Goal: Communication & Community: Answer question/provide support

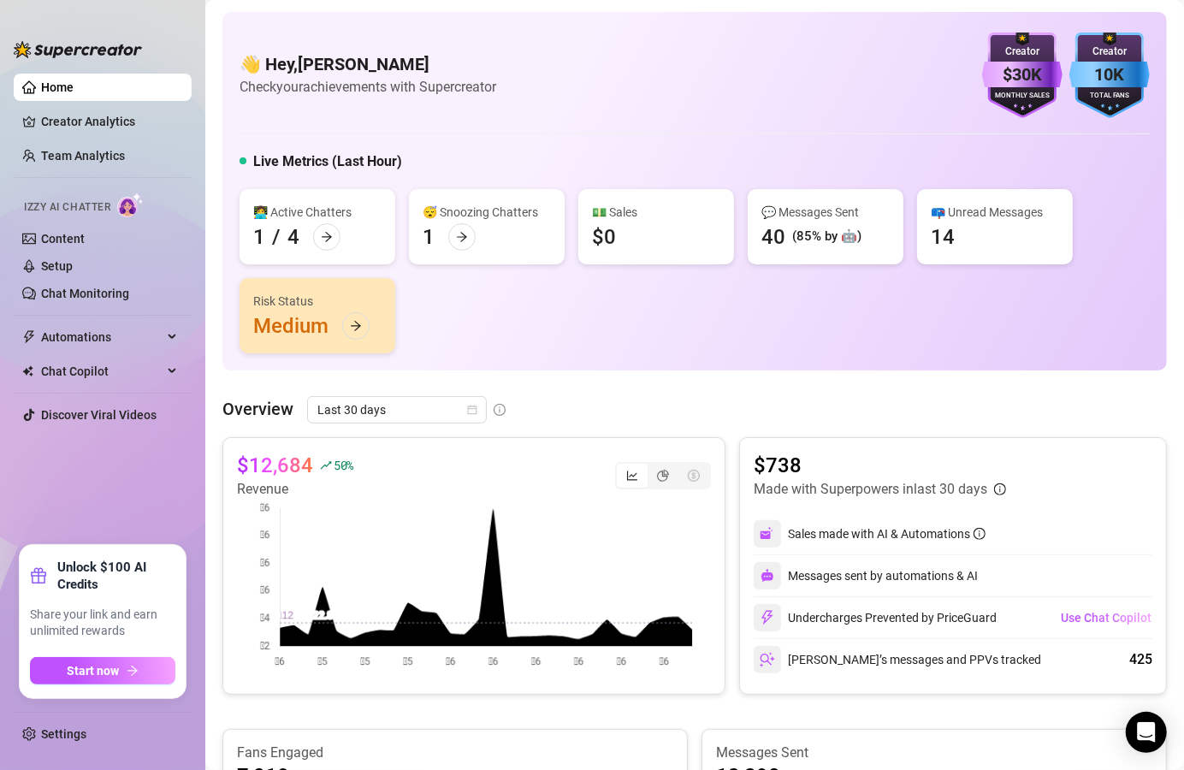
scroll to position [630, 0]
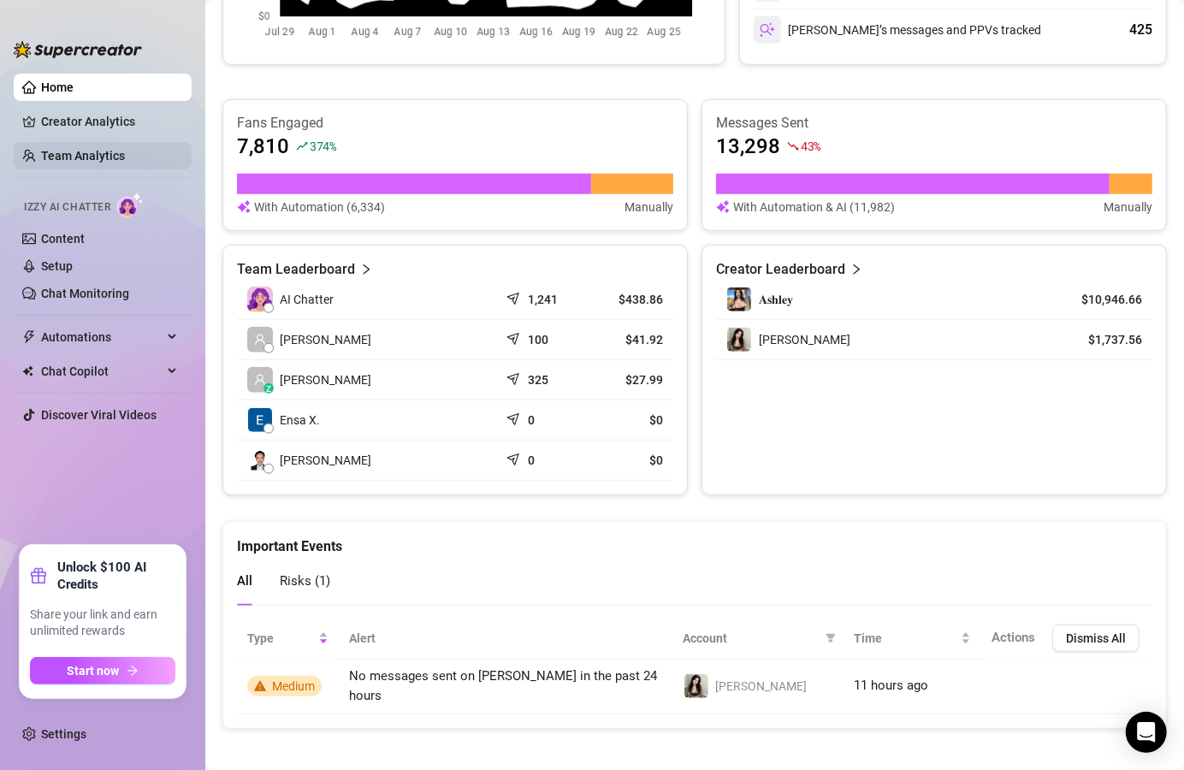
click at [60, 153] on link "Team Analytics" at bounding box center [83, 156] width 84 height 14
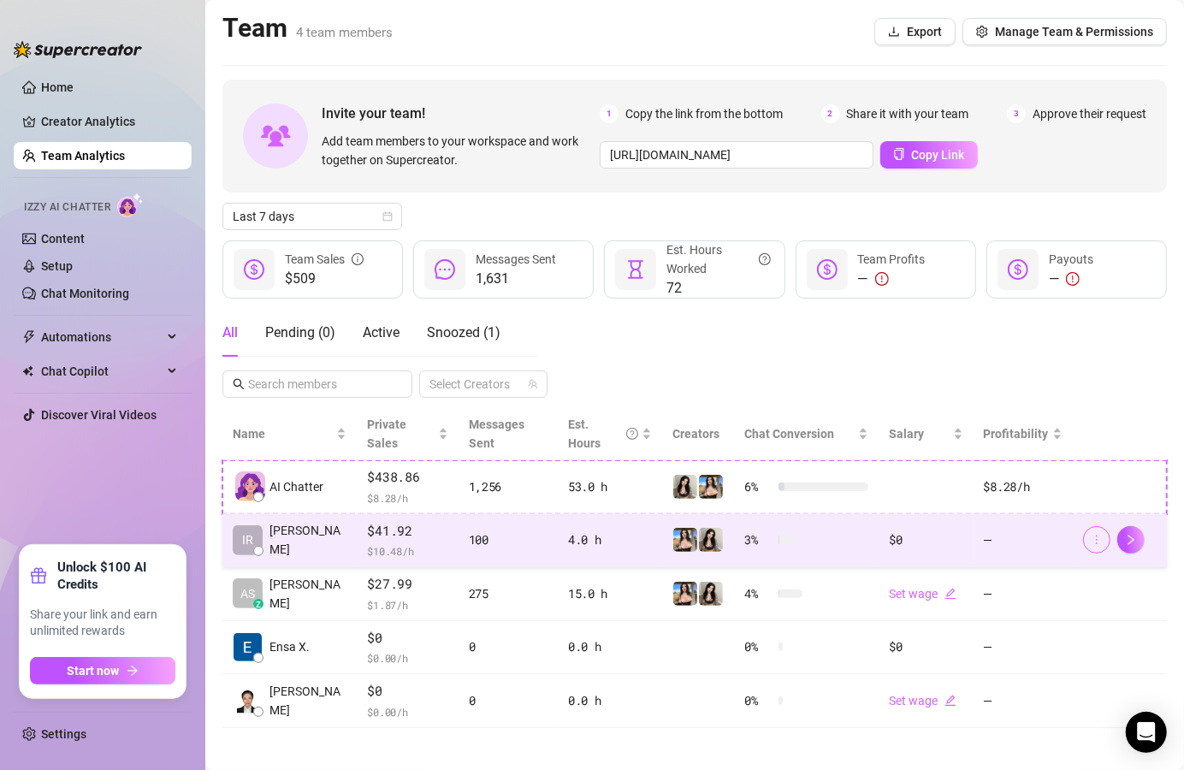
click at [1089, 526] on button "button" at bounding box center [1096, 539] width 27 height 27
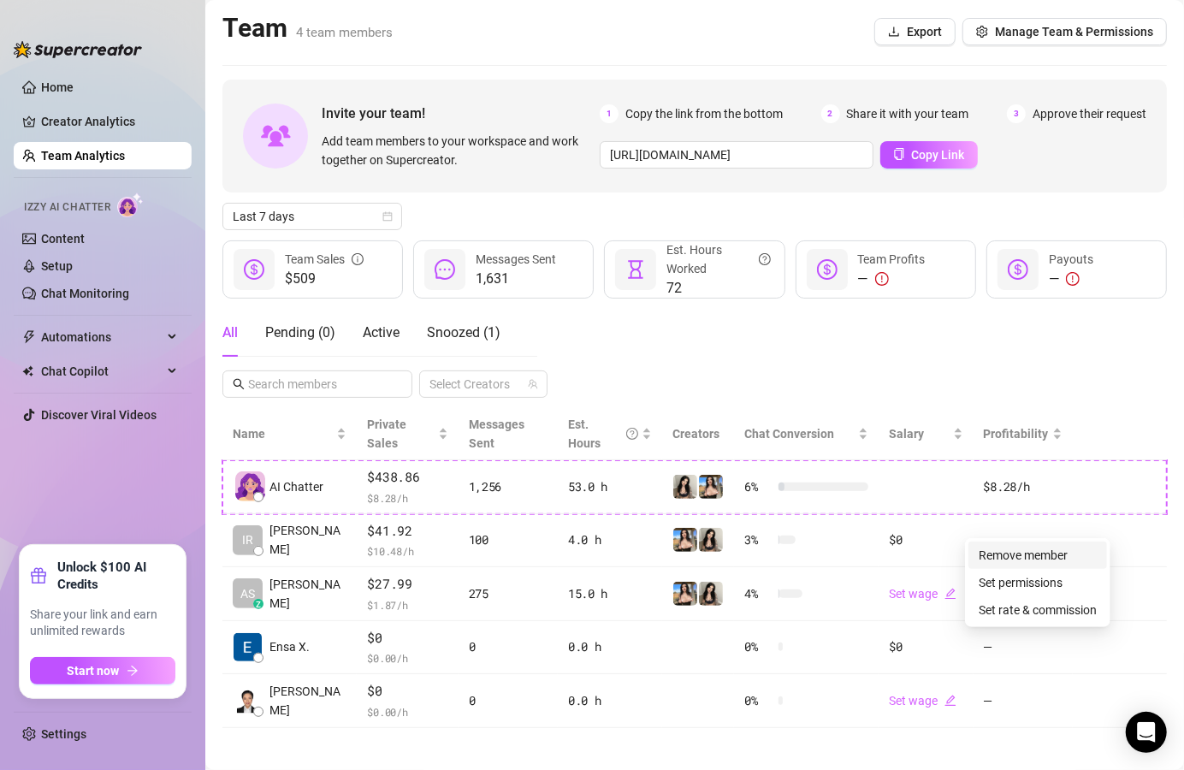
click at [1068, 550] on link "Remove member" at bounding box center [1023, 556] width 89 height 14
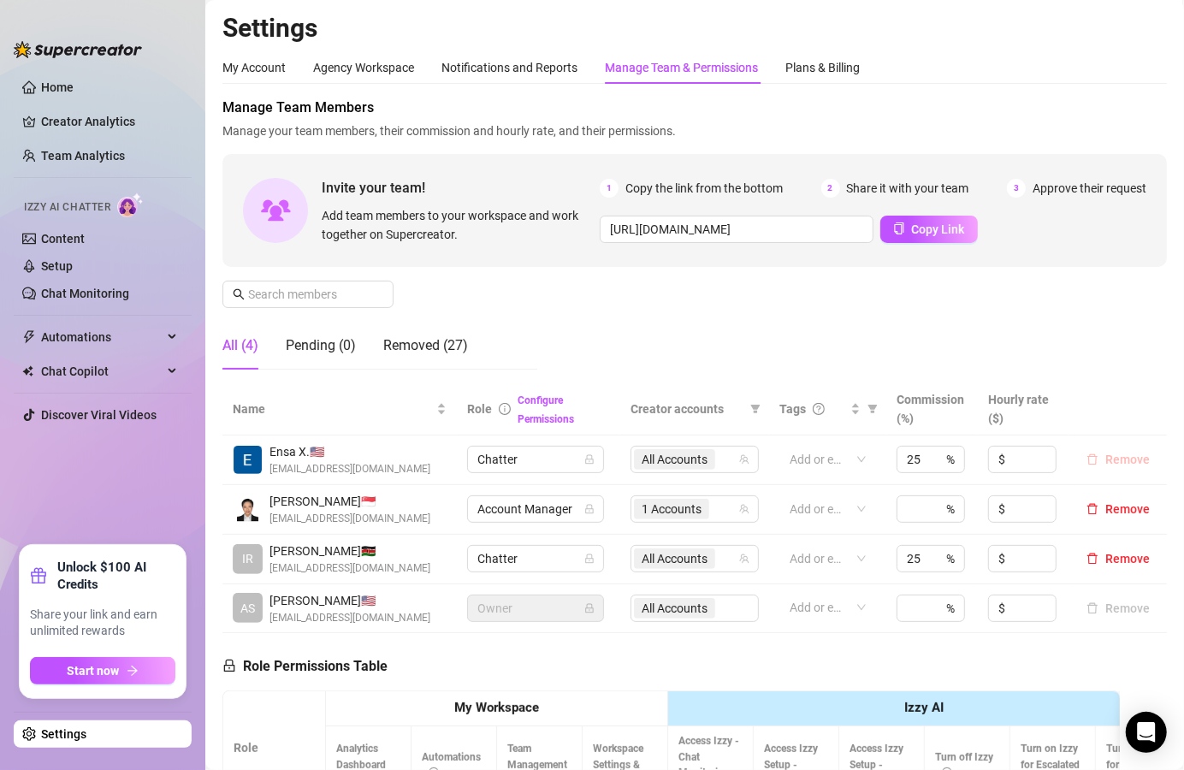
click at [1107, 456] on span "Remove" at bounding box center [1128, 460] width 45 height 14
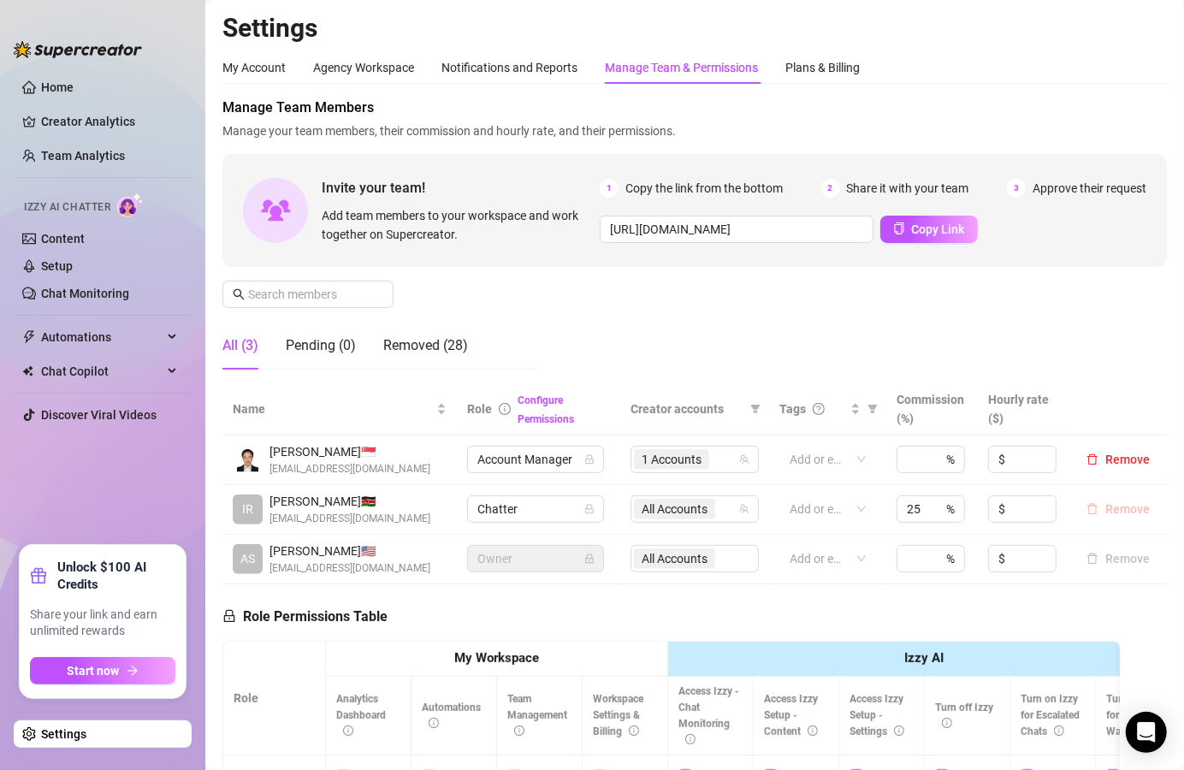
click at [1106, 505] on span "Remove" at bounding box center [1128, 509] width 45 height 14
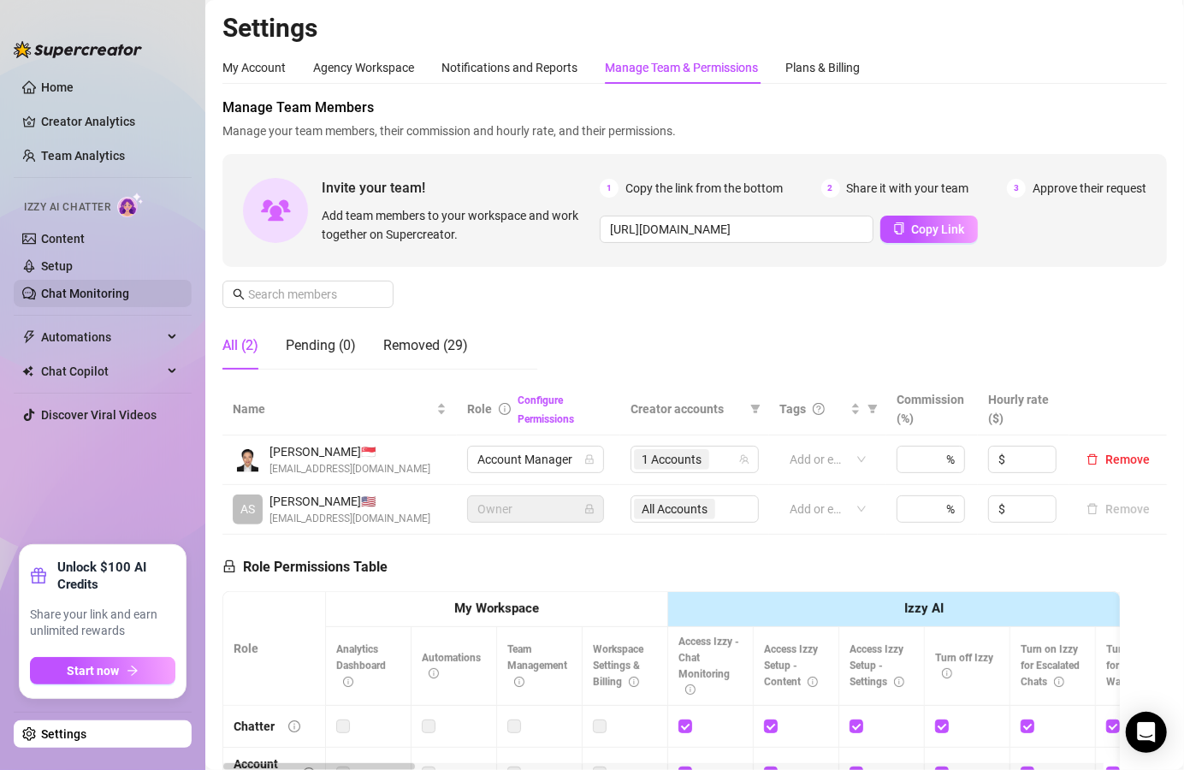
click at [93, 300] on link "Chat Monitoring" at bounding box center [85, 294] width 88 height 14
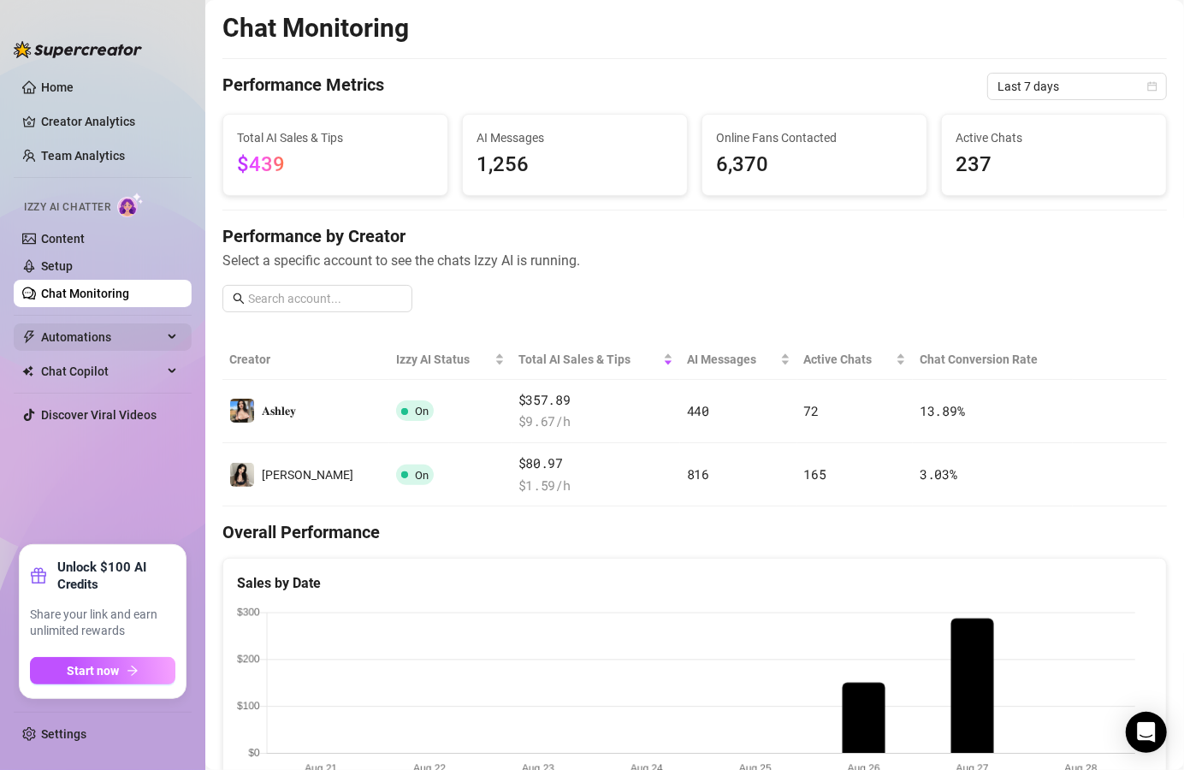
click at [94, 334] on span "Automations" at bounding box center [102, 336] width 122 height 27
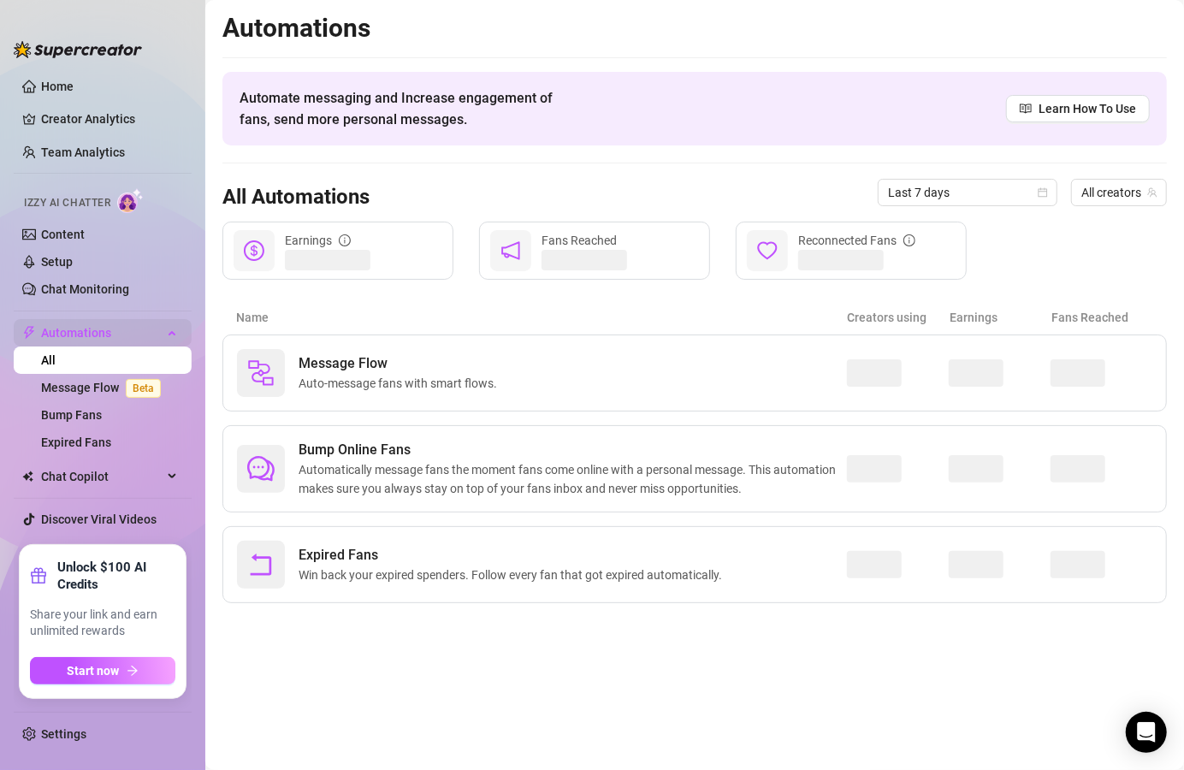
click at [94, 334] on span "Automations" at bounding box center [102, 332] width 122 height 27
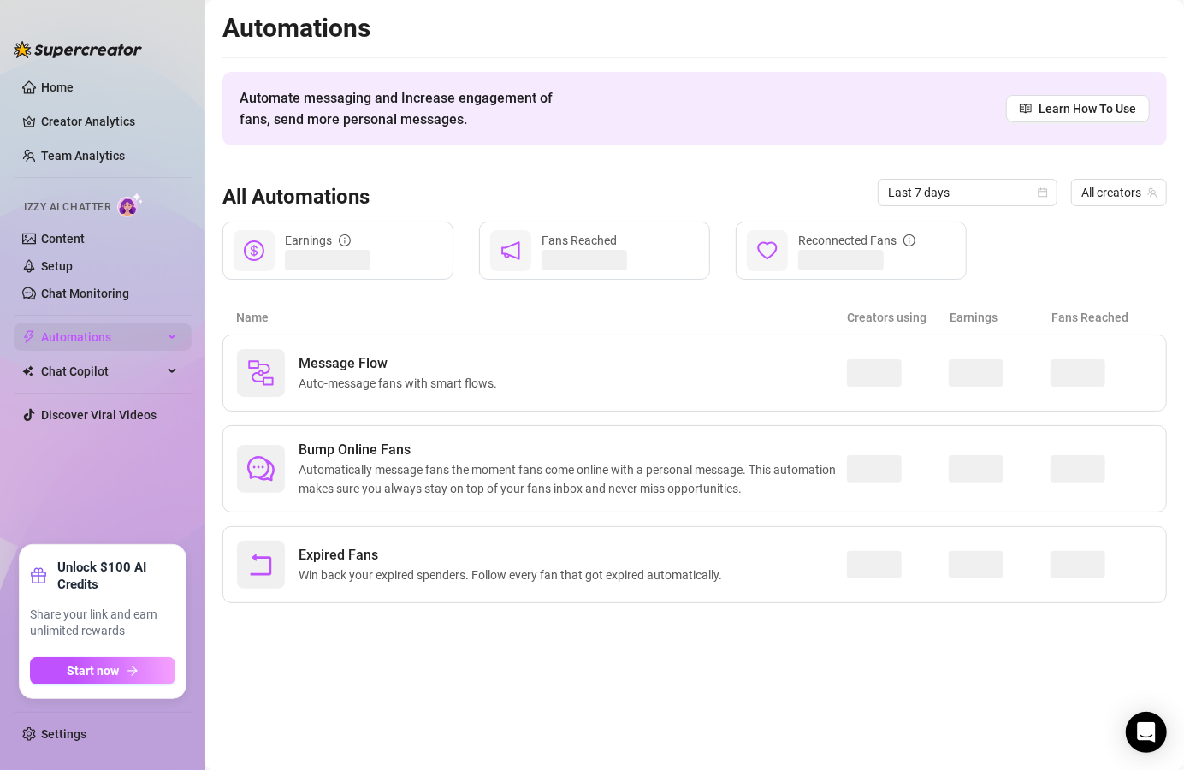
click at [94, 334] on span "Automations" at bounding box center [102, 336] width 122 height 27
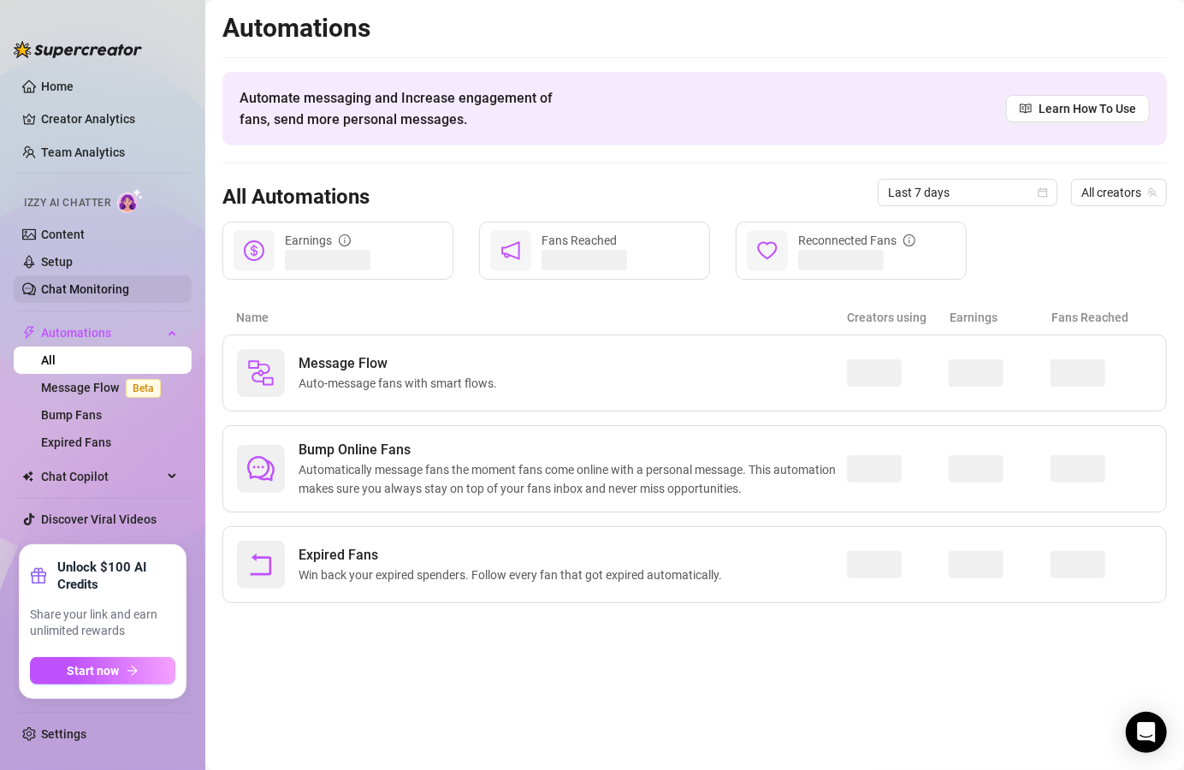
click at [76, 288] on link "Chat Monitoring" at bounding box center [85, 289] width 88 height 14
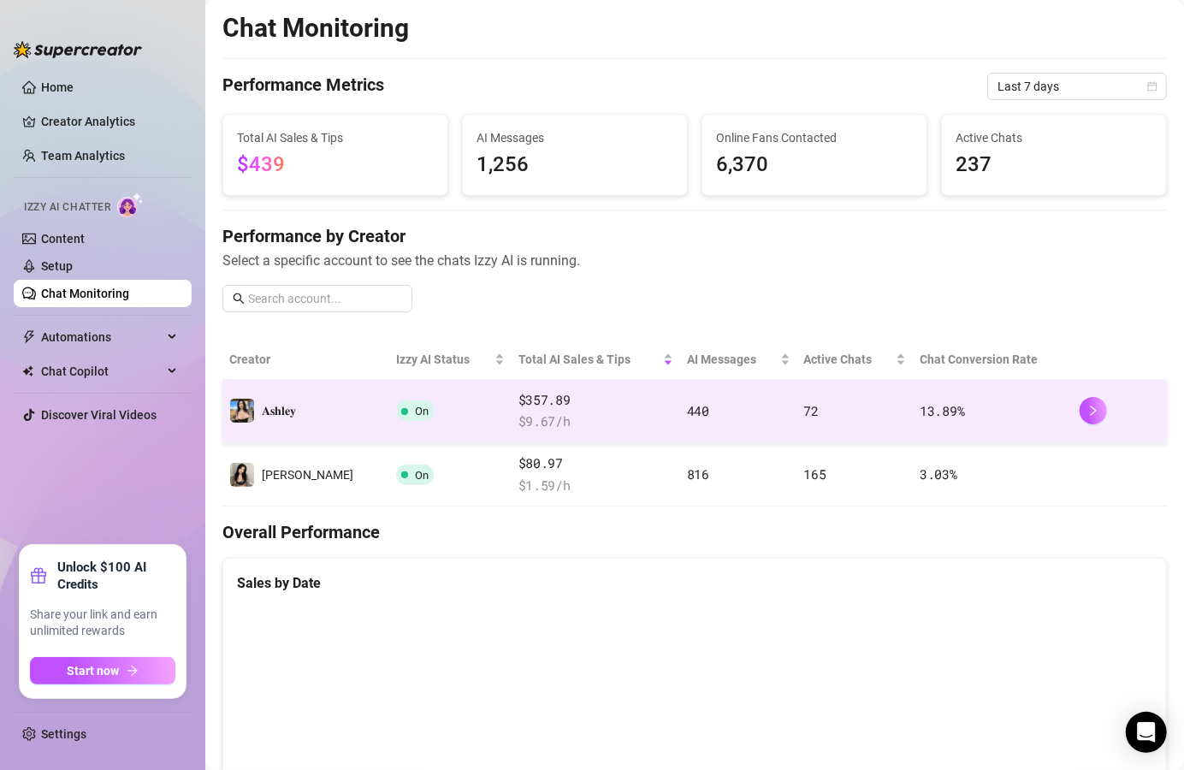
click at [425, 412] on td "On" at bounding box center [450, 411] width 122 height 63
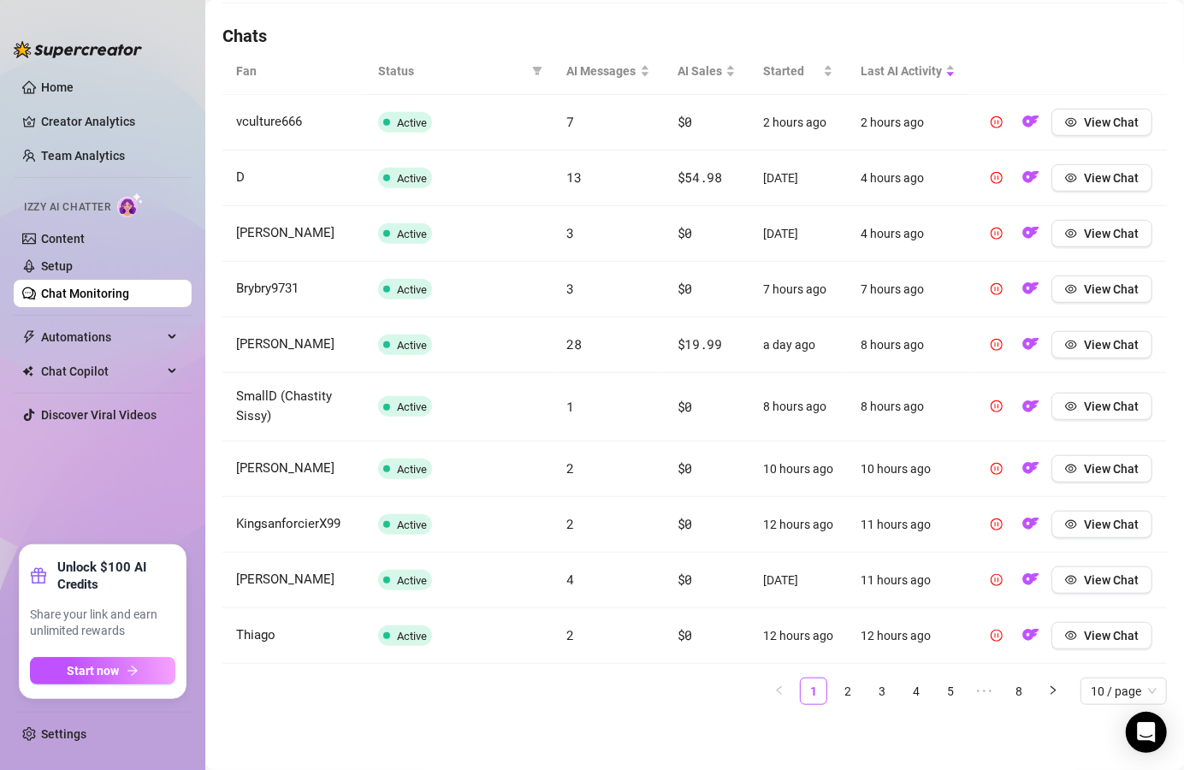
scroll to position [637, 0]
click at [835, 699] on link "2" at bounding box center [848, 692] width 26 height 26
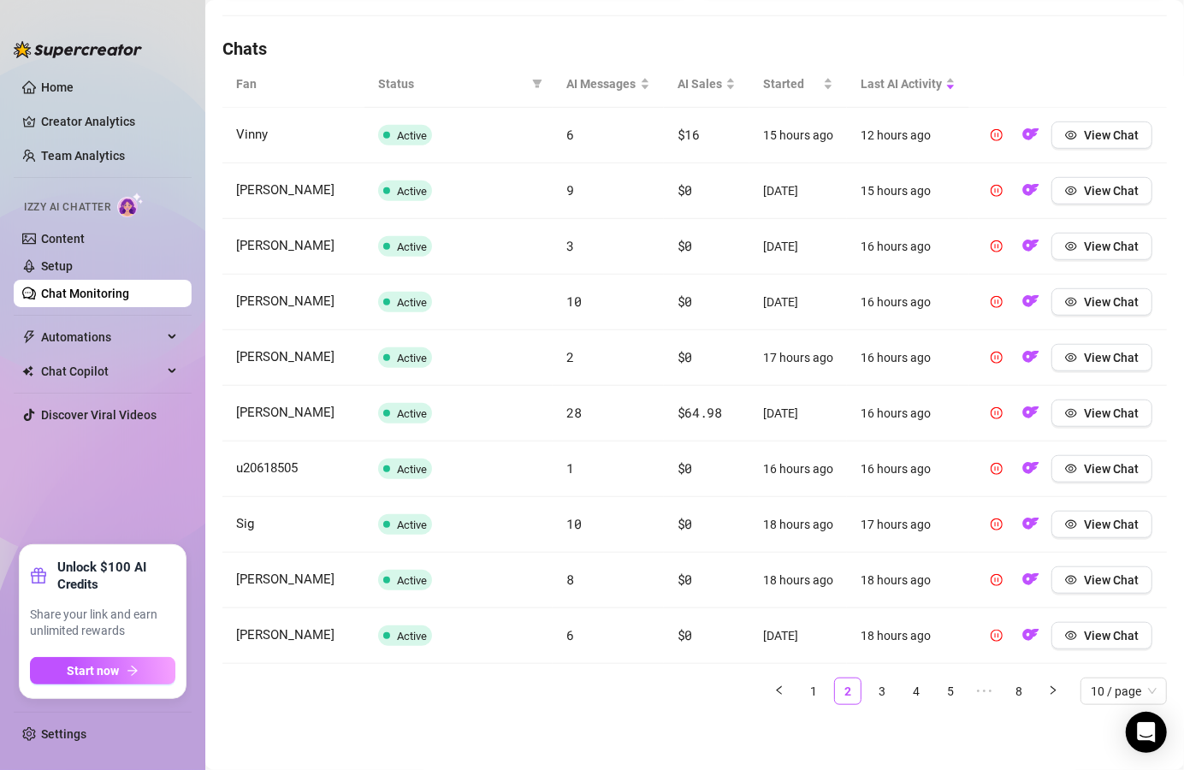
click at [869, 698] on link "3" at bounding box center [882, 692] width 26 height 26
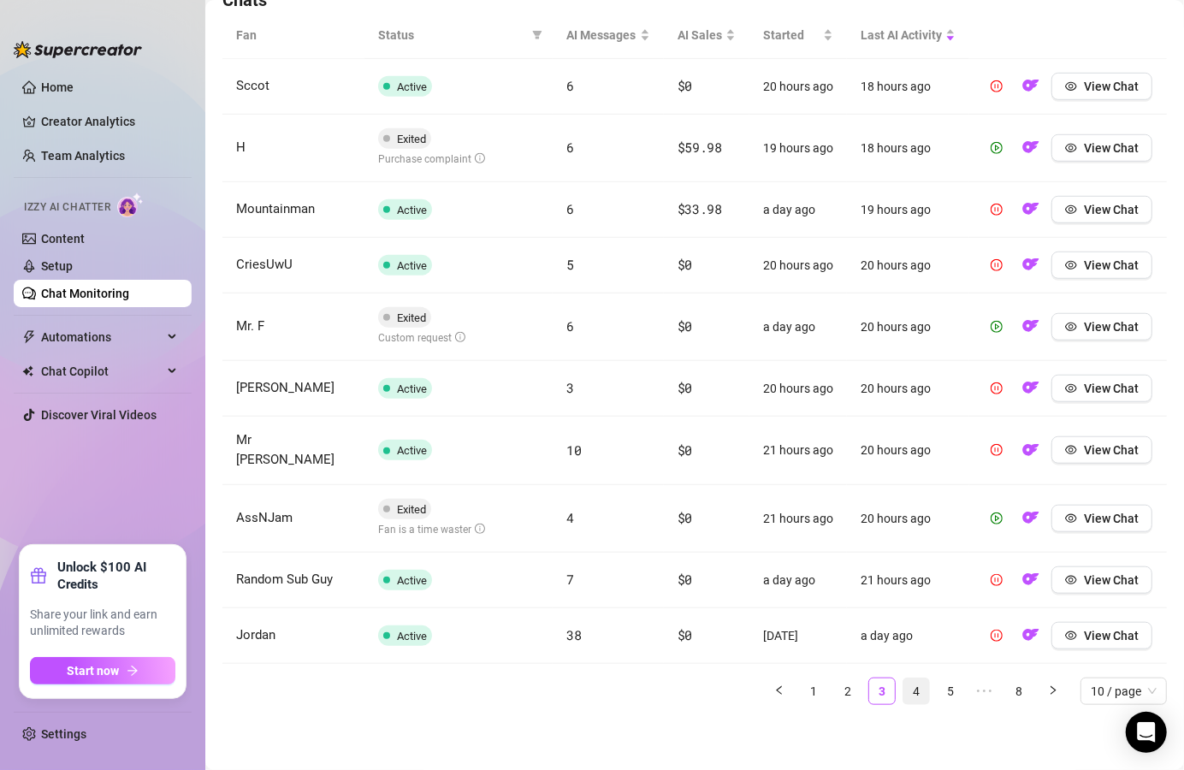
click at [904, 704] on link "4" at bounding box center [917, 692] width 26 height 26
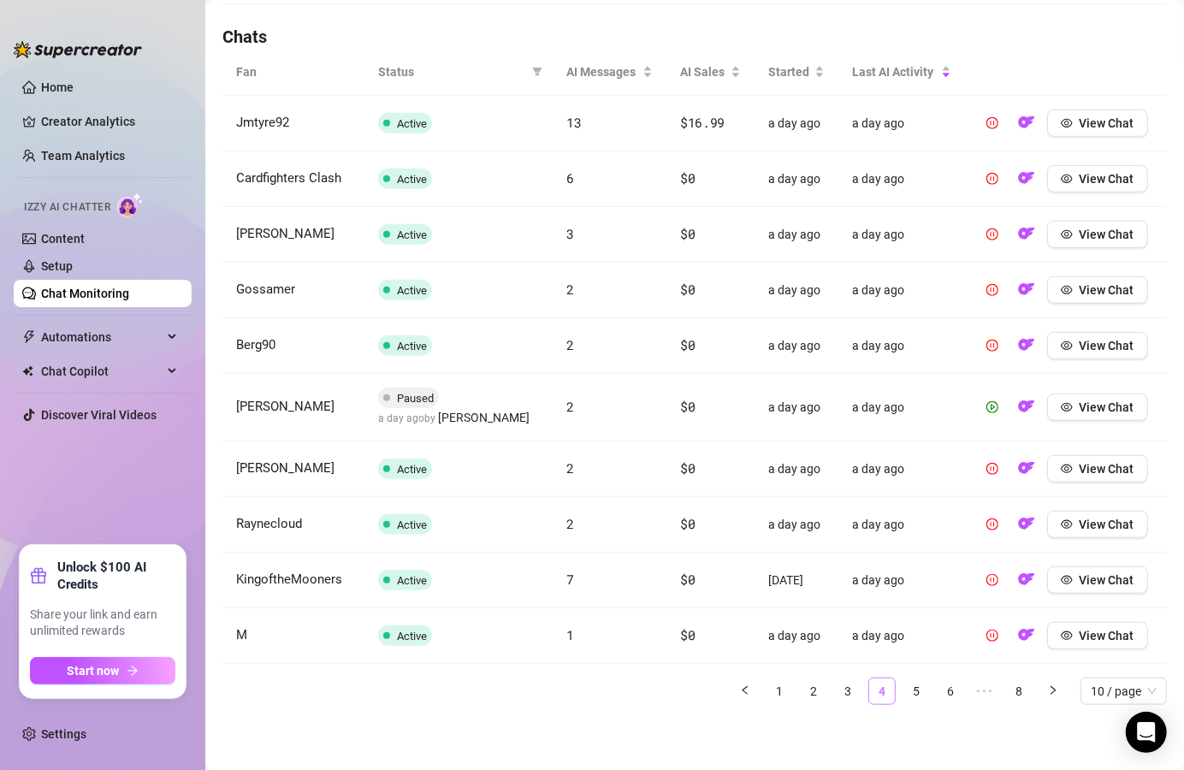
scroll to position [586, 0]
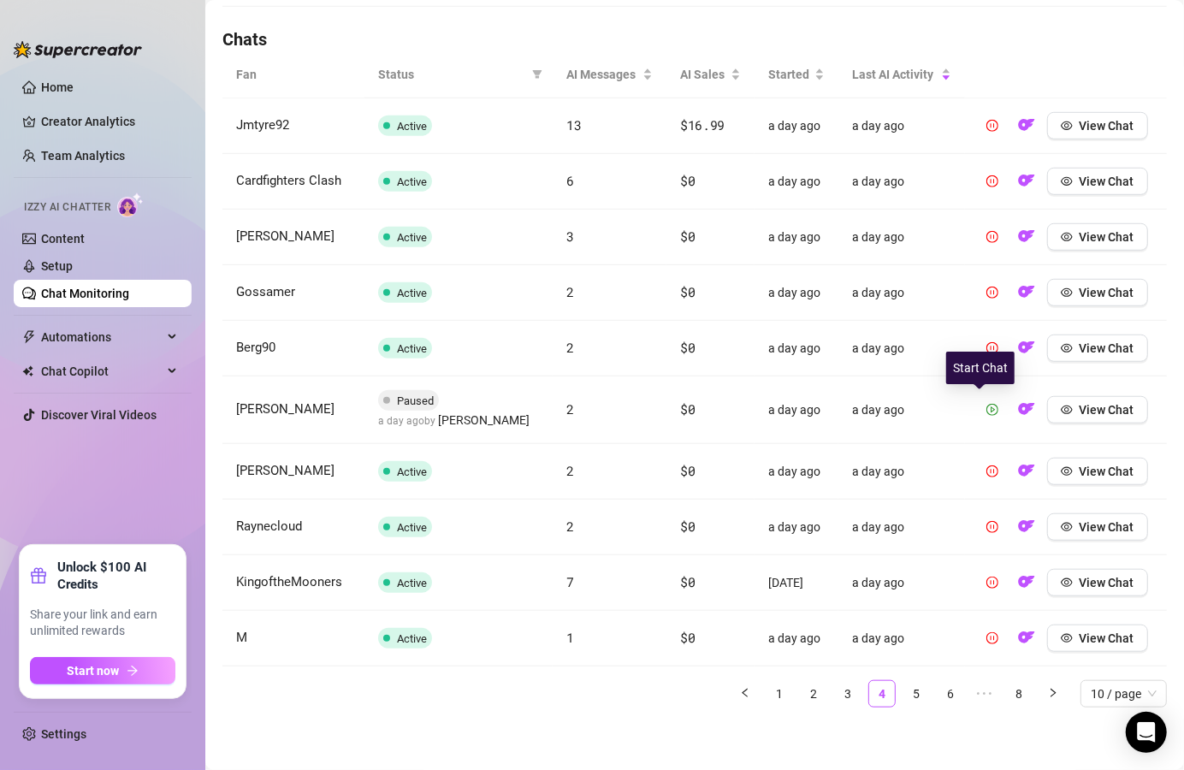
click at [987, 414] on span "button" at bounding box center [993, 410] width 12 height 14
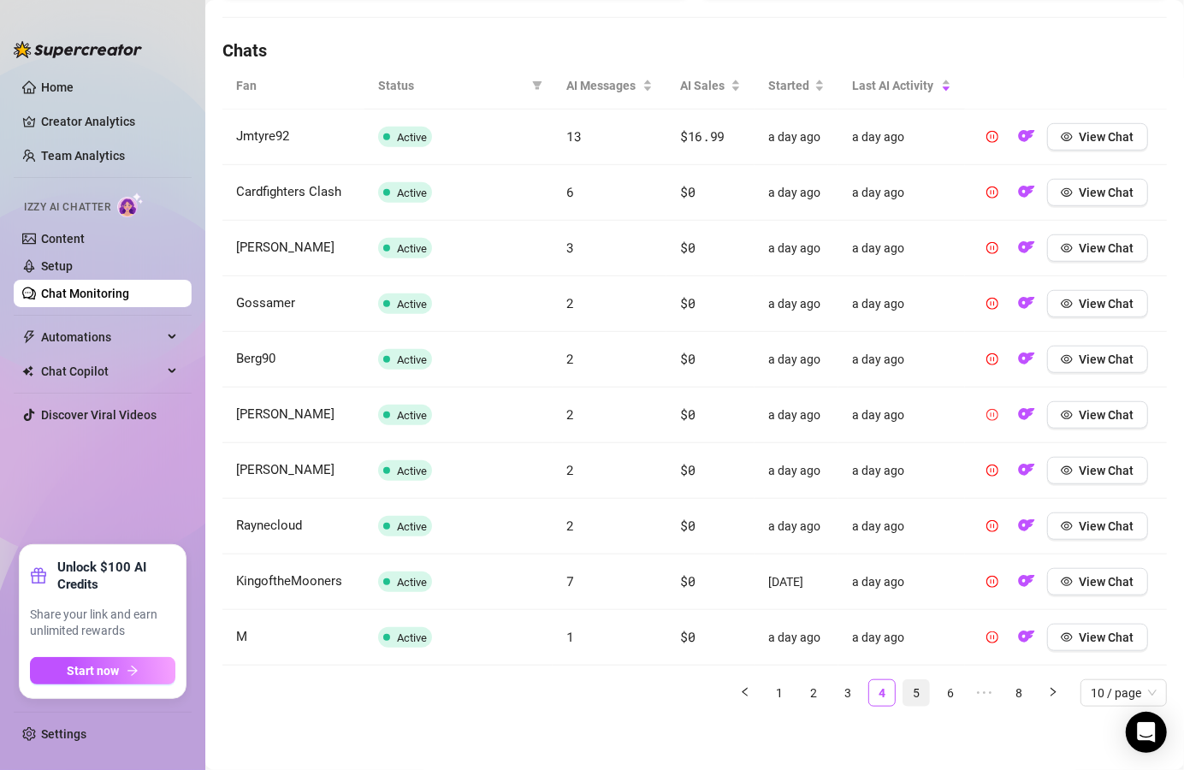
click at [905, 693] on link "5" at bounding box center [917, 693] width 26 height 26
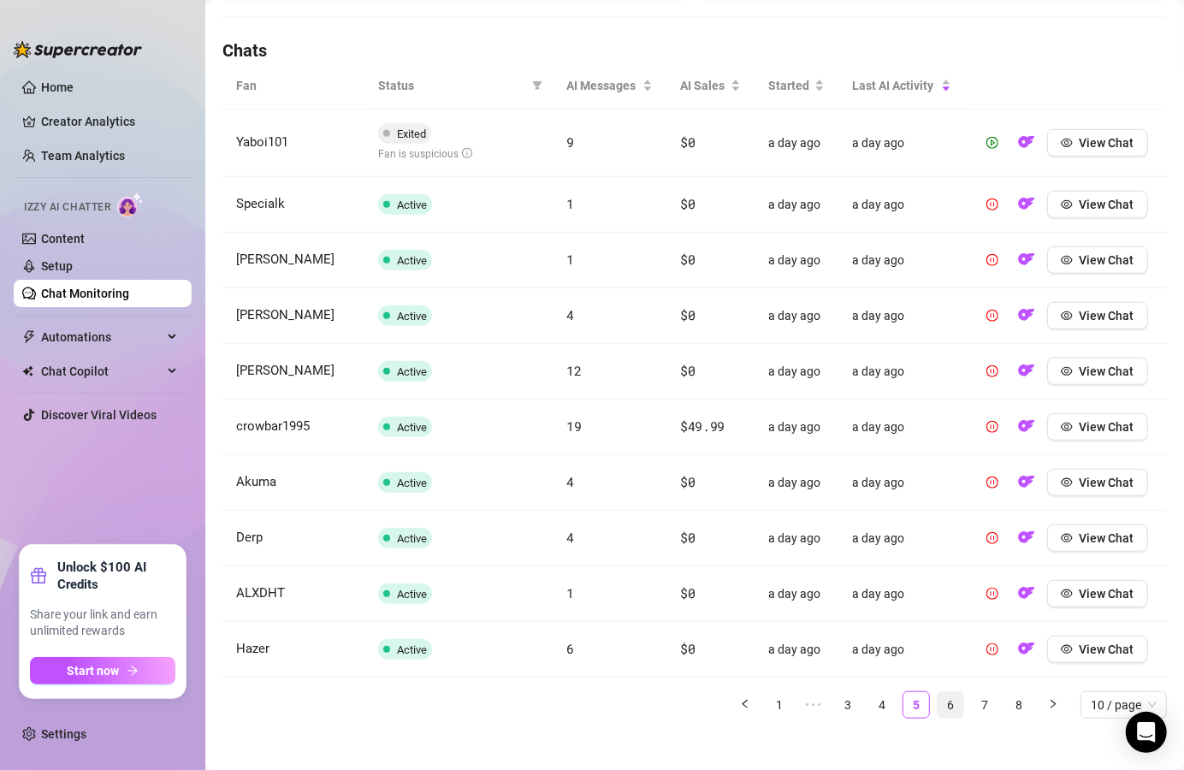
click at [938, 703] on link "6" at bounding box center [951, 705] width 26 height 26
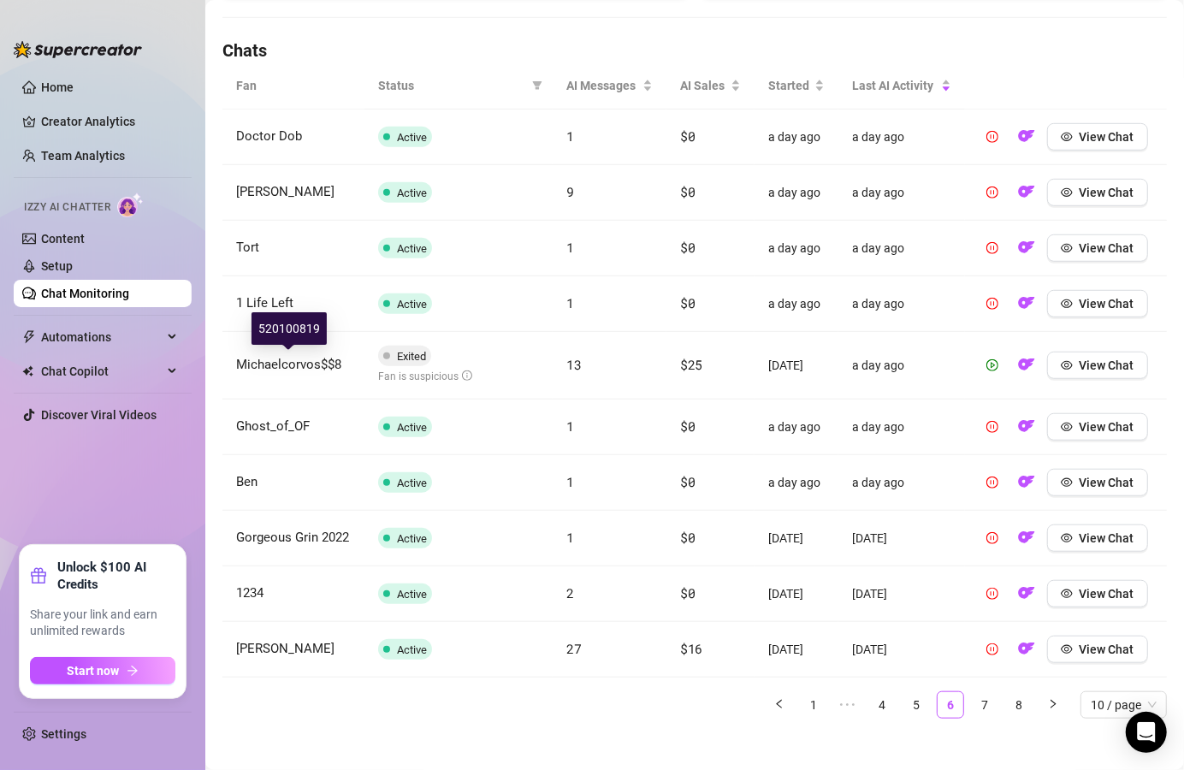
click at [297, 369] on span "Michaelcorvos$$8" at bounding box center [288, 364] width 105 height 15
drag, startPoint x: 236, startPoint y: 364, endPoint x: 358, endPoint y: 362, distance: 121.5
click at [358, 362] on td "Michaelcorvos$$8" at bounding box center [294, 366] width 142 height 68
copy span "Michaelcorvos$$8"
click at [1080, 368] on span "View Chat" at bounding box center [1107, 366] width 55 height 14
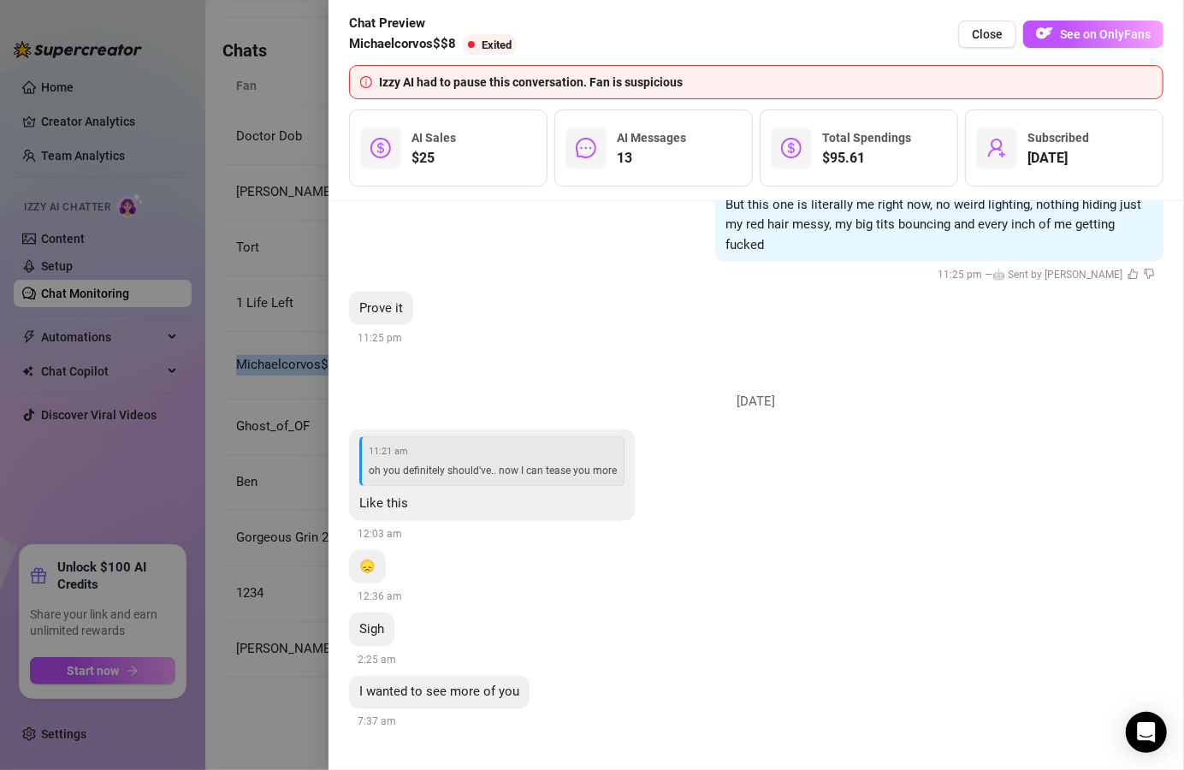
scroll to position [5089, 0]
click at [999, 38] on span "Close" at bounding box center [987, 34] width 31 height 14
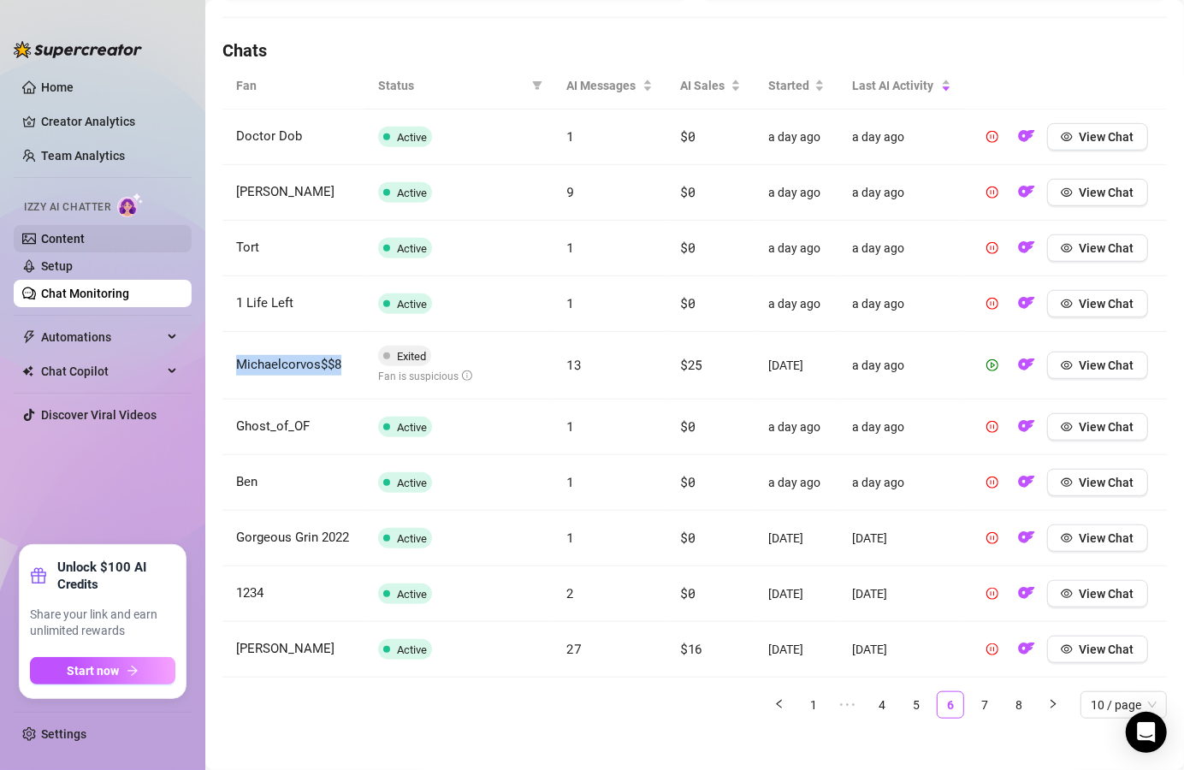
click at [84, 235] on link "Content" at bounding box center [63, 239] width 44 height 14
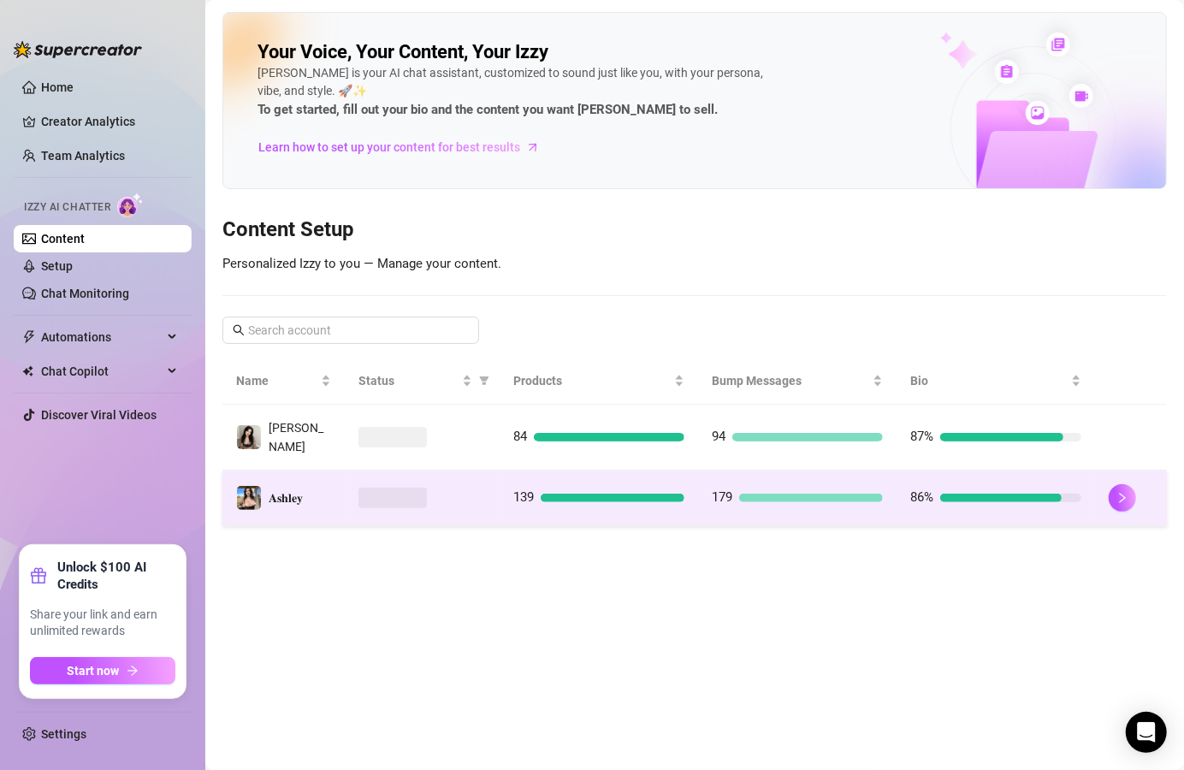
click at [473, 471] on td at bounding box center [422, 499] width 155 height 56
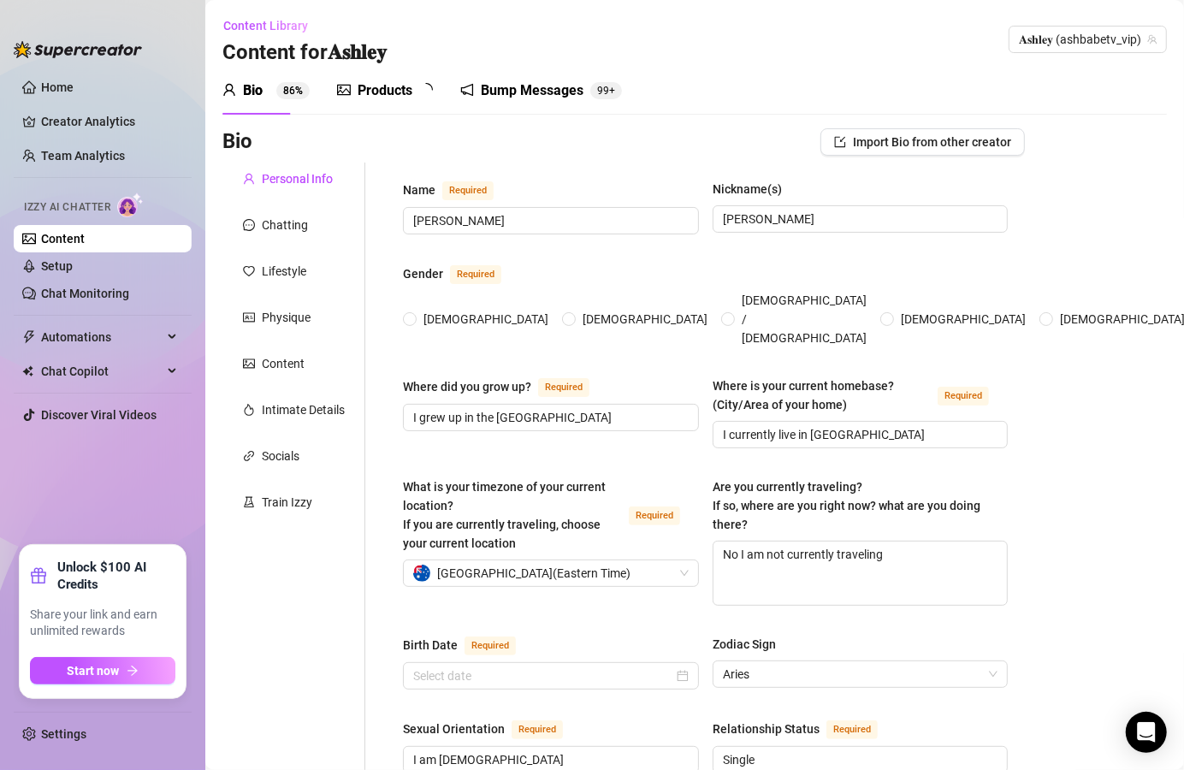
radio input "true"
type input "[DATE]"
click at [411, 88] on div "Products" at bounding box center [385, 90] width 55 height 21
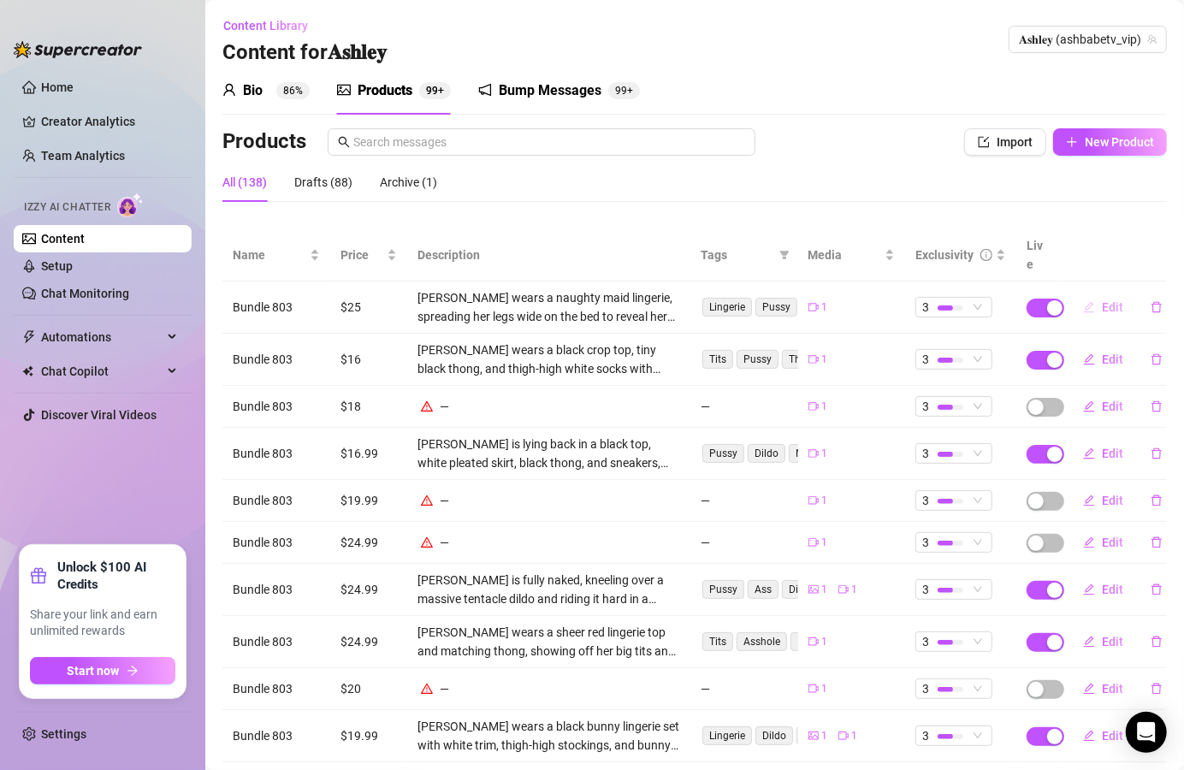
click at [1106, 300] on span "Edit" at bounding box center [1112, 307] width 21 height 14
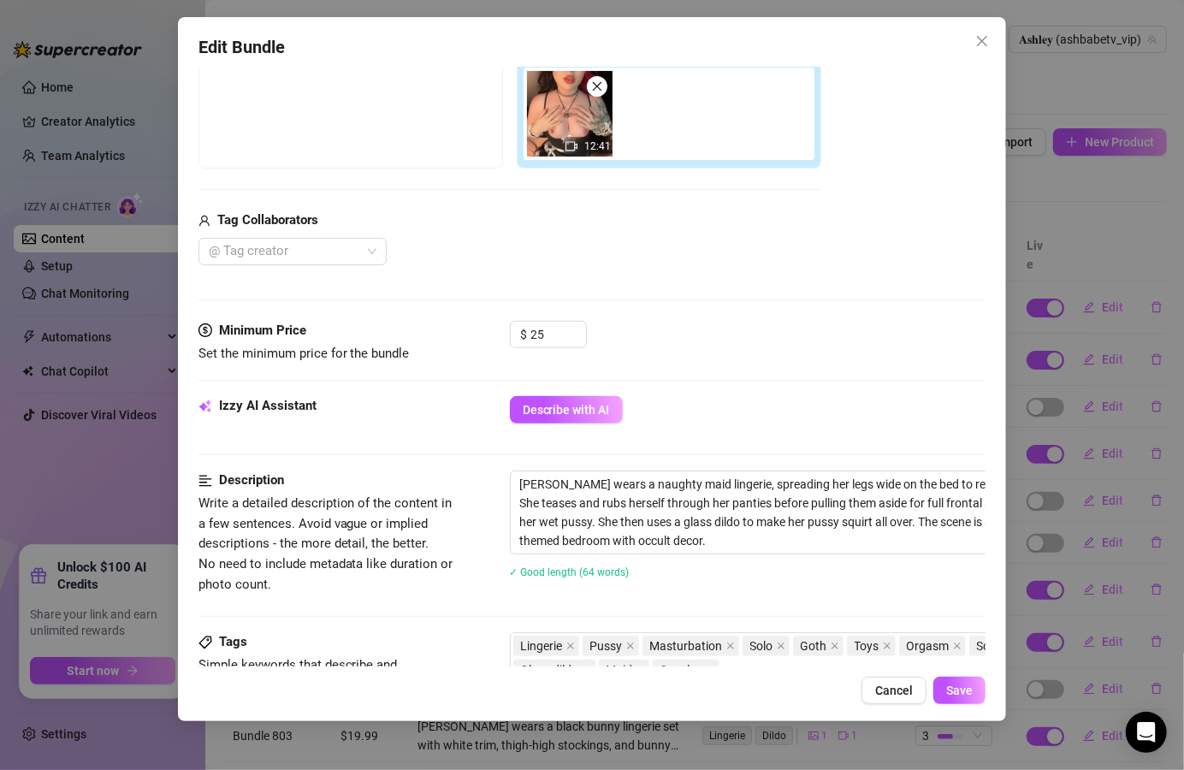
scroll to position [308, 0]
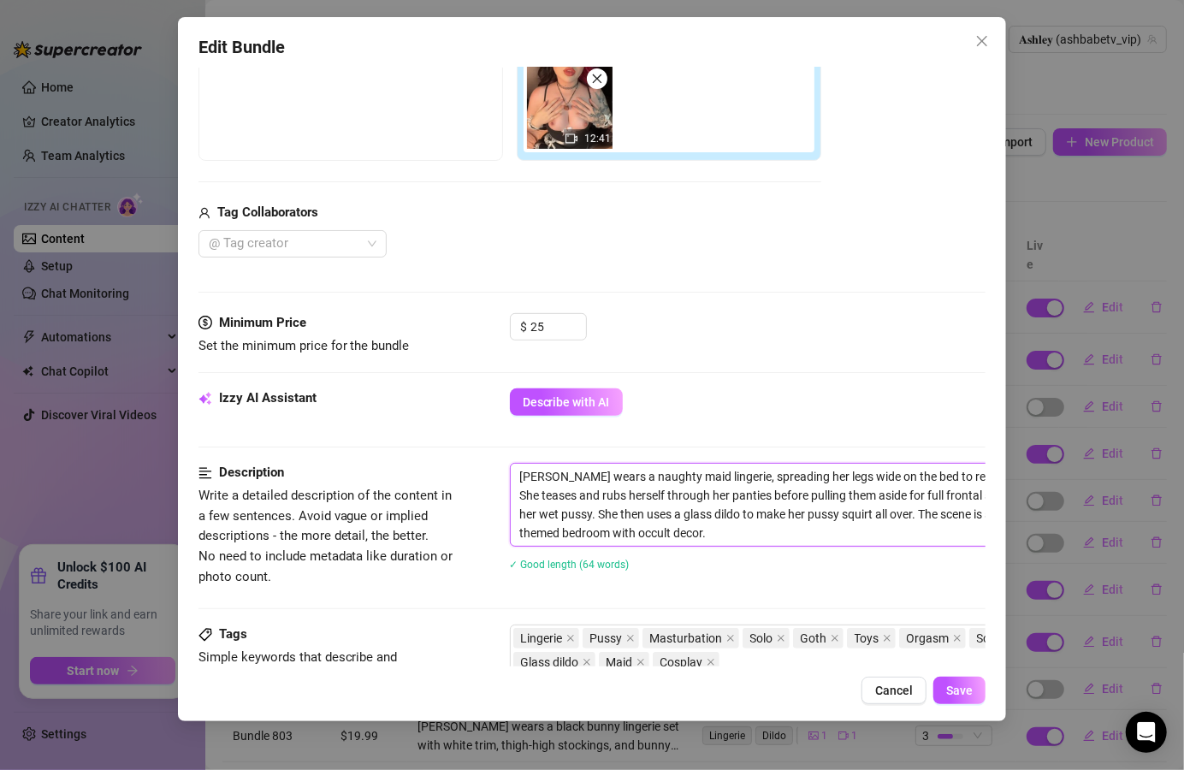
click at [555, 476] on textarea "[PERSON_NAME] wears a naughty maid lingerie, spreading her legs wide on the bed…" at bounding box center [809, 505] width 597 height 82
type textarea "[PERSON_NAME] wears a naughty maid lingerie, spreading her legs wide on the bed…"
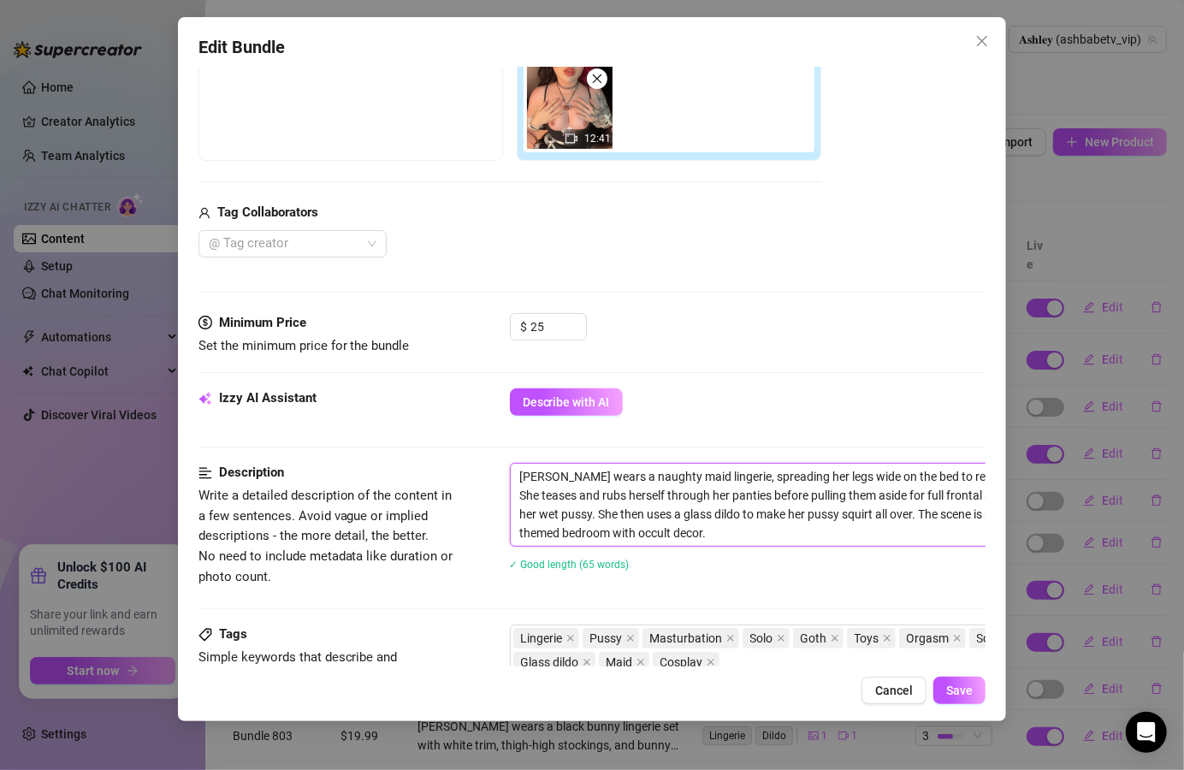
type textarea "[PERSON_NAME] wears a naughty maid lingerie, spreading her legs wide on the bed…"
type textarea "[PERSON_NAME] has wears a naughty maid lingerie, spreading her legs wide on the…"
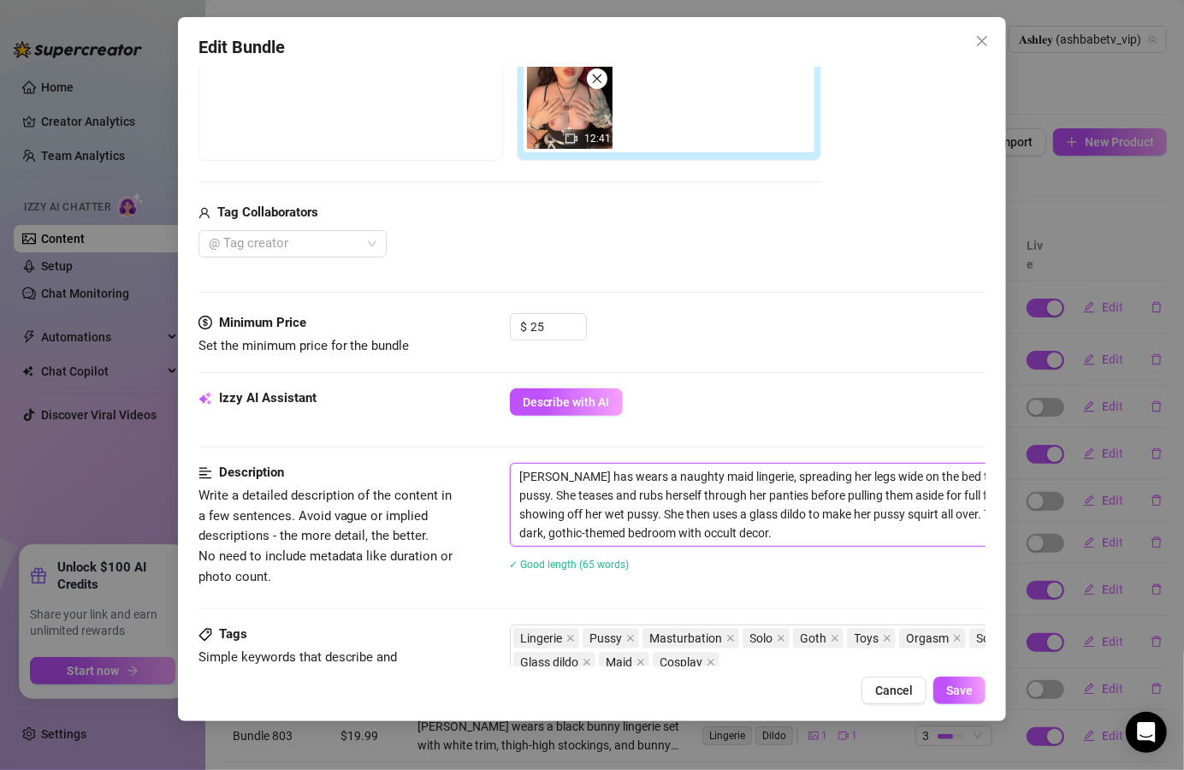
type textarea "[PERSON_NAME] has wears a naughty maid lingerie, spreading her legs wide on the…"
type textarea "[PERSON_NAME] has s wears a naughty maid lingerie, spreading her legs wide on t…"
type textarea "[PERSON_NAME] has sp wears a naughty maid lingerie, spreading her legs wide on …"
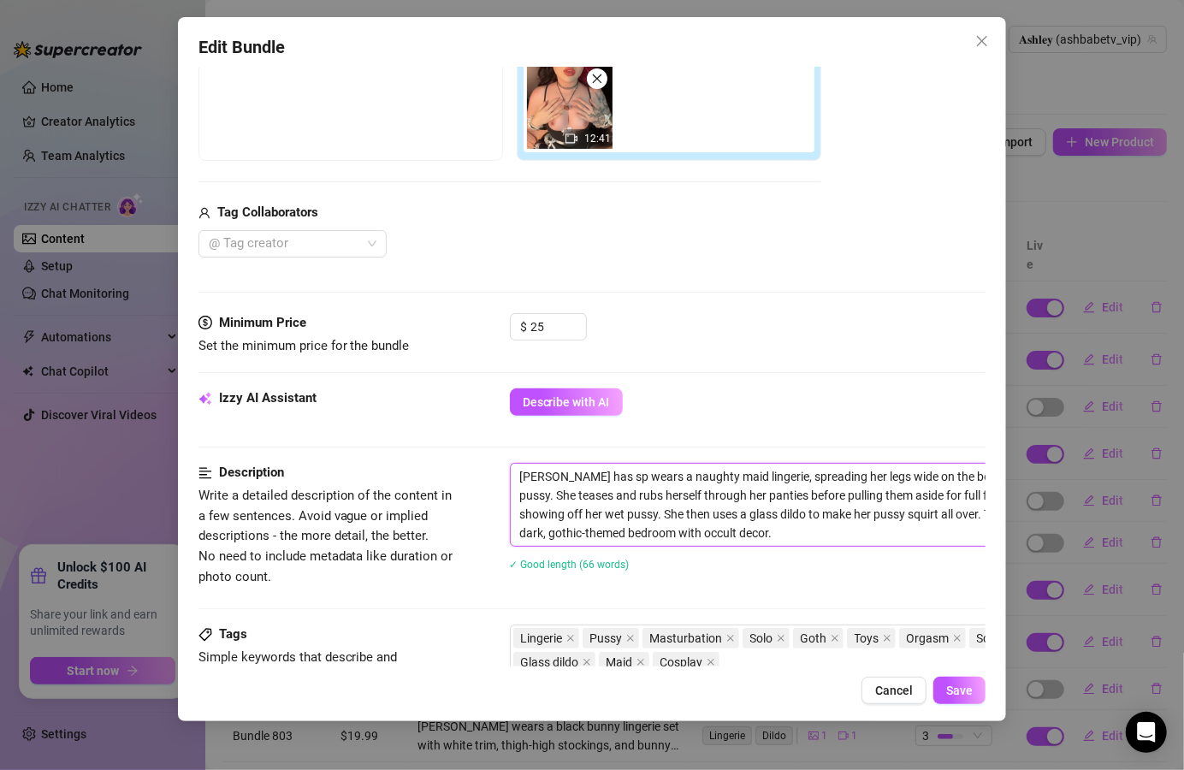
type textarea "[PERSON_NAME] has spl wears a naughty maid lingerie, spreading her legs wide on…"
type textarea "[PERSON_NAME] has spli wears a naughty maid lingerie, spreading her legs wide o…"
type textarea "[PERSON_NAME] has split wears a naughty maid lingerie, spreading her legs wide …"
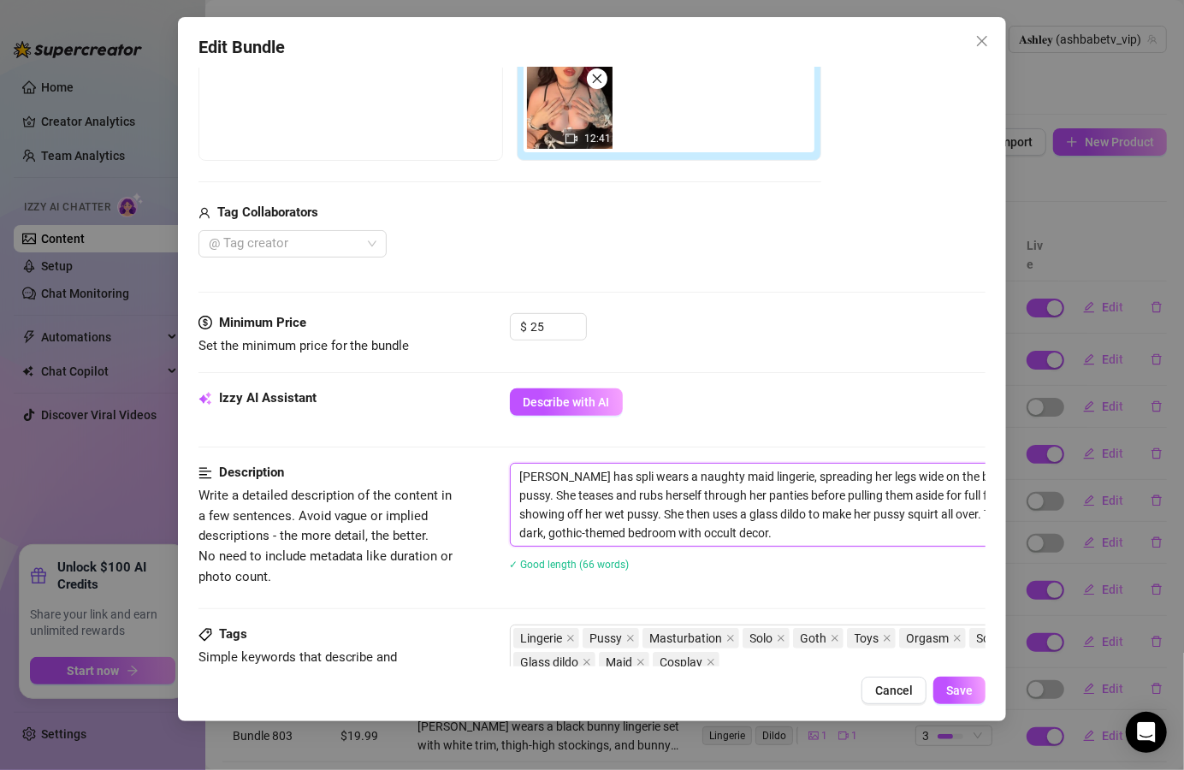
type textarea "[PERSON_NAME] has split wears a naughty maid lingerie, spreading her legs wide …"
type textarea "[PERSON_NAME] has split b wears a naughty maid lingerie, spreading her legs wid…"
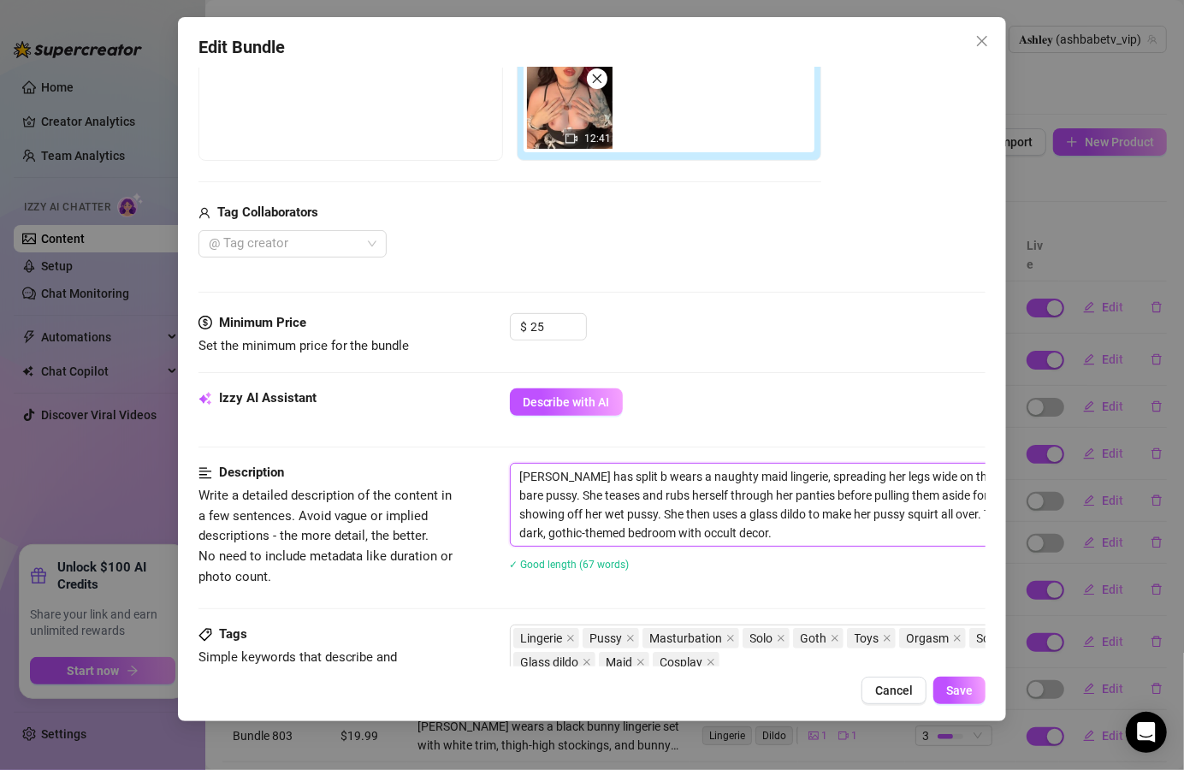
type textarea "[PERSON_NAME] has split bl wears a naughty maid lingerie, spreading her legs wi…"
type textarea "[PERSON_NAME] has split [PERSON_NAME] wears a naughty maid lingerie, spreading …"
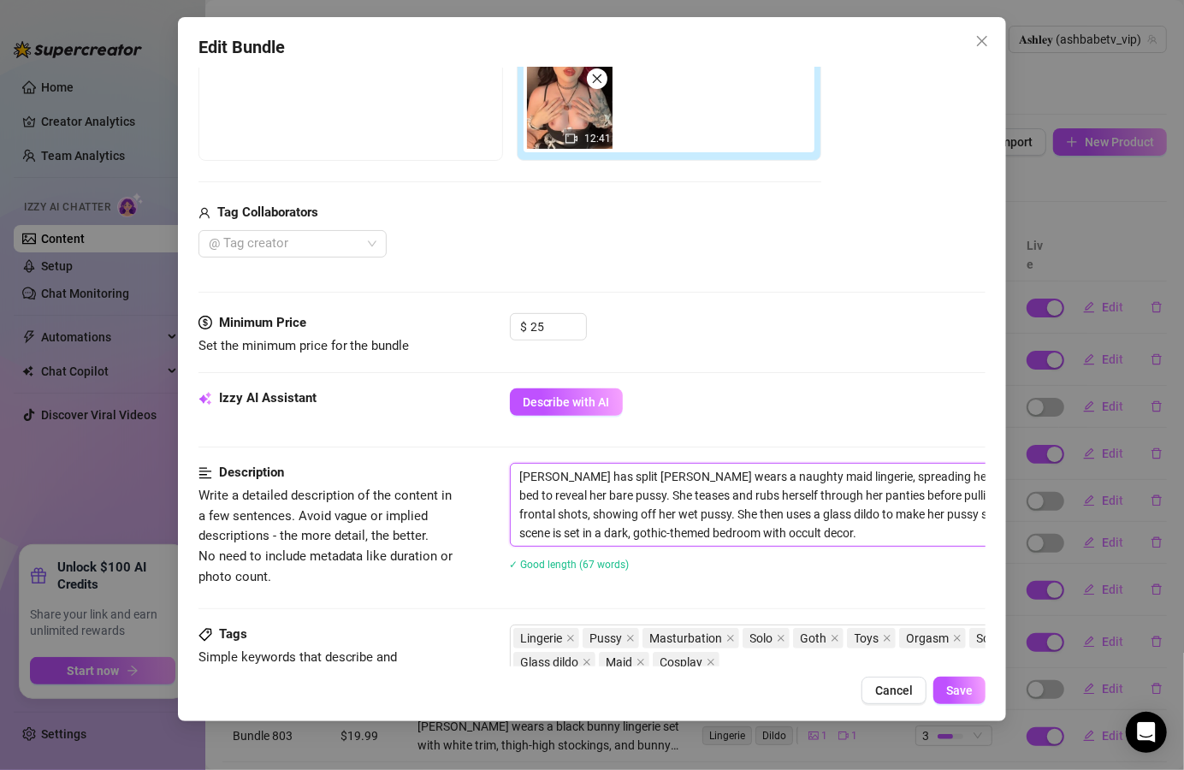
type textarea "[PERSON_NAME] has split [PERSON_NAME] wears a naughty maid lingerie, spreading …"
type textarea "[PERSON_NAME] has split black wears a naughty maid lingerie, spreading her legs…"
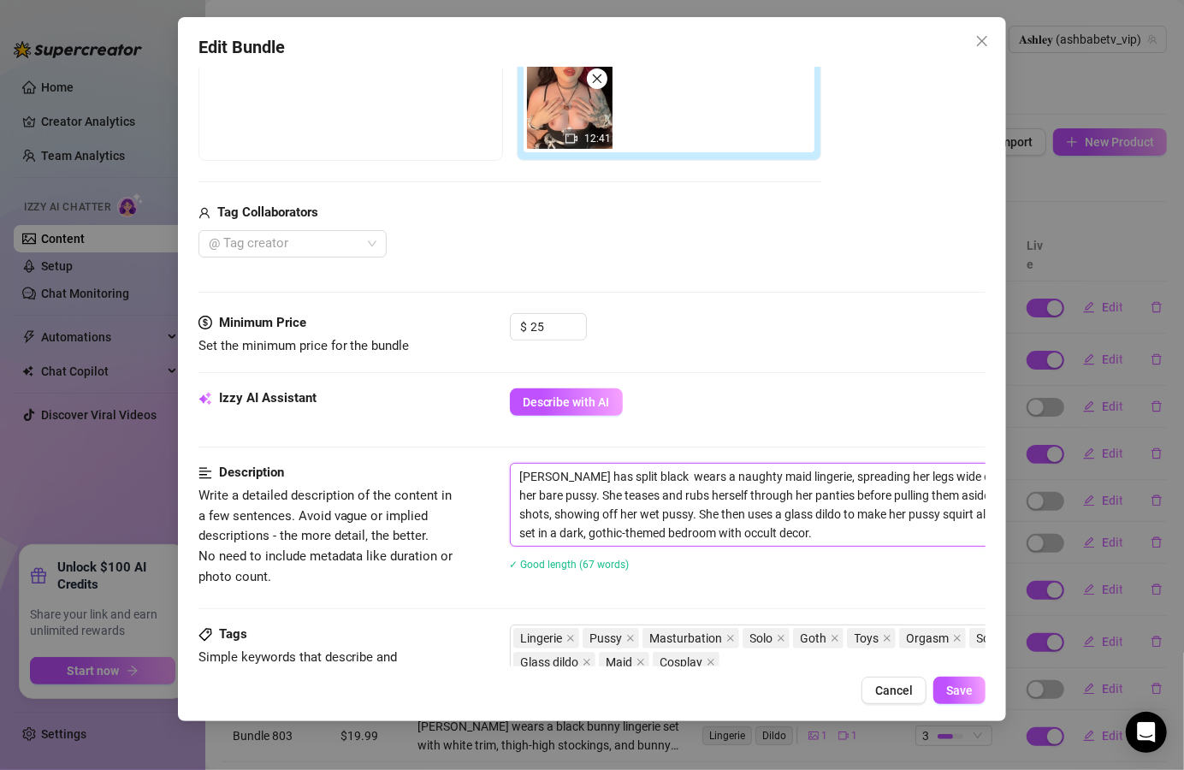
type textarea "[PERSON_NAME] has split black a wears a naughty maid lingerie, spreading her le…"
type textarea "[PERSON_NAME] has split black an wears a naughty maid lingerie, spreading her l…"
type textarea "[PERSON_NAME] has split black and wears a naughty maid lingerie, spreading her …"
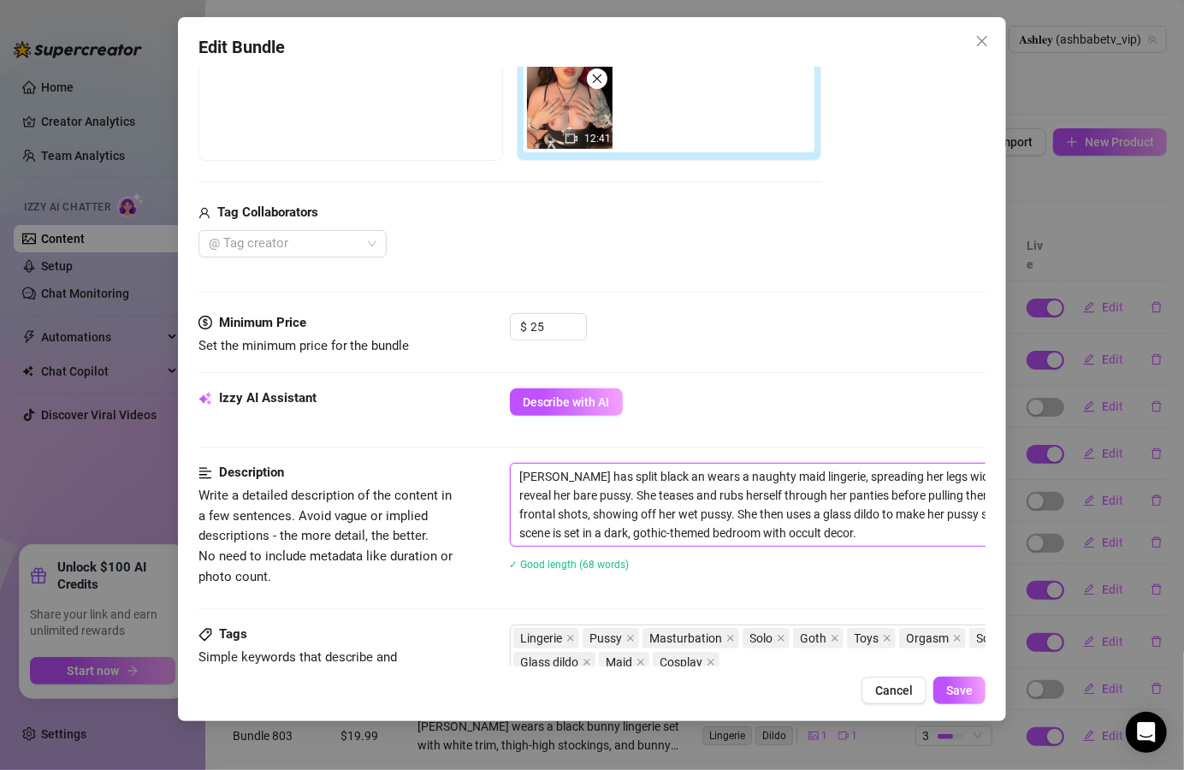
type textarea "[PERSON_NAME] has split black and wears a naughty maid lingerie, spreading her …"
type textarea "[PERSON_NAME] has split black and r wears a naughty maid lingerie, spreading he…"
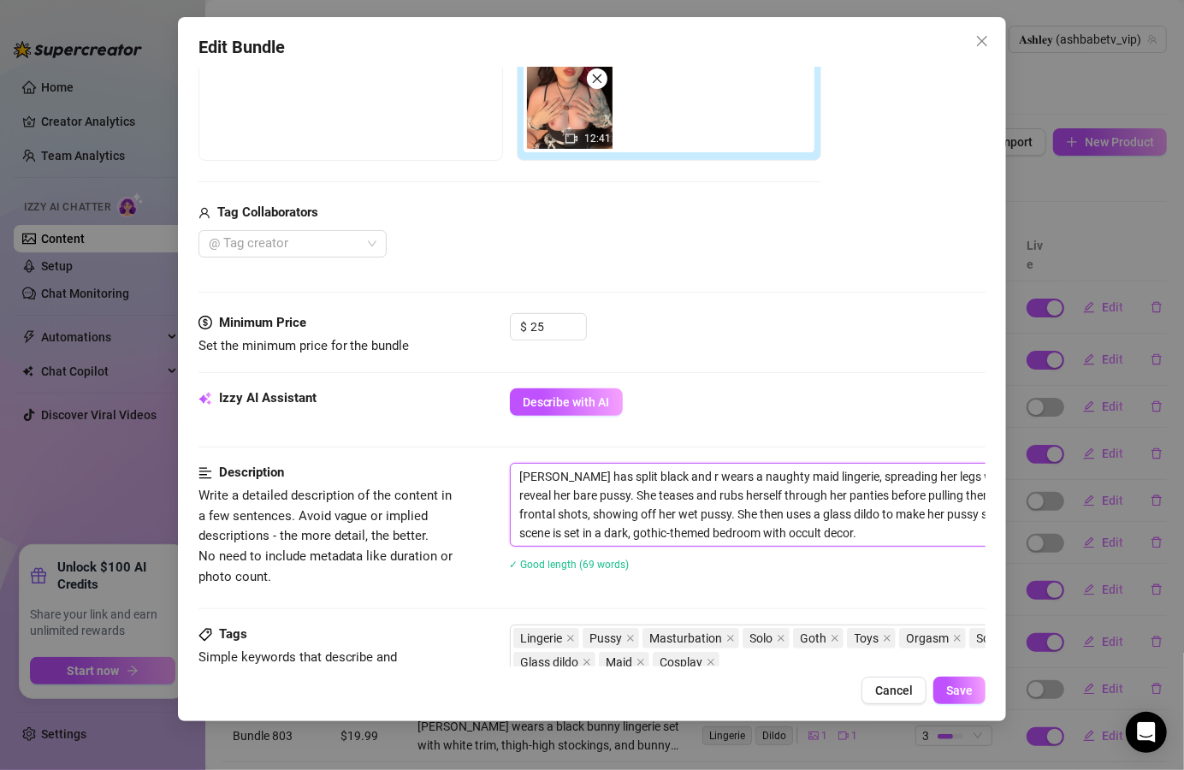
type textarea "[PERSON_NAME] has split black and re wears a naughty maid lingerie, spreading h…"
type textarea "[PERSON_NAME] has split black and red wears a naughty maid lingerie, spreading …"
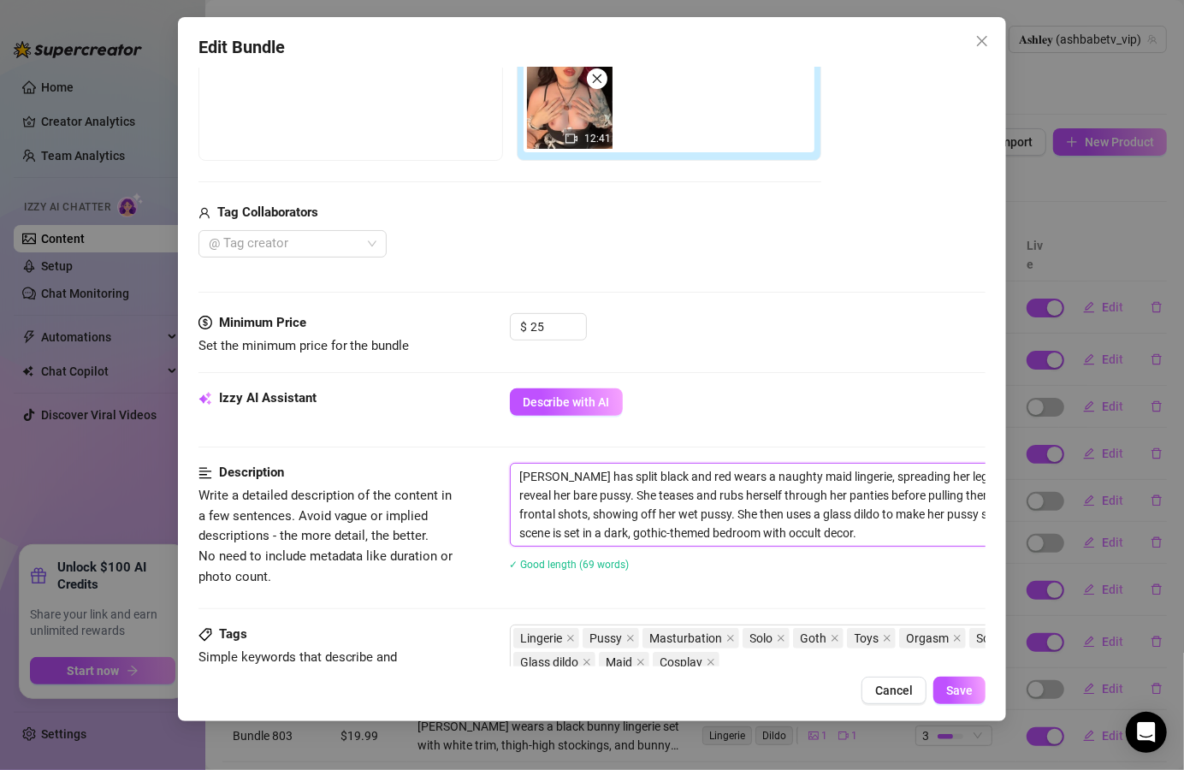
type textarea "[PERSON_NAME] has split black and red wears a naughty maid lingerie, spreading …"
type textarea "[PERSON_NAME] has split black and red h wears a naughty maid lingerie, spreadin…"
type textarea "[PERSON_NAME] has split black and [PERSON_NAME] ha wears a naughty maid lingeri…"
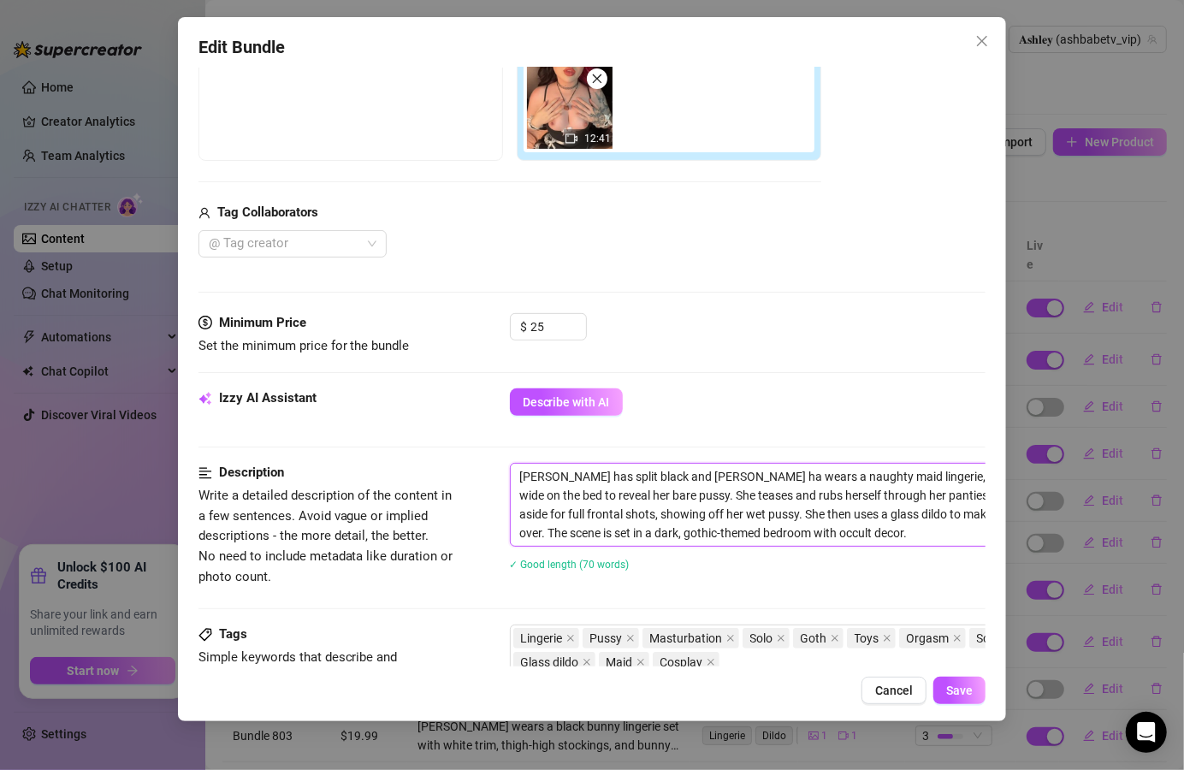
type textarea "[PERSON_NAME] has split black and red hai wears a naughty maid lingerie, spread…"
type textarea "[PERSON_NAME] has split black and red hair wears a naughty maid lingerie, sprea…"
type textarea "[PERSON_NAME] has split black and red hair, wears a naughty maid lingerie, spre…"
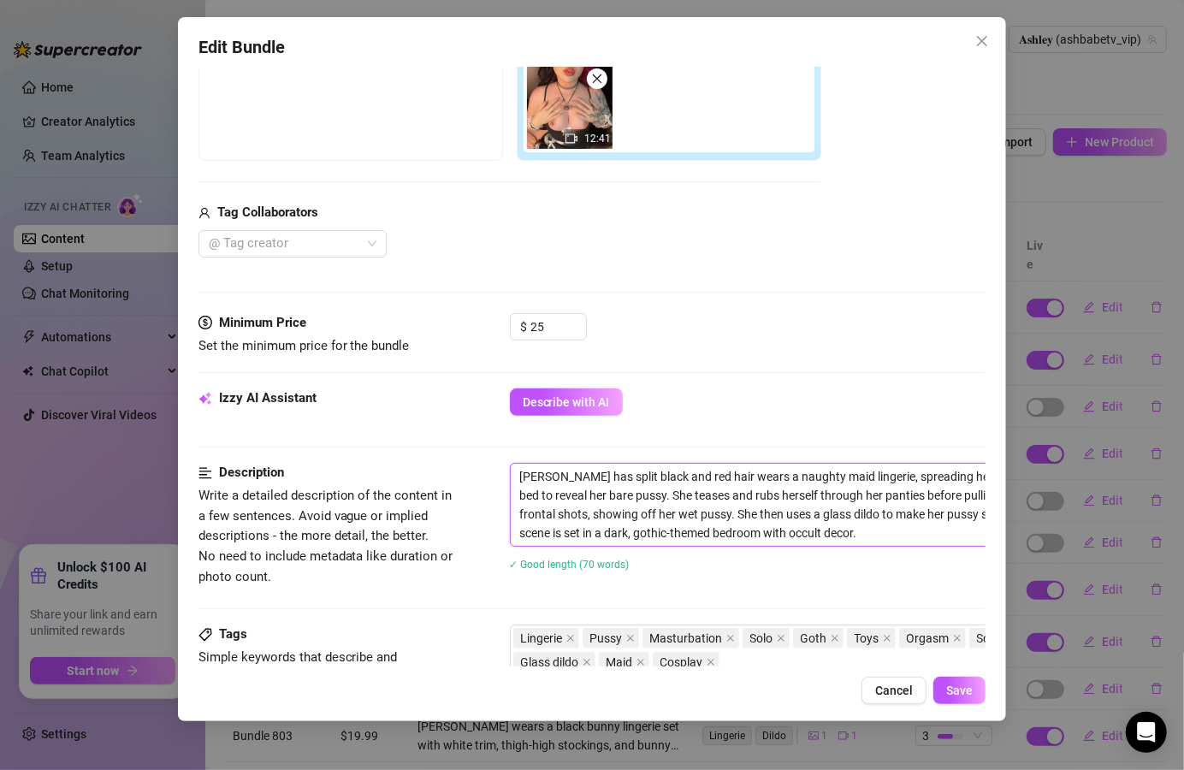
type textarea "[PERSON_NAME] has split black and red hair, wears a naughty maid lingerie, spre…"
type textarea "[PERSON_NAME] has split black and red hair, s wears a naughty maid lingerie, sp…"
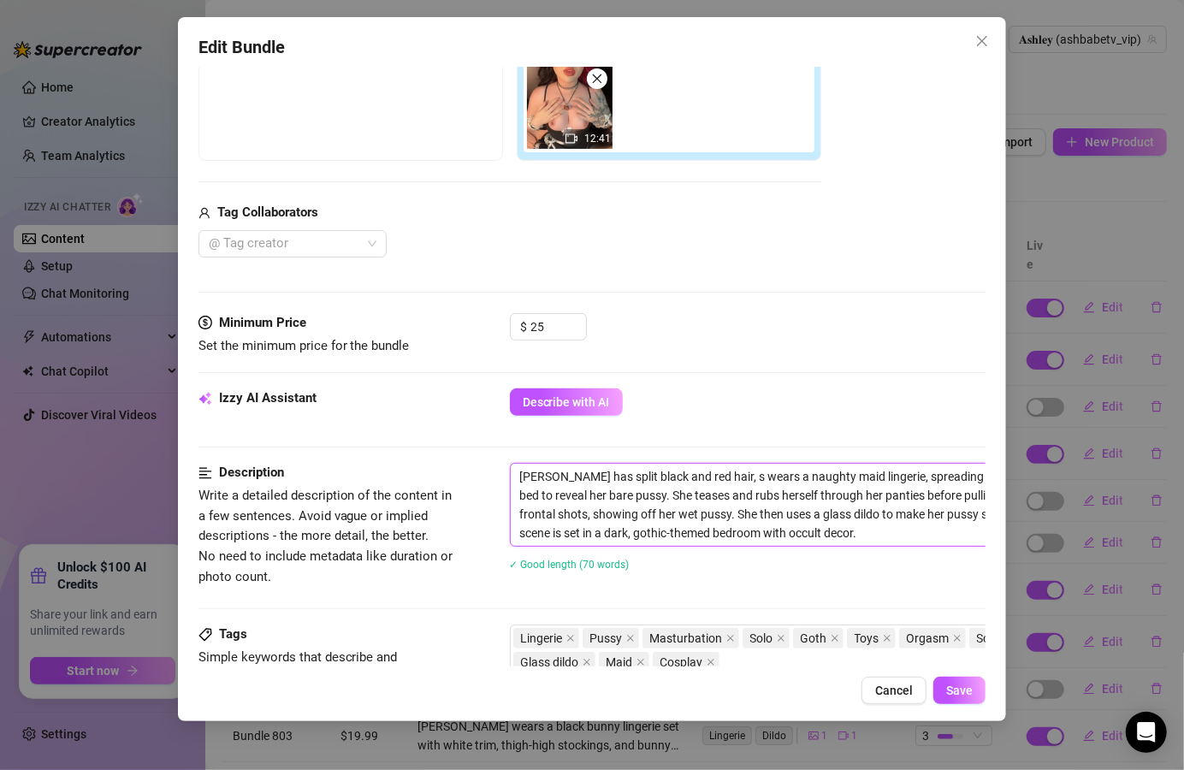
type textarea "[PERSON_NAME] has split black and red hair, sh wears a naughty maid lingerie, s…"
type textarea "[PERSON_NAME] has split black and red hair, she wears a naughty maid lingerie, …"
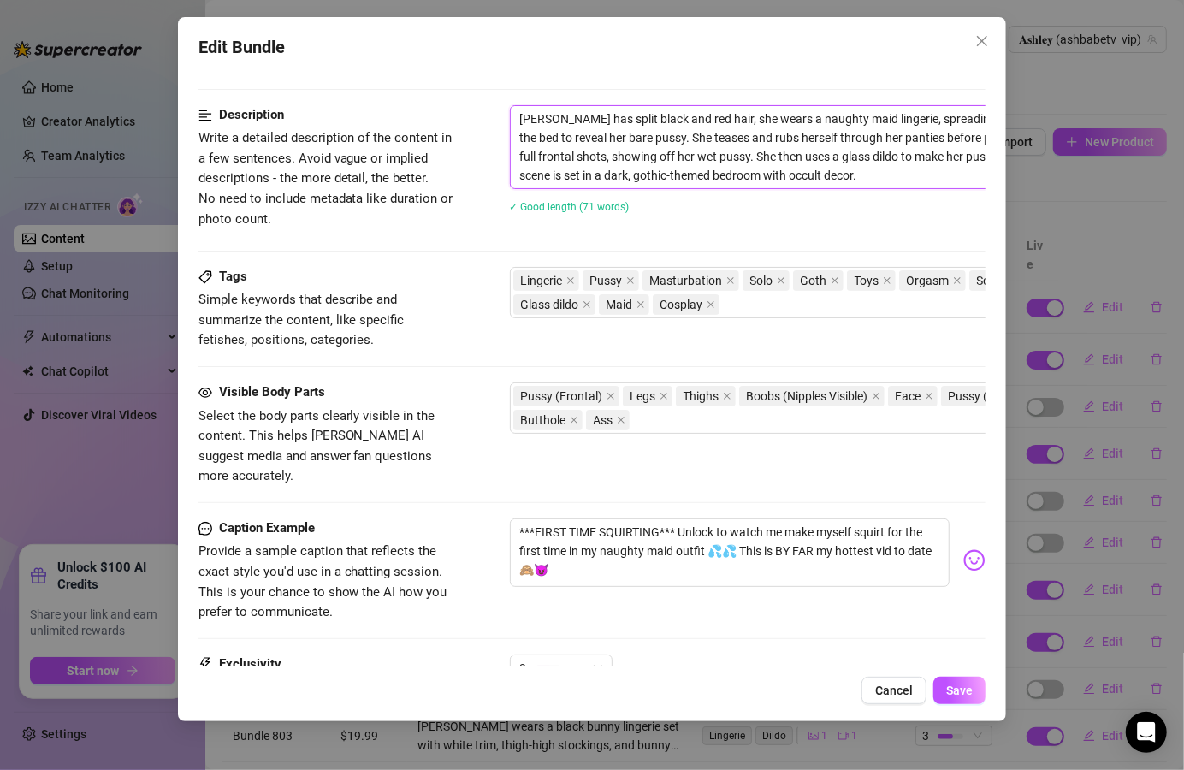
scroll to position [719, 0]
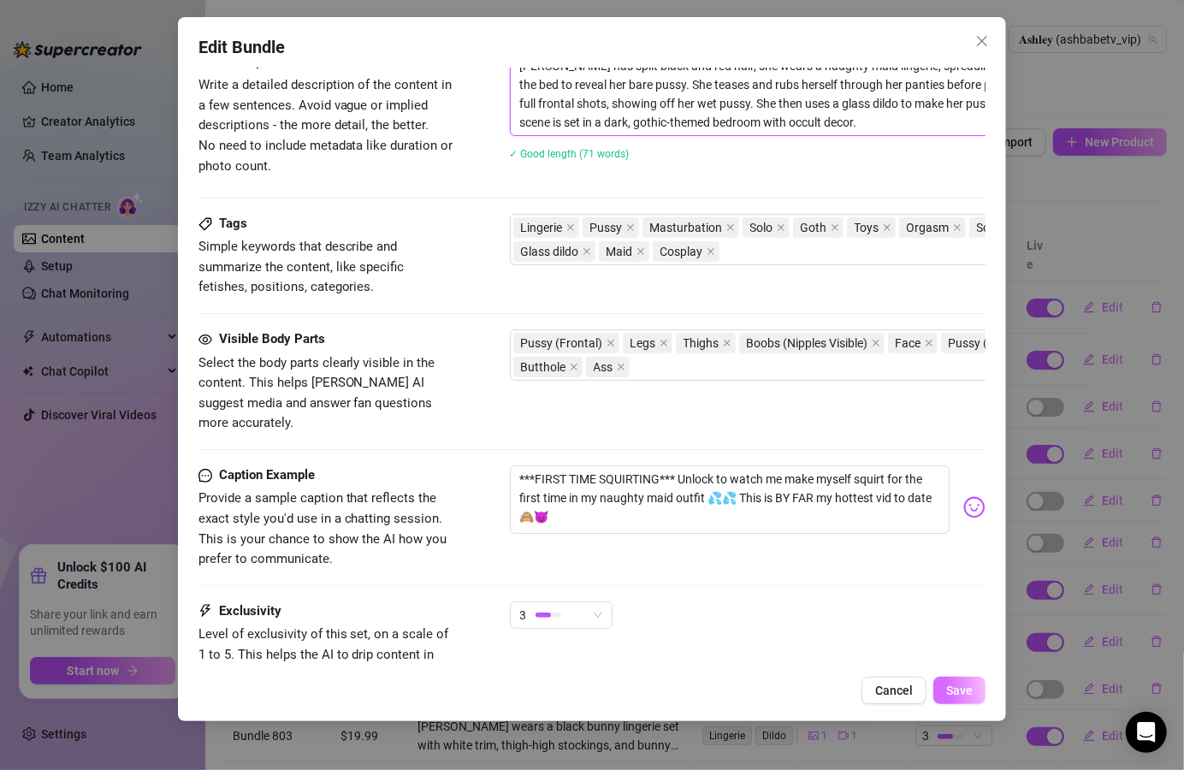
type textarea "[PERSON_NAME] has split black and red hair, she wears a naughty maid lingerie, …"
click at [966, 697] on span "Save" at bounding box center [960, 691] width 27 height 14
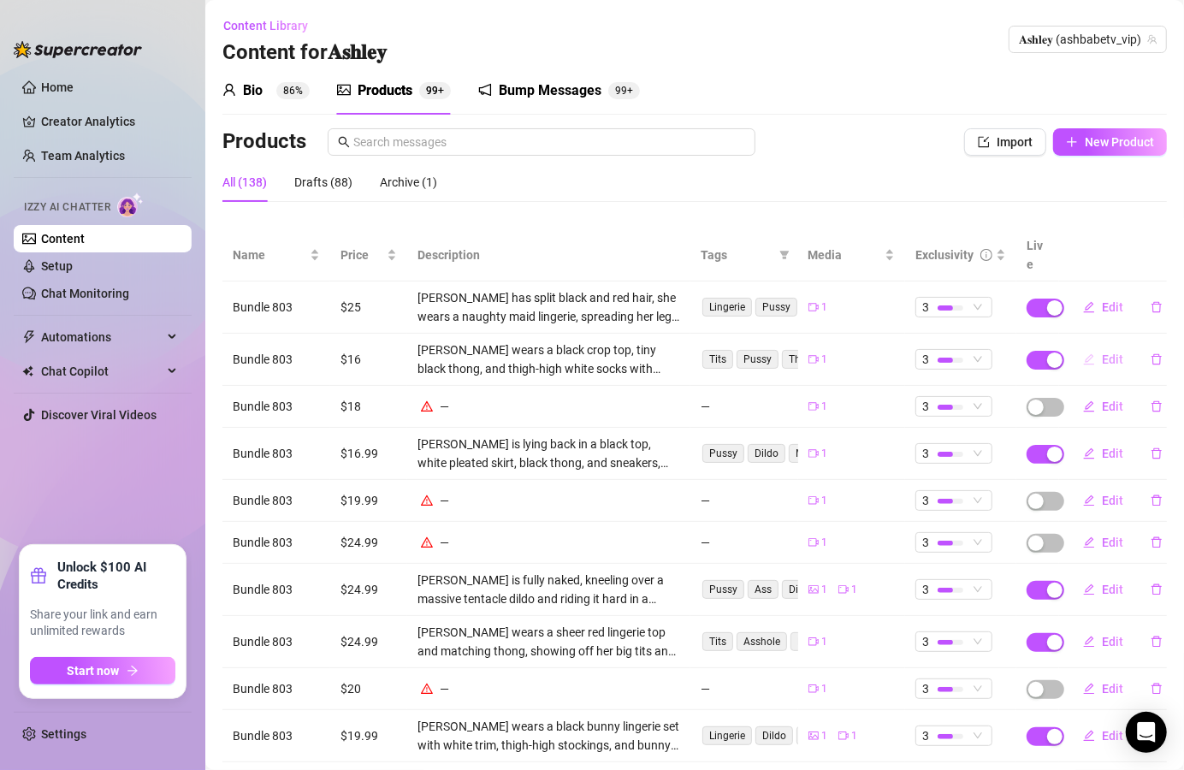
click at [1102, 353] on span "Edit" at bounding box center [1112, 360] width 21 height 14
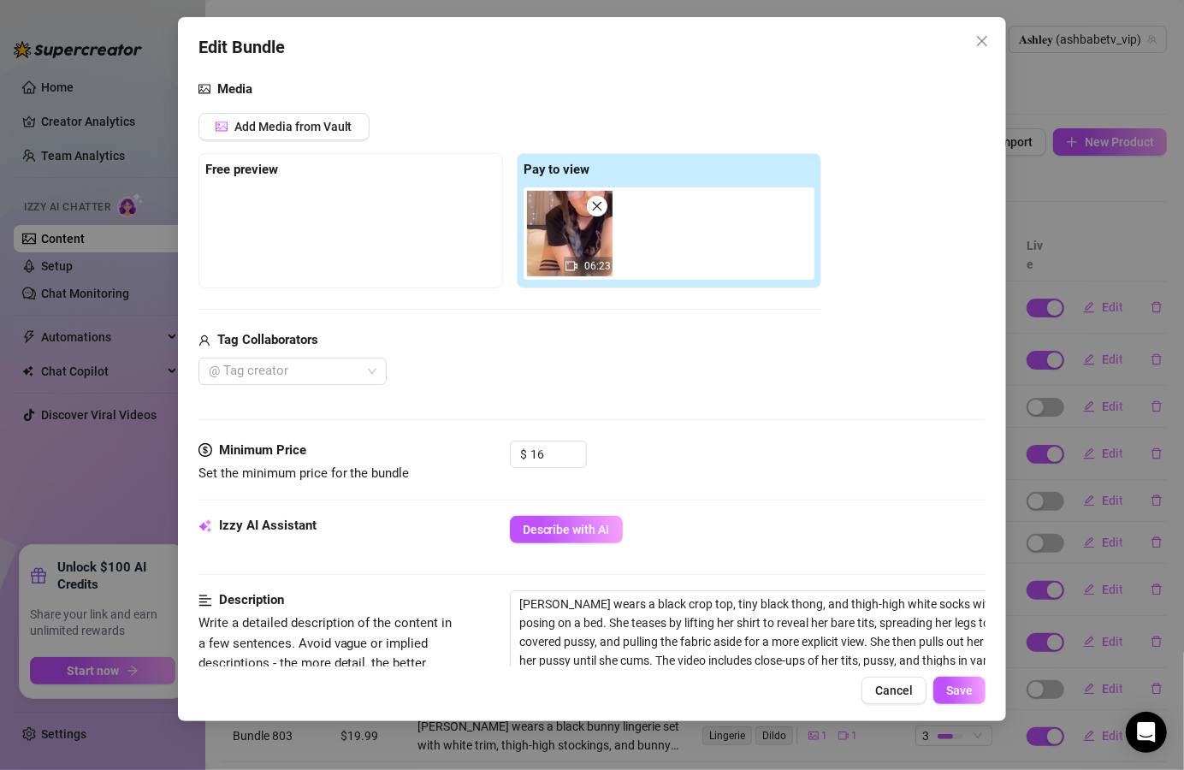
scroll to position [205, 0]
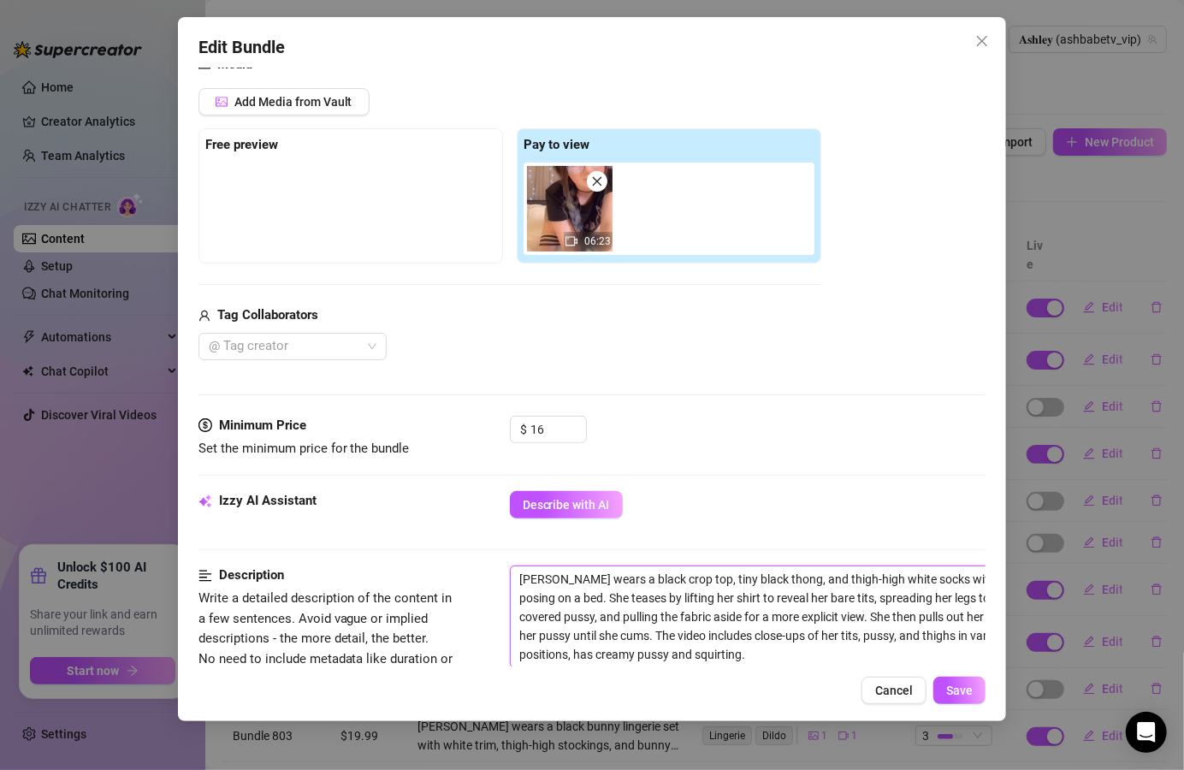
click at [550, 579] on textarea "[PERSON_NAME] wears a black crop top, tiny black thong, and thigh-high white so…" at bounding box center [809, 617] width 597 height 101
click at [551, 579] on textarea "[PERSON_NAME] wears a black crop top, tiny black thong, and thigh-high white so…" at bounding box center [809, 617] width 597 height 101
type textarea "[PERSON_NAME] wears a black crop top, tiny black thong, and thigh-high white so…"
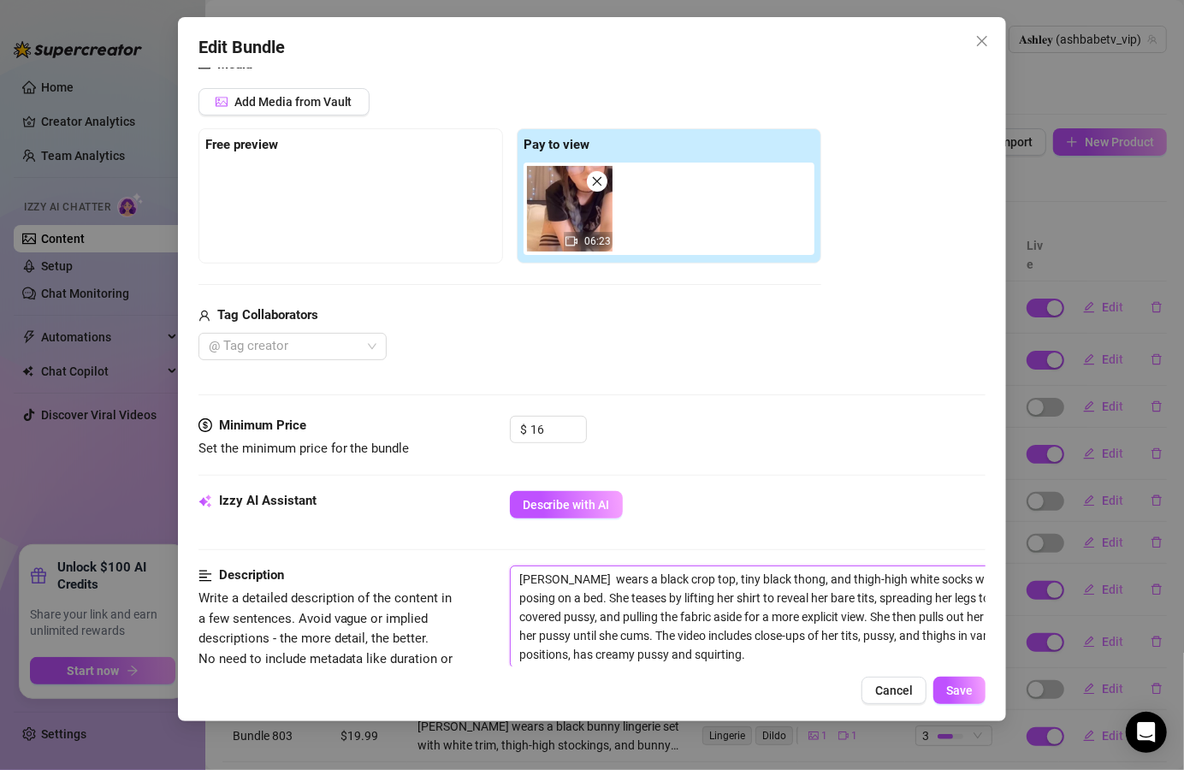
type textarea "[PERSON_NAME] wears a black crop top, tiny black thong, and thigh-high white so…"
type textarea "[PERSON_NAME] has wears a black crop top, tiny black thong, and thigh-high whit…"
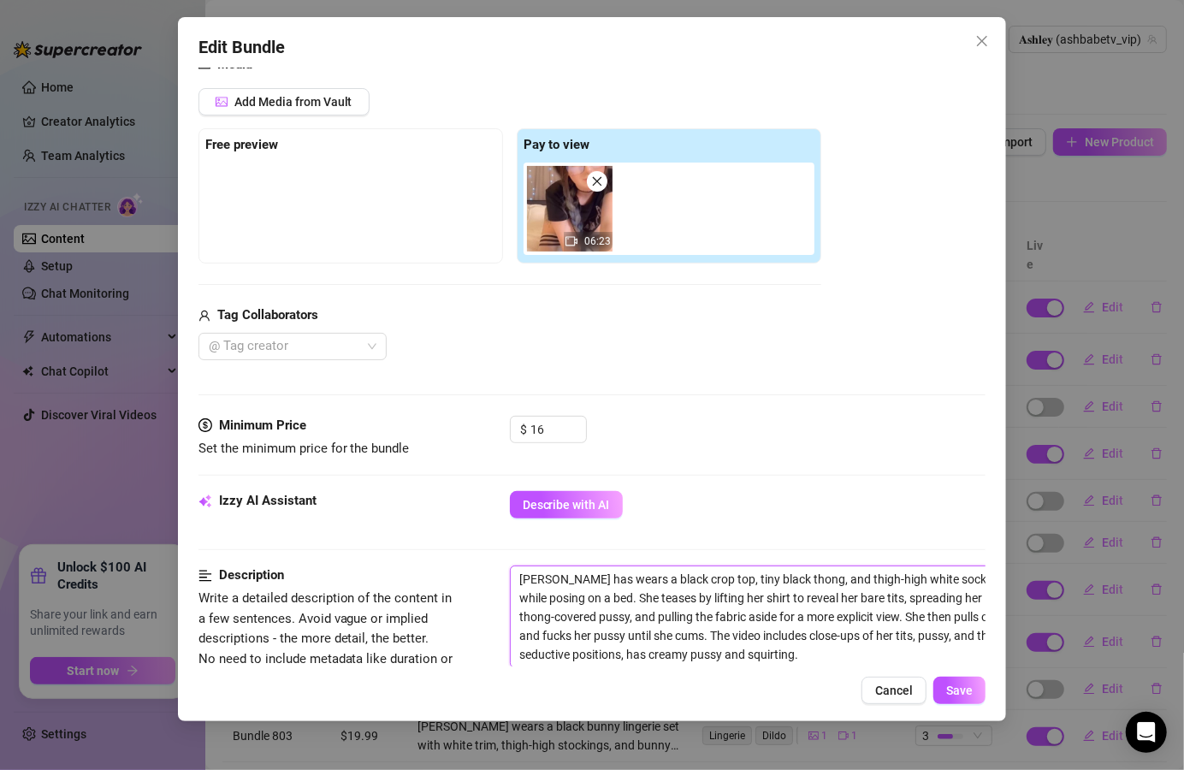
type textarea "[PERSON_NAME] has wears a black crop top, tiny black thong, and thigh-high whit…"
type textarea "[PERSON_NAME] has b wears a black crop top, tiny black thong, and thigh-high wh…"
type textarea "[PERSON_NAME] has bl wears a black crop top, tiny black thong, and thigh-high w…"
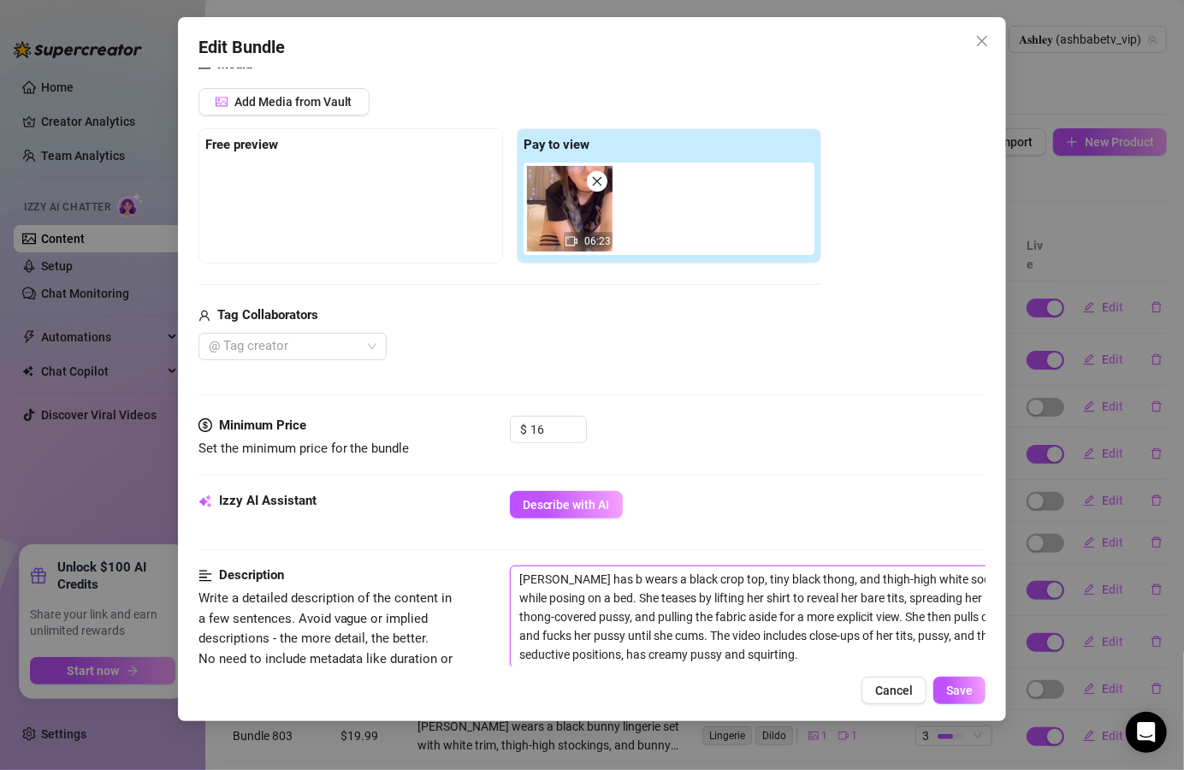
type textarea "[PERSON_NAME] has bl wears a black crop top, tiny black thong, and thigh-high w…"
type textarea "[PERSON_NAME] has blu wears a black crop top, tiny black thong, and thigh-high …"
type textarea "[PERSON_NAME] has blue wears a black crop top, tiny black thong, and thigh-high…"
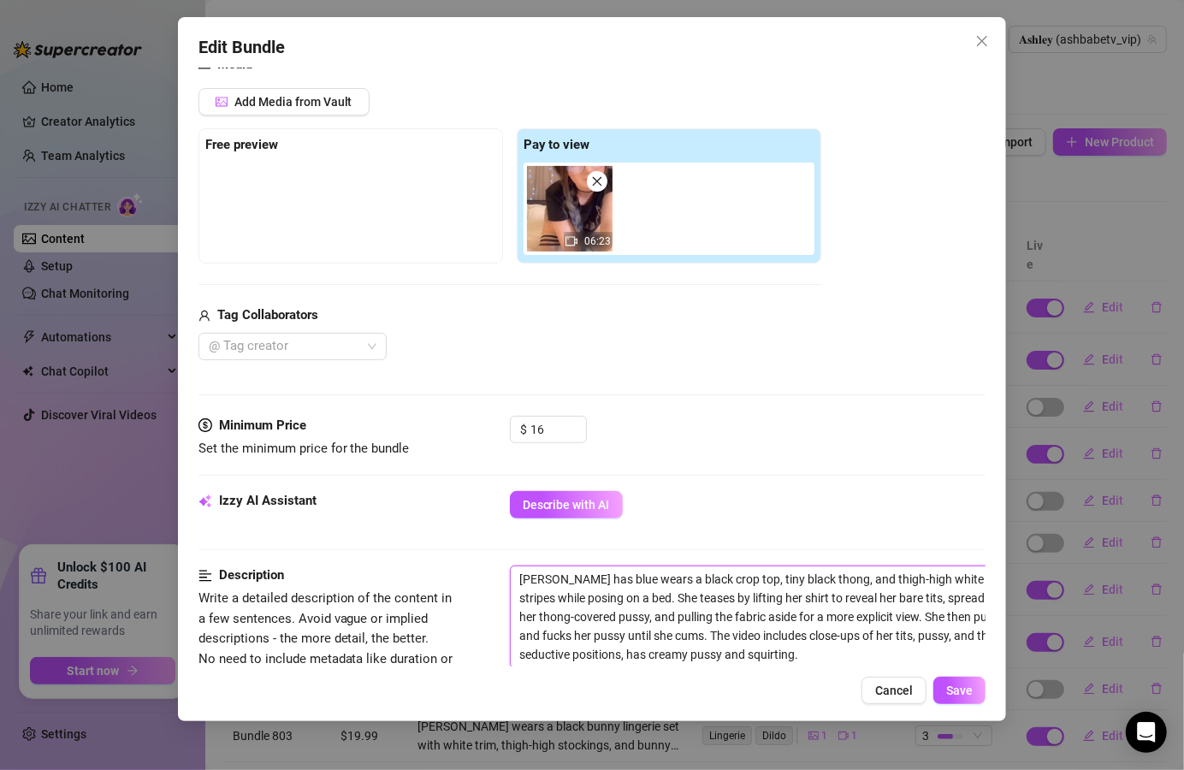
type textarea "[PERSON_NAME] has blue wears a black crop top, tiny black thong, and thigh-high…"
type textarea "[PERSON_NAME] has blue h wears a black crop top, tiny black thong, and thigh-hi…"
type textarea "[PERSON_NAME] has blue ha wears a black crop top, tiny black thong, and thigh-h…"
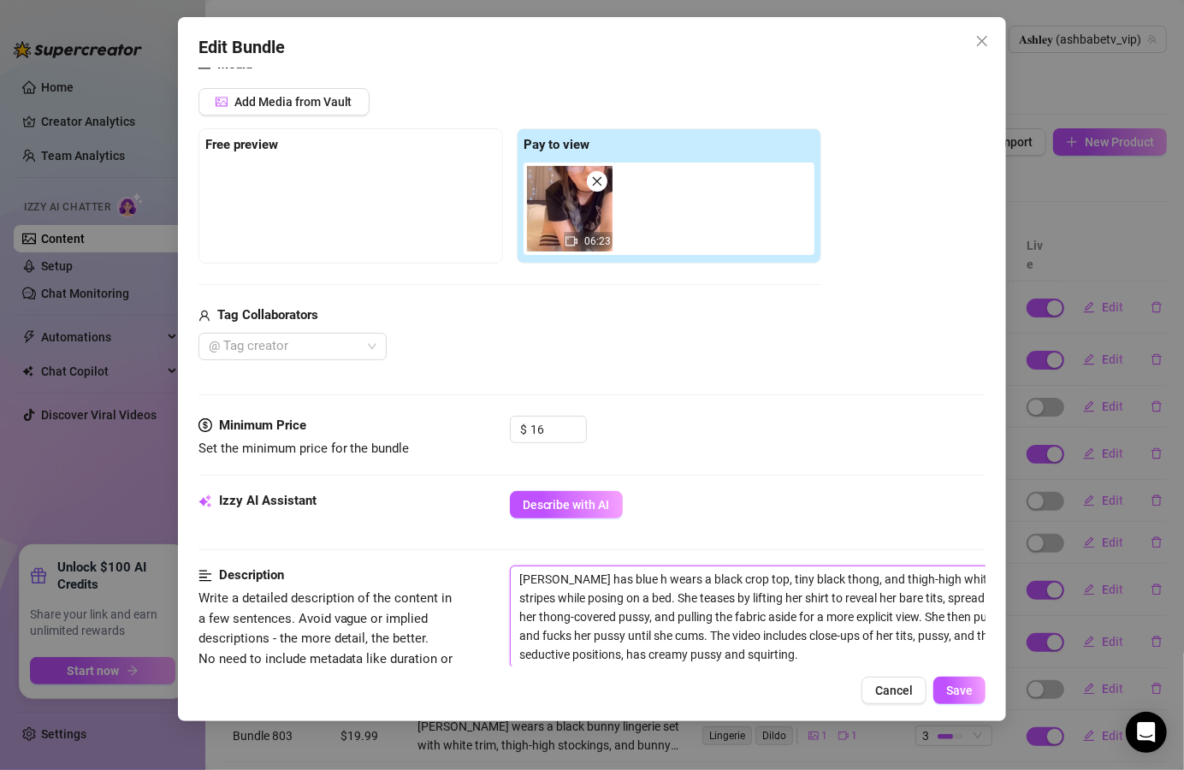
type textarea "[PERSON_NAME] has blue ha wears a black crop top, tiny black thong, and thigh-h…"
type textarea "[PERSON_NAME] has blue hai wears a black crop top, tiny black thong, and thigh-…"
type textarea "[PERSON_NAME] has blue hair wears a black crop top, tiny black thong, and thigh…"
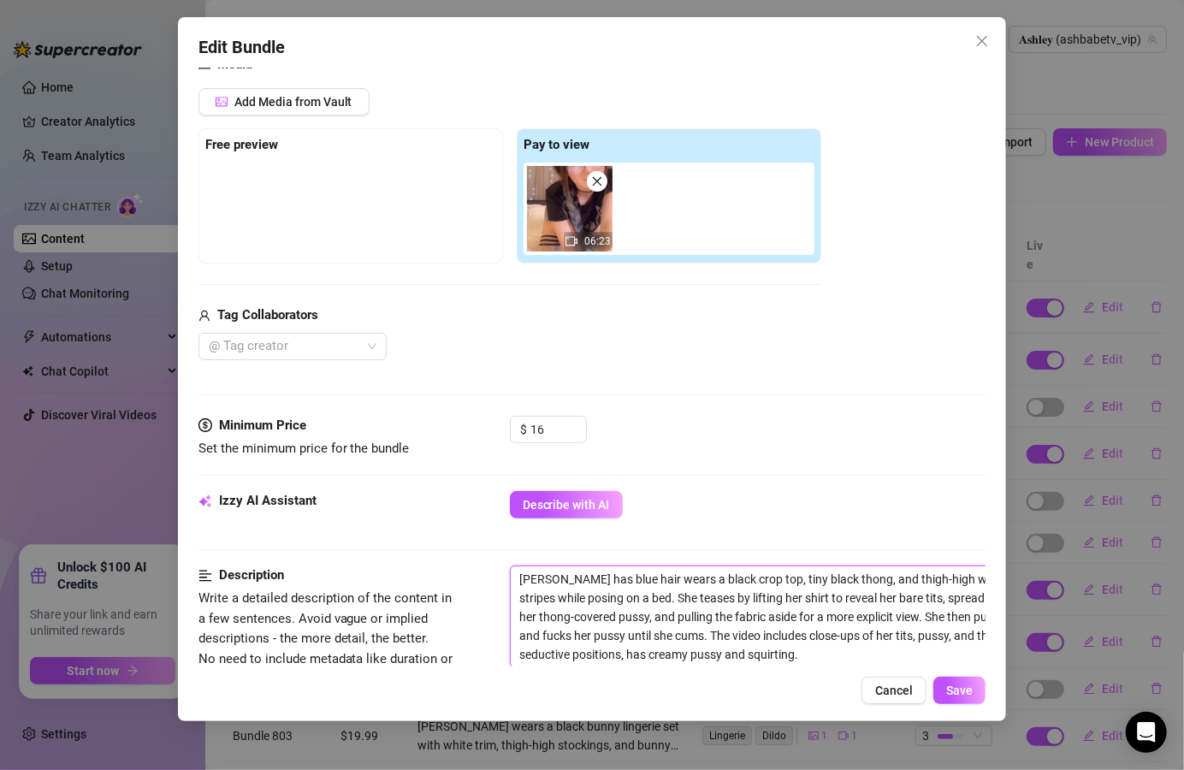
type textarea "[PERSON_NAME] has blue hair, wears a black crop top, tiny black thong, and thig…"
click at [952, 691] on span "Save" at bounding box center [960, 691] width 27 height 14
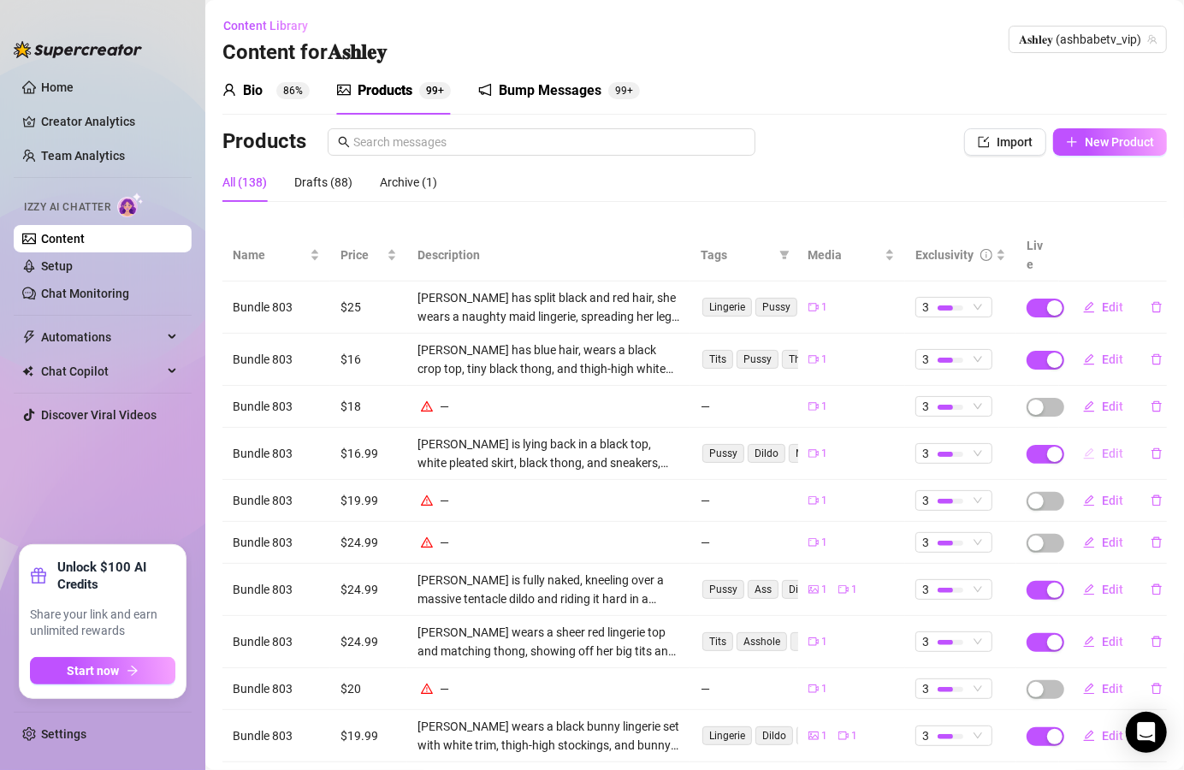
click at [1102, 447] on span "Edit" at bounding box center [1112, 454] width 21 height 14
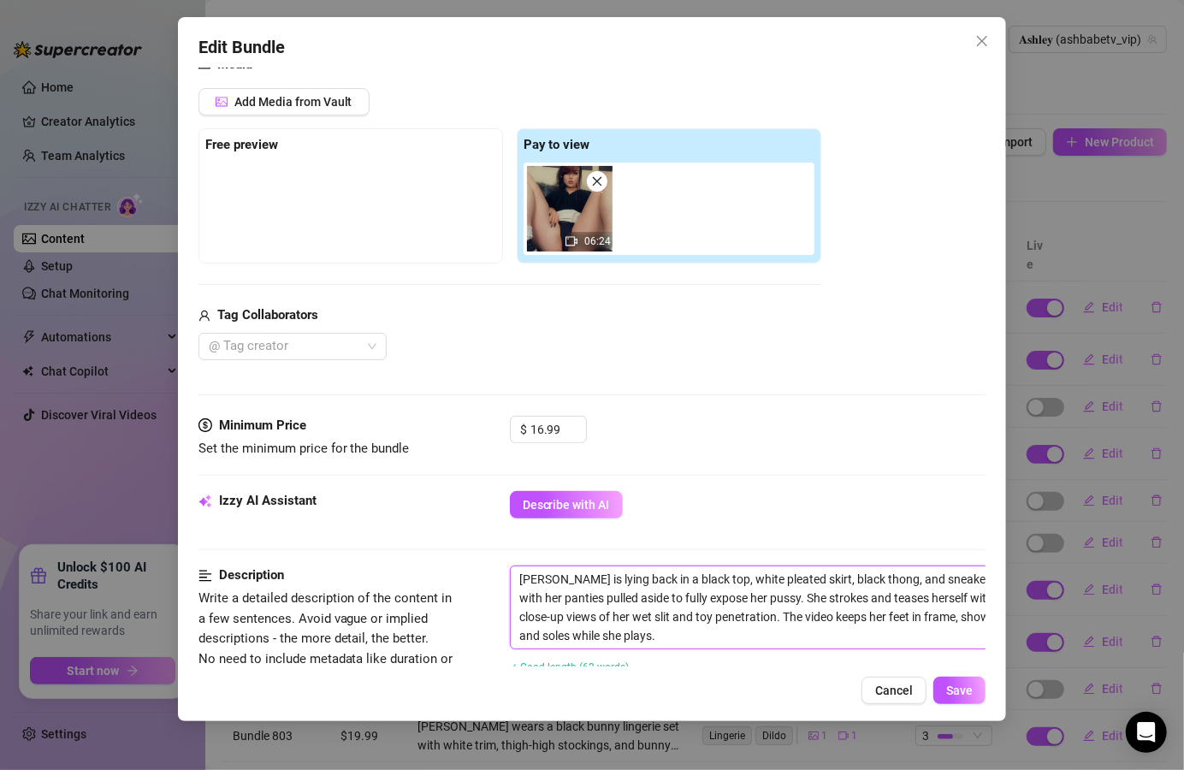
click at [553, 579] on textarea "[PERSON_NAME] is lying back in a black top, white pleated skirt, black thong, a…" at bounding box center [809, 608] width 597 height 82
type textarea "[PERSON_NAME] is lying back in a black top, white pleated skirt, black thong, a…"
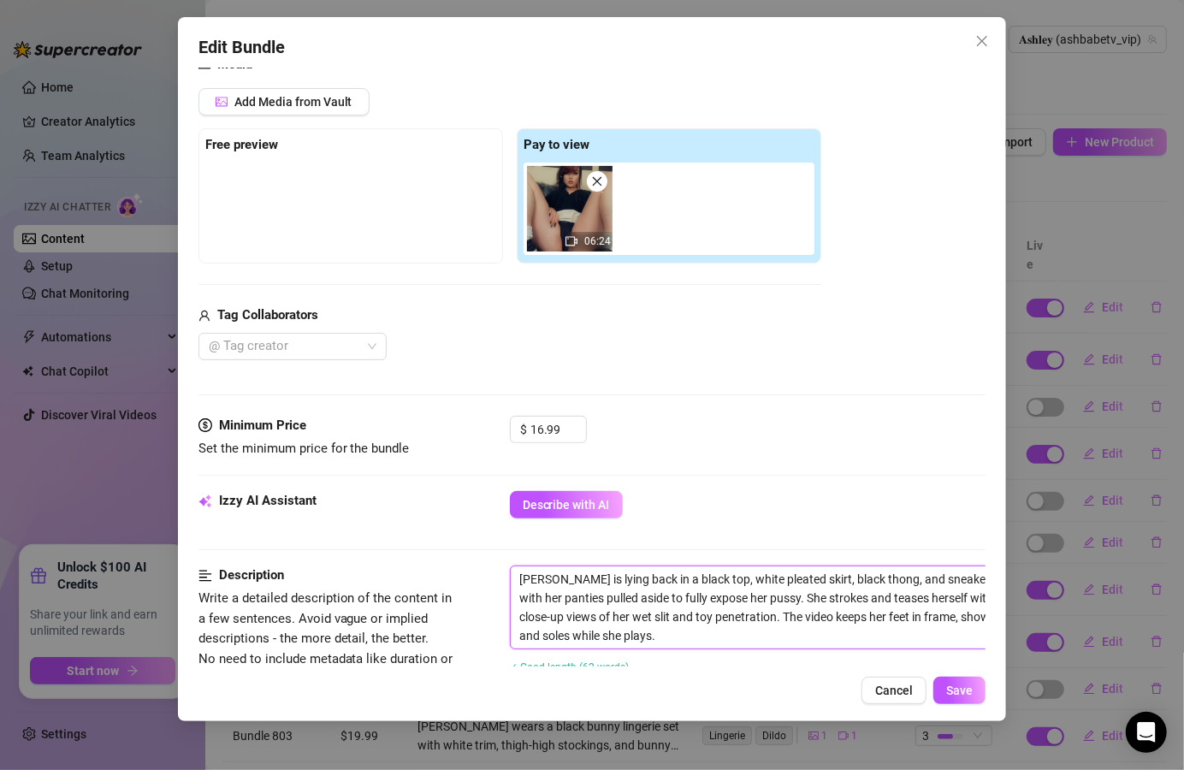
type textarea "[PERSON_NAME] is lying back in a black top, white pleated skirt, black thong, a…"
type textarea "[PERSON_NAME] has is lying back in a black top, white pleated skirt, black thon…"
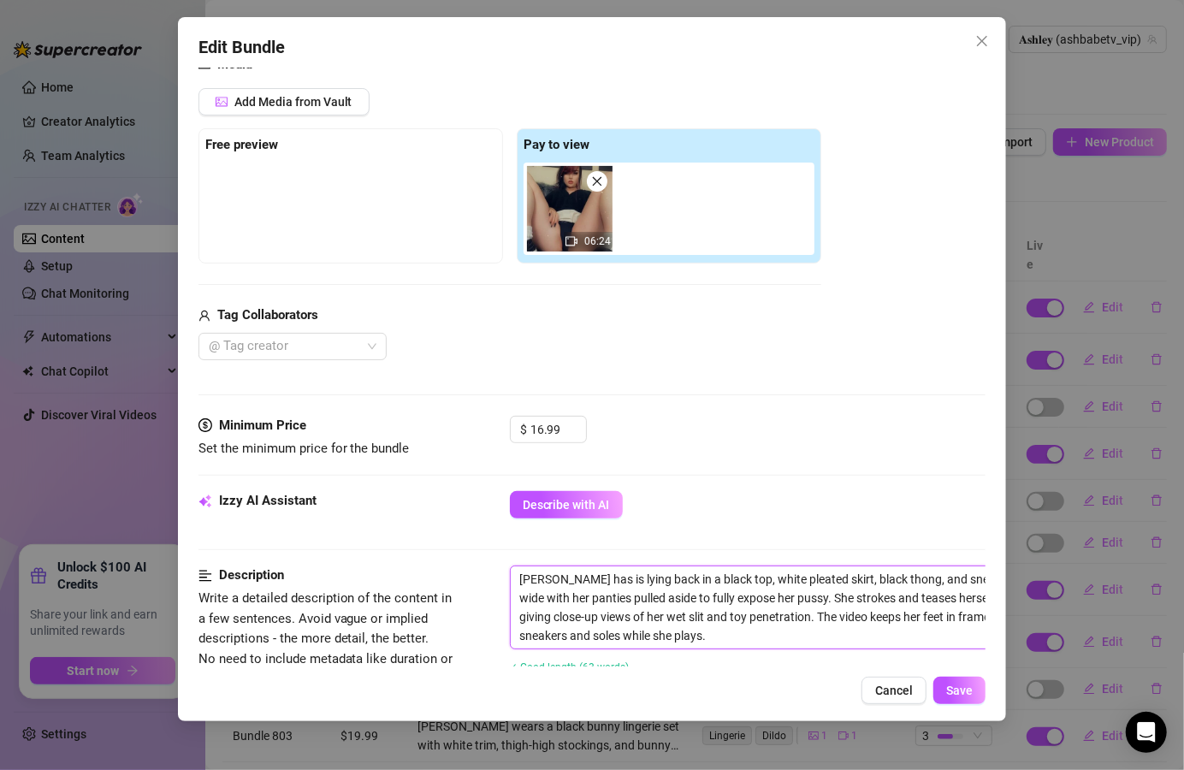
type textarea "[PERSON_NAME] has is lying back in a black top, white pleated skirt, black thon…"
type textarea "[PERSON_NAME] has s is lying back in a black top, white pleated skirt, black th…"
type textarea "[PERSON_NAME] has sp is lying back in a black top, white pleated skirt, black t…"
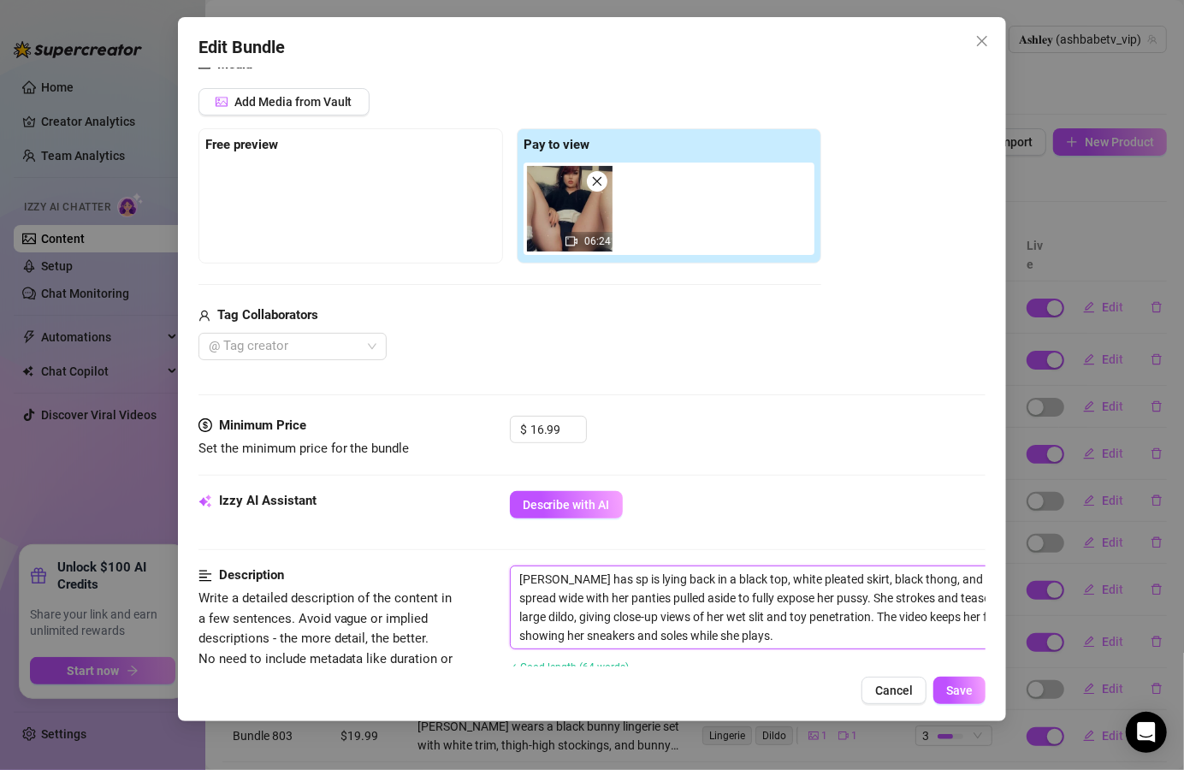
type textarea "[PERSON_NAME] has spl is lying back in a black top, white pleated skirt, black …"
type textarea "[PERSON_NAME] has spli is lying back in a black top, white pleated skirt, black…"
type textarea "[PERSON_NAME] has split is lying back in a black top, white pleated skirt, blac…"
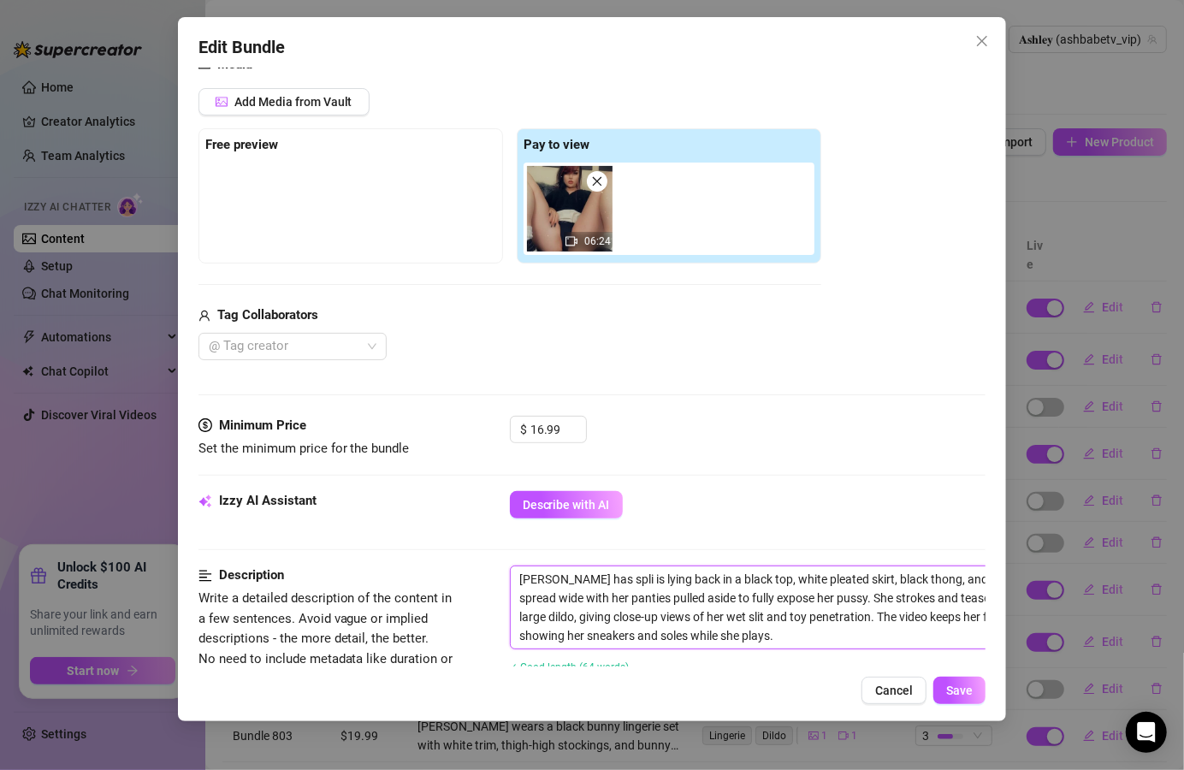
type textarea "[PERSON_NAME] has split is lying back in a black top, white pleated skirt, blac…"
type textarea "[PERSON_NAME] has split d is lying back in a black top, white pleated skirt, bl…"
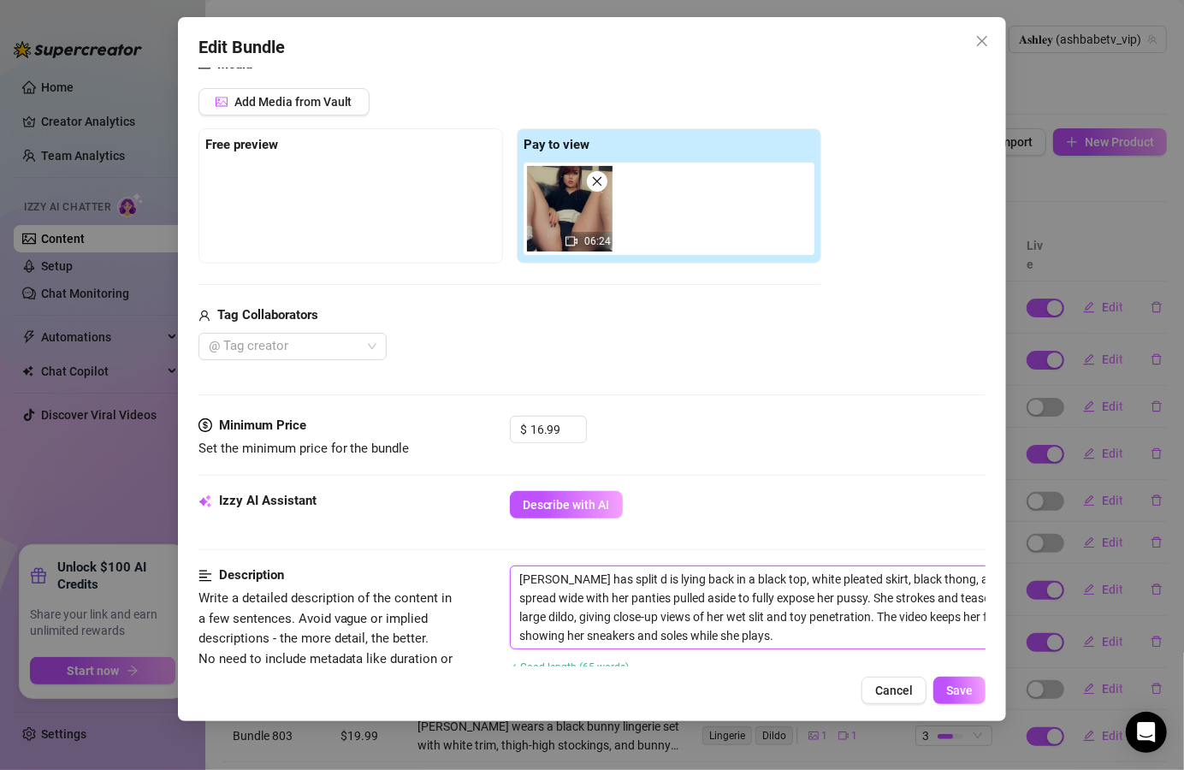
type textarea "[PERSON_NAME] has split dy is lying back in a black top, white pleated skirt, b…"
type textarea "[PERSON_NAME] has split dye is lying back in a black top, white pleated skirt, …"
type textarea "[PERSON_NAME] has split dyed is lying back in a black top, white pleated skirt,…"
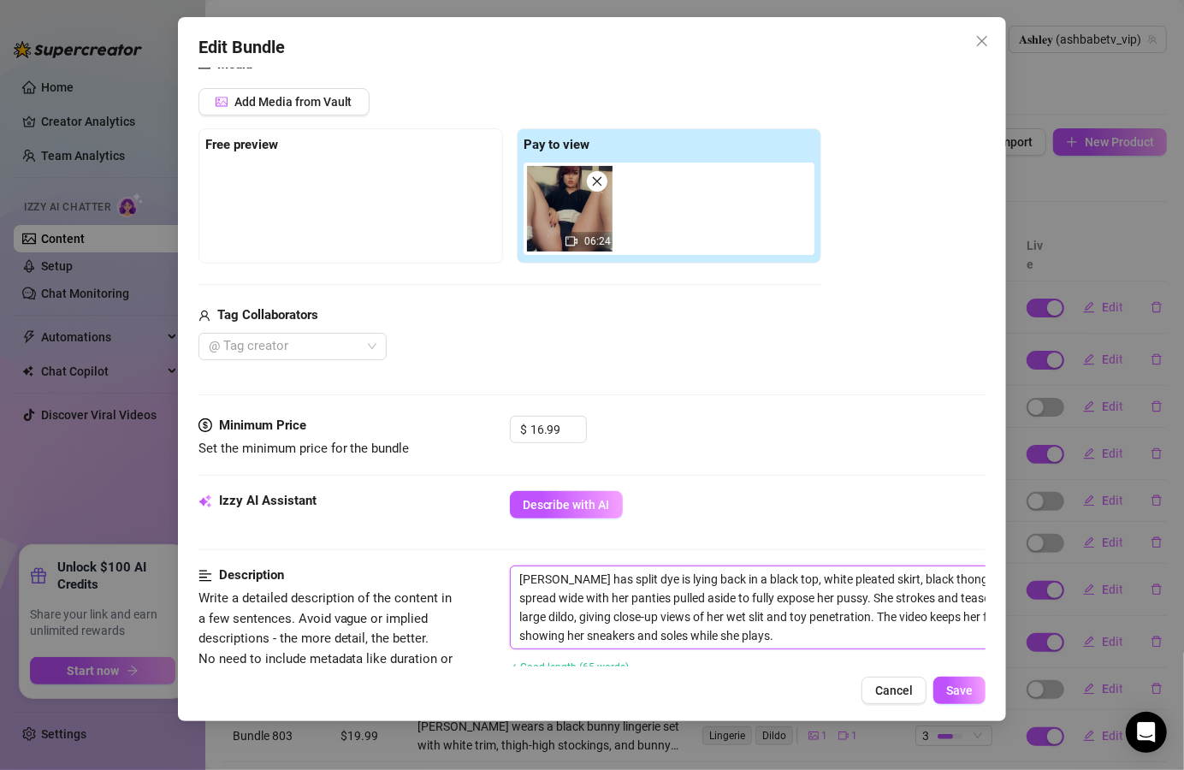
type textarea "[PERSON_NAME] has split dyed is lying back in a black top, white pleated skirt,…"
type textarea "[PERSON_NAME] has split dyed b is lying back in a black top, white pleated skir…"
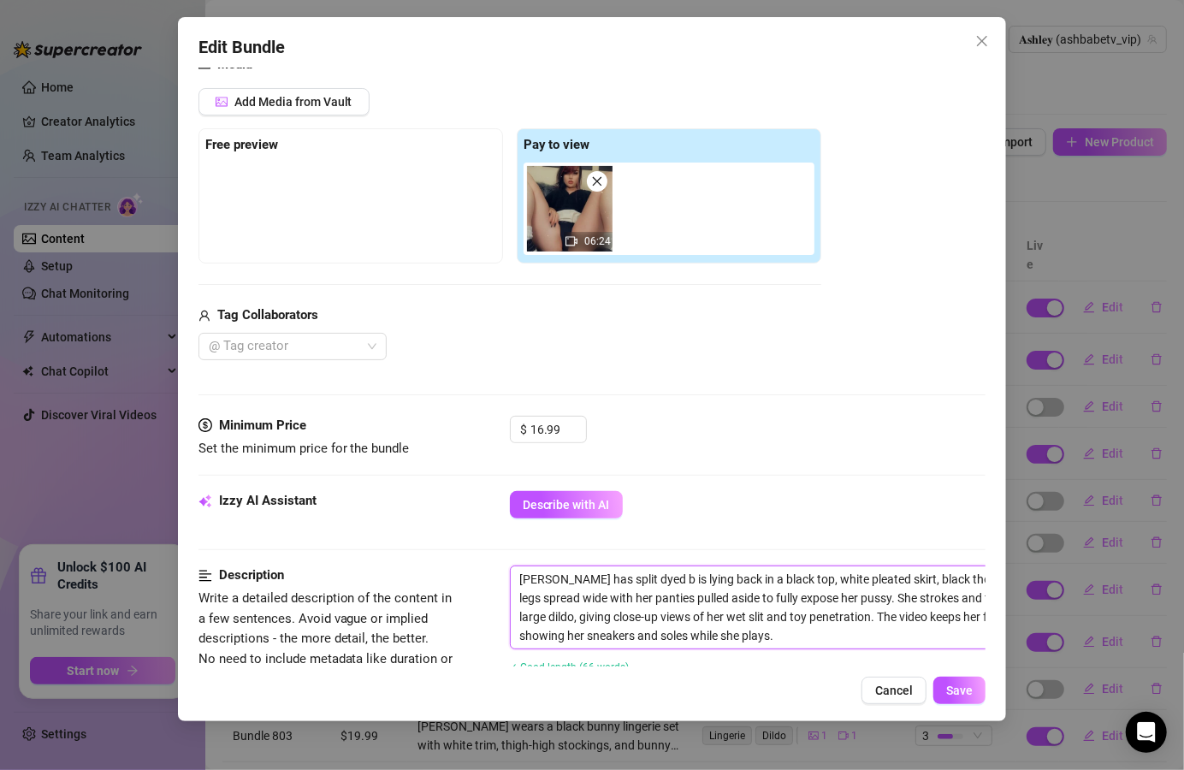
type textarea "[PERSON_NAME] has split dyed bl is lying back in a black top, white pleated ski…"
type textarea "[PERSON_NAME] has split dyed bla is lying back in a black top, white pleated sk…"
type textarea "[PERSON_NAME] has split dyed blac is lying back in a black top, white pleated s…"
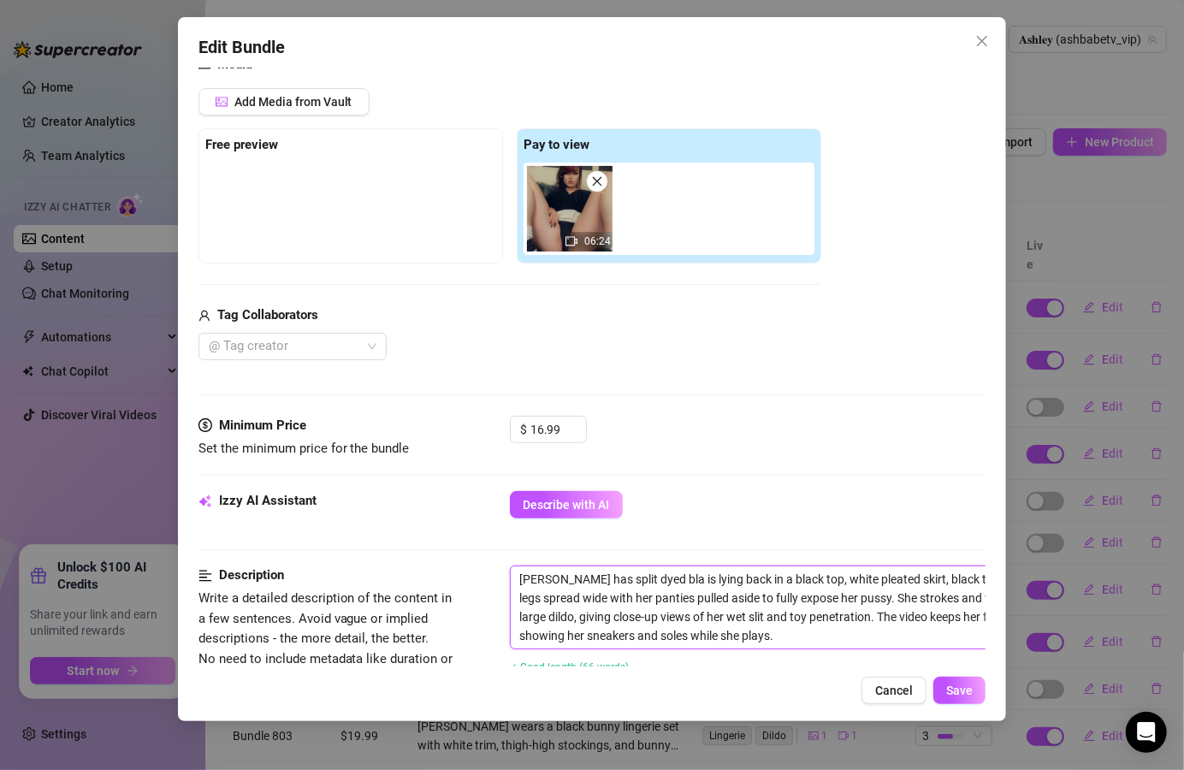
type textarea "[PERSON_NAME] has split dyed blac is lying back in a black top, white pleated s…"
type textarea "[PERSON_NAME] has split dyed black is lying back in a black top, white pleated …"
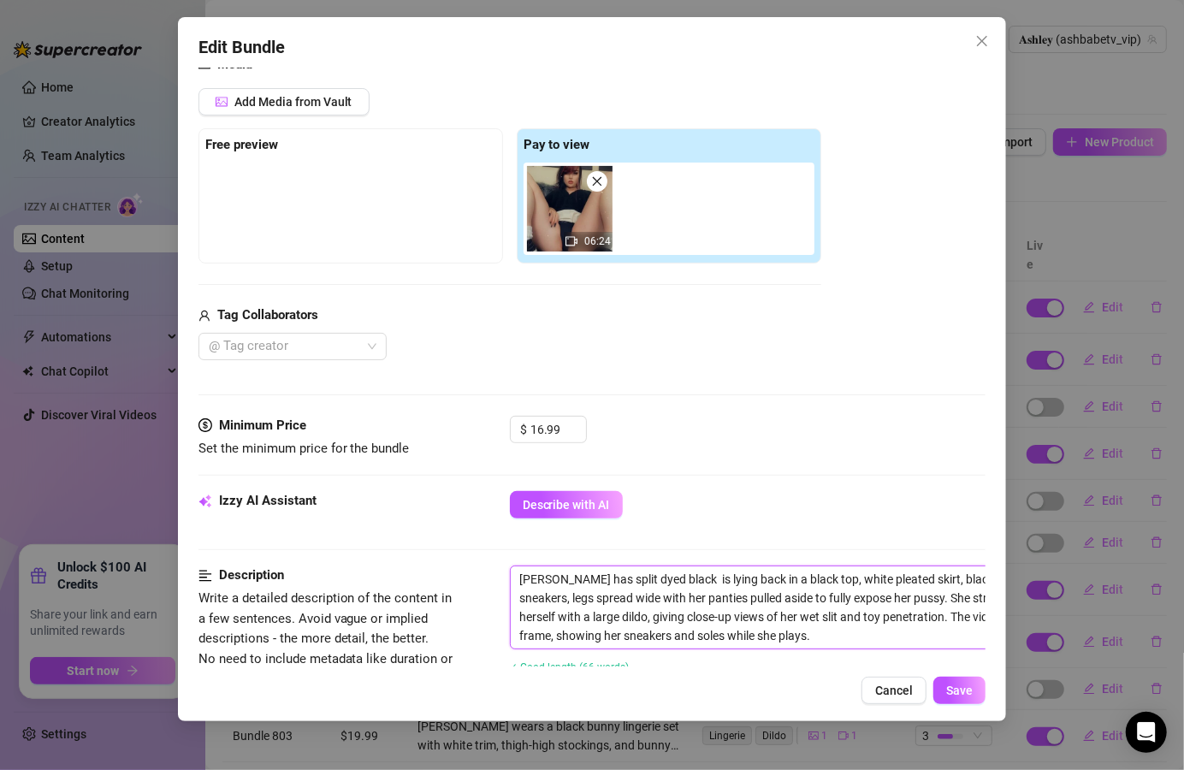
type textarea "[PERSON_NAME] has split dyed black a is lying back in a black top, white pleate…"
type textarea "[PERSON_NAME] has split dyed black an is lying back in a black top, white pleat…"
type textarea "[PERSON_NAME] has split dyed black and is lying back in a black top, white plea…"
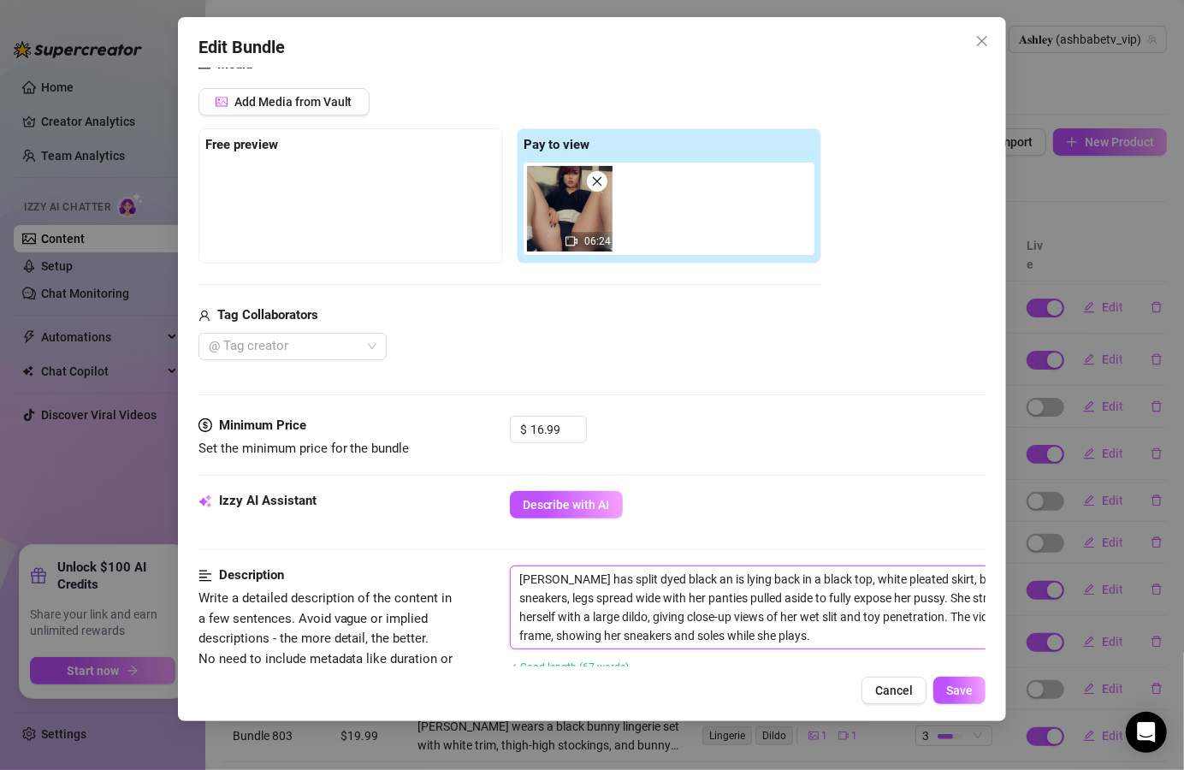
type textarea "[PERSON_NAME] has split dyed black and is lying back in a black top, white plea…"
type textarea "[PERSON_NAME] has split dyed black and r is lying back in a black top, white pl…"
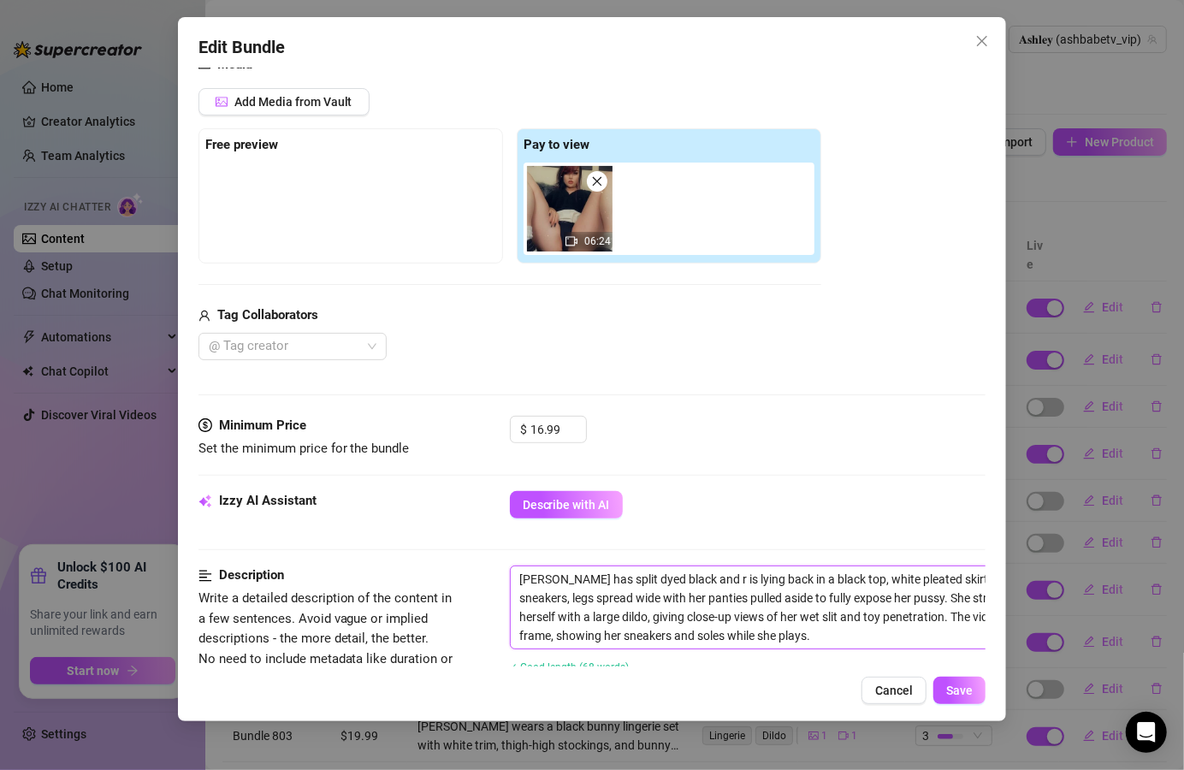
type textarea "[PERSON_NAME] has split dyed black and re is lying back in a black top, white p…"
type textarea "[PERSON_NAME] has split dyed black and red is lying back in a black top, white …"
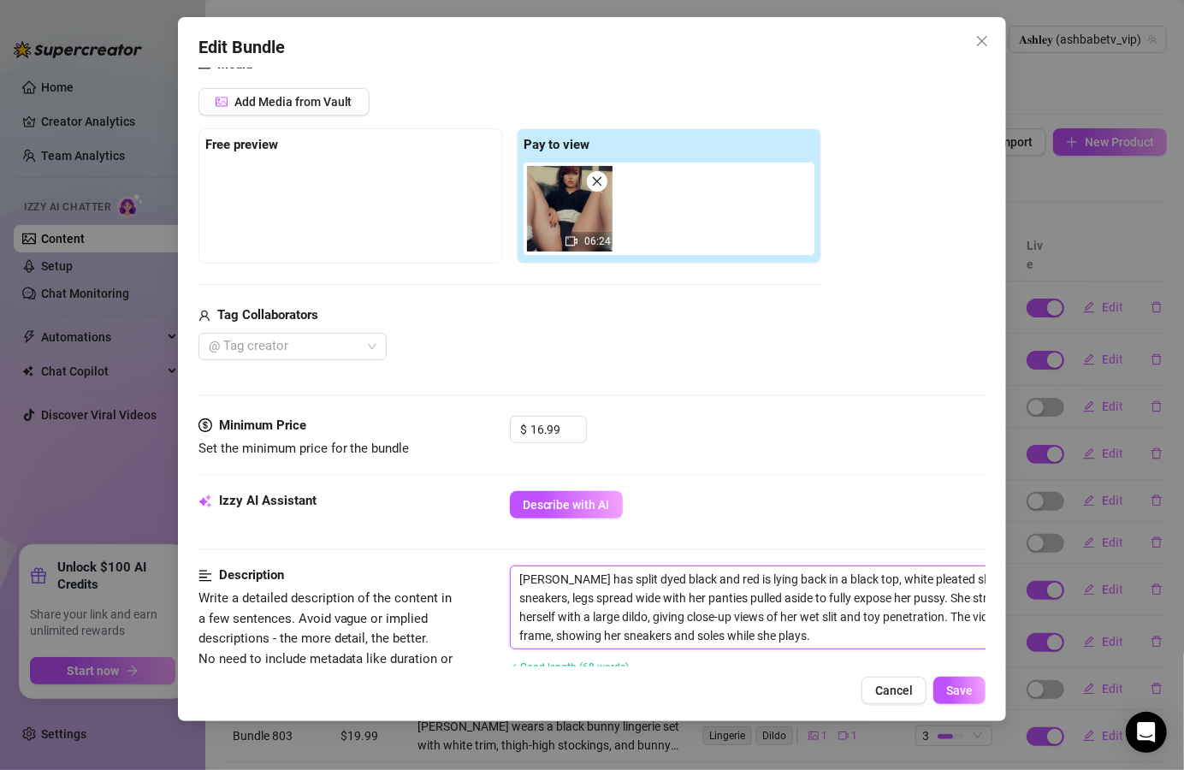
type textarea "[PERSON_NAME] has split dyed black and red is lying back in a black top, white …"
type textarea "[PERSON_NAME] has split dyed black and red h is lying back in a black top, whit…"
type textarea "[PERSON_NAME] has split dyed black and red ha is lying back in a black top, whi…"
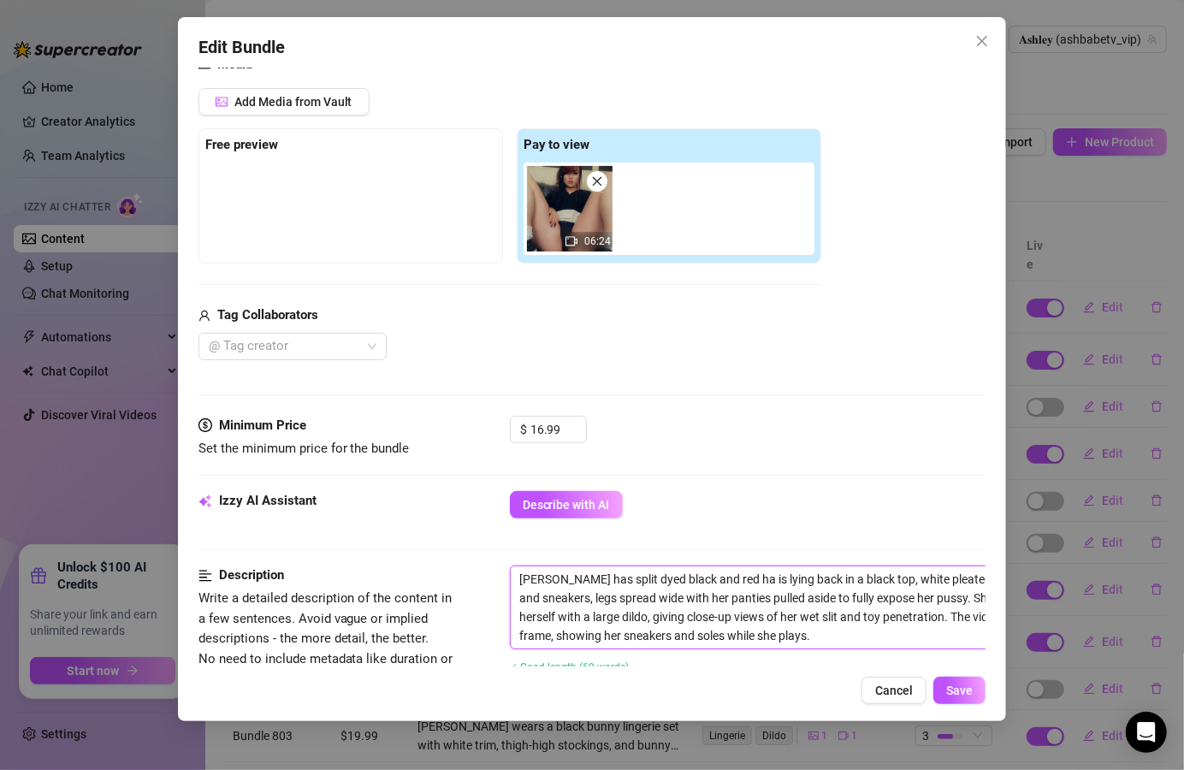
type textarea "[PERSON_NAME] has split dyed black and red hai is lying back in a black top, wh…"
type textarea "[PERSON_NAME] has split dyed black and red hair is lying back in a black top, w…"
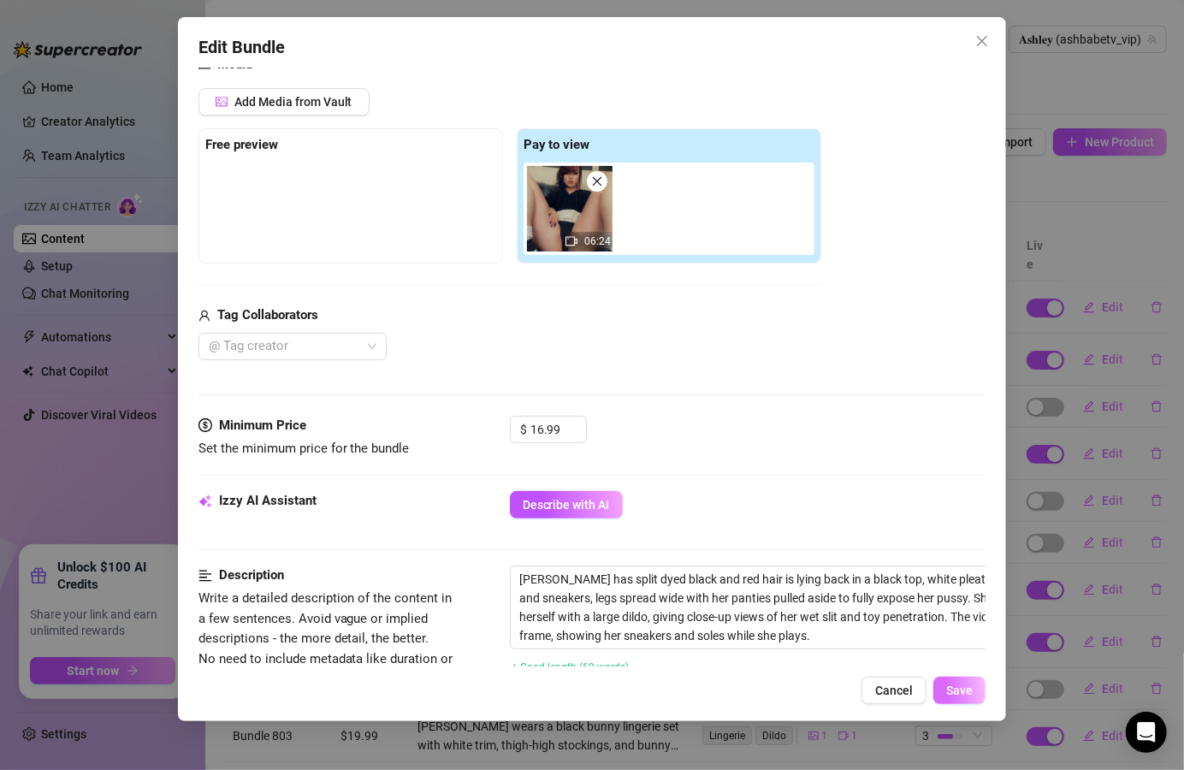
click at [962, 691] on span "Save" at bounding box center [960, 691] width 27 height 14
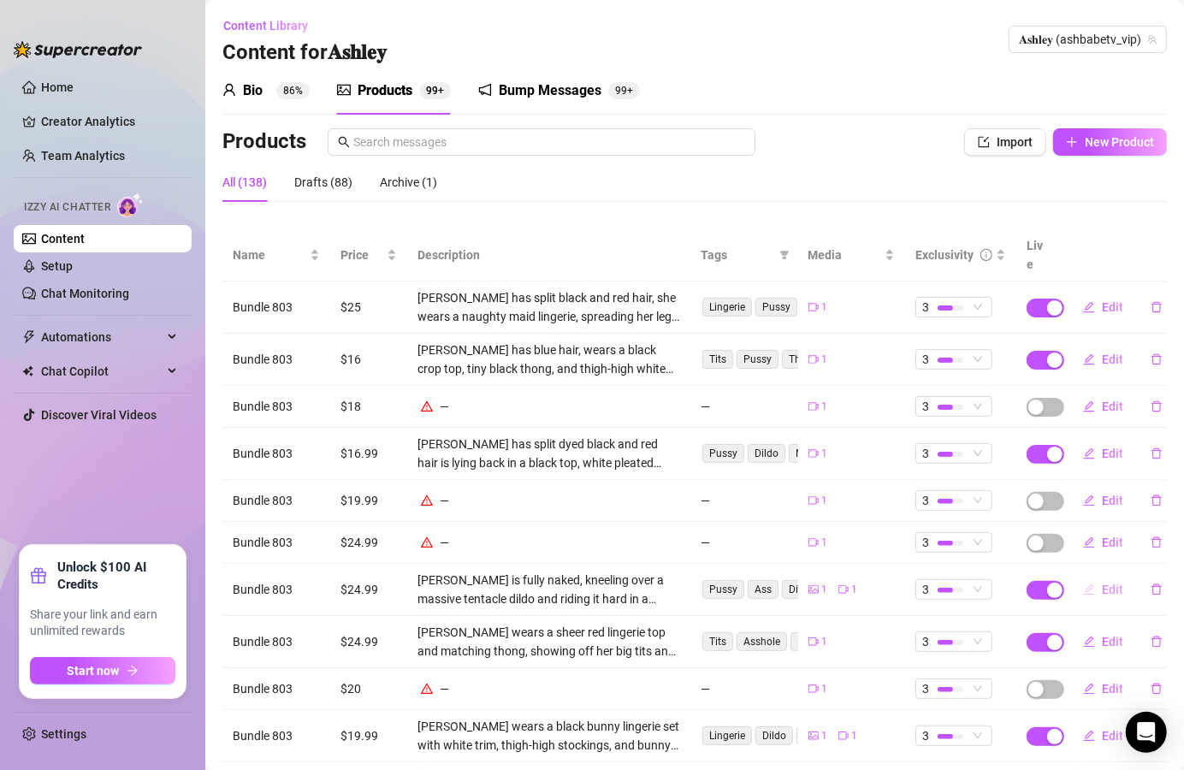
click at [1082, 576] on button "Edit" at bounding box center [1104, 589] width 68 height 27
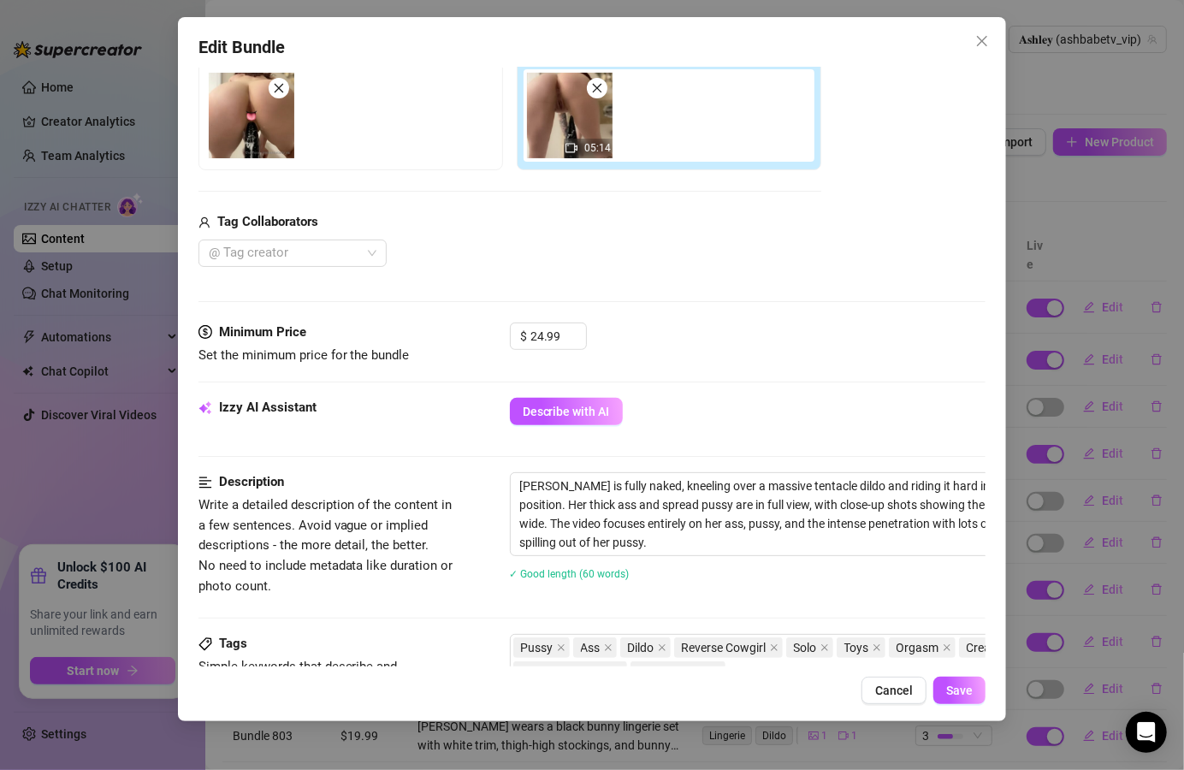
scroll to position [308, 0]
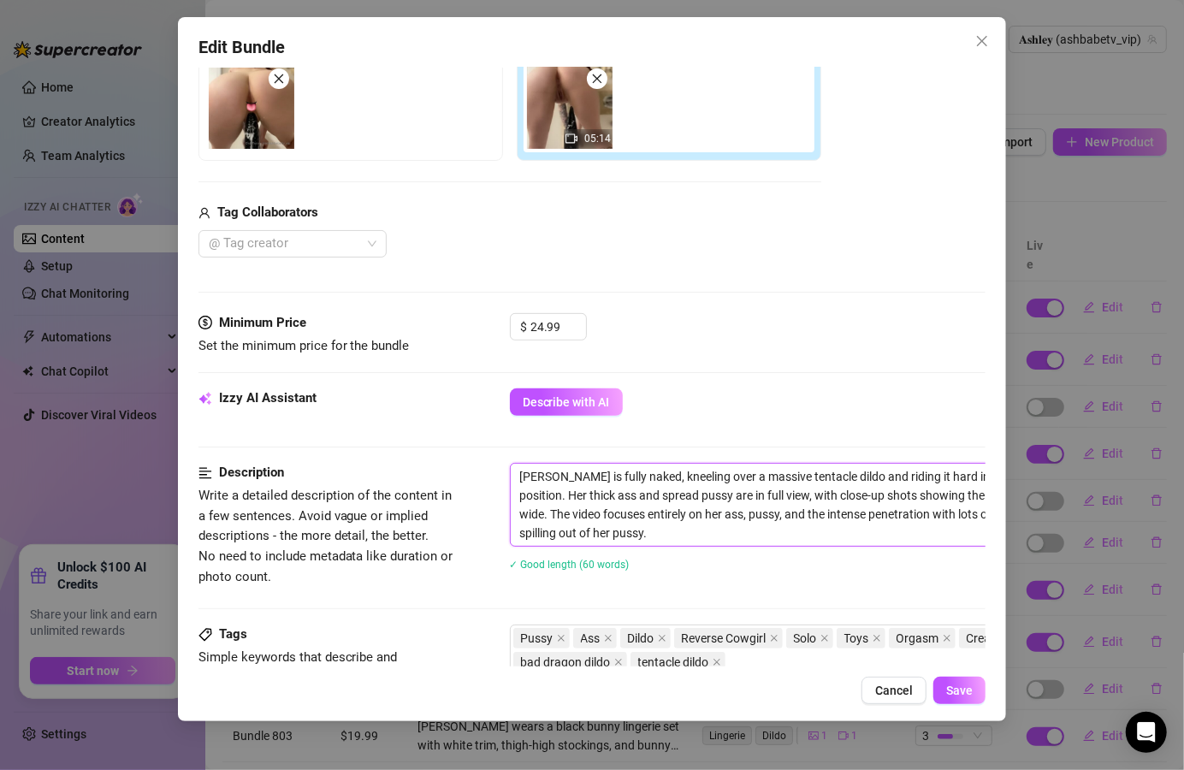
click at [553, 473] on textarea "[PERSON_NAME] is fully naked, kneeling over a massive tentacle dildo and riding…" at bounding box center [809, 505] width 597 height 82
type textarea "[PERSON_NAME] is fully naked, kneeling over a massive tentacle dildo and riding…"
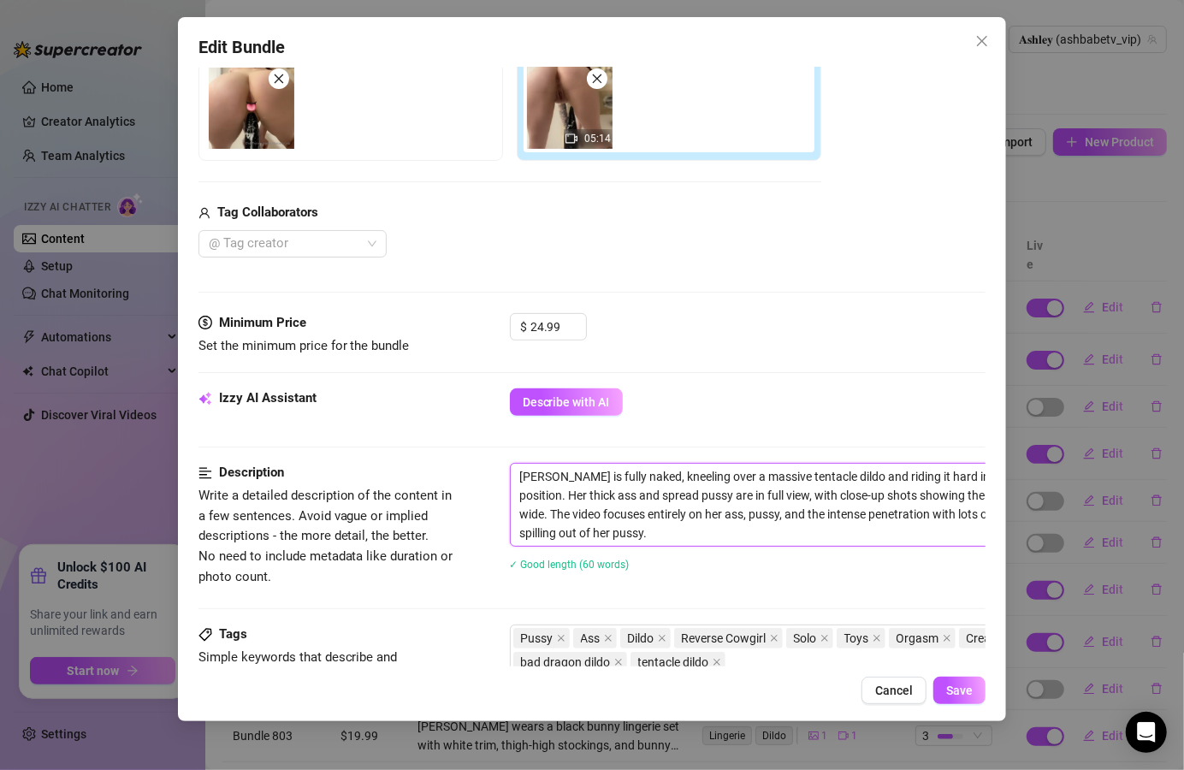
type textarea "[PERSON_NAME] is fully naked, kneeling over a massive tentacle dildo and riding…"
type textarea "[PERSON_NAME] has is fully naked, kneeling over a massive tentacle dildo and ri…"
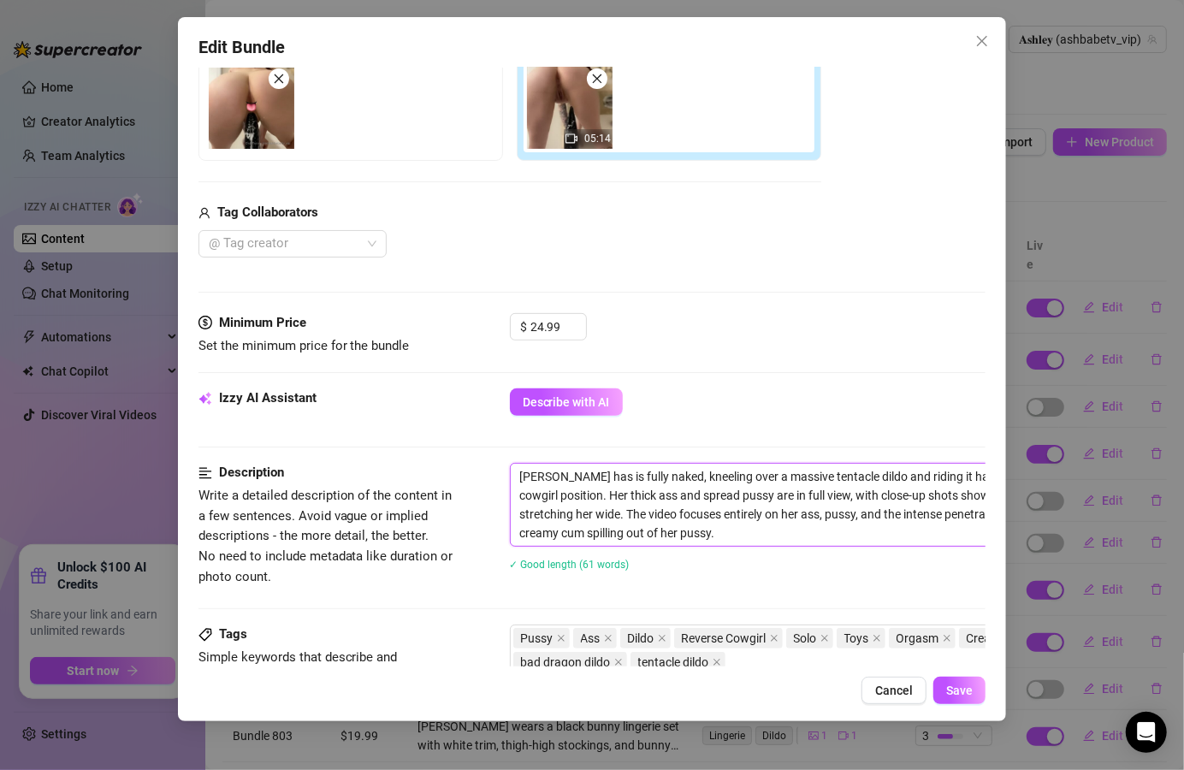
type textarea "[PERSON_NAME] has is fully naked, kneeling over a massive tentacle dildo and ri…"
type textarea "[PERSON_NAME] has d is fully naked, kneeling over a massive tentacle dildo and …"
type textarea "[PERSON_NAME] has da is fully naked, kneeling over a massive tentacle dildo and…"
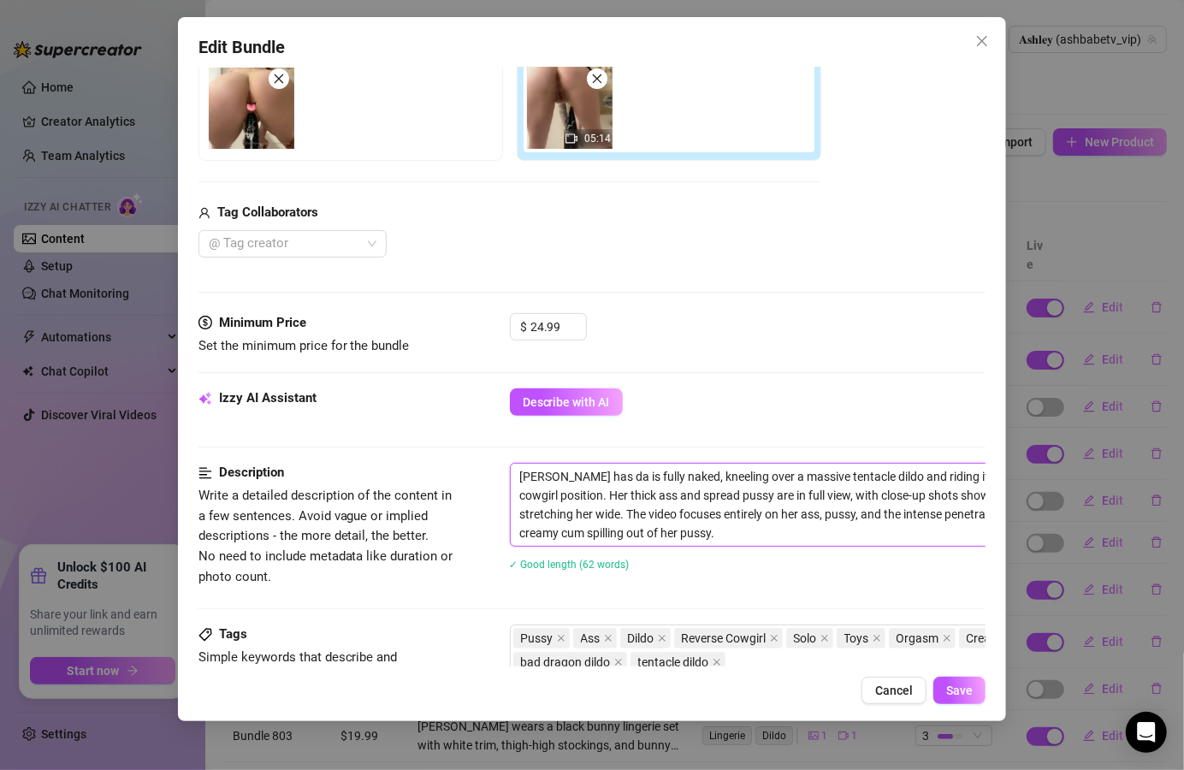
type textarea "[PERSON_NAME] has dar is fully naked, kneeling over a massive tentacle dildo an…"
type textarea "[PERSON_NAME] has dark is fully naked, kneeling over a massive tentacle dildo a…"
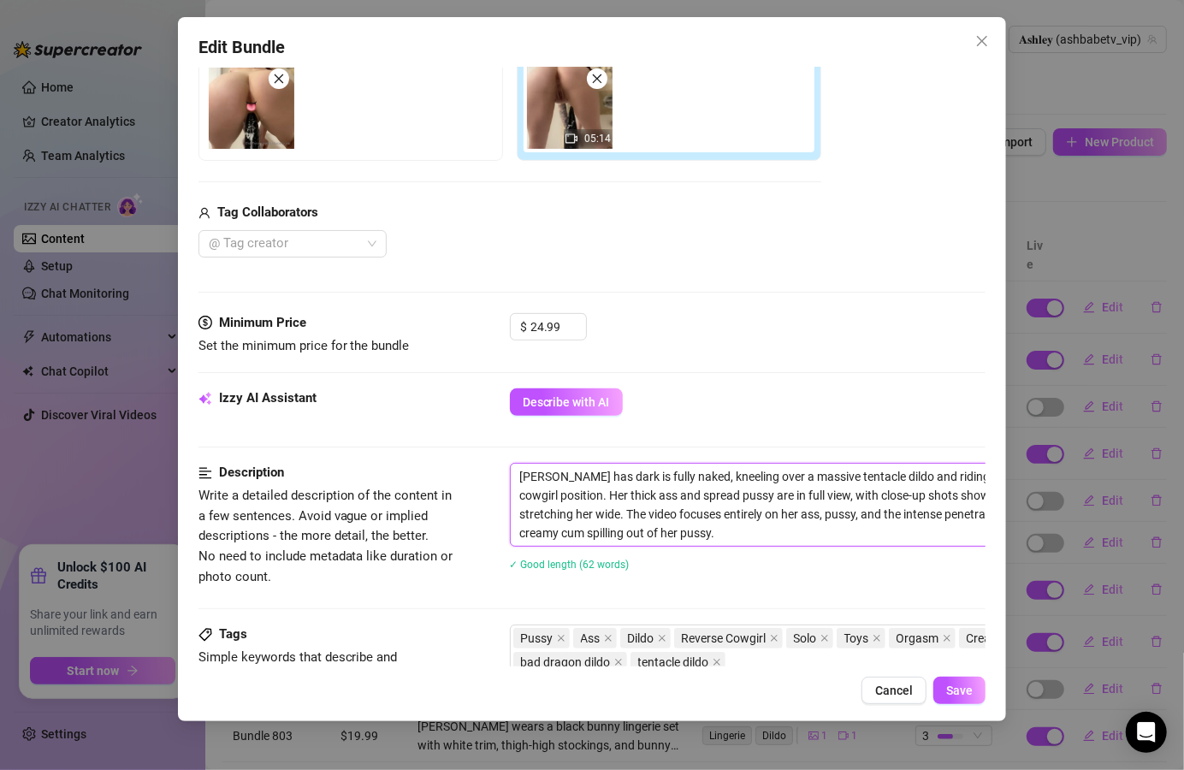
type textarea "[PERSON_NAME] has dark is fully naked, kneeling over a massive tentacle dildo a…"
type textarea "[PERSON_NAME] has dark r is fully naked, kneeling over a massive tentacle dildo…"
type textarea "[PERSON_NAME] has dark re is fully naked, kneeling over a massive tentacle dild…"
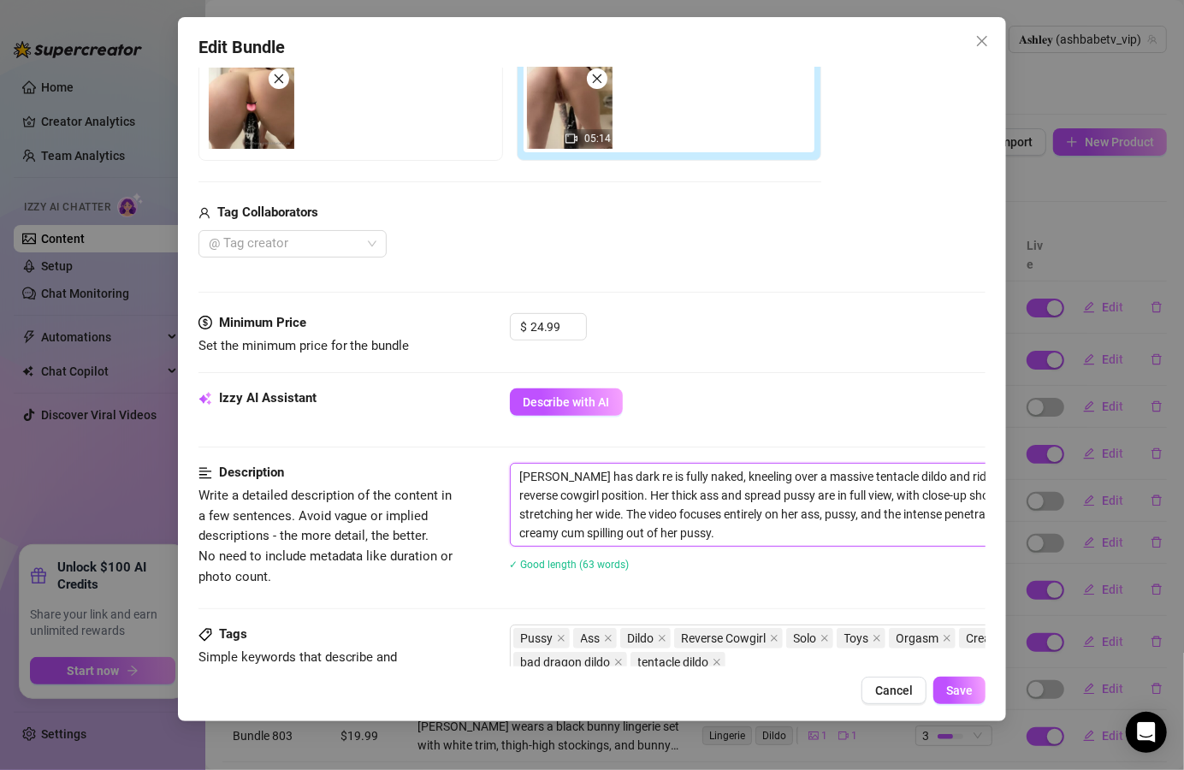
type textarea "[PERSON_NAME] has dark red is fully naked, kneeling over a massive tentacle dil…"
type textarea "[PERSON_NAME] has dark red h is fully naked, kneeling over a massive tentacle d…"
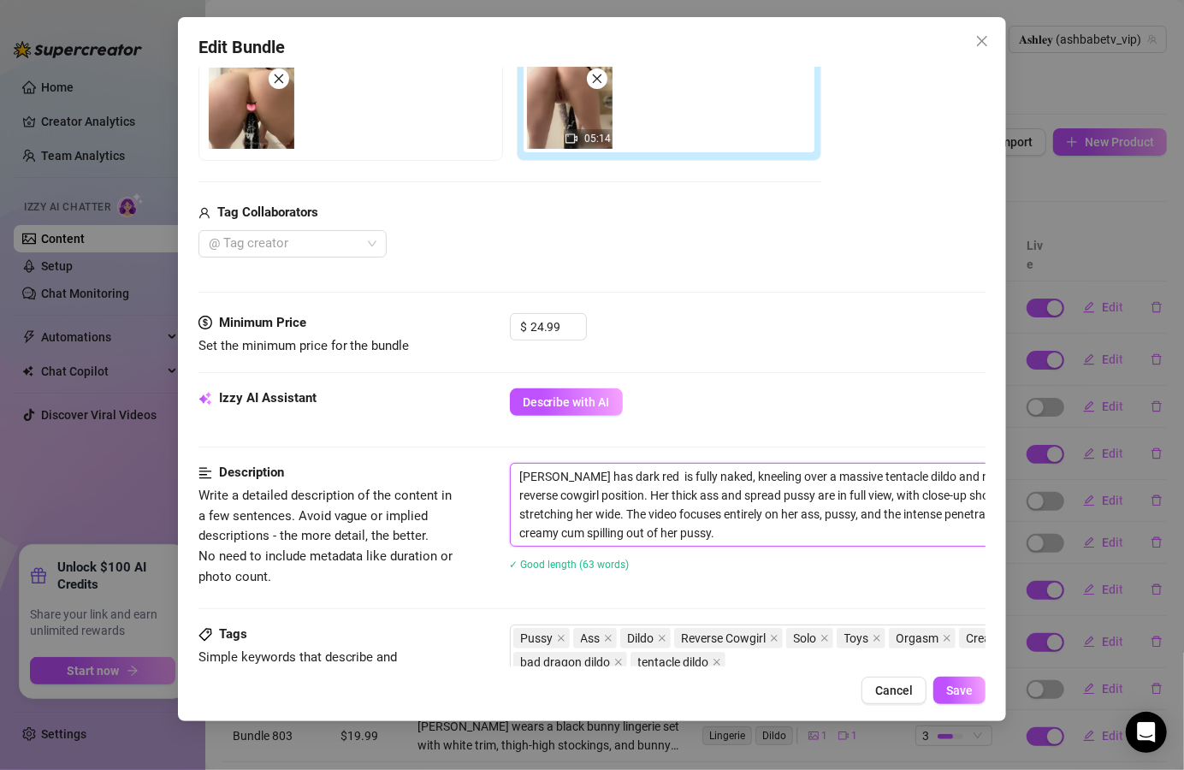
type textarea "[PERSON_NAME] has dark red h is fully naked, kneeling over a massive tentacle d…"
type textarea "[PERSON_NAME] has dark red ha is fully naked, kneeling over a massive tentacle …"
click at [952, 696] on span "Save" at bounding box center [960, 691] width 27 height 14
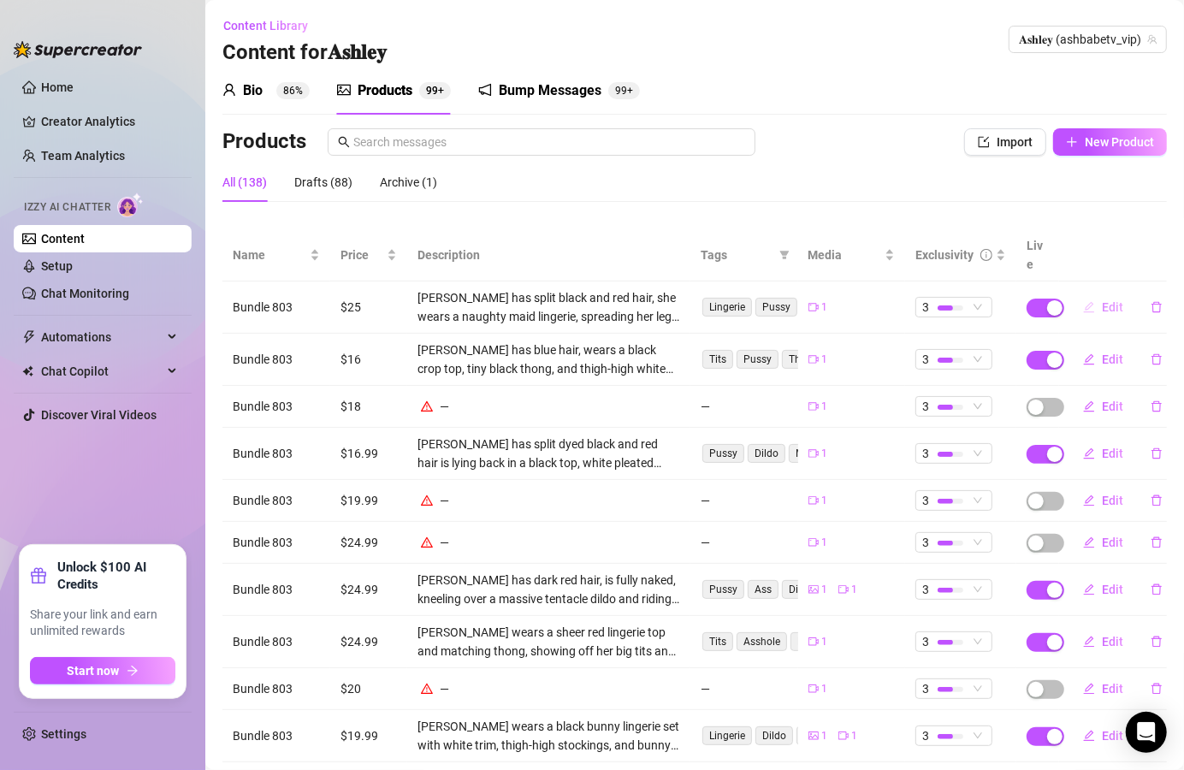
click at [1102, 300] on span "Edit" at bounding box center [1112, 307] width 21 height 14
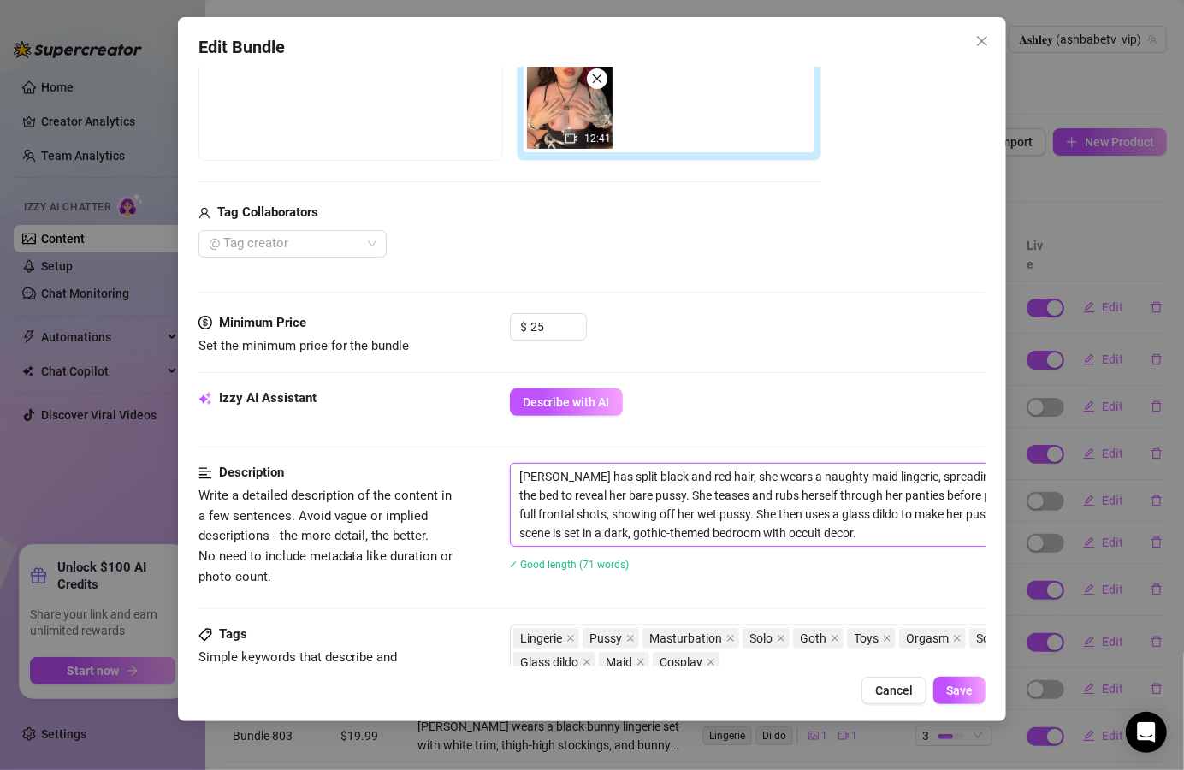
click at [701, 477] on textarea "[PERSON_NAME] has split black and red hair, she wears a naughty maid lingerie, …" at bounding box center [809, 505] width 597 height 82
click at [960, 690] on span "Save" at bounding box center [960, 691] width 27 height 14
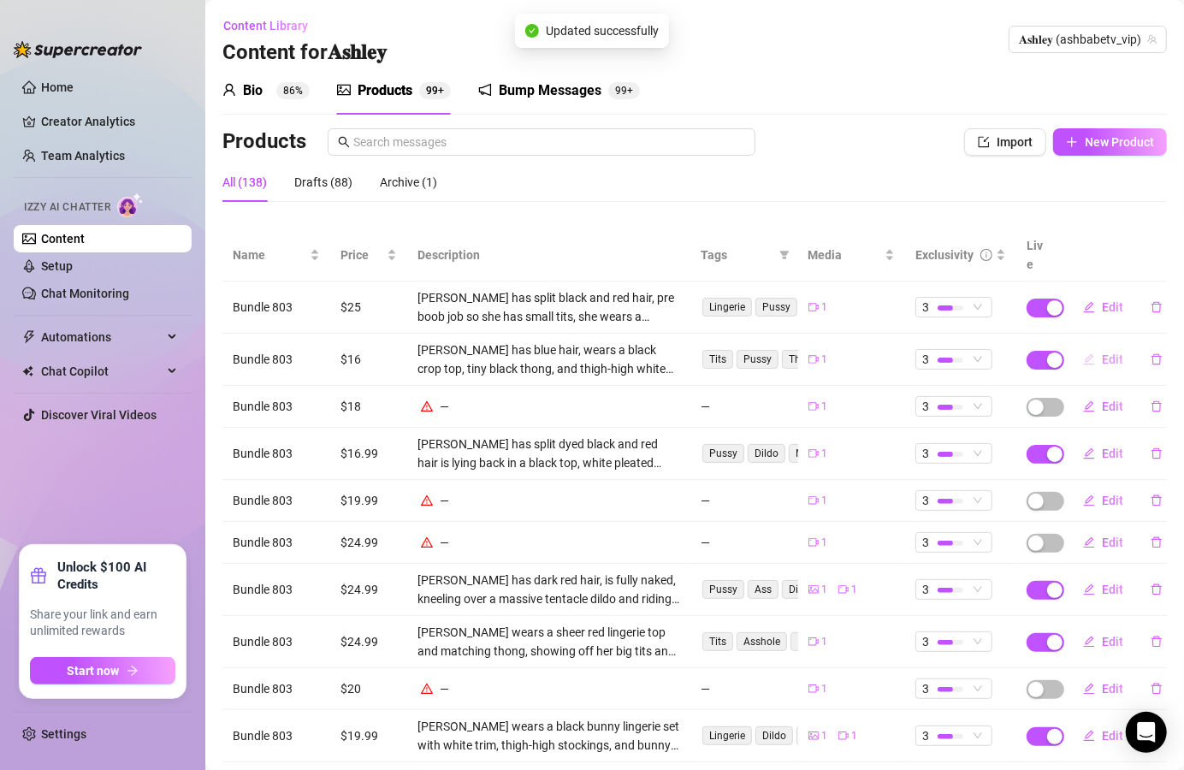
click at [1106, 353] on span "Edit" at bounding box center [1112, 360] width 21 height 14
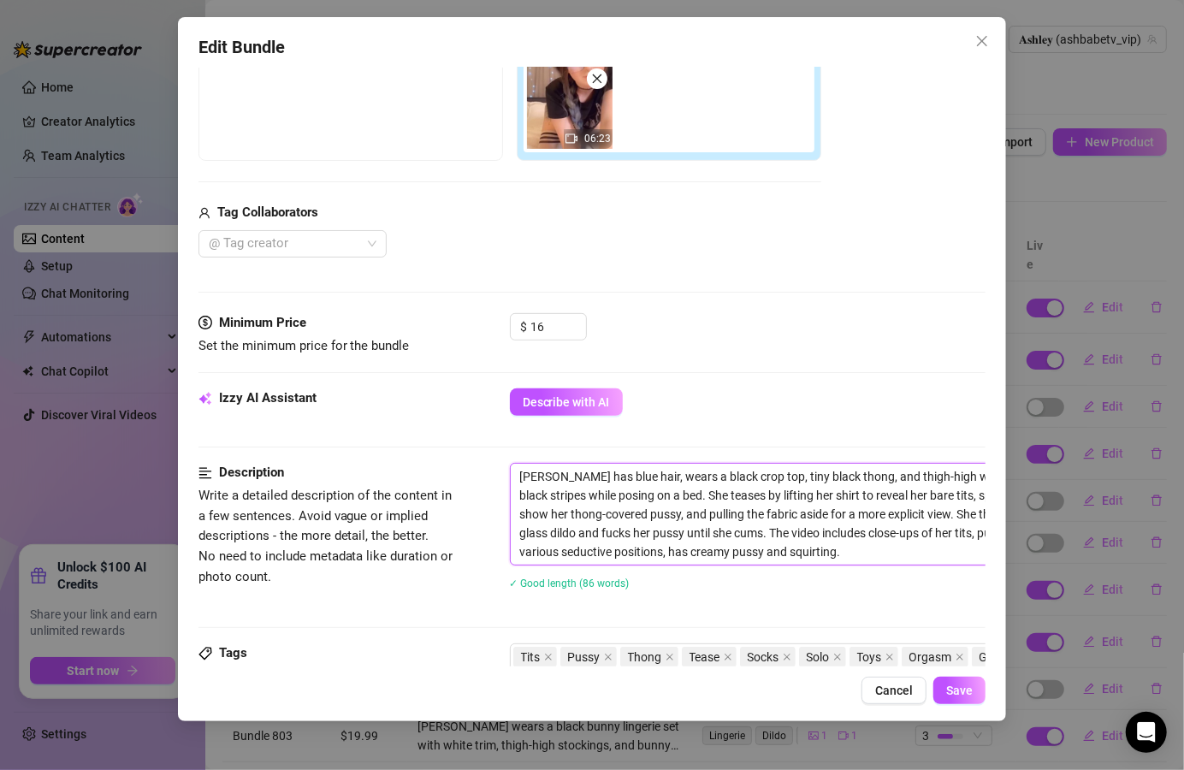
click at [629, 478] on textarea "[PERSON_NAME] has blue hair, wears a black crop top, tiny black thong, and thig…" at bounding box center [809, 514] width 597 height 101
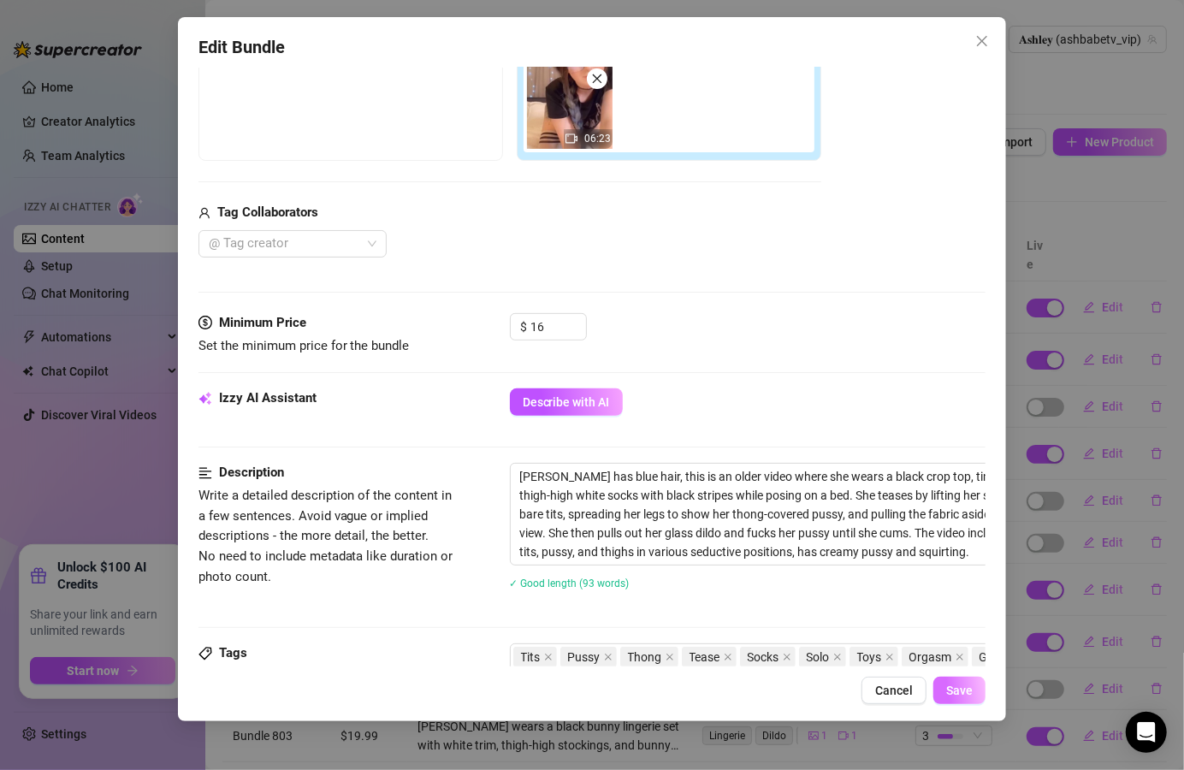
click at [967, 699] on button "Save" at bounding box center [960, 690] width 52 height 27
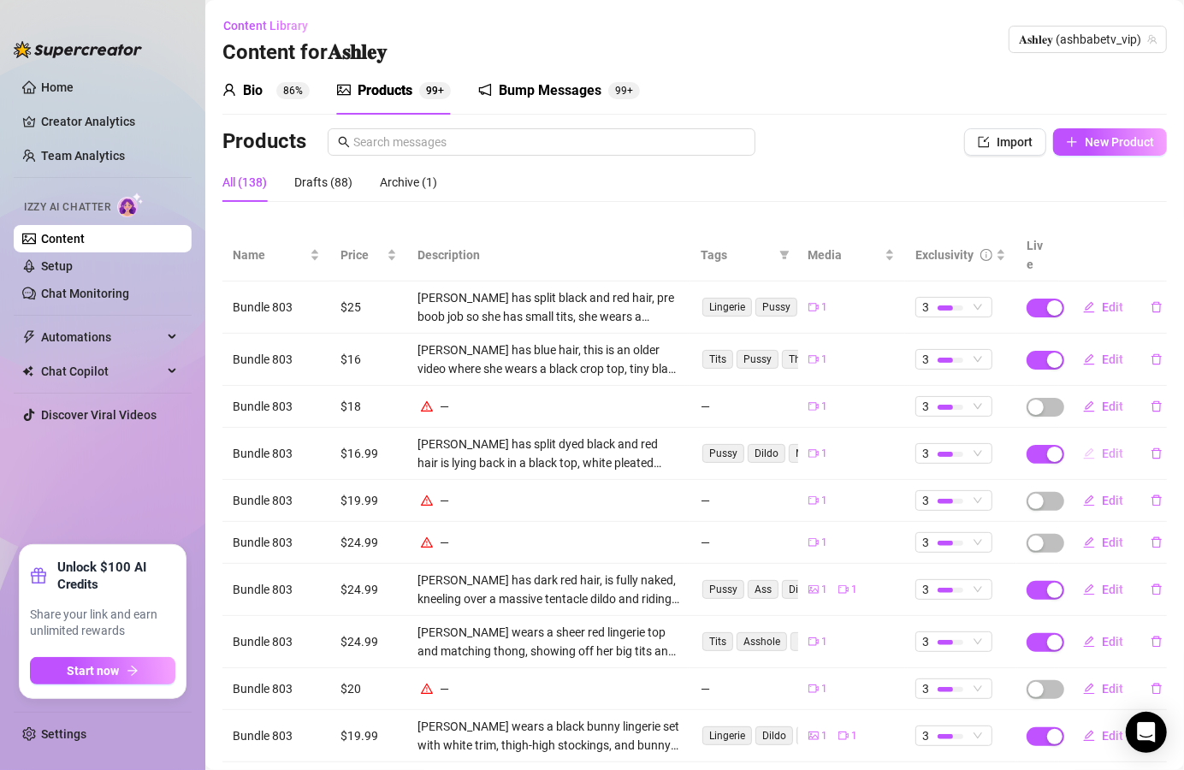
click at [1102, 447] on span "Edit" at bounding box center [1112, 454] width 21 height 14
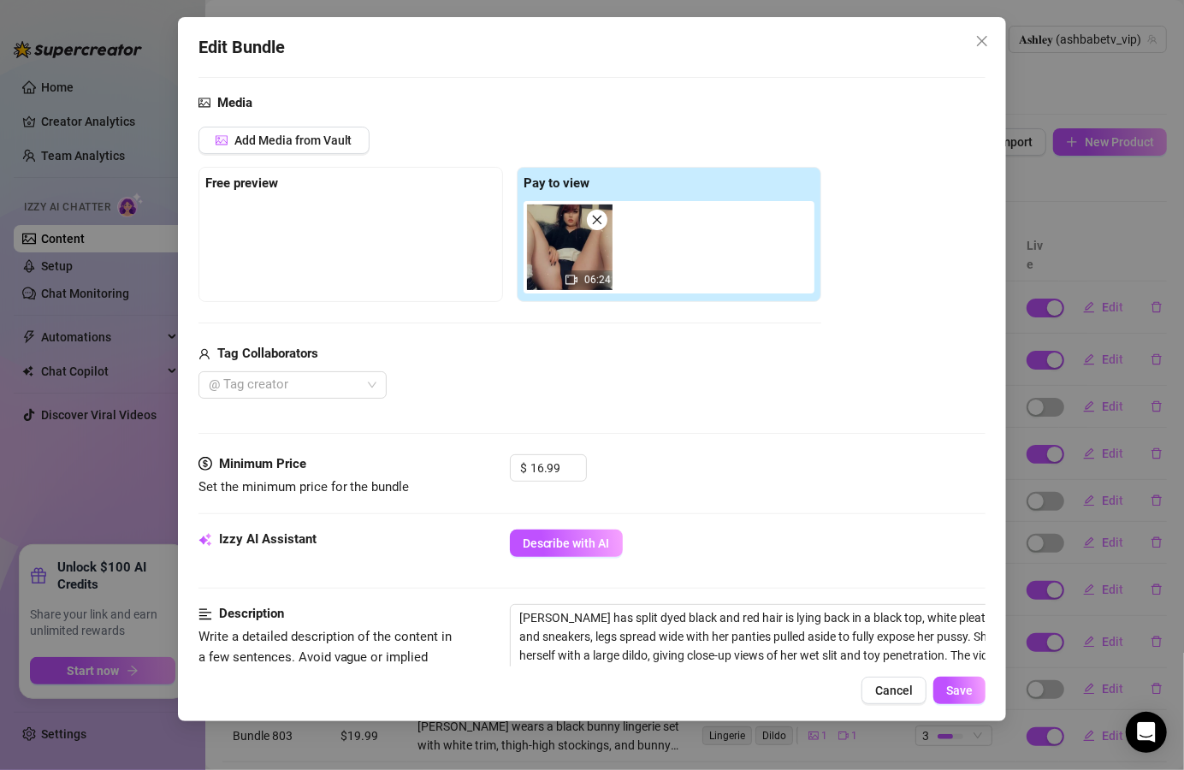
scroll to position [205, 0]
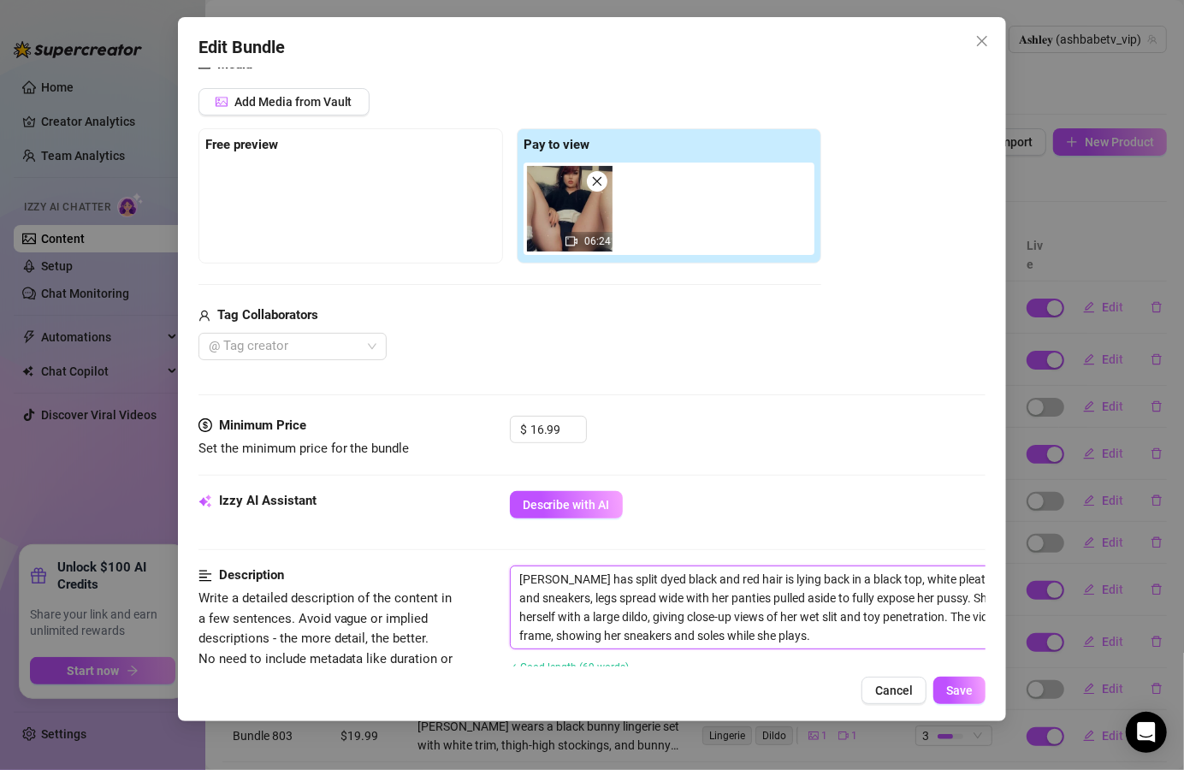
click at [728, 576] on textarea "[PERSON_NAME] has split dyed black and red hair is lying back in a black top, w…" at bounding box center [809, 608] width 597 height 82
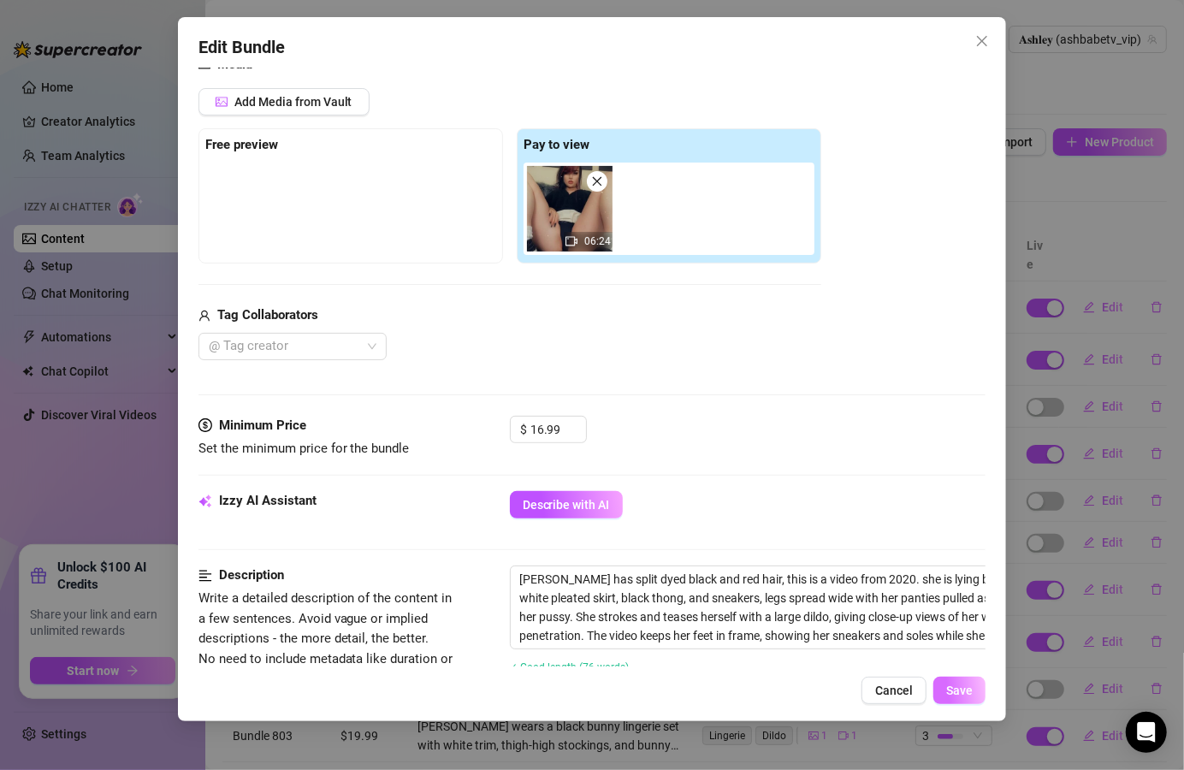
click at [966, 685] on span "Save" at bounding box center [960, 691] width 27 height 14
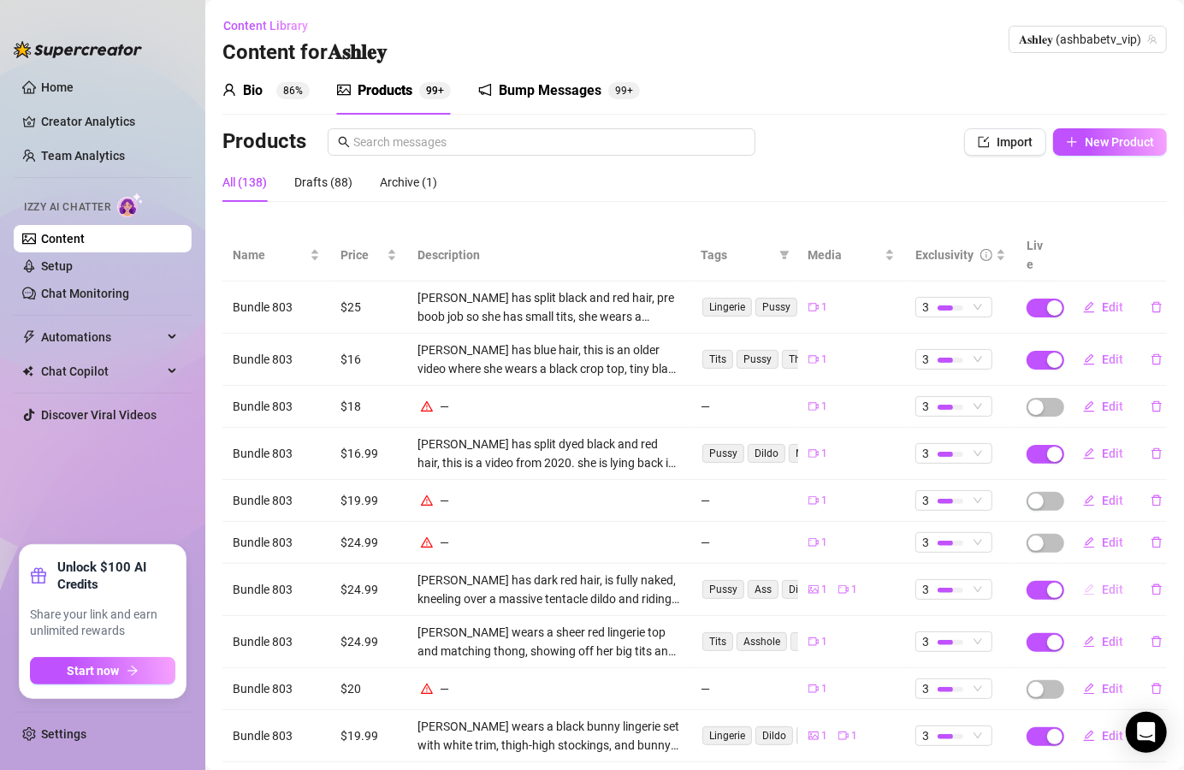
click at [1085, 576] on button "Edit" at bounding box center [1104, 589] width 68 height 27
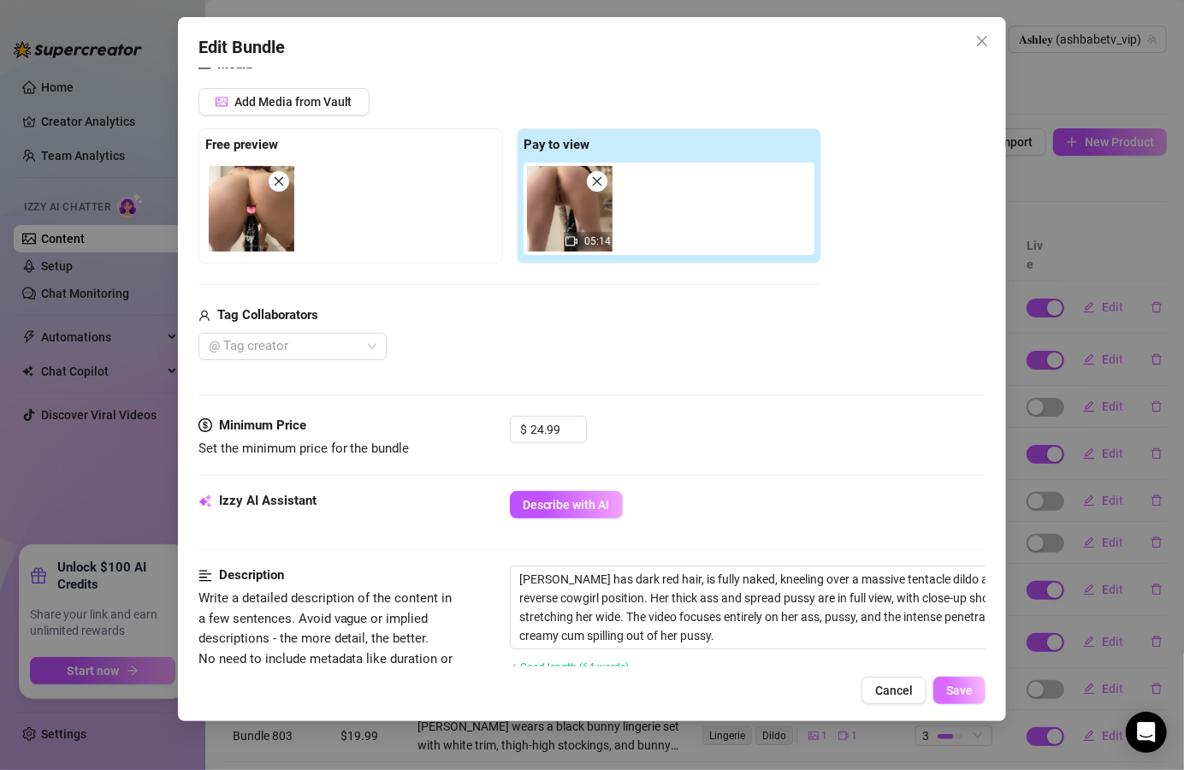
click at [953, 697] on span "Save" at bounding box center [960, 691] width 27 height 14
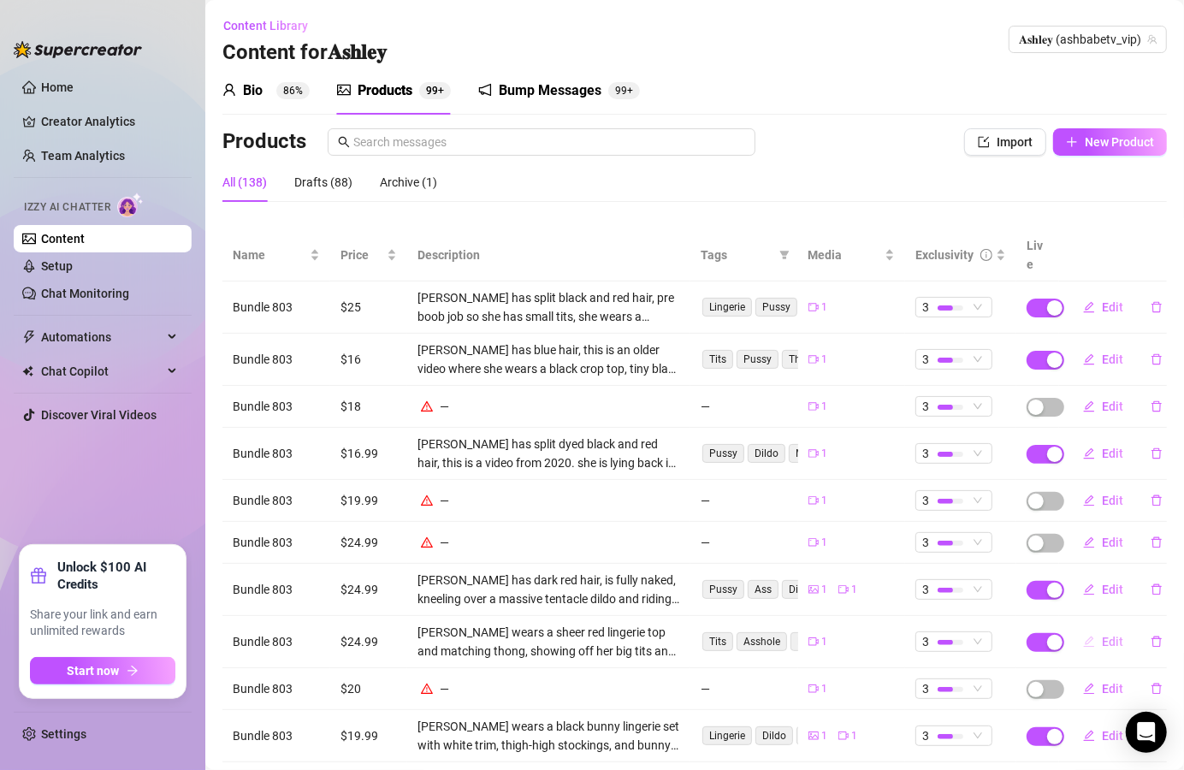
click at [1083, 628] on button "Edit" at bounding box center [1104, 641] width 68 height 27
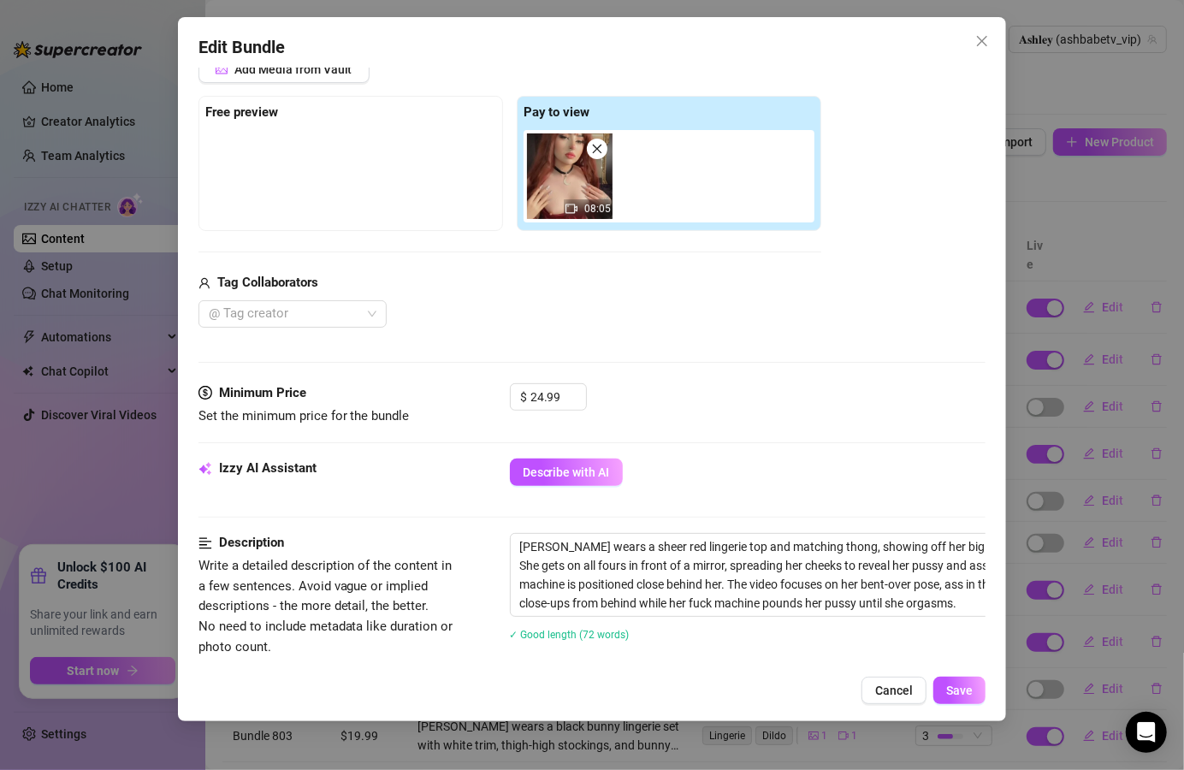
scroll to position [308, 0]
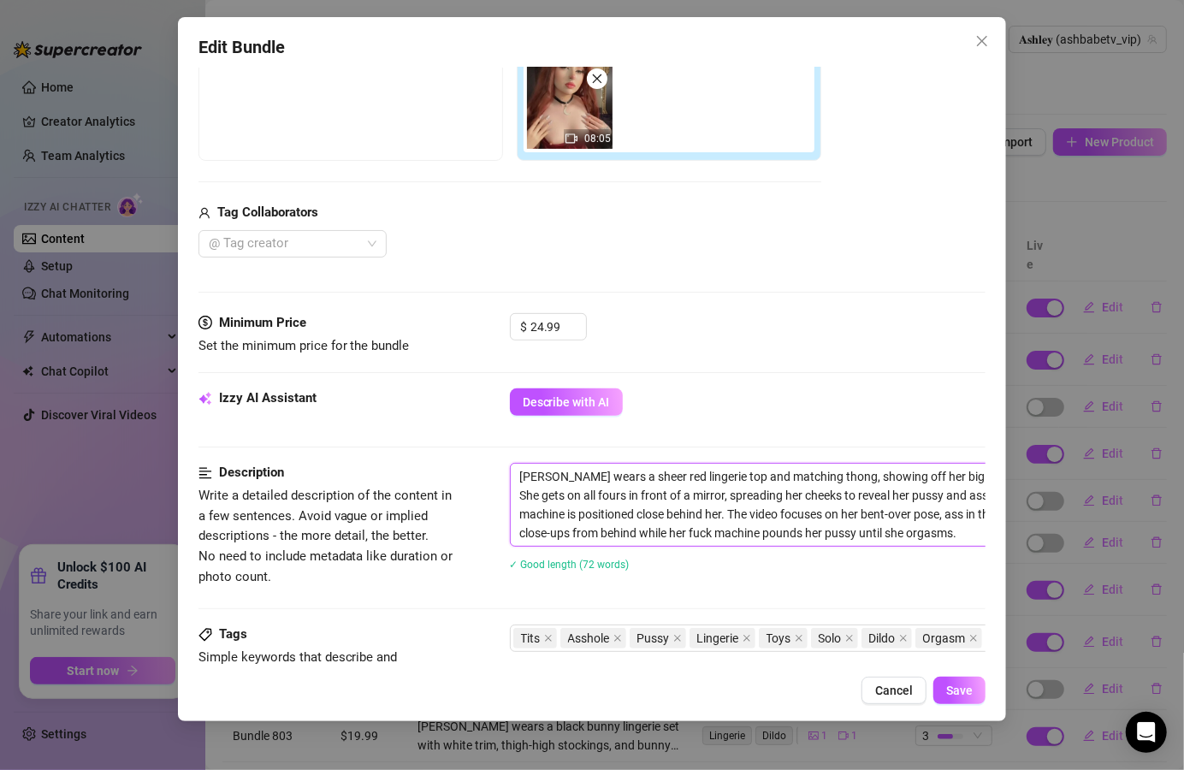
click at [552, 476] on textarea "[PERSON_NAME] wears a sheer red lingerie top and matching thong, showing off he…" at bounding box center [809, 505] width 597 height 82
drag, startPoint x: 807, startPoint y: 476, endPoint x: 778, endPoint y: 476, distance: 29.1
click at [778, 476] on textarea "[PERSON_NAME] has a auburn red wig on and she wears a sheer red lingerie top an…" at bounding box center [809, 505] width 597 height 82
click at [974, 684] on button "Save" at bounding box center [960, 690] width 52 height 27
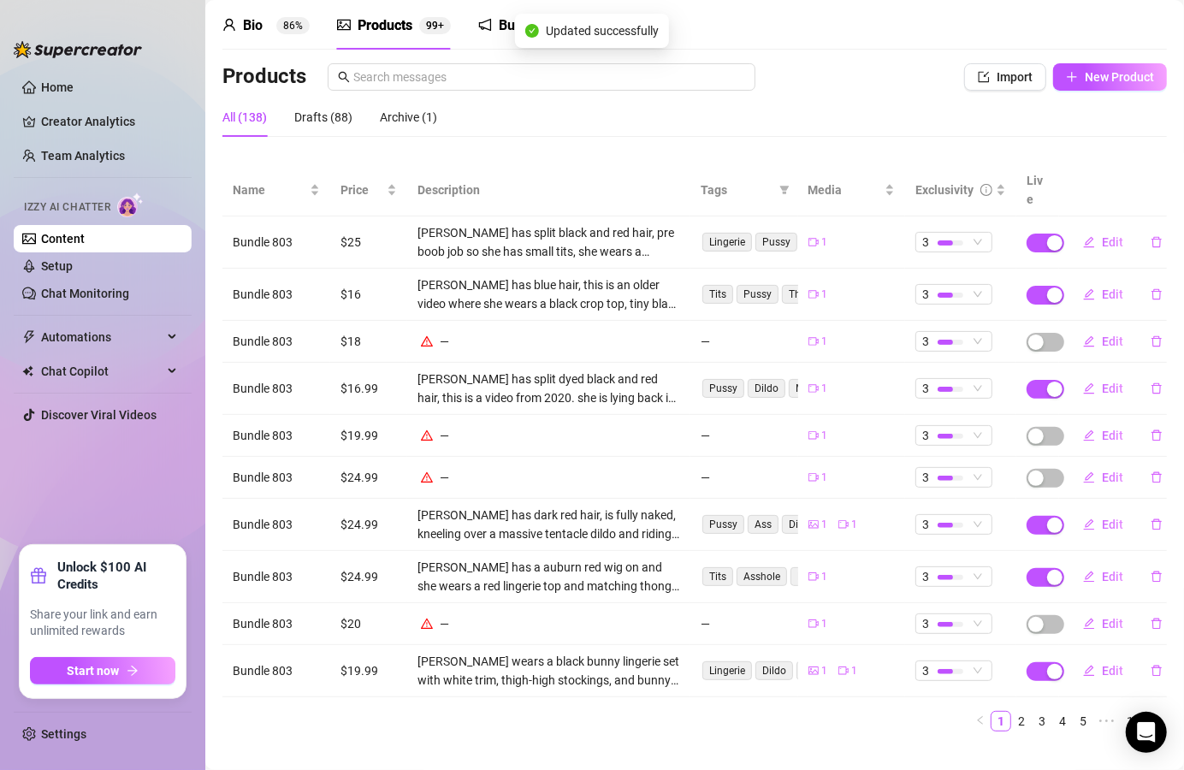
scroll to position [71, 0]
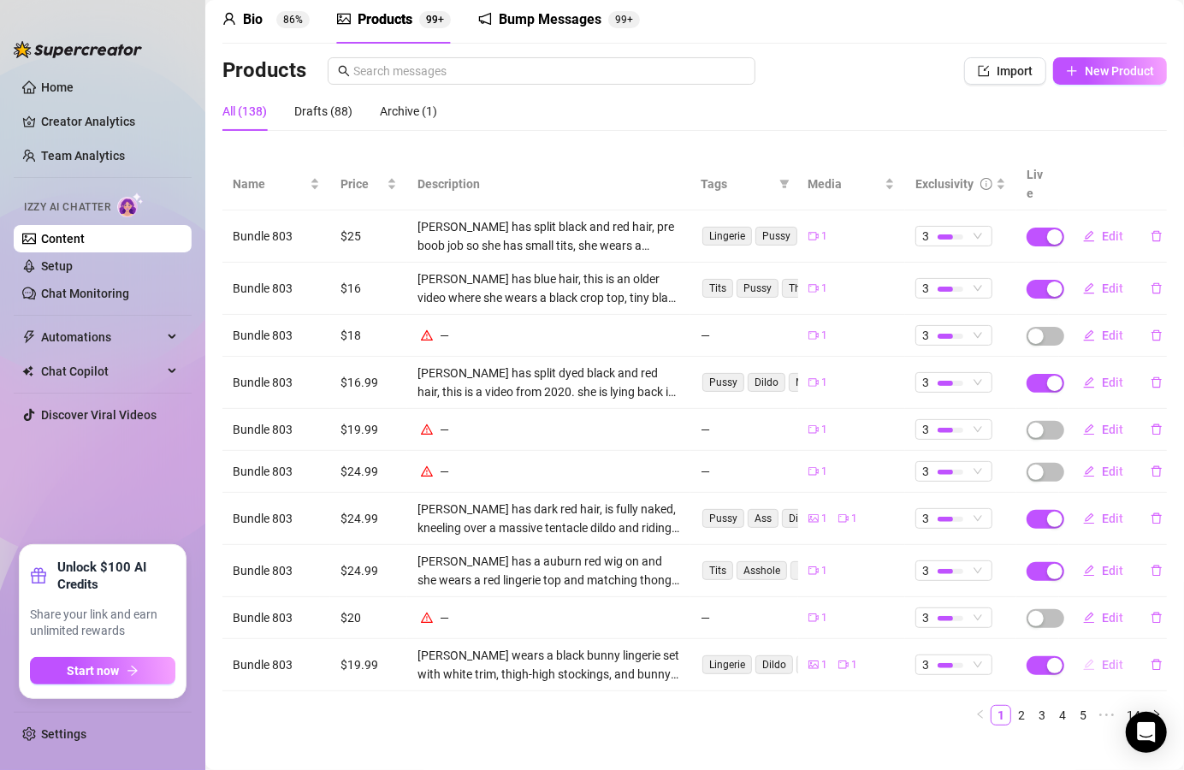
click at [1103, 658] on span "Edit" at bounding box center [1112, 665] width 21 height 14
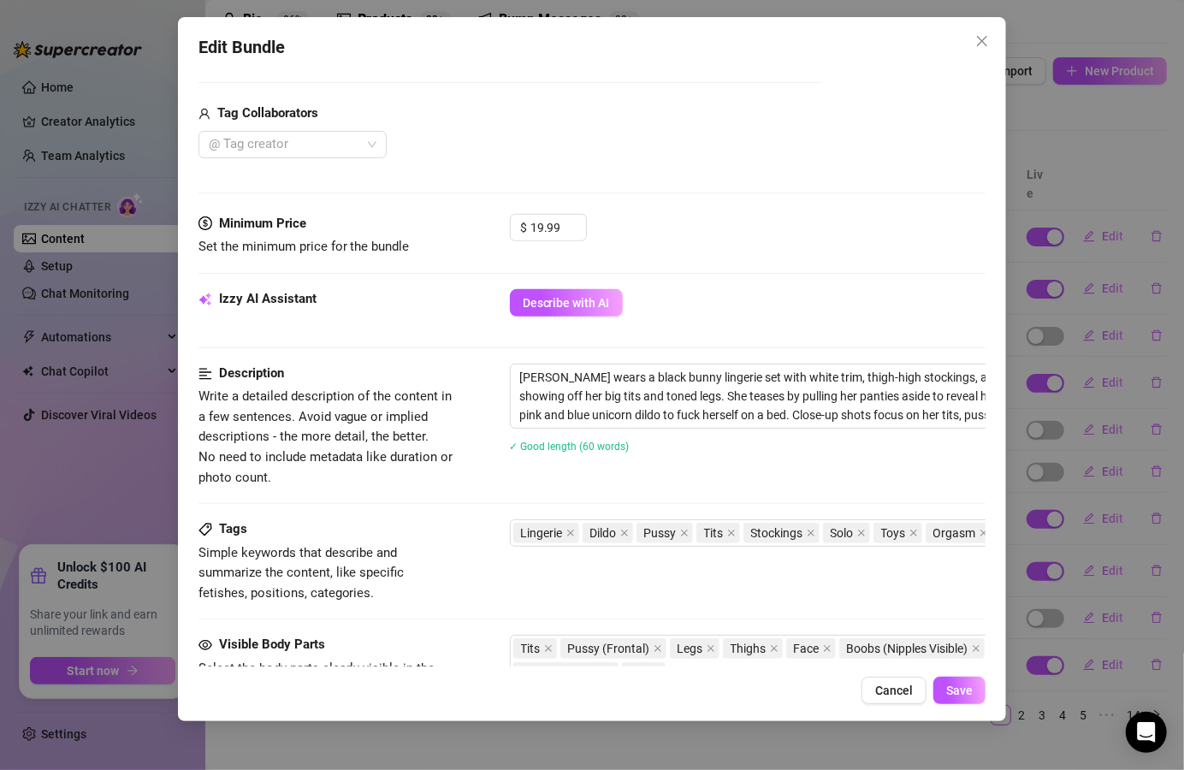
scroll to position [411, 0]
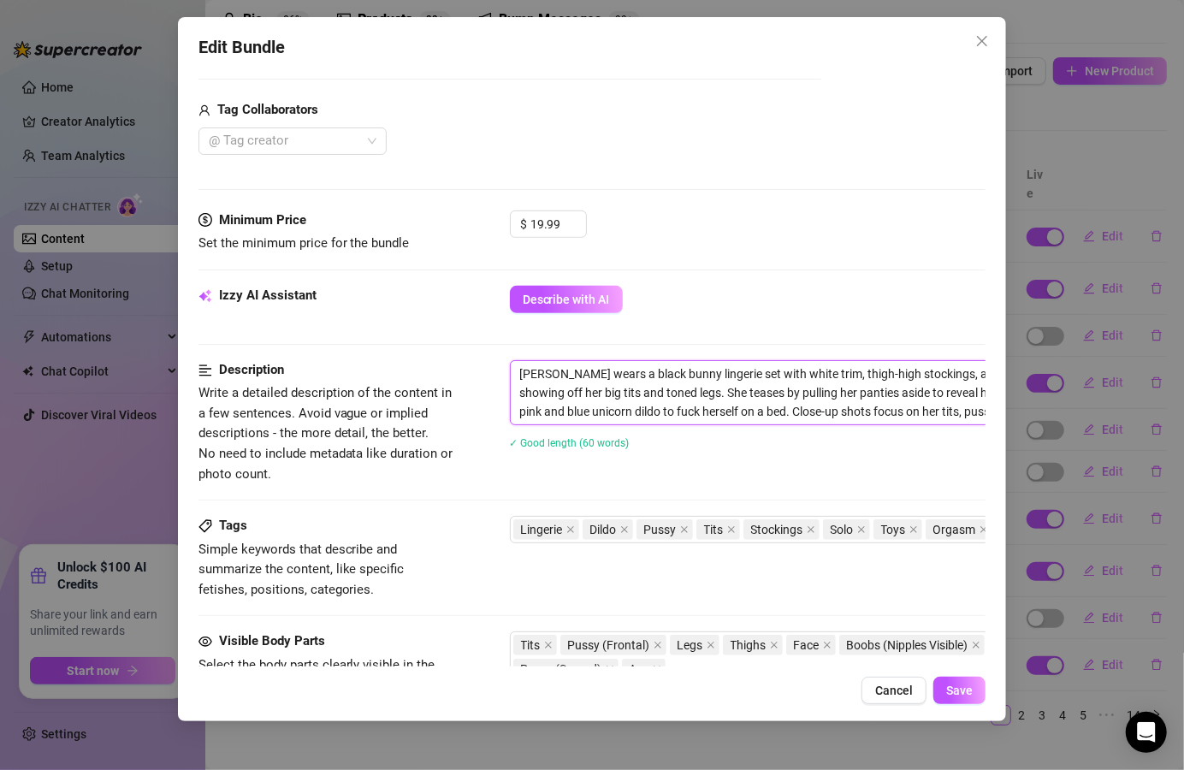
click at [549, 373] on textarea "[PERSON_NAME] wears a black bunny lingerie set with white trim, thigh-high stoc…" at bounding box center [809, 392] width 597 height 63
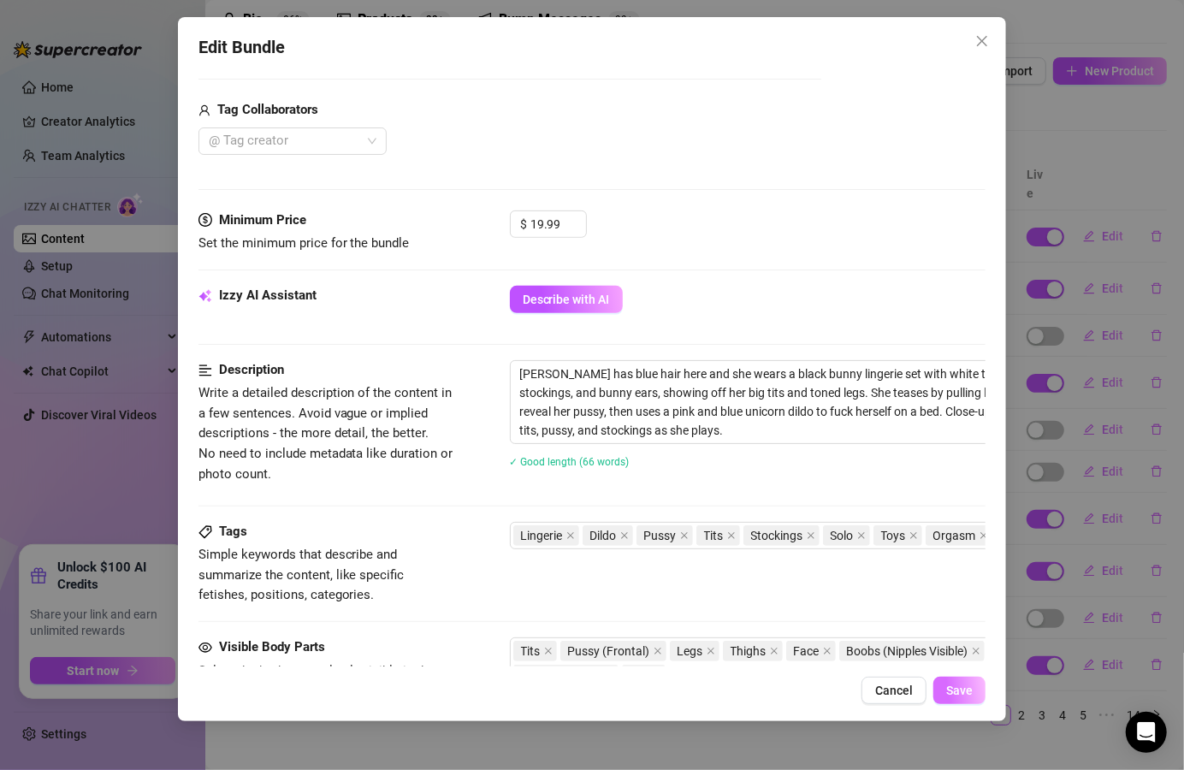
click at [962, 697] on span "Save" at bounding box center [960, 691] width 27 height 14
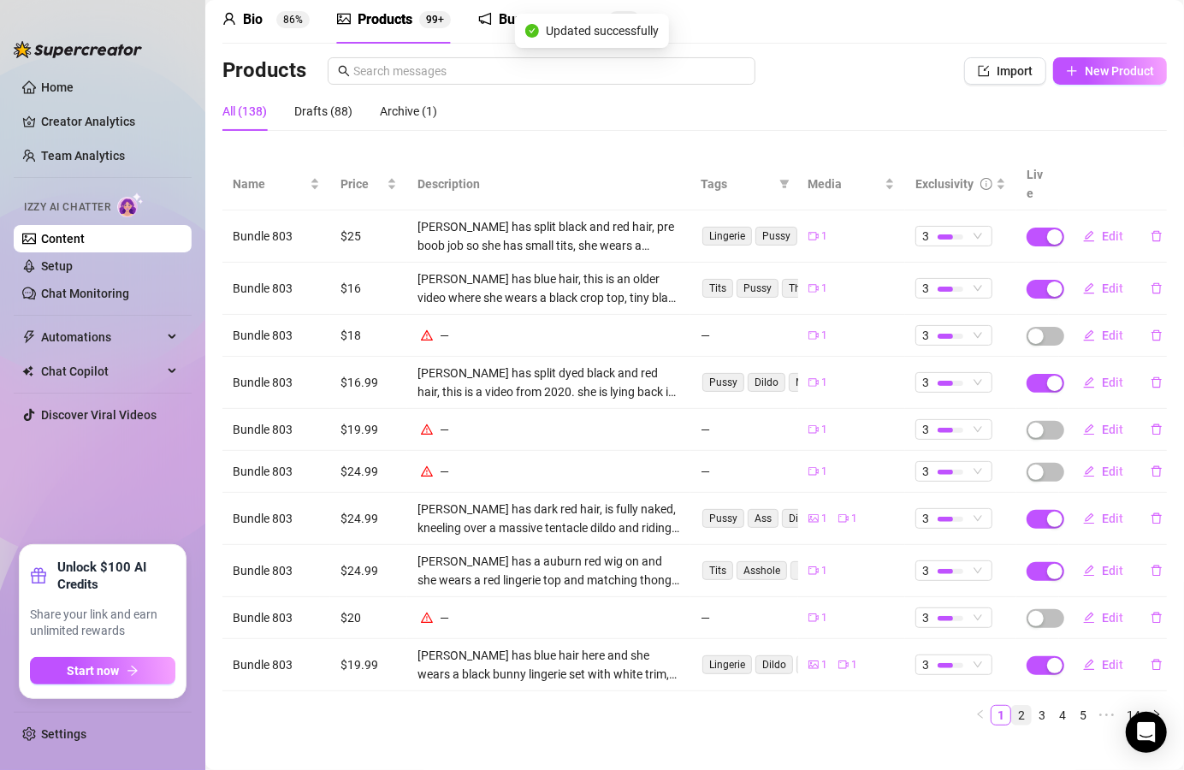
click at [1012, 706] on link "2" at bounding box center [1021, 715] width 19 height 19
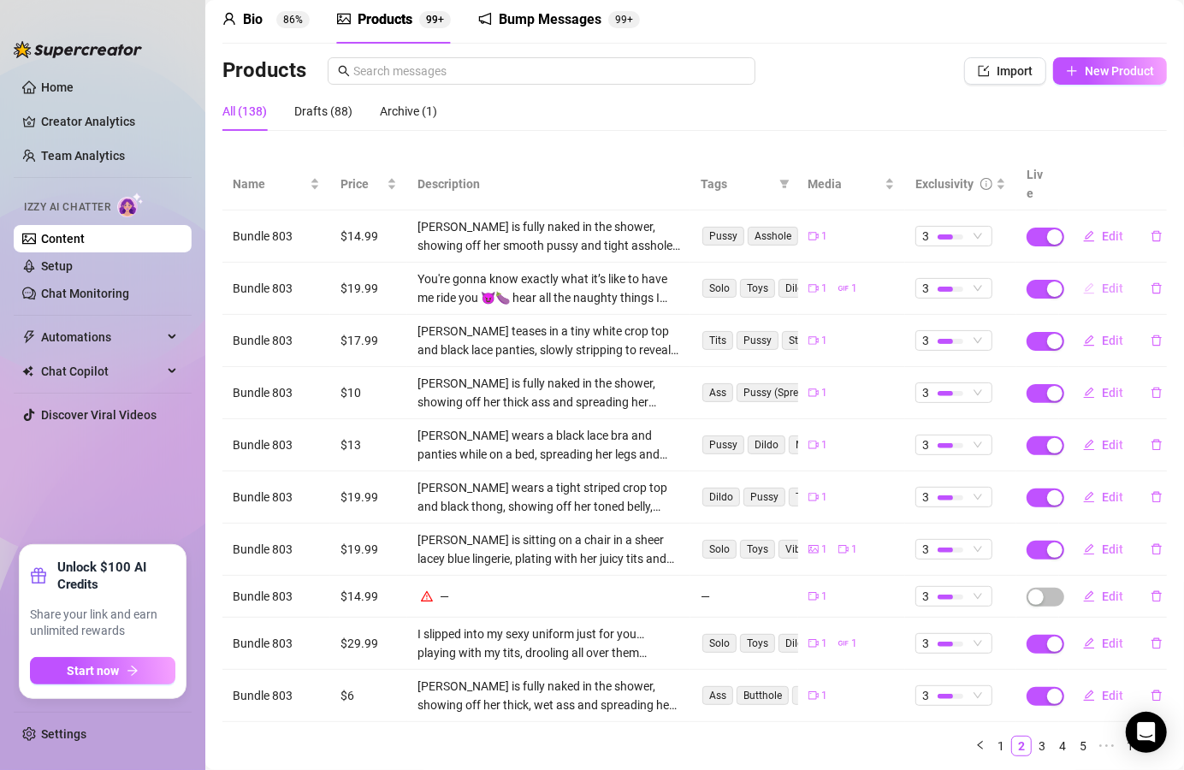
click at [1102, 282] on span "Edit" at bounding box center [1112, 289] width 21 height 14
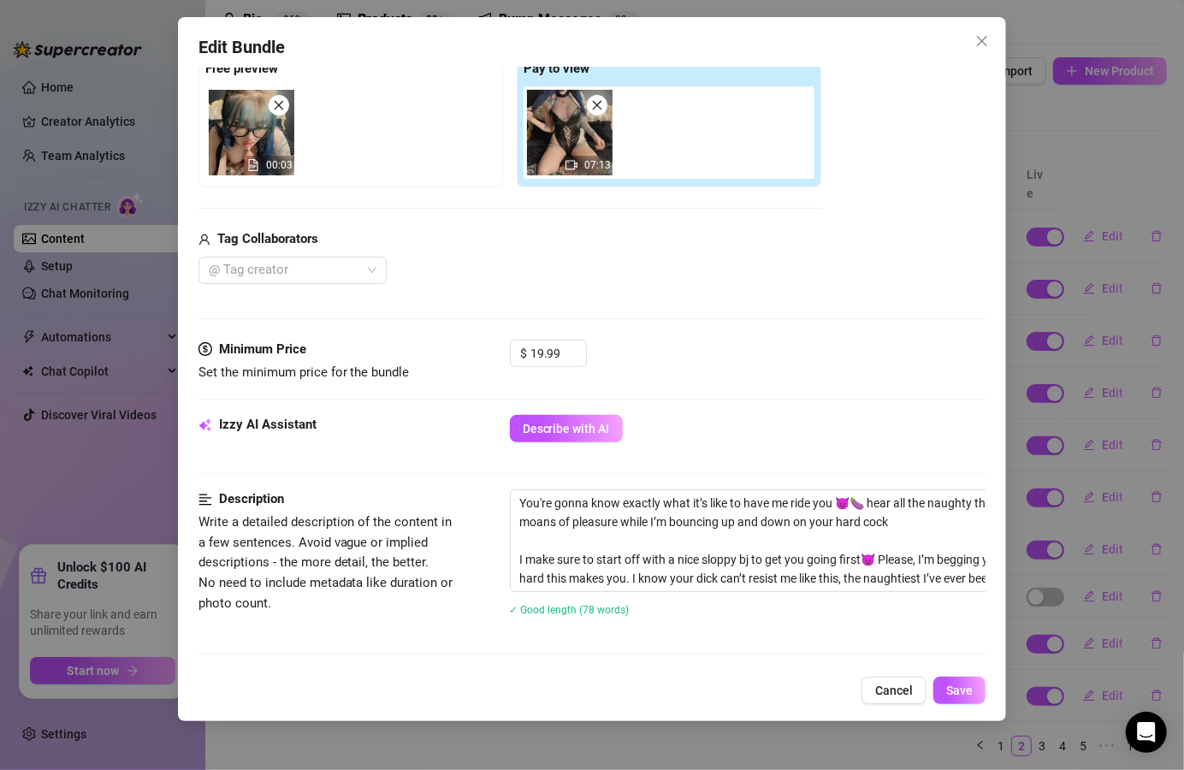
scroll to position [308, 0]
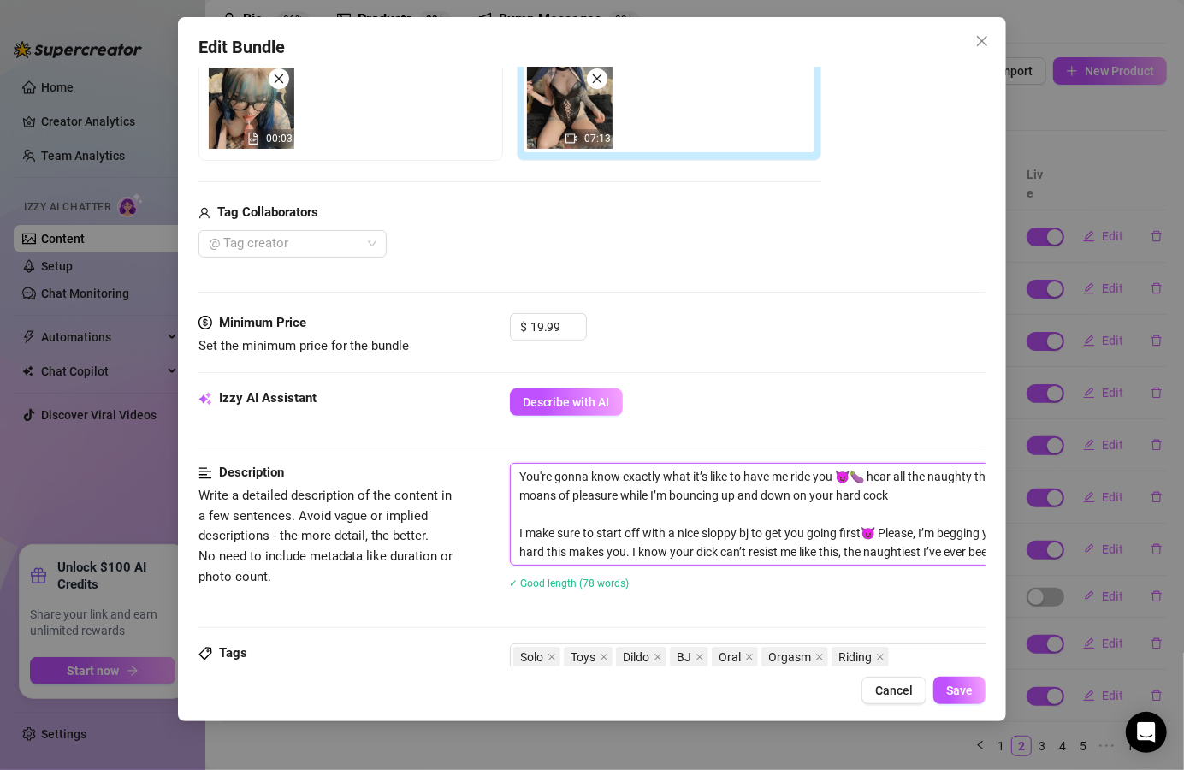
click at [519, 475] on textarea "You're gonna know exactly what it’s like to have me ride you 😈🍆 hear all the na…" at bounding box center [809, 514] width 597 height 101
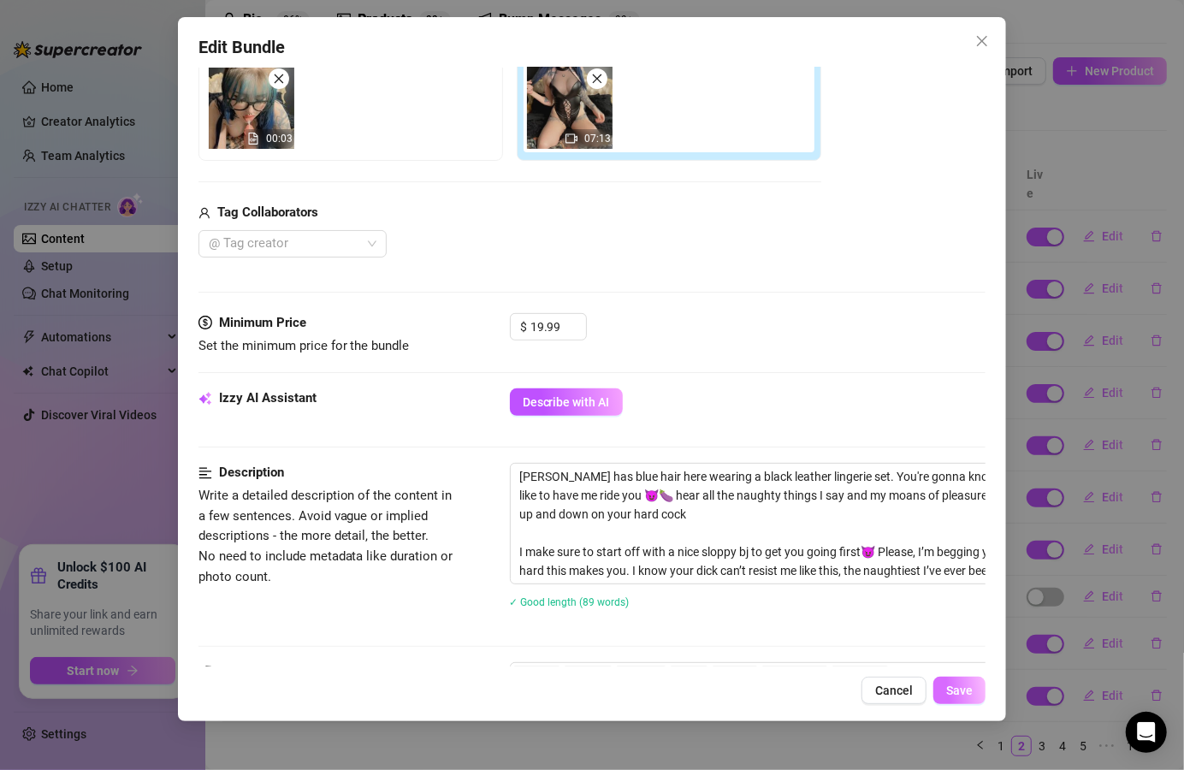
click at [952, 689] on span "Save" at bounding box center [960, 691] width 27 height 14
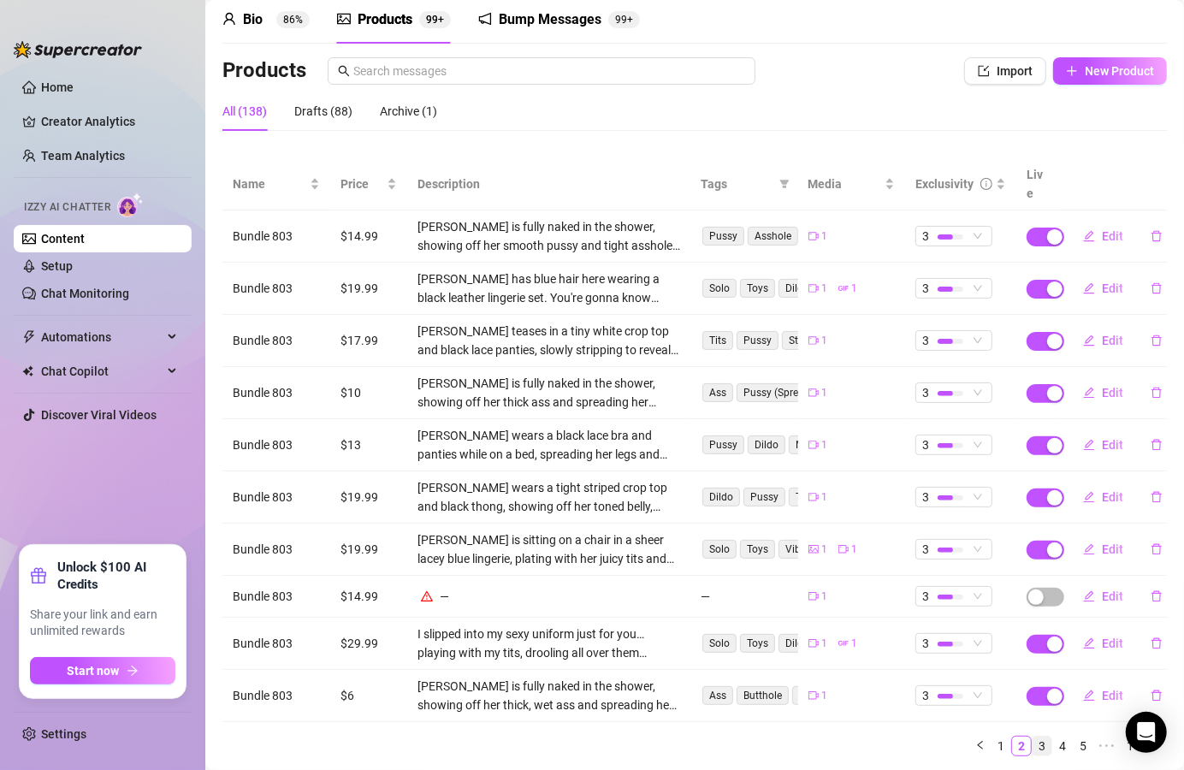
click at [1033, 737] on link "3" at bounding box center [1042, 746] width 19 height 19
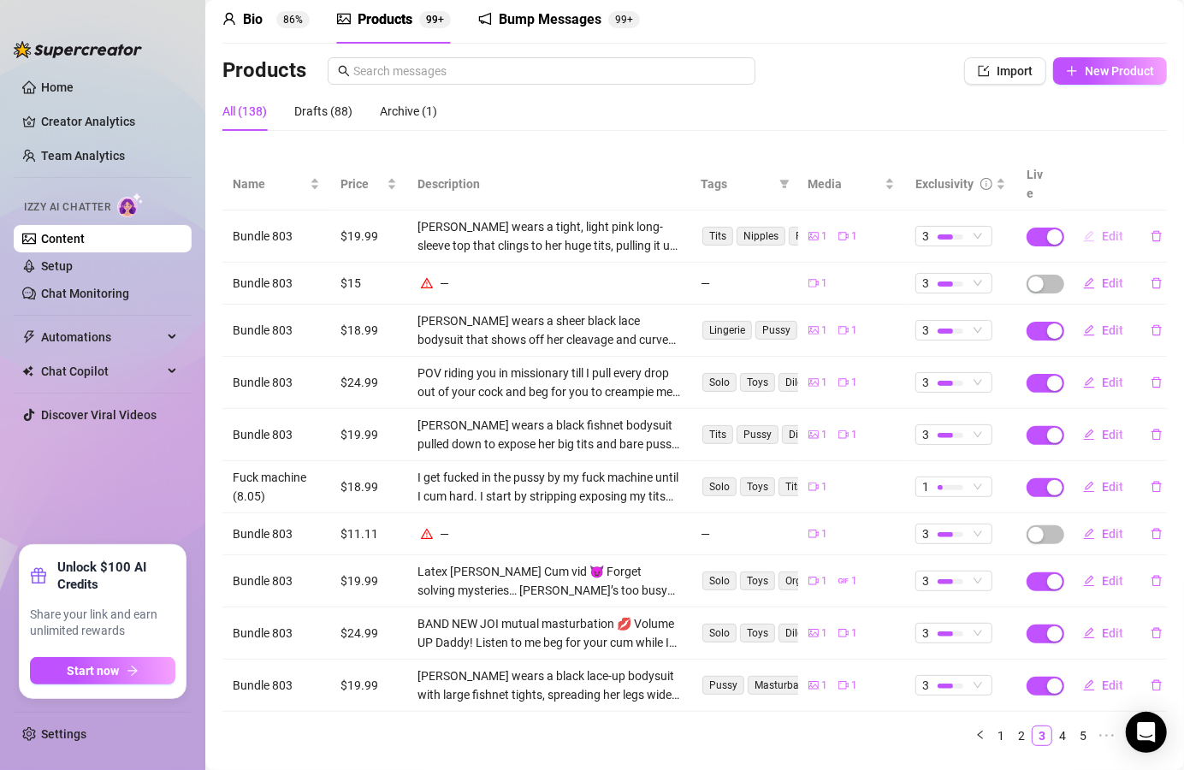
click at [1102, 229] on span "Edit" at bounding box center [1112, 236] width 21 height 14
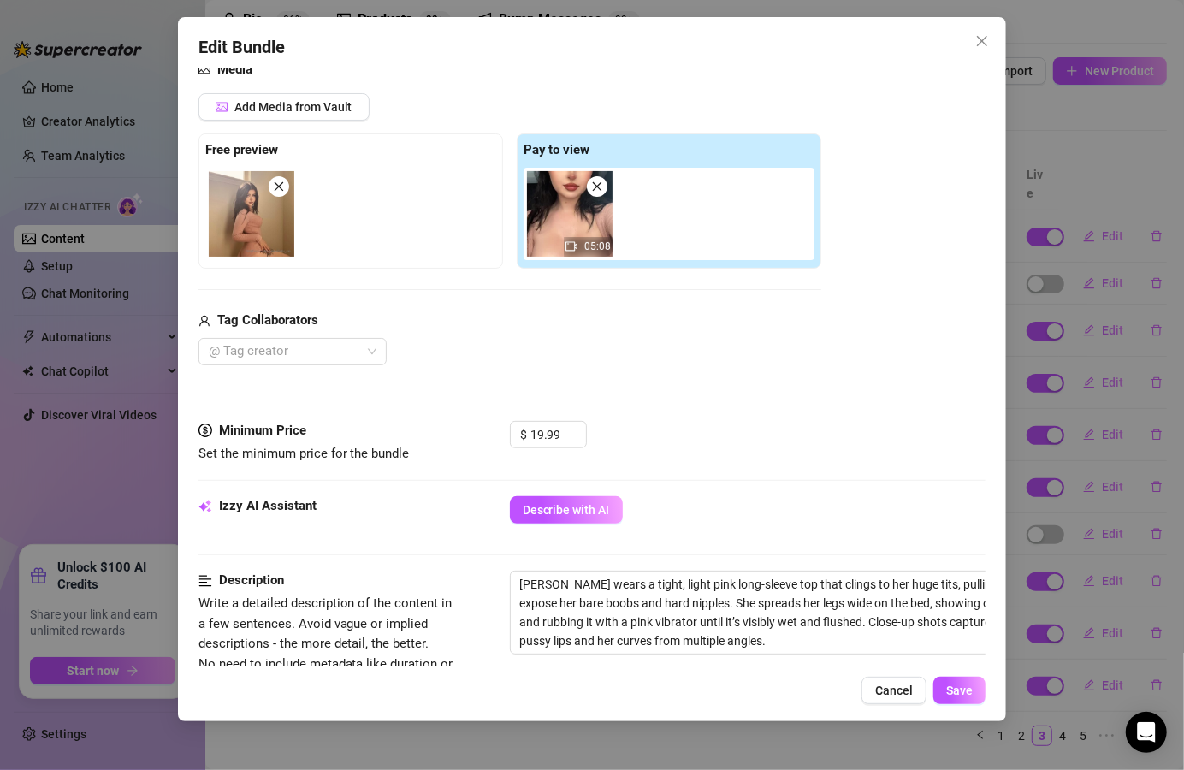
scroll to position [205, 0]
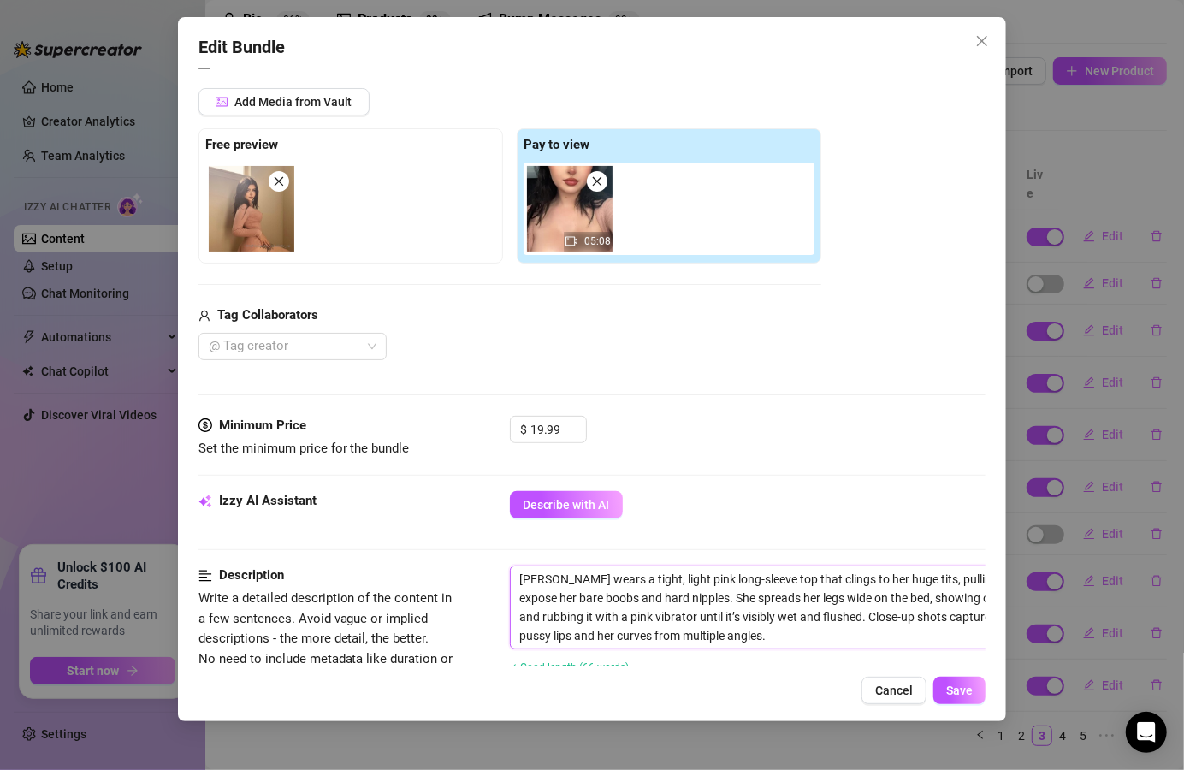
click at [554, 580] on textarea "[PERSON_NAME] wears a tight, light pink long-sleeve top that clings to her huge…" at bounding box center [809, 608] width 597 height 82
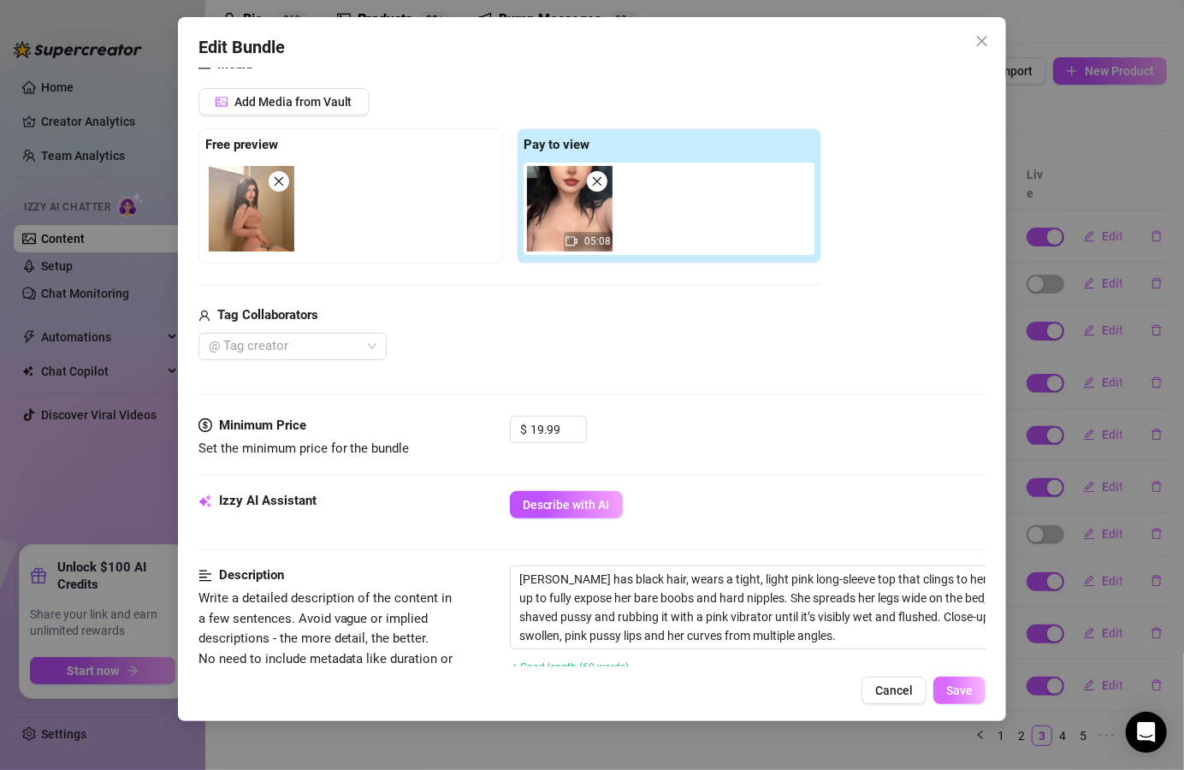
click at [950, 685] on span "Save" at bounding box center [960, 691] width 27 height 14
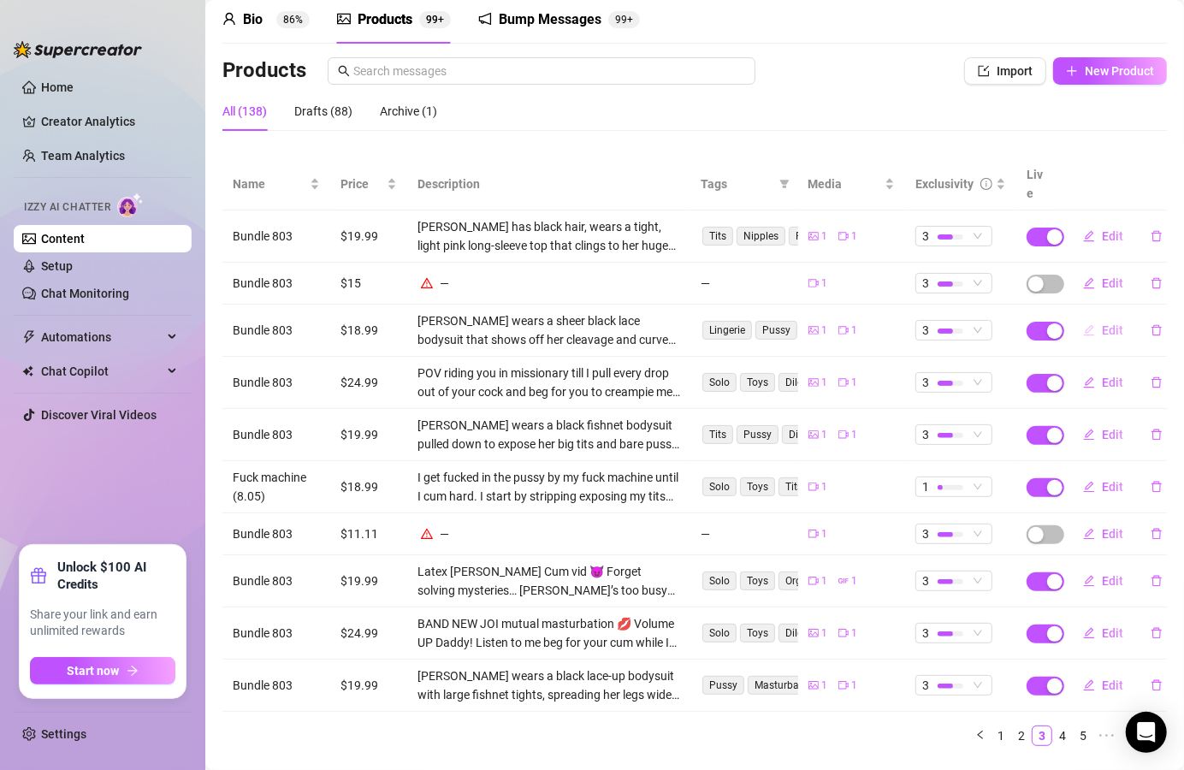
click at [1087, 317] on button "Edit" at bounding box center [1104, 330] width 68 height 27
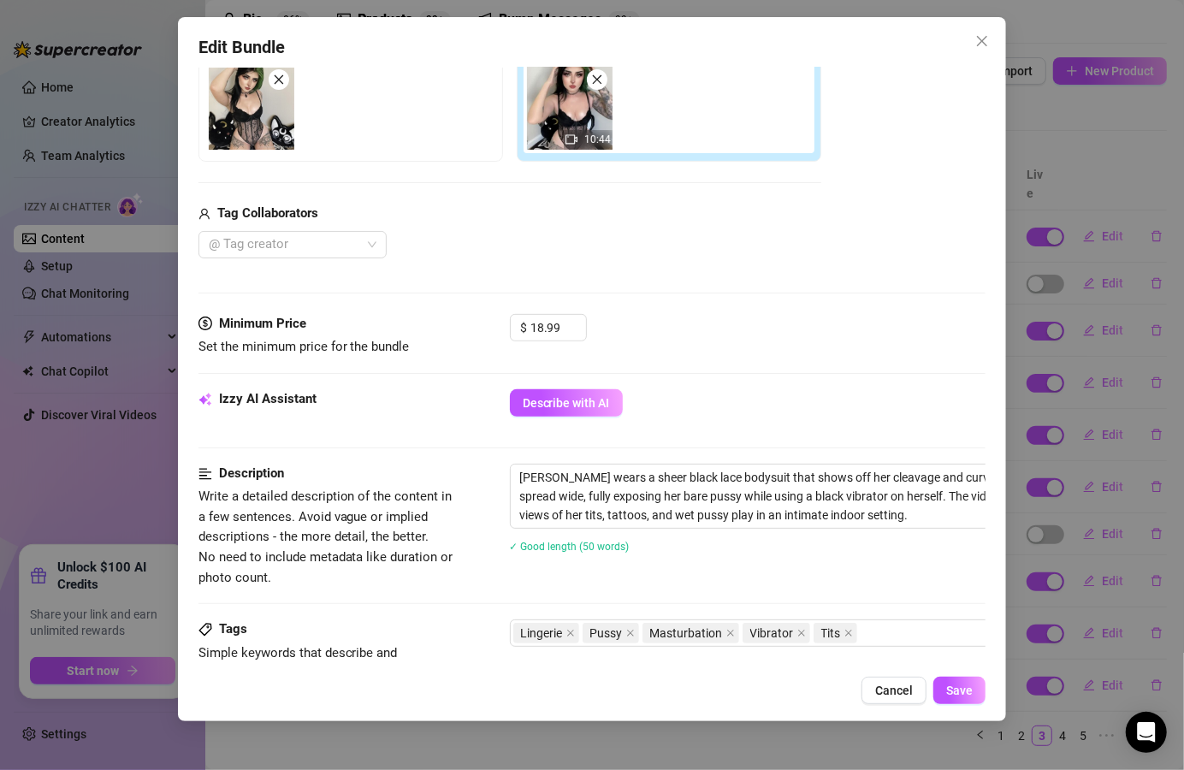
scroll to position [308, 0]
click at [557, 475] on textarea "[PERSON_NAME] wears a sheer black lace bodysuit that shows off her cleavage and…" at bounding box center [809, 495] width 597 height 63
click at [970, 685] on span "Save" at bounding box center [960, 691] width 27 height 14
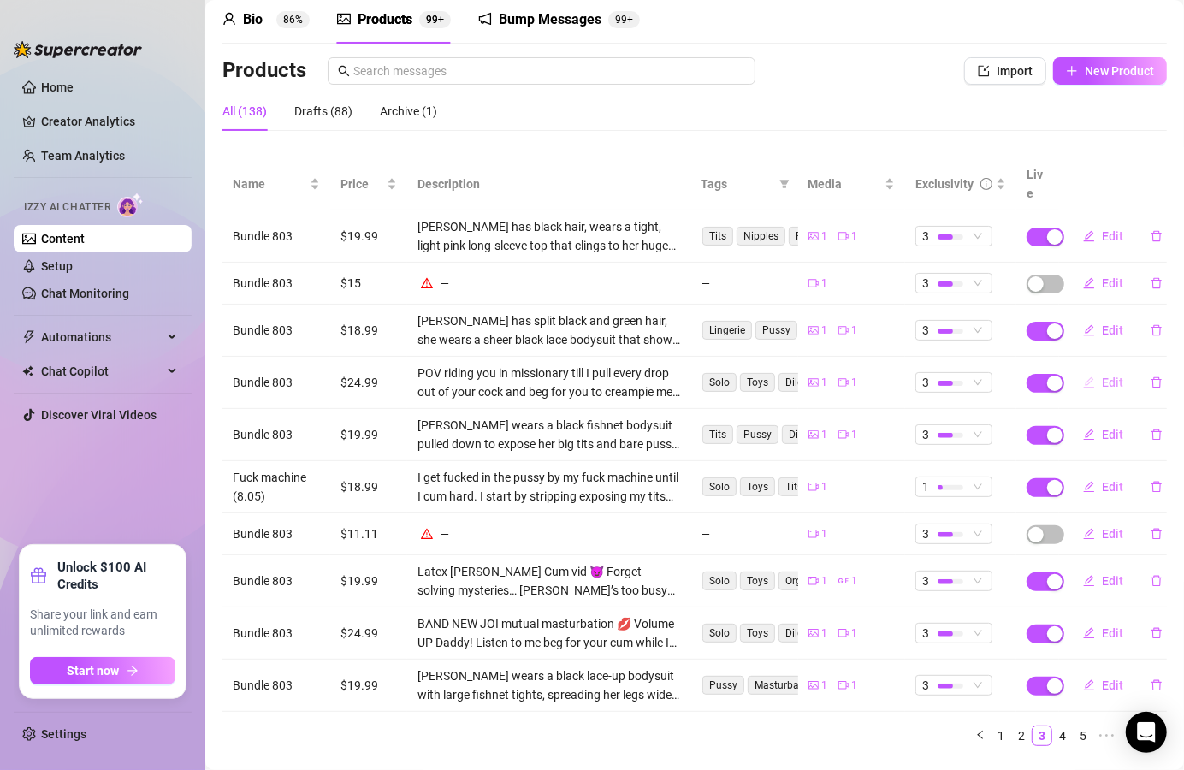
click at [1102, 376] on span "Edit" at bounding box center [1112, 383] width 21 height 14
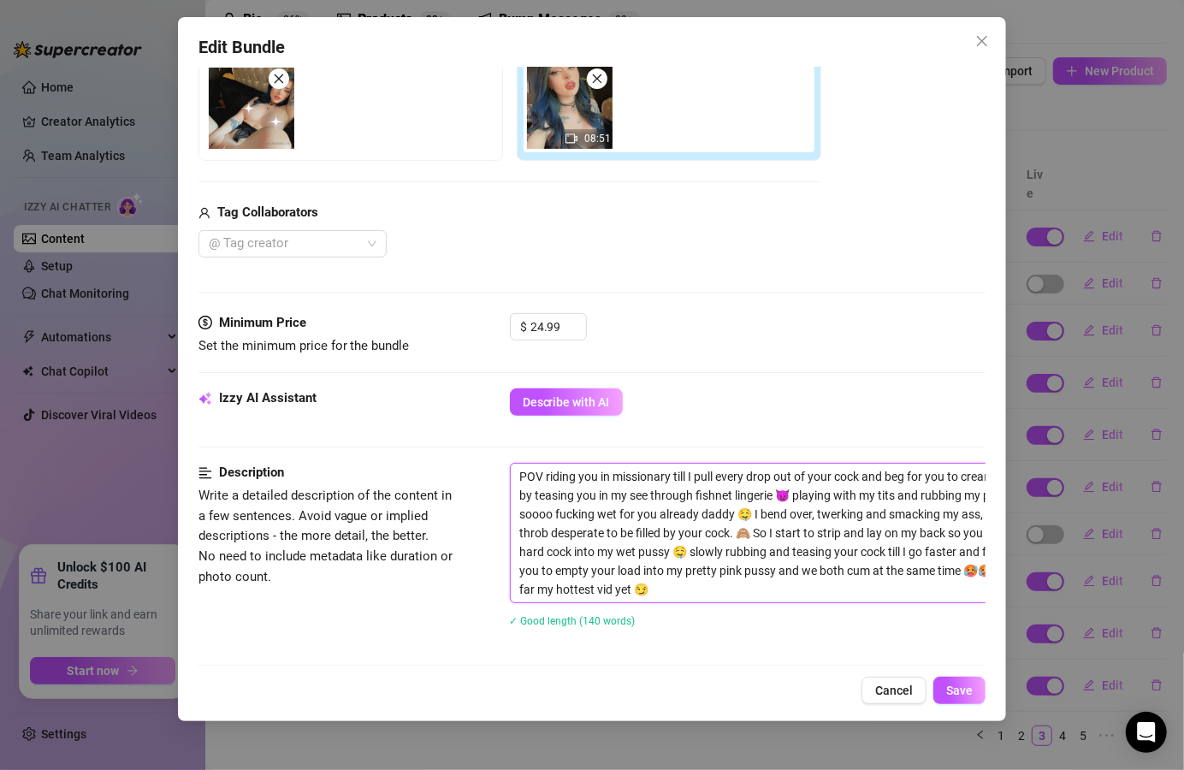
click at [520, 472] on textarea "POV riding you in missionary till I pull every drop out of your cock and beg fo…" at bounding box center [809, 533] width 597 height 139
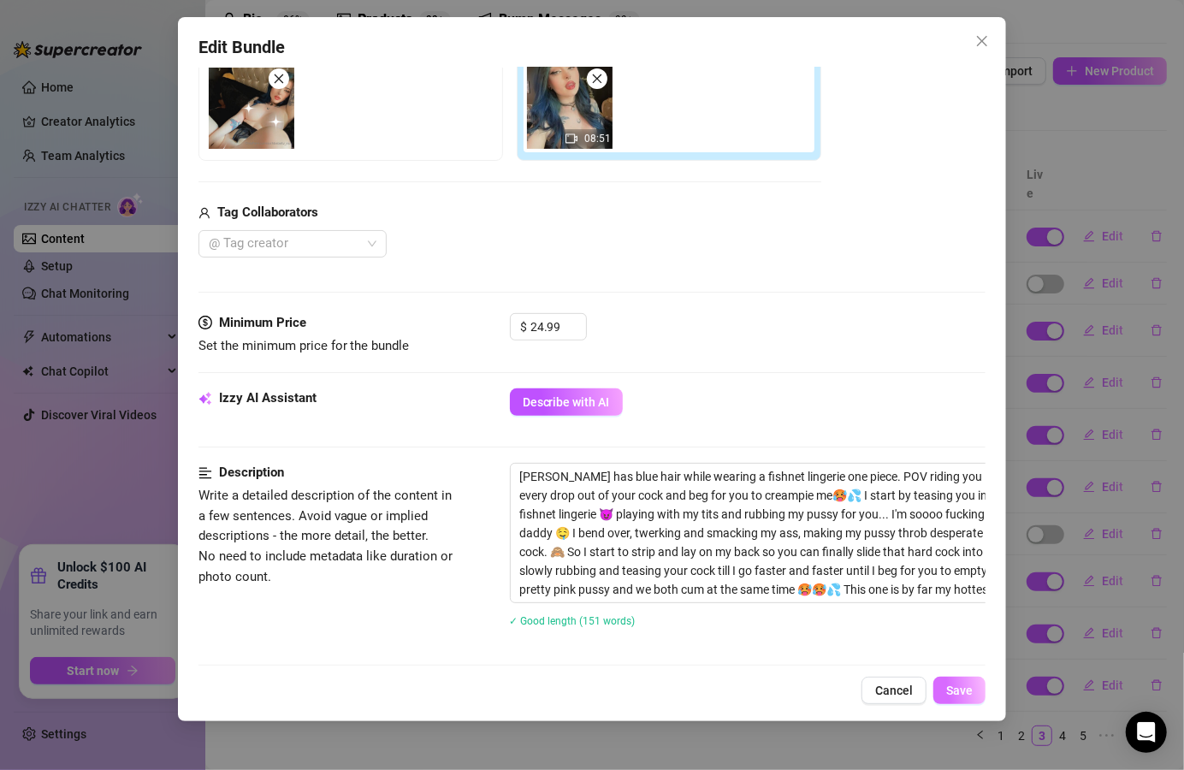
click at [953, 702] on button "Save" at bounding box center [960, 690] width 52 height 27
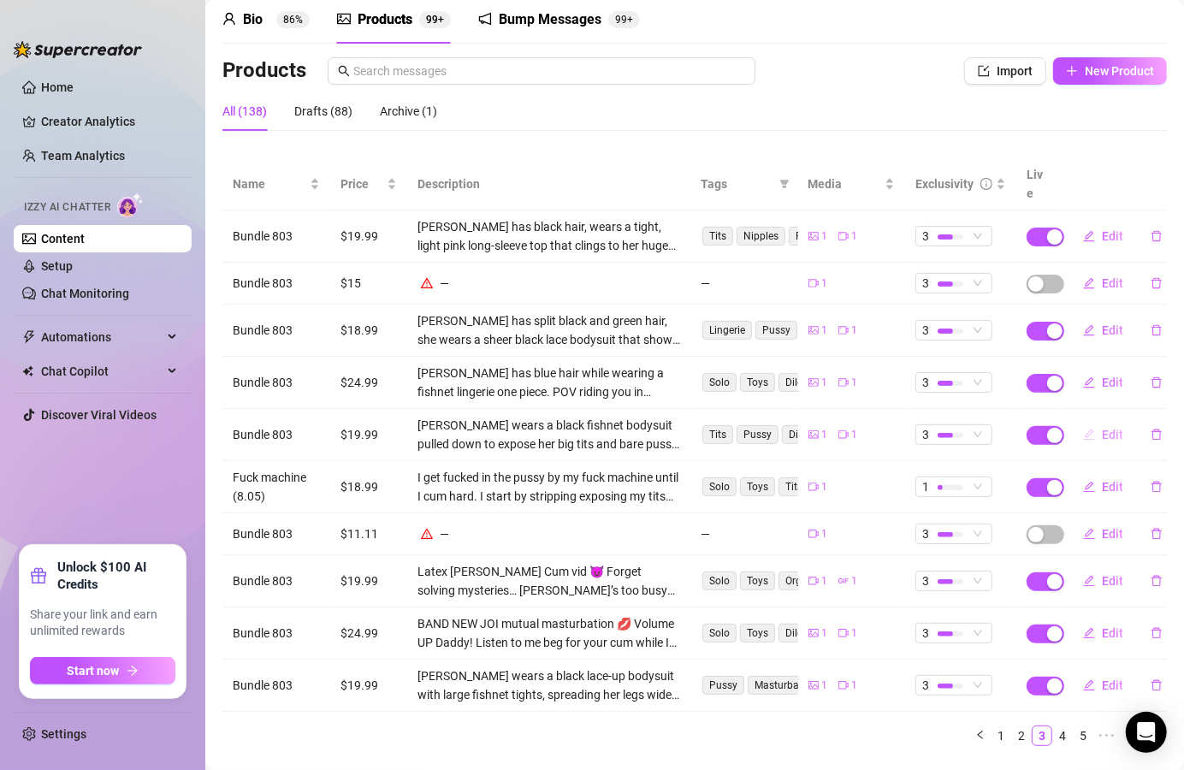
click at [1083, 429] on icon "edit" at bounding box center [1089, 435] width 12 height 12
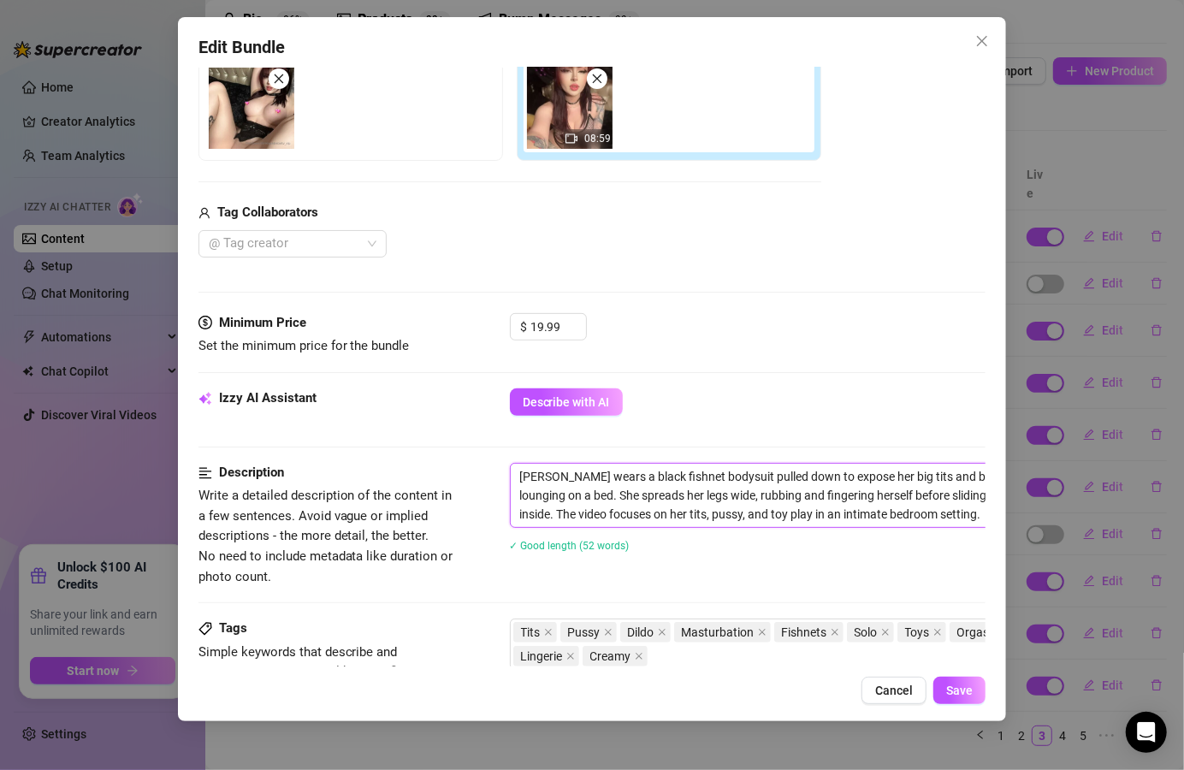
click at [555, 472] on textarea "[PERSON_NAME] wears a black fishnet bodysuit pulled down to expose her big tits…" at bounding box center [809, 495] width 597 height 63
click at [940, 691] on button "Save" at bounding box center [960, 690] width 52 height 27
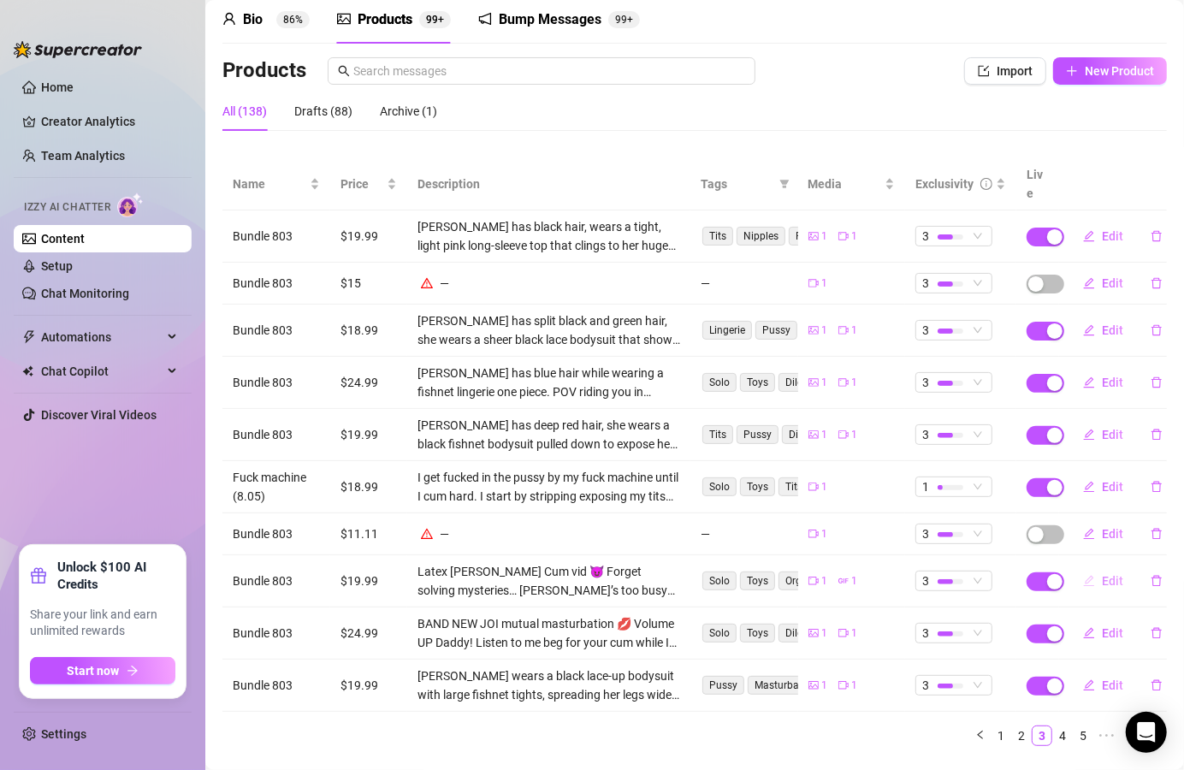
click at [1103, 574] on span "Edit" at bounding box center [1112, 581] width 21 height 14
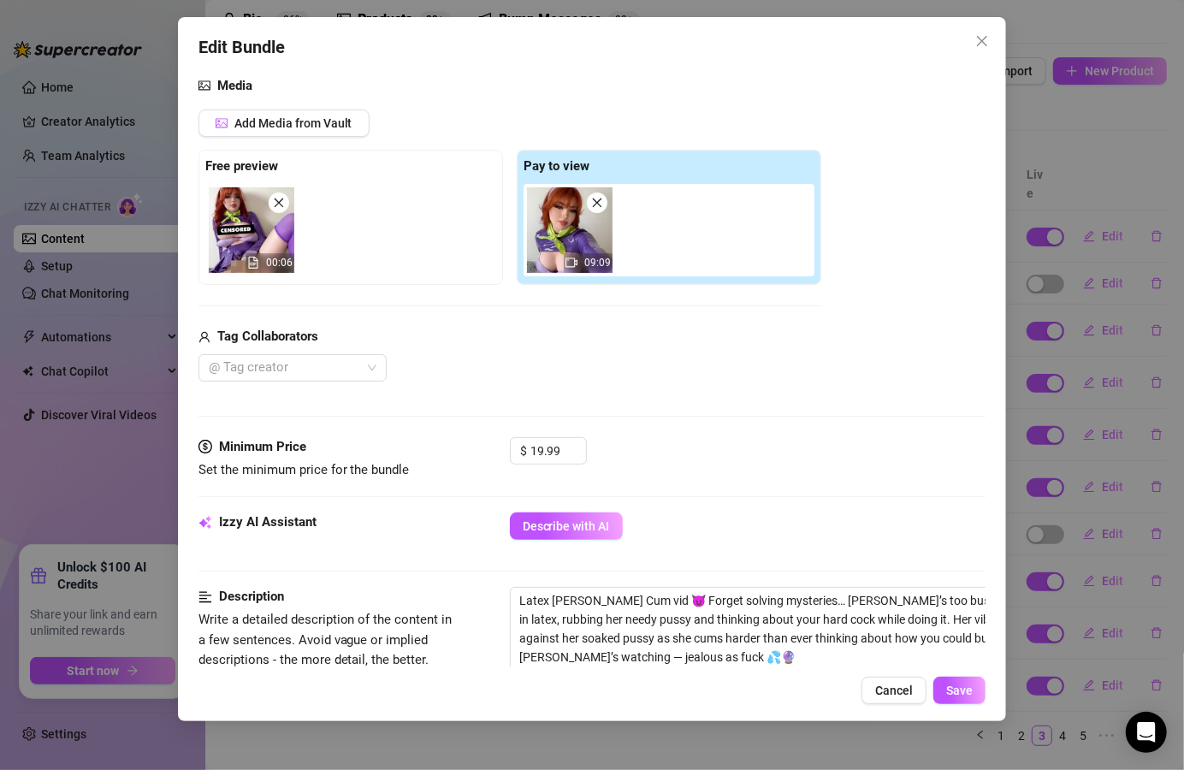
scroll to position [205, 0]
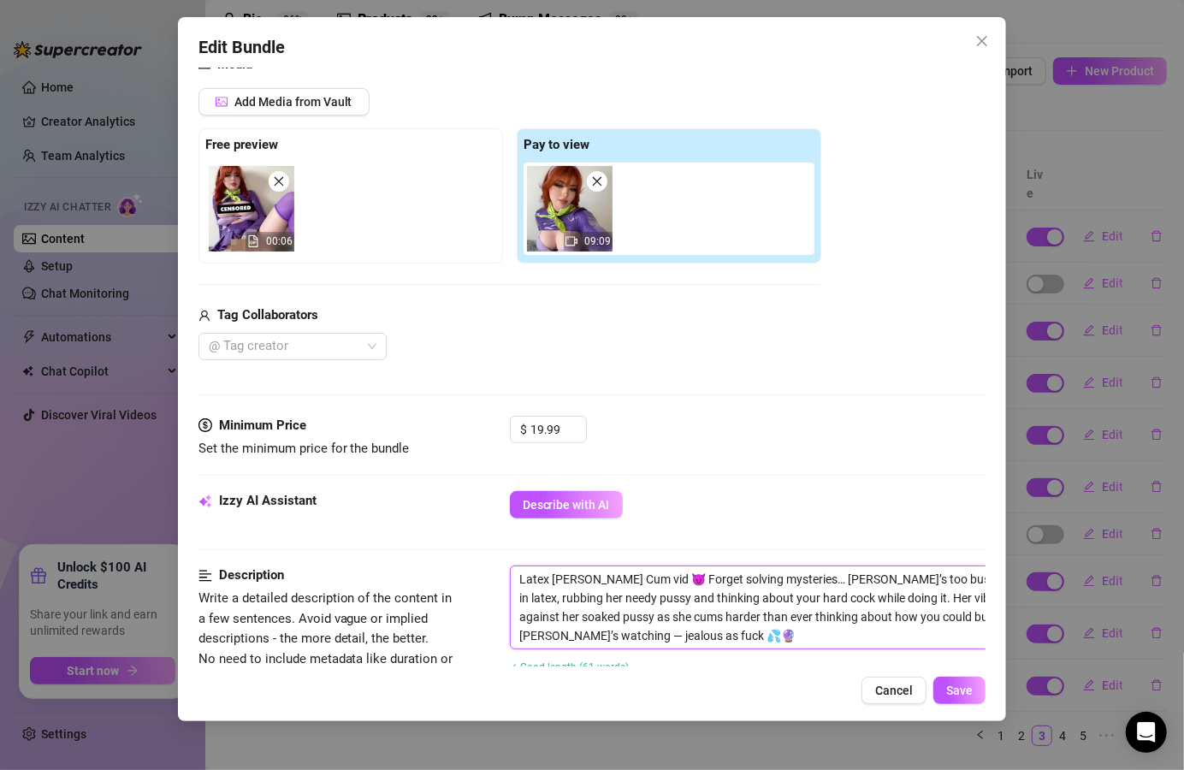
click at [519, 575] on textarea "Latex [PERSON_NAME] Cum vid 😈 Forget solving mysteries… [PERSON_NAME]’s too bus…" at bounding box center [809, 608] width 597 height 82
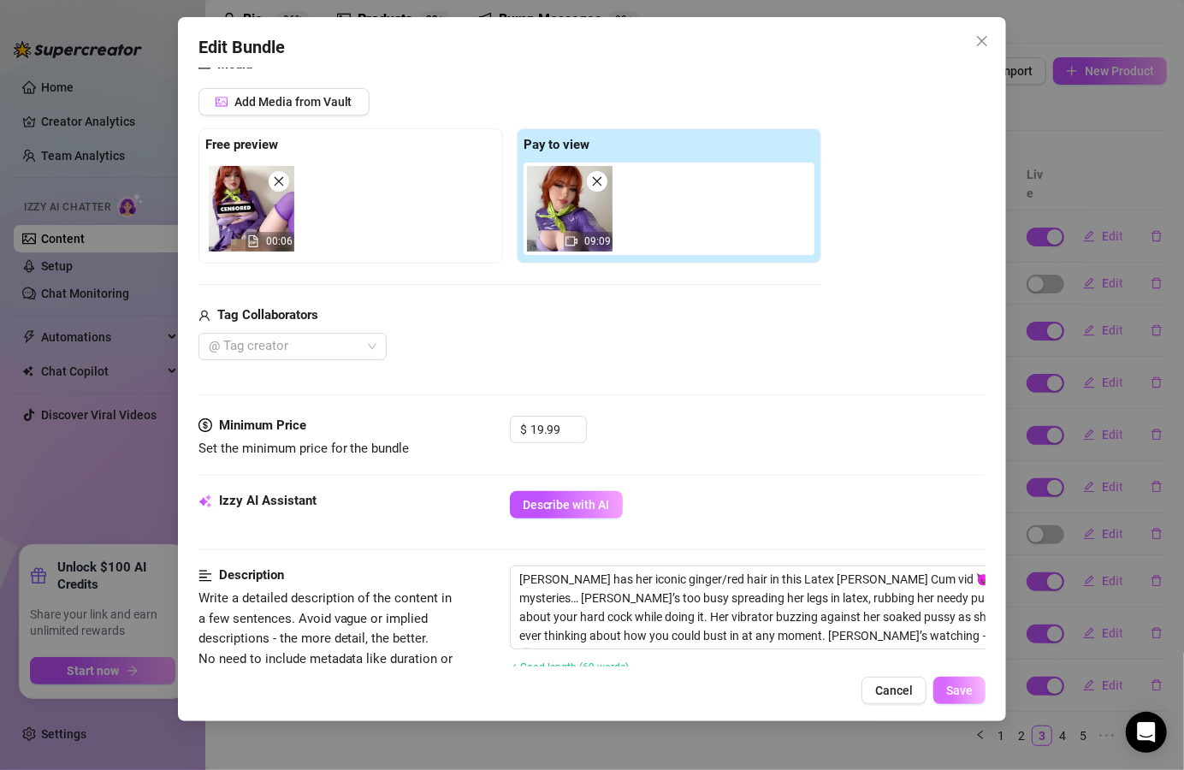
click at [960, 693] on span "Save" at bounding box center [960, 691] width 27 height 14
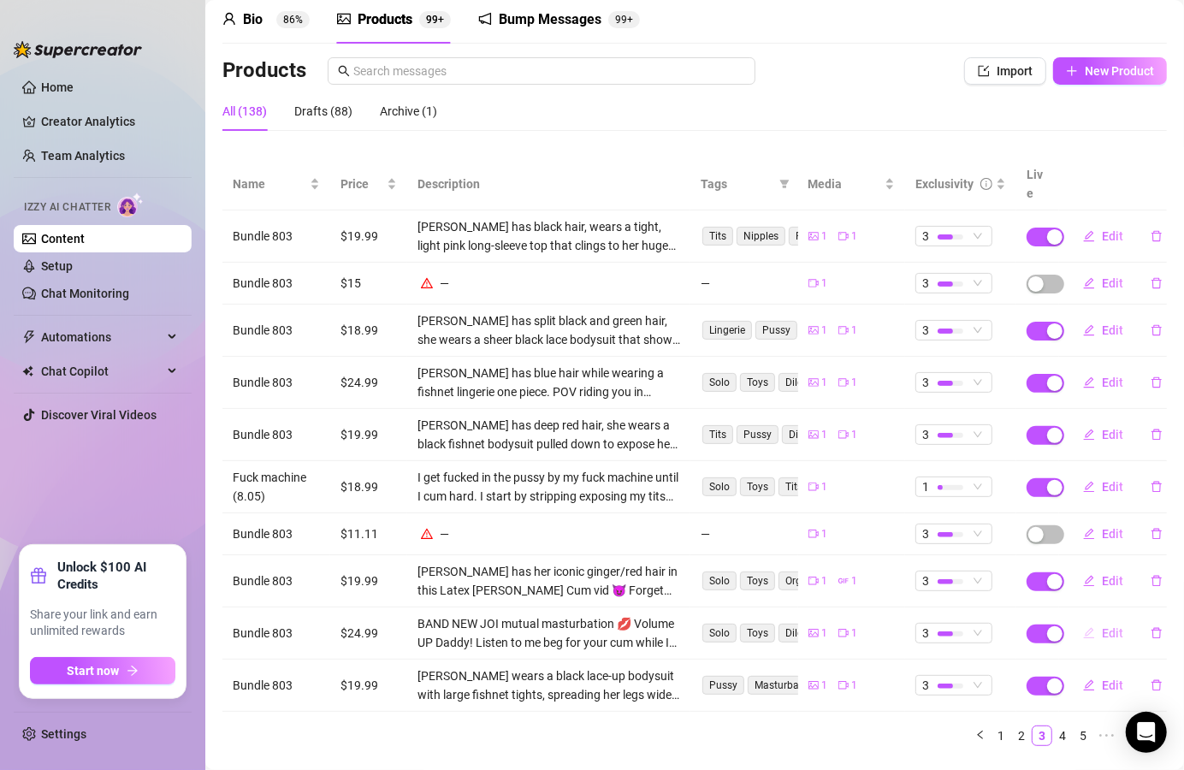
click at [1083, 627] on icon "edit" at bounding box center [1089, 633] width 12 height 12
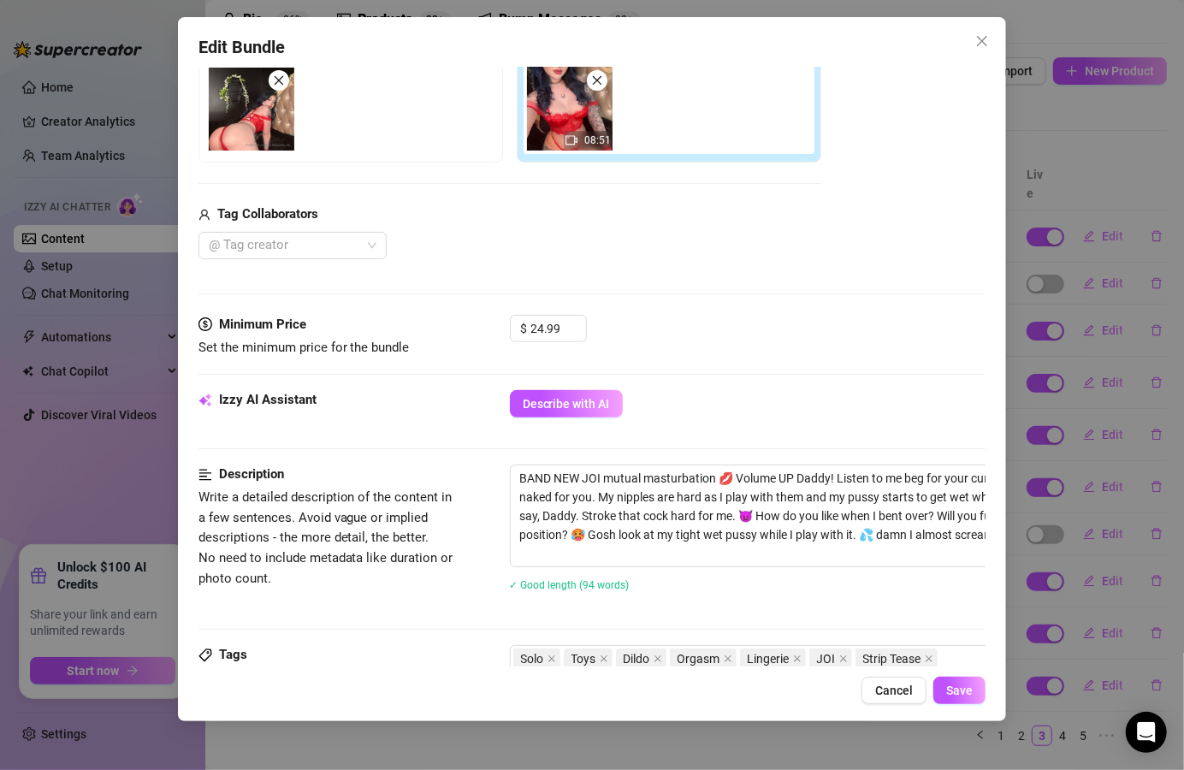
scroll to position [308, 0]
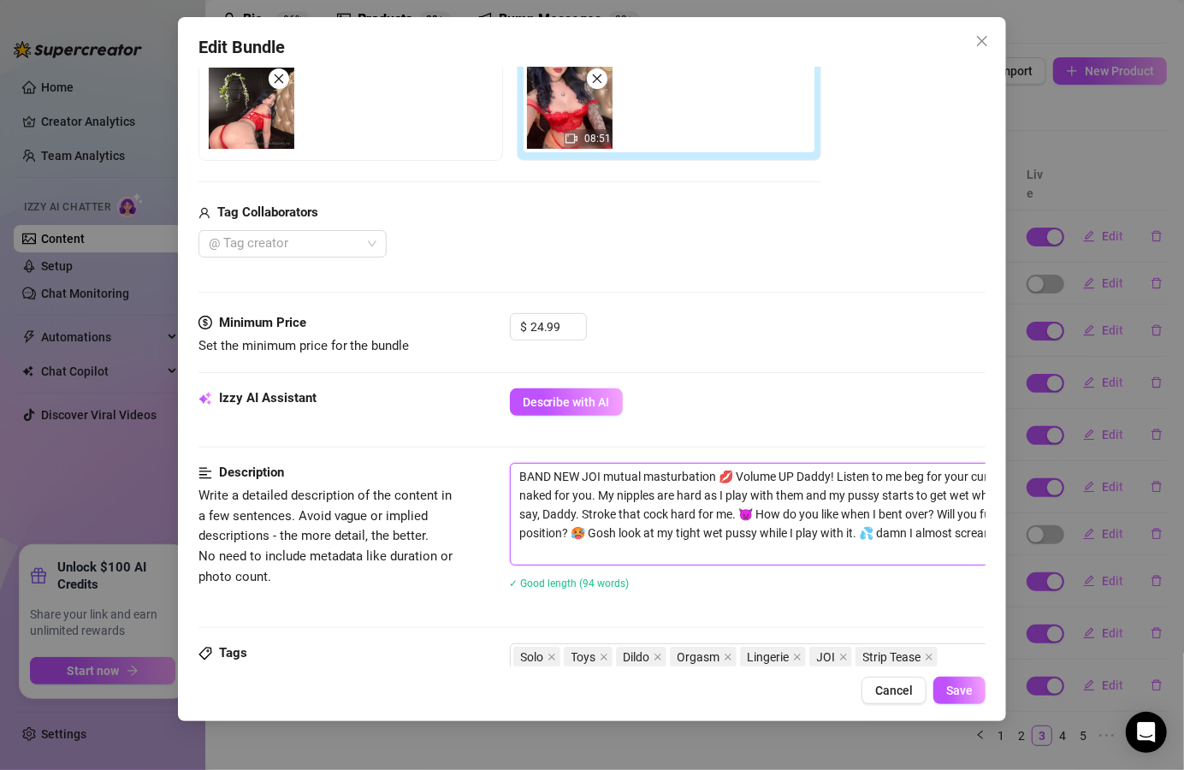
click at [521, 474] on textarea "BAND NEW JOI mutual masturbation 💋 Volume UP Daddy! Listen to me beg for your c…" at bounding box center [809, 514] width 597 height 101
drag, startPoint x: 586, startPoint y: 476, endPoint x: 486, endPoint y: 472, distance: 100.2
click at [486, 472] on div "Description Write a detailed description of the content in a few sentences. Avo…" at bounding box center [593, 537] width 788 height 149
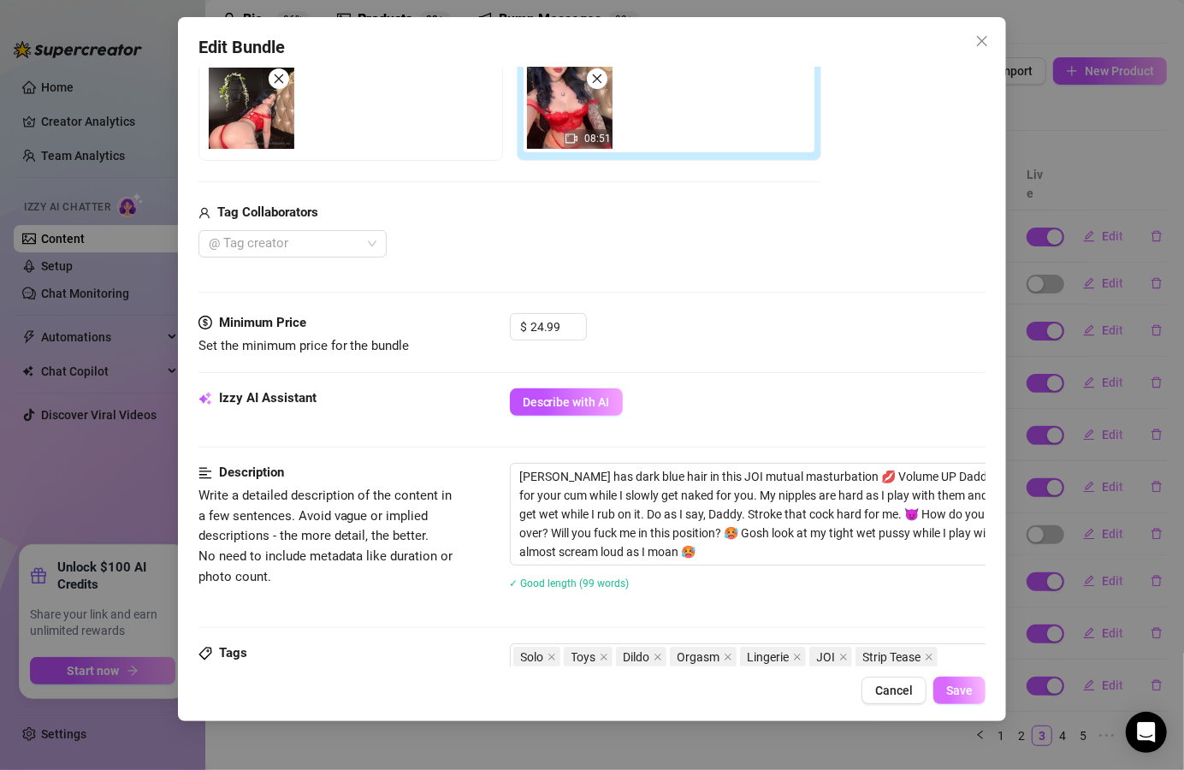
click at [958, 691] on span "Save" at bounding box center [960, 691] width 27 height 14
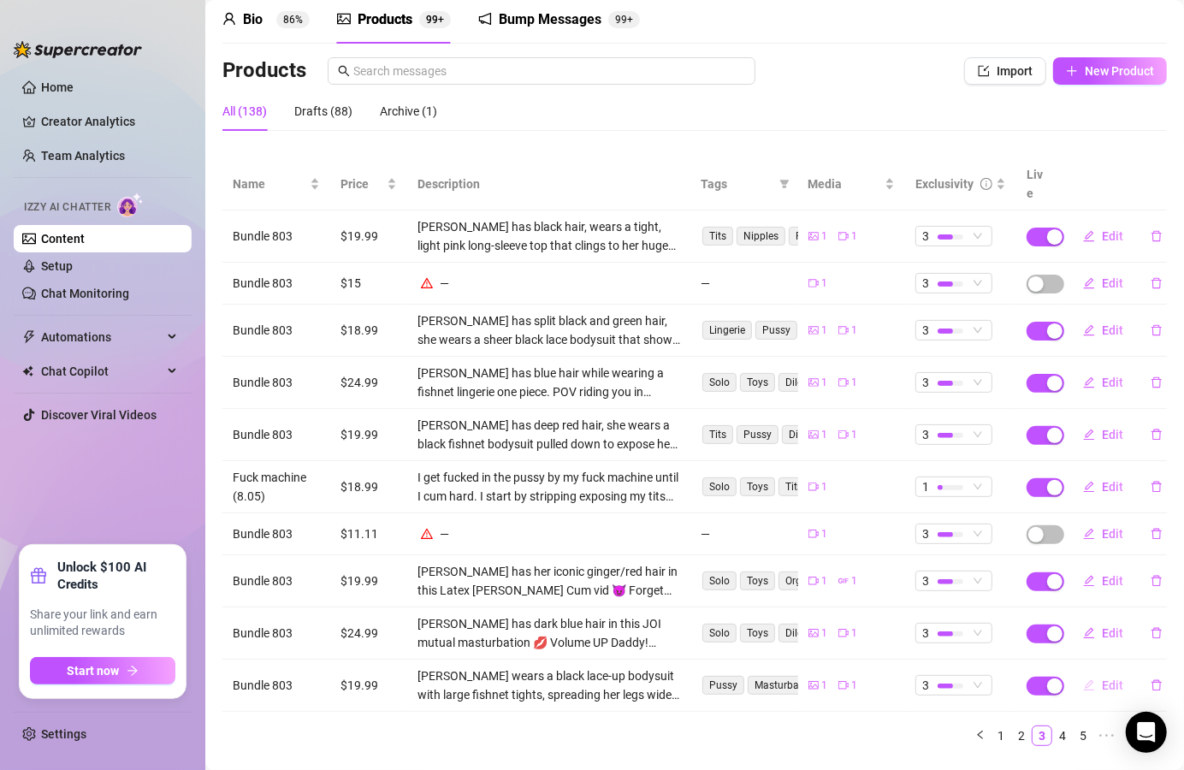
click at [1102, 679] on span "Edit" at bounding box center [1112, 686] width 21 height 14
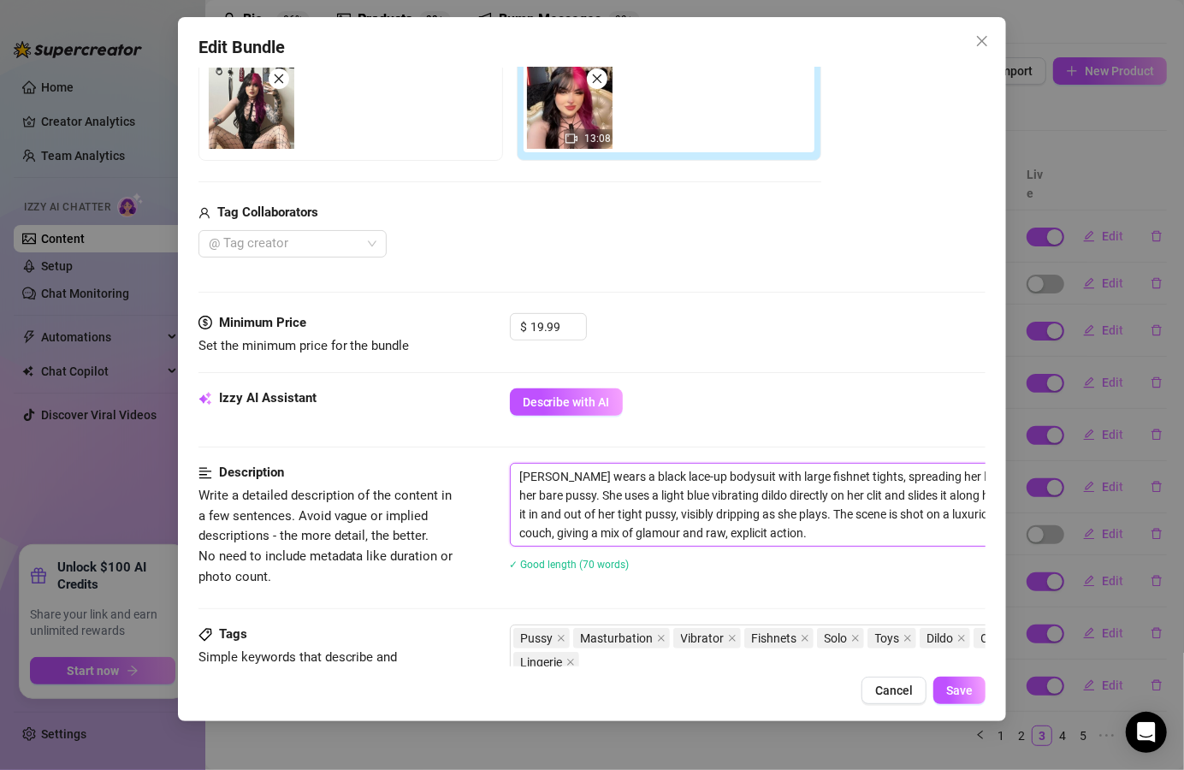
click at [558, 470] on textarea "[PERSON_NAME] wears a black lace-up bodysuit with large fishnet tights, spreadi…" at bounding box center [809, 505] width 597 height 82
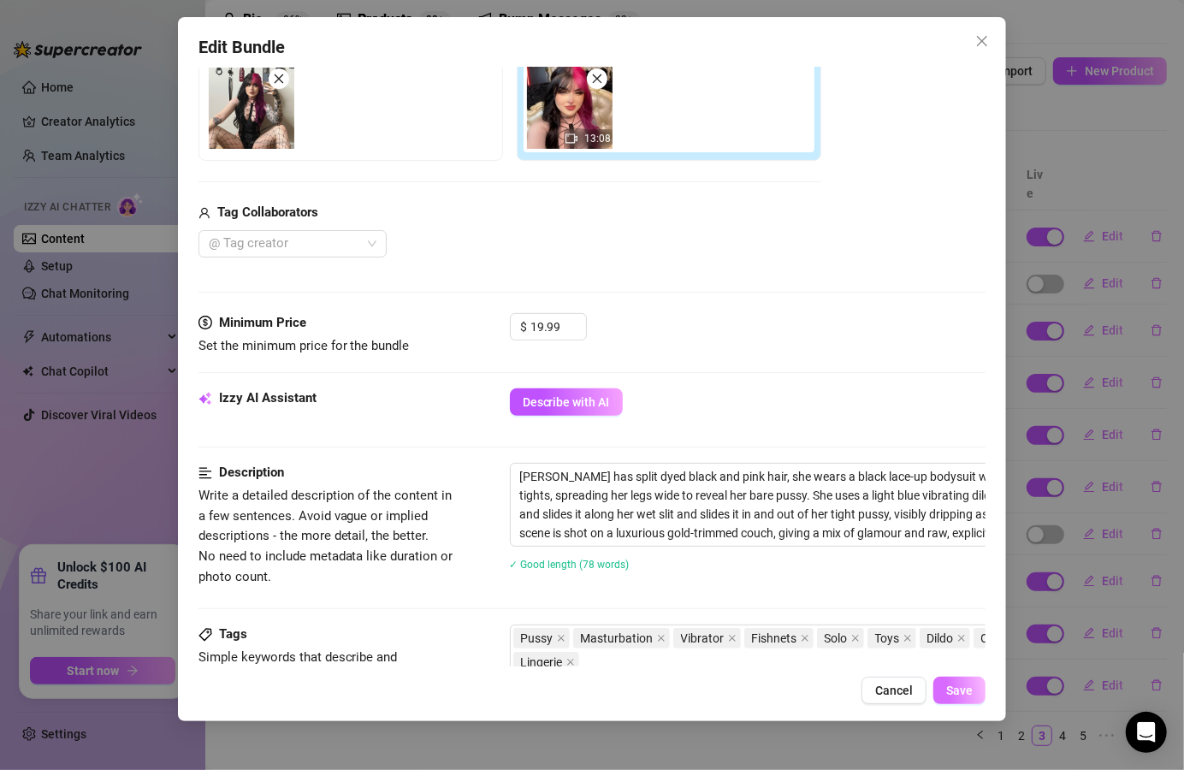
click at [957, 703] on button "Save" at bounding box center [960, 690] width 52 height 27
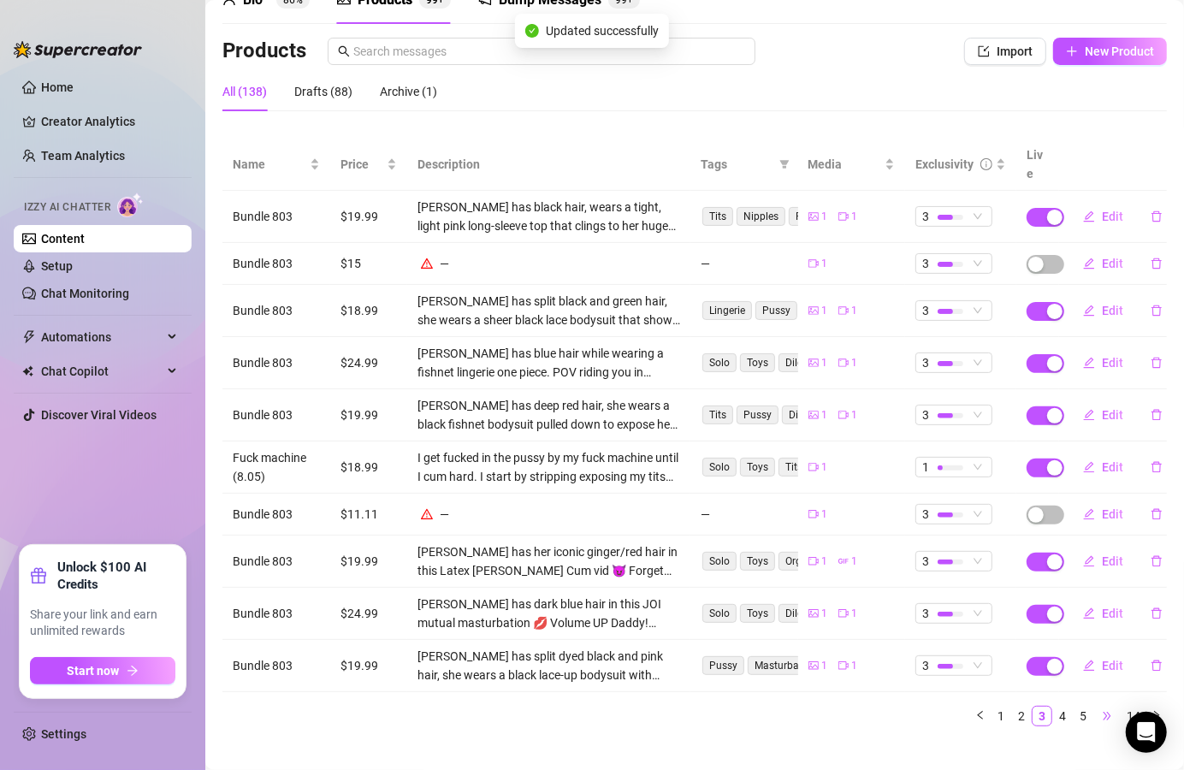
scroll to position [92, 0]
click at [1053, 706] on link "4" at bounding box center [1062, 715] width 19 height 19
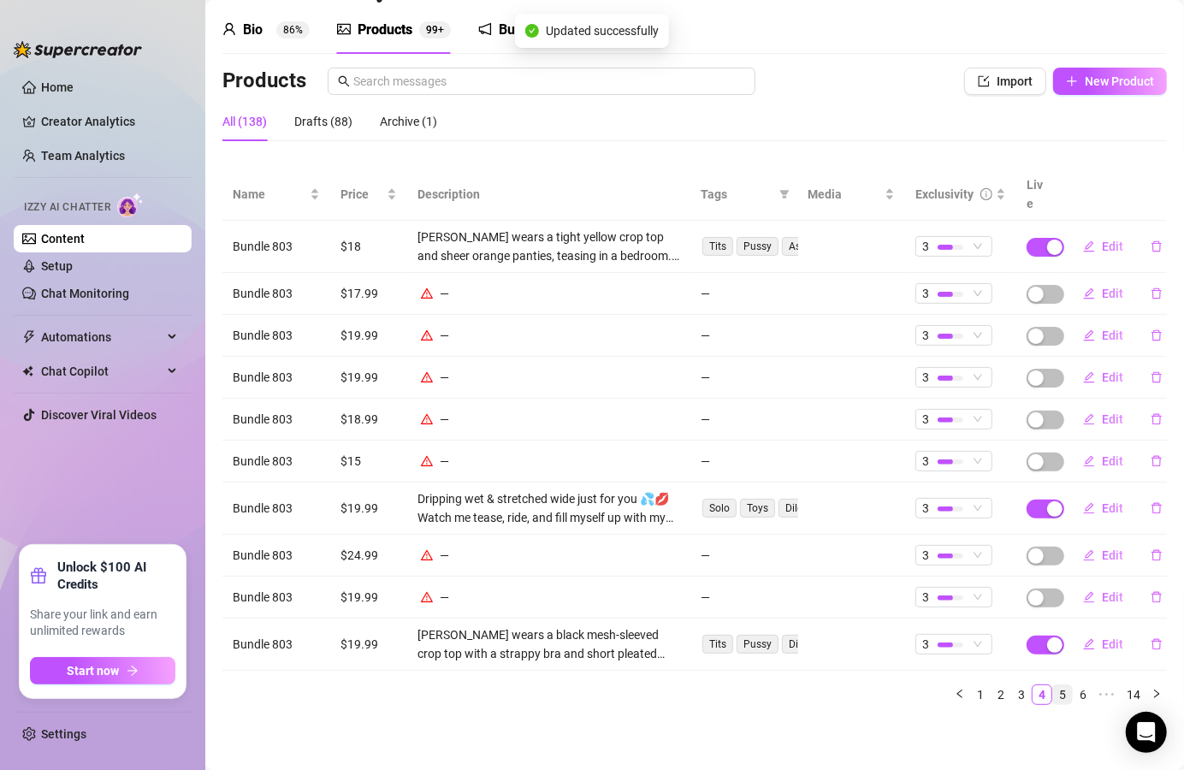
scroll to position [41, 0]
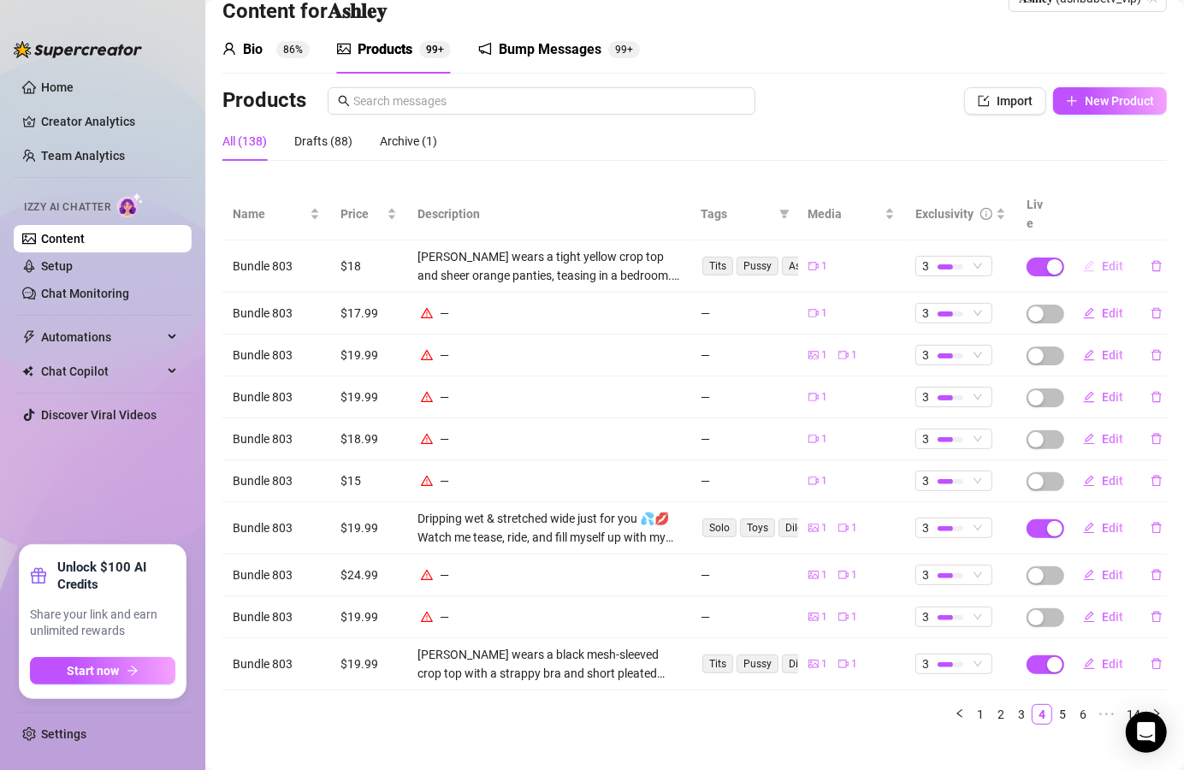
click at [1084, 252] on button "Edit" at bounding box center [1104, 265] width 68 height 27
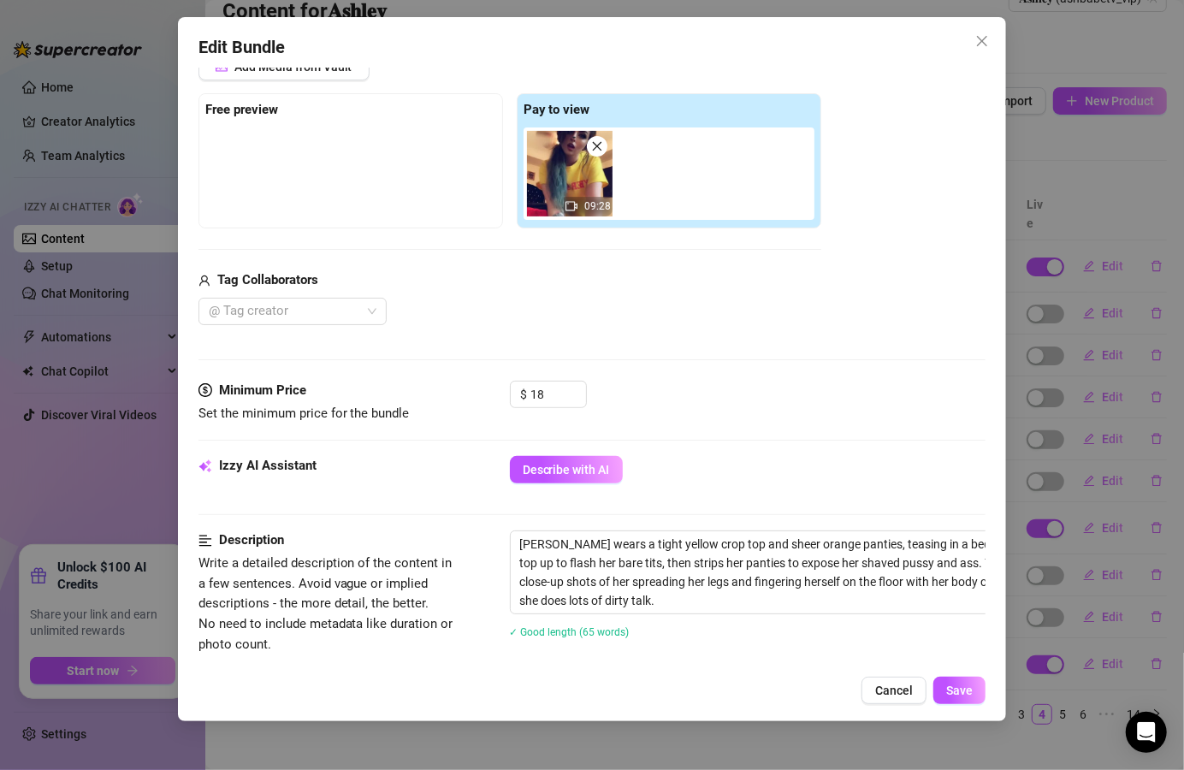
scroll to position [308, 0]
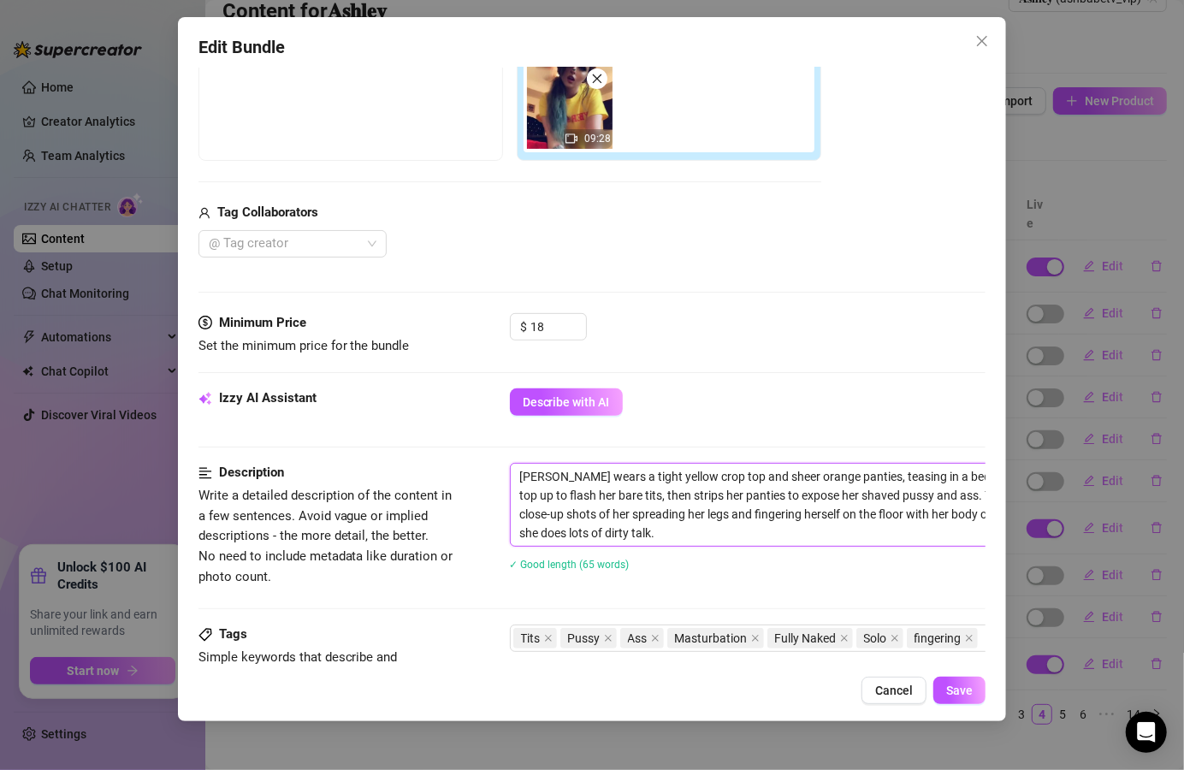
click at [559, 478] on textarea "[PERSON_NAME] wears a tight yellow crop top and sheer orange panties, teasing i…" at bounding box center [809, 505] width 597 height 82
click at [961, 693] on span "Save" at bounding box center [960, 691] width 27 height 14
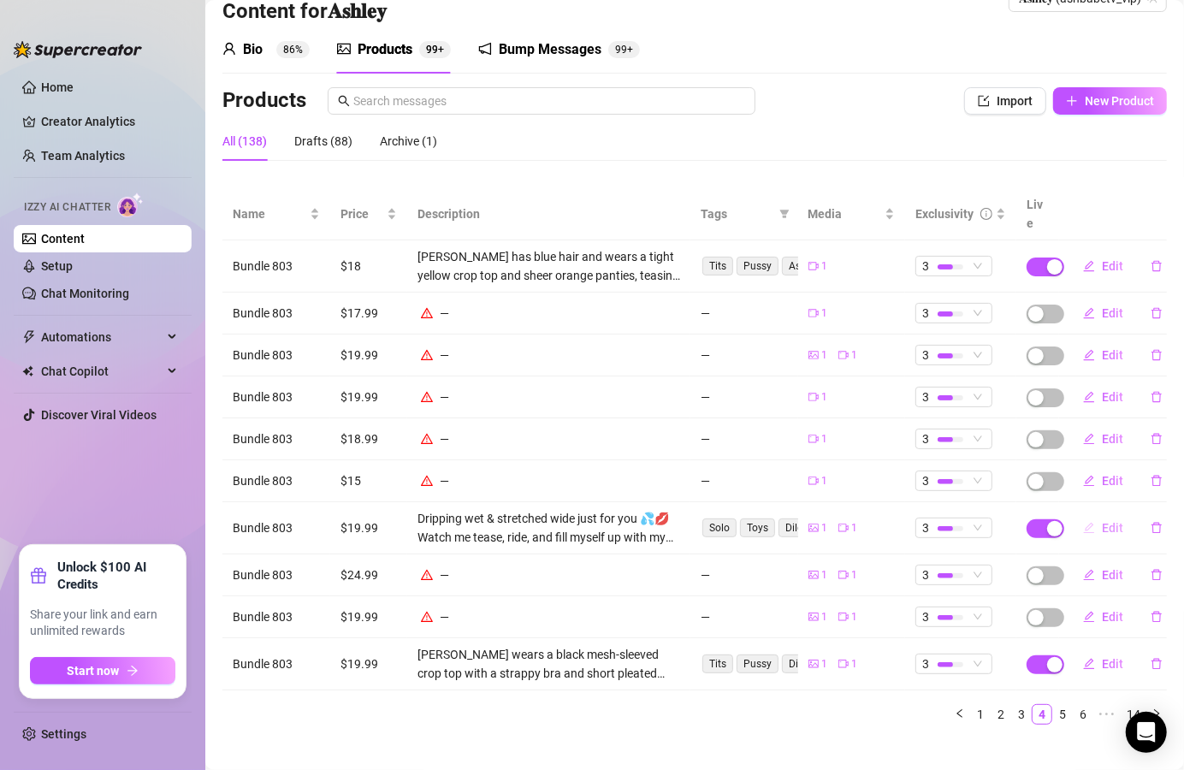
click at [1084, 522] on icon "edit" at bounding box center [1089, 527] width 11 height 11
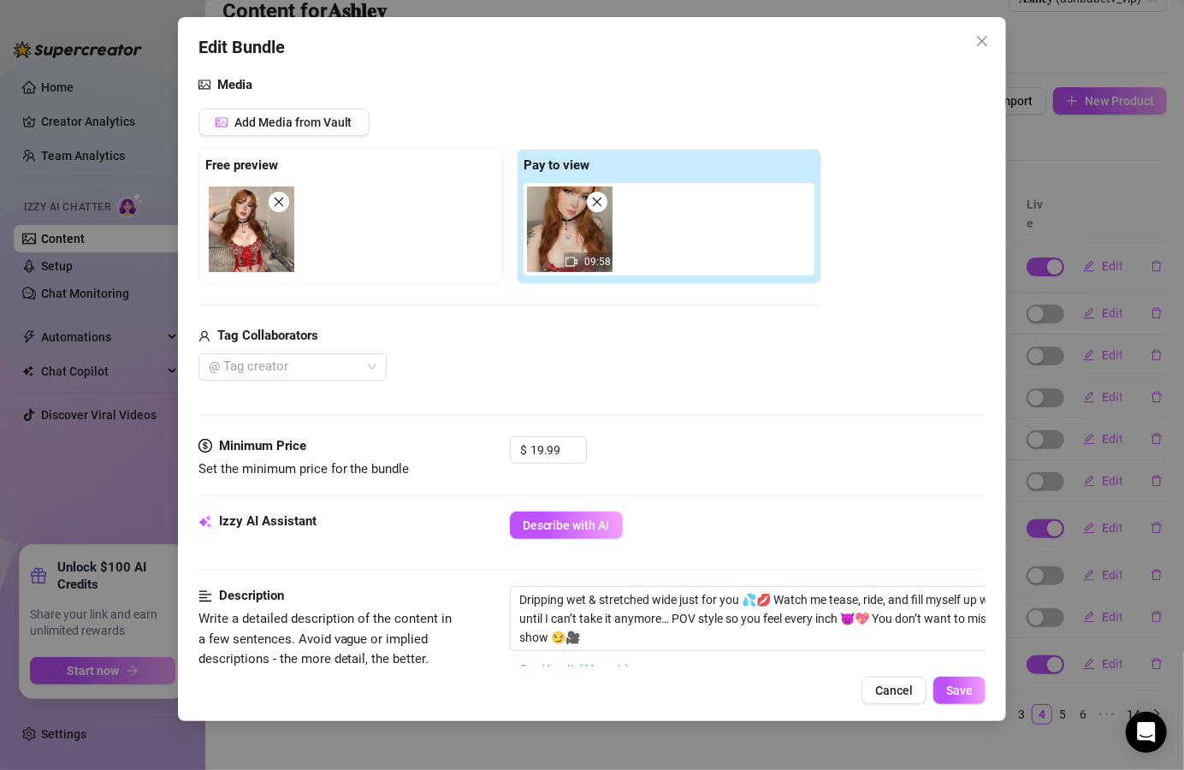
scroll to position [205, 0]
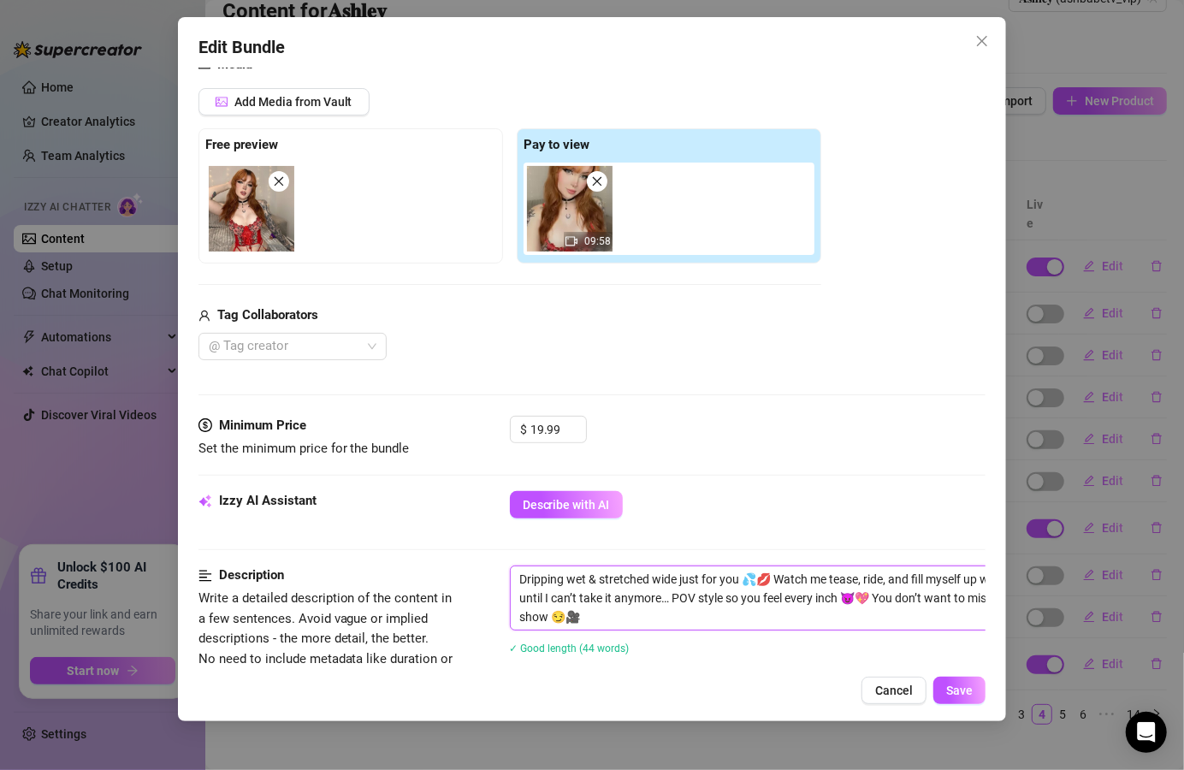
click at [518, 575] on textarea "Dripping wet & stretched wide just for you 💦💋 Watch me tease, ride, and fill my…" at bounding box center [809, 598] width 597 height 63
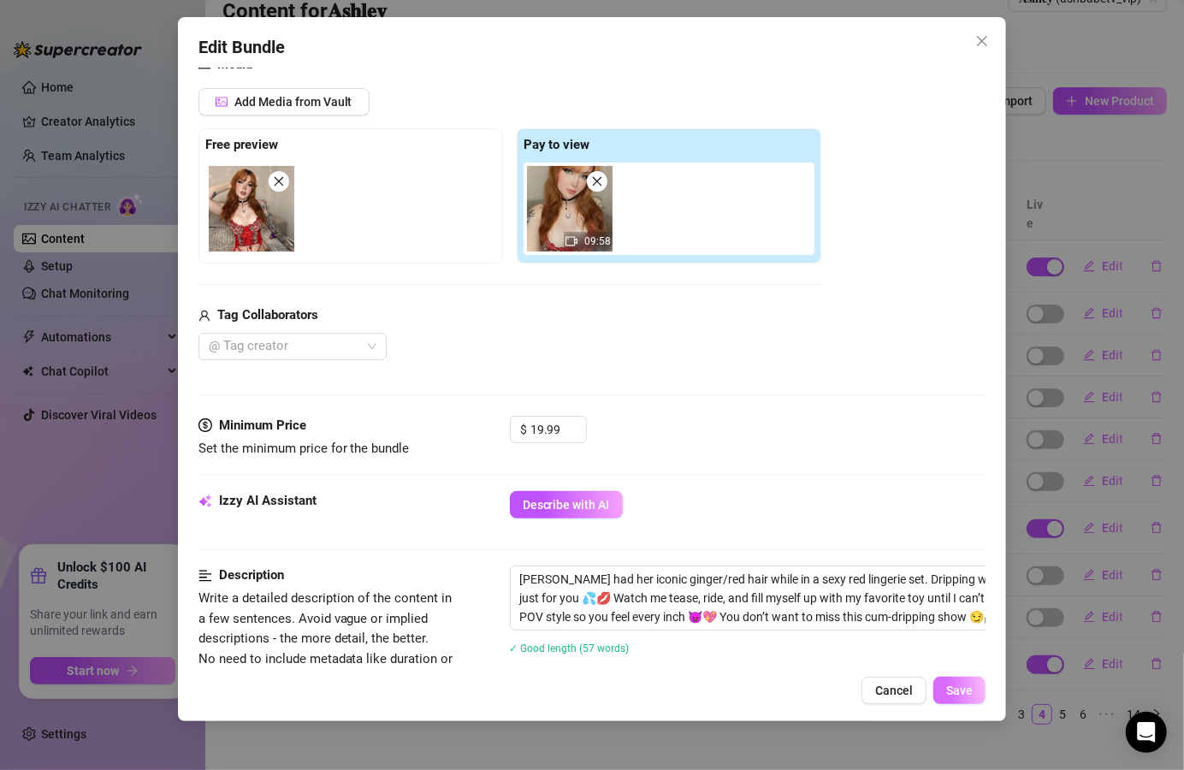
click at [953, 685] on span "Save" at bounding box center [960, 691] width 27 height 14
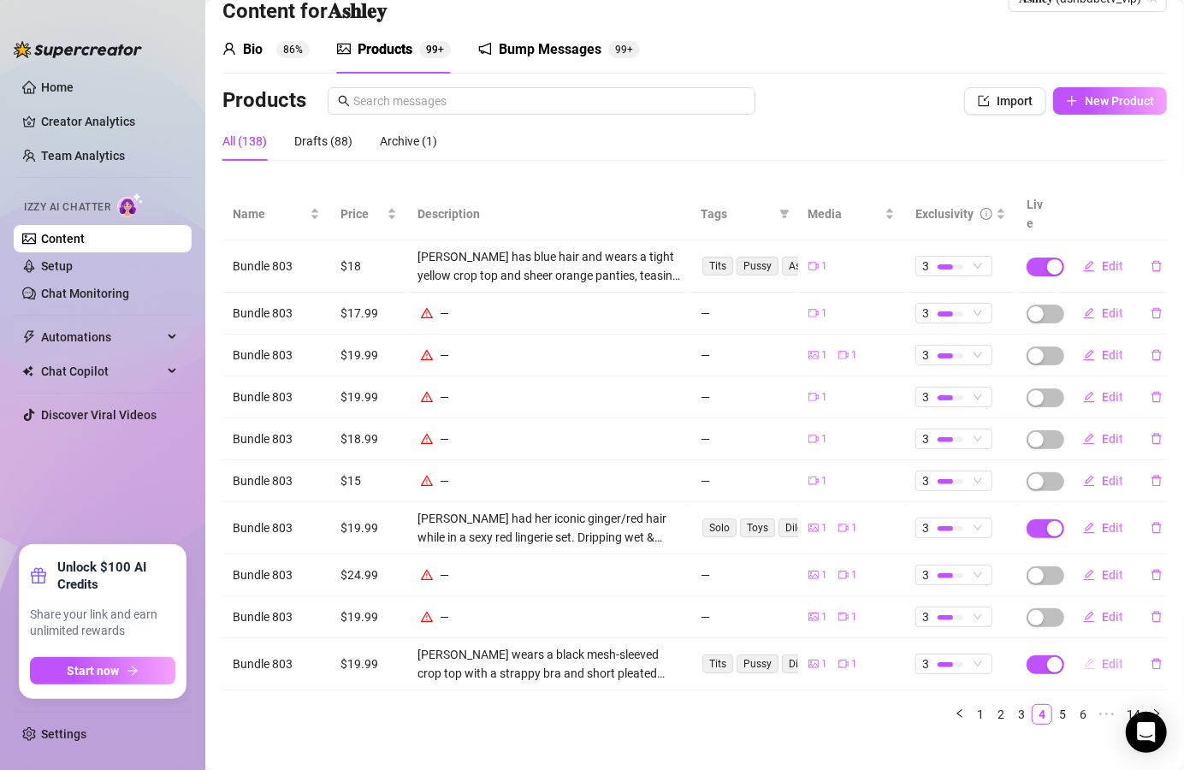
click at [1072, 655] on button "Edit" at bounding box center [1104, 663] width 68 height 27
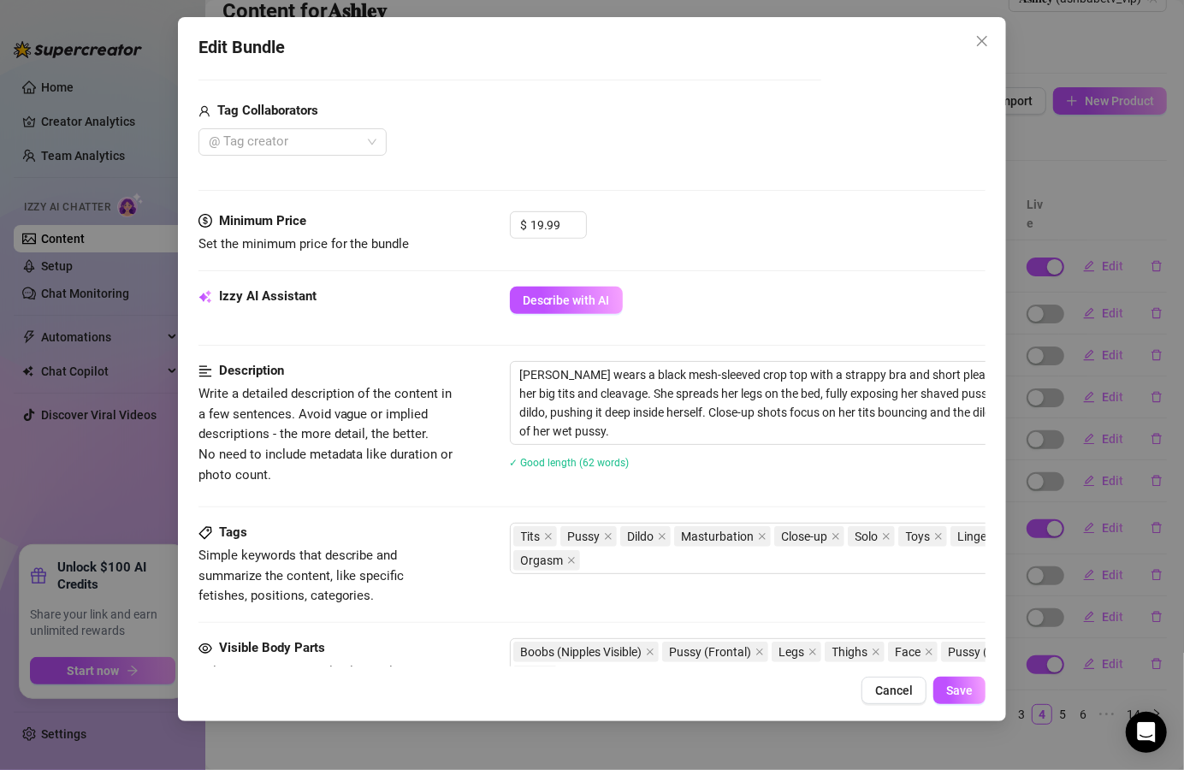
scroll to position [411, 0]
click at [554, 370] on textarea "[PERSON_NAME] wears a black mesh-sleeved crop top with a strappy bra and short …" at bounding box center [809, 402] width 597 height 82
click at [984, 698] on button "Save" at bounding box center [960, 690] width 52 height 27
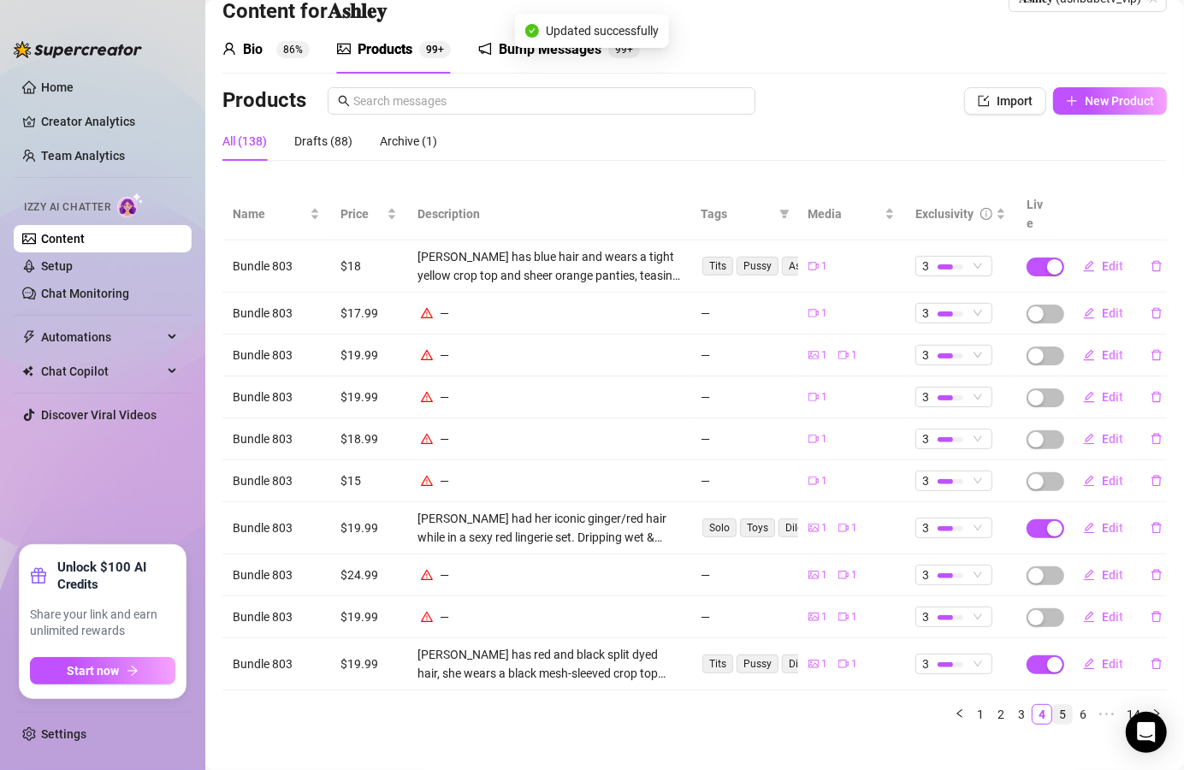
click at [1053, 705] on link "5" at bounding box center [1062, 714] width 19 height 19
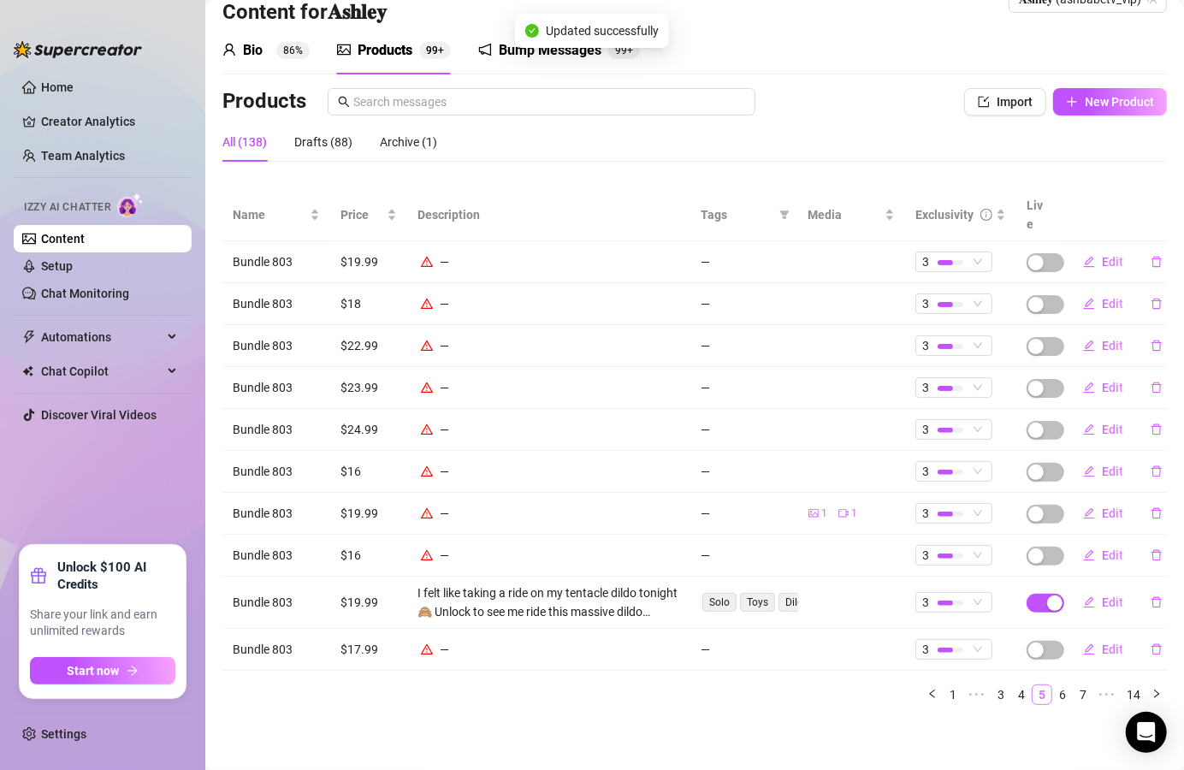
scroll to position [21, 0]
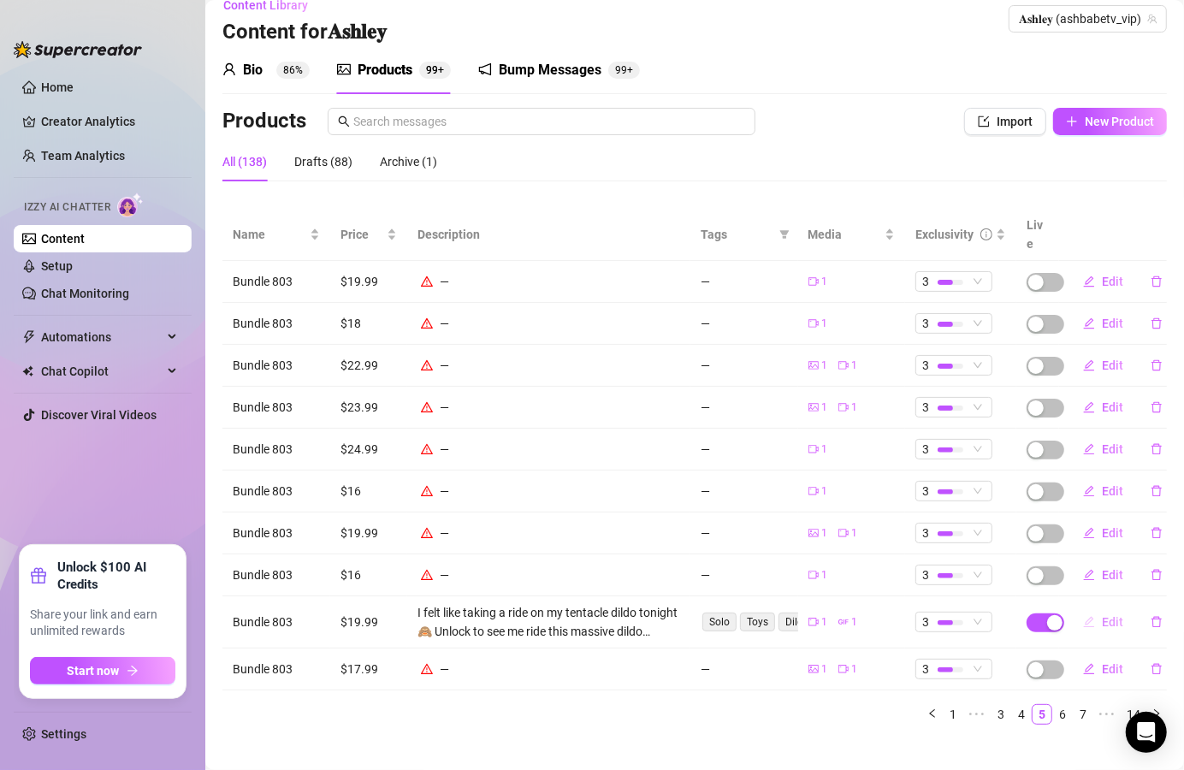
click at [1102, 615] on span "Edit" at bounding box center [1112, 622] width 21 height 14
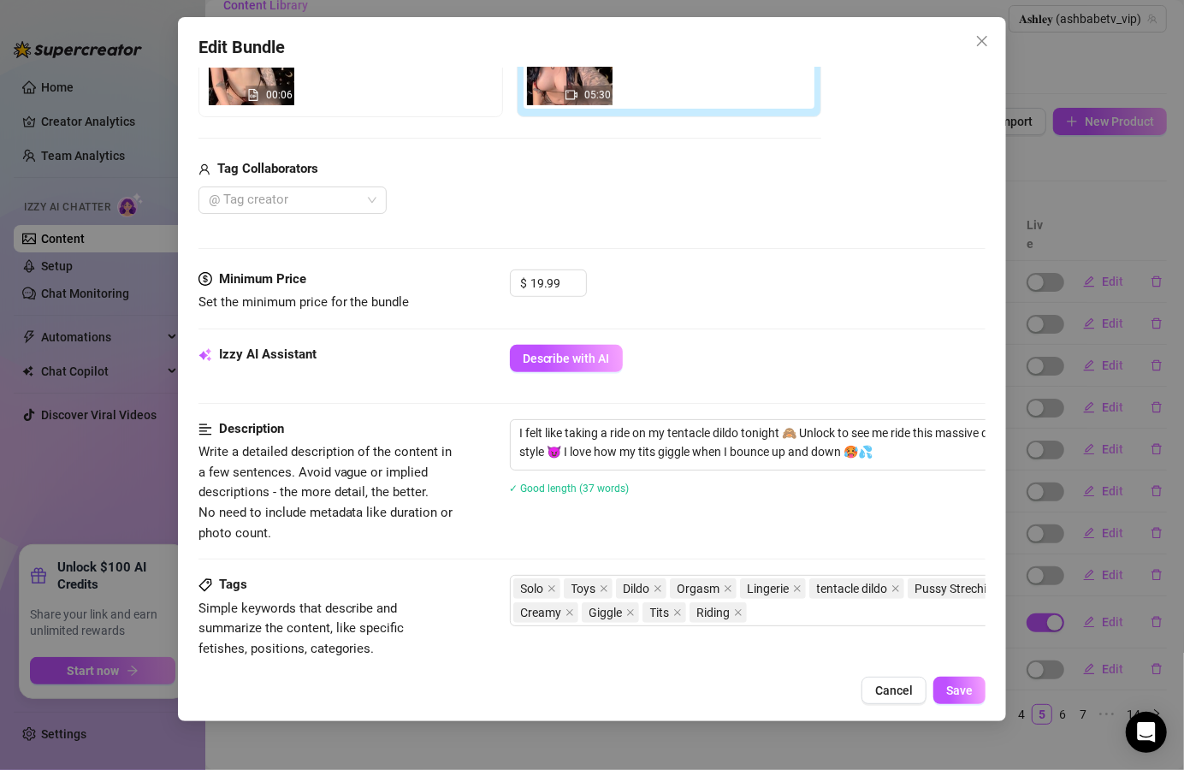
scroll to position [411, 0]
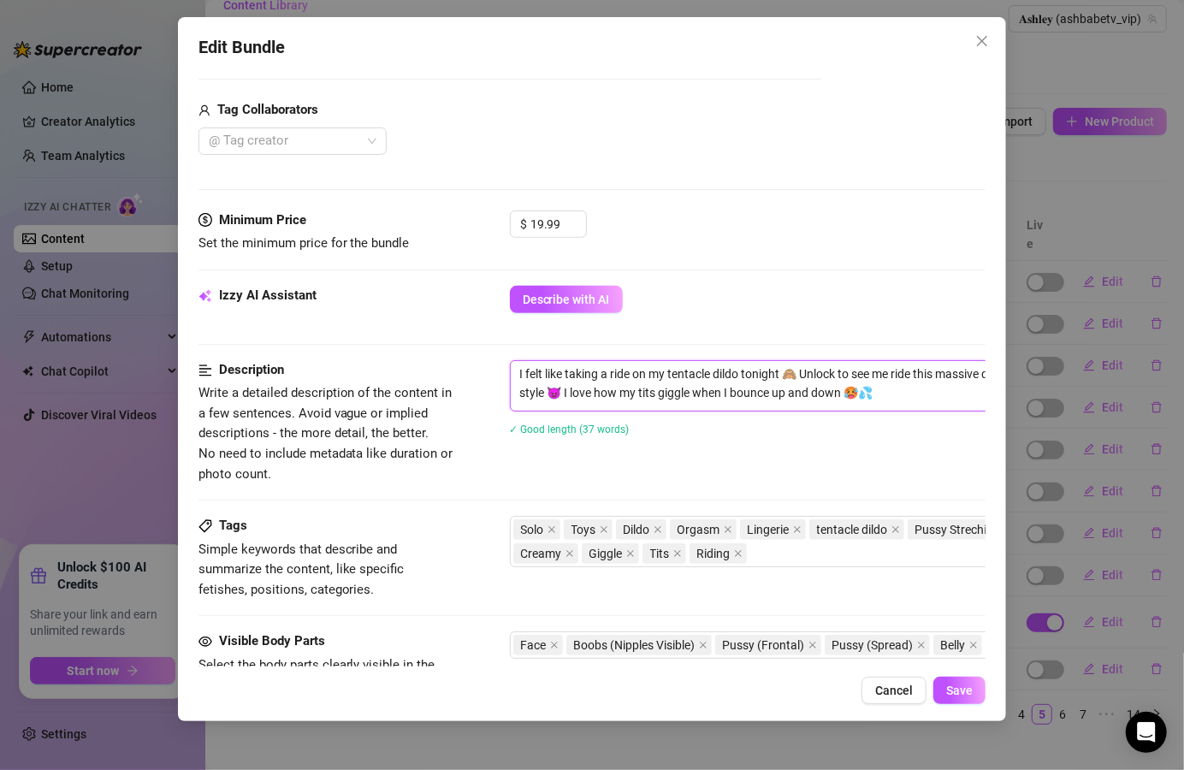
click at [520, 371] on textarea "I felt like taking a ride on my tentacle dildo tonight 🙈 Unlock to see me ride …" at bounding box center [809, 383] width 597 height 45
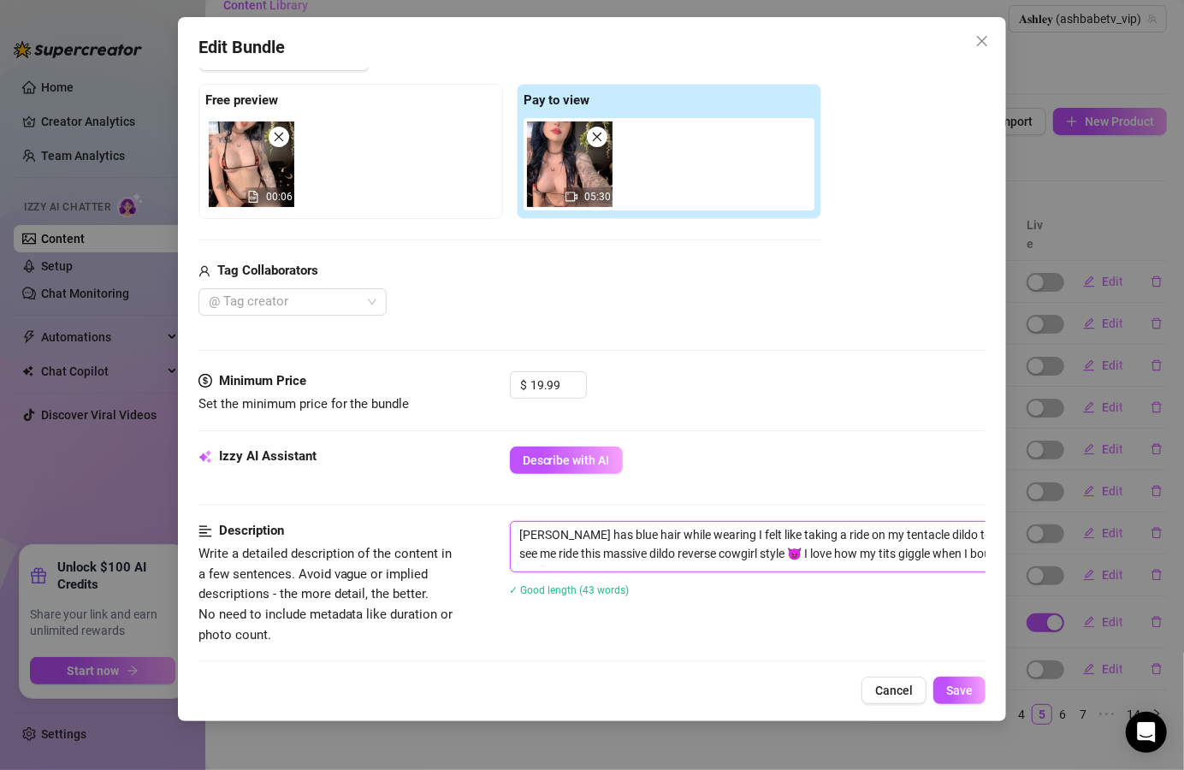
scroll to position [308, 0]
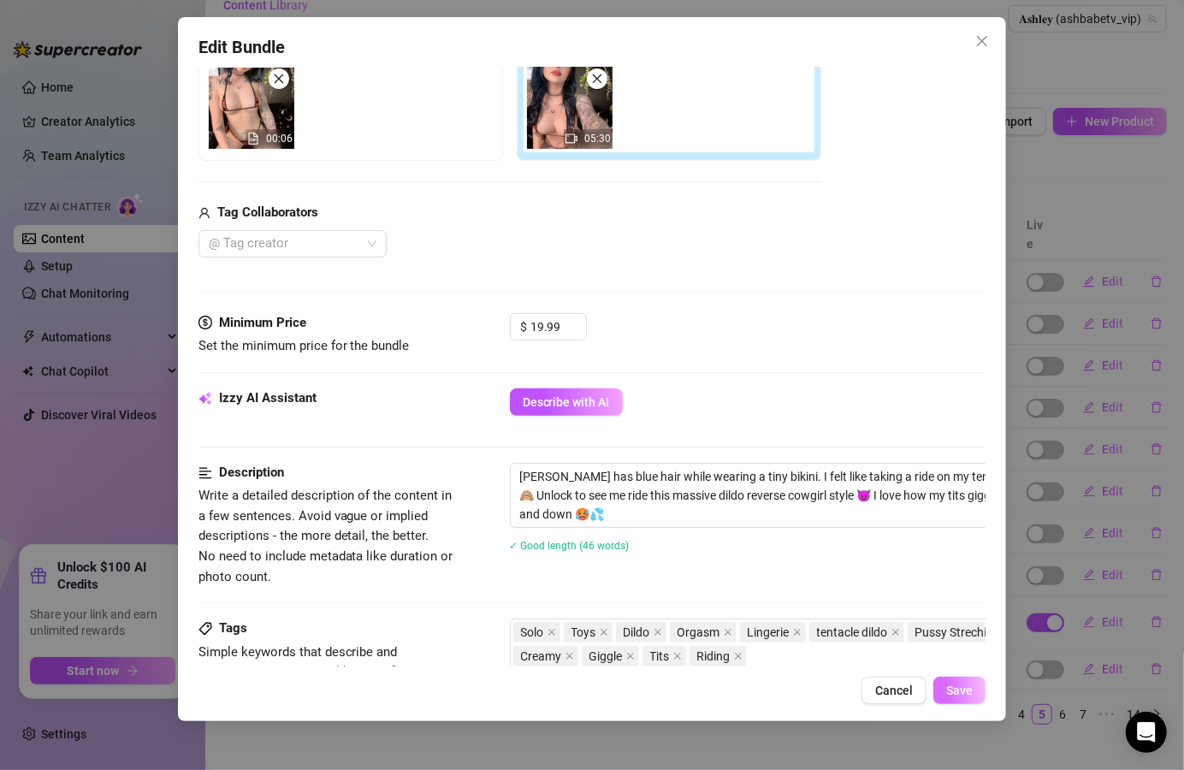
click at [958, 690] on span "Save" at bounding box center [960, 691] width 27 height 14
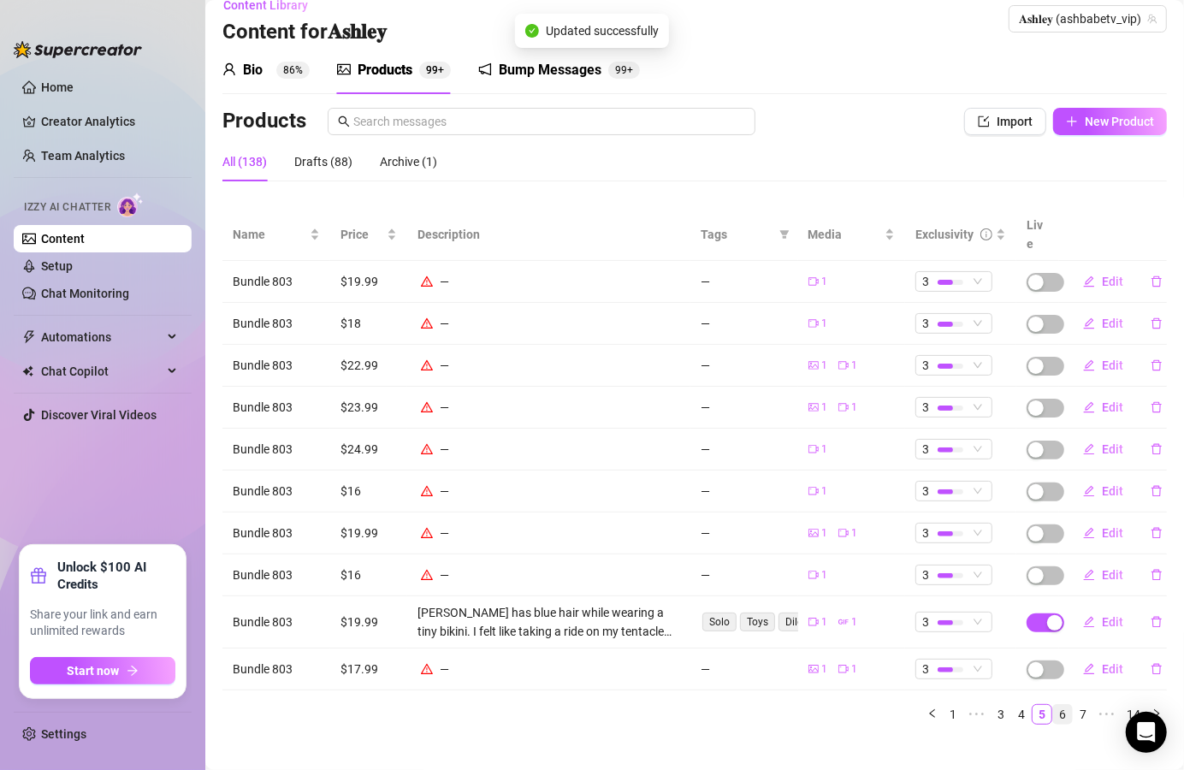
click at [1053, 705] on link "6" at bounding box center [1062, 714] width 19 height 19
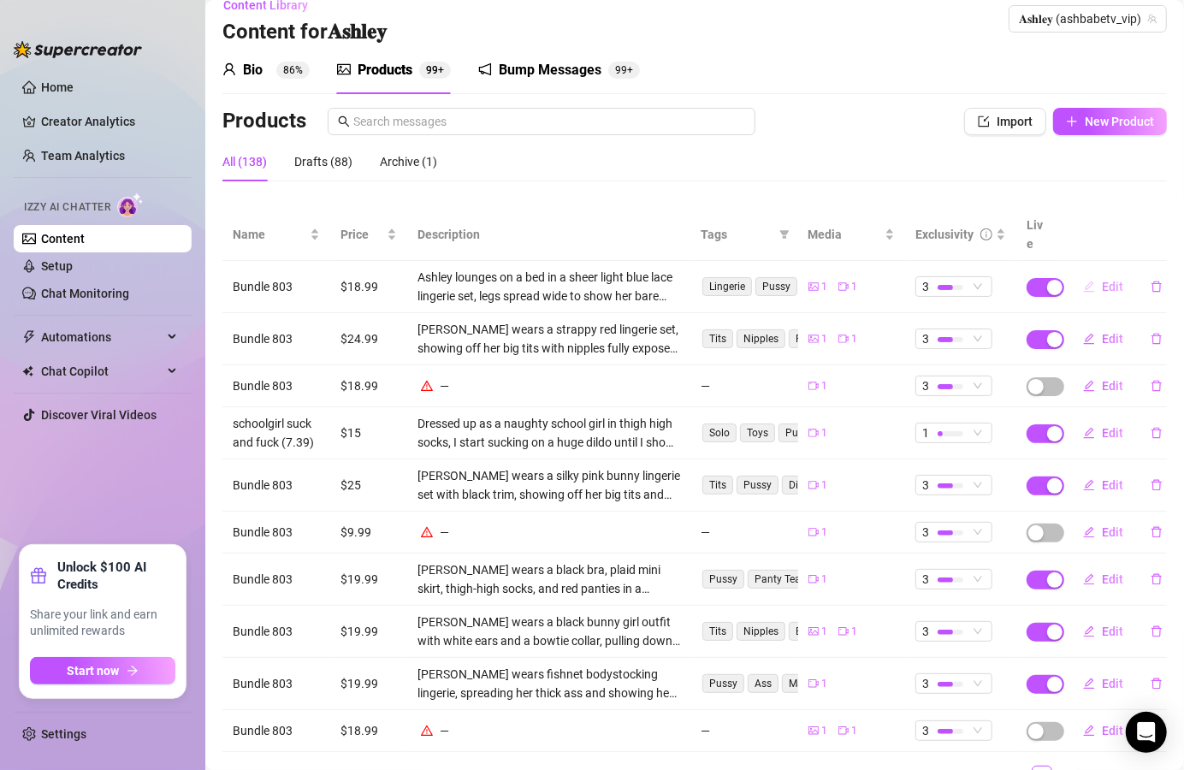
click at [1102, 280] on span "Edit" at bounding box center [1112, 287] width 21 height 14
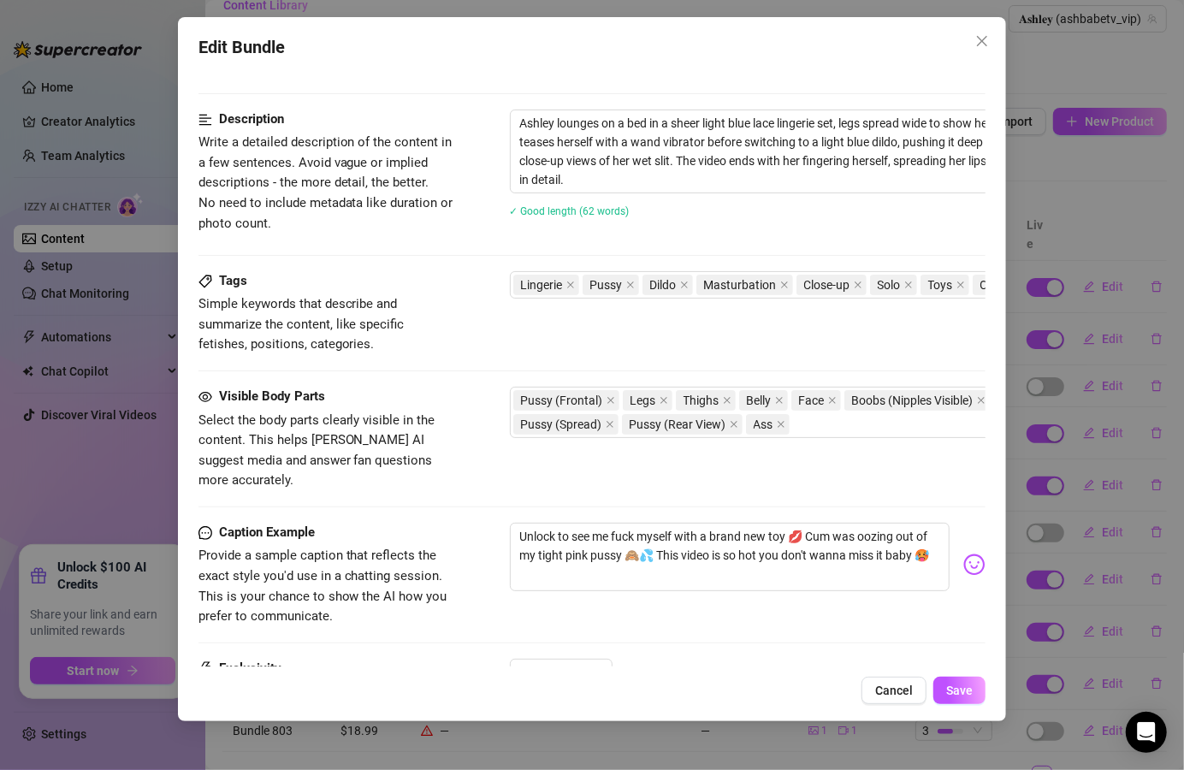
scroll to position [513, 0]
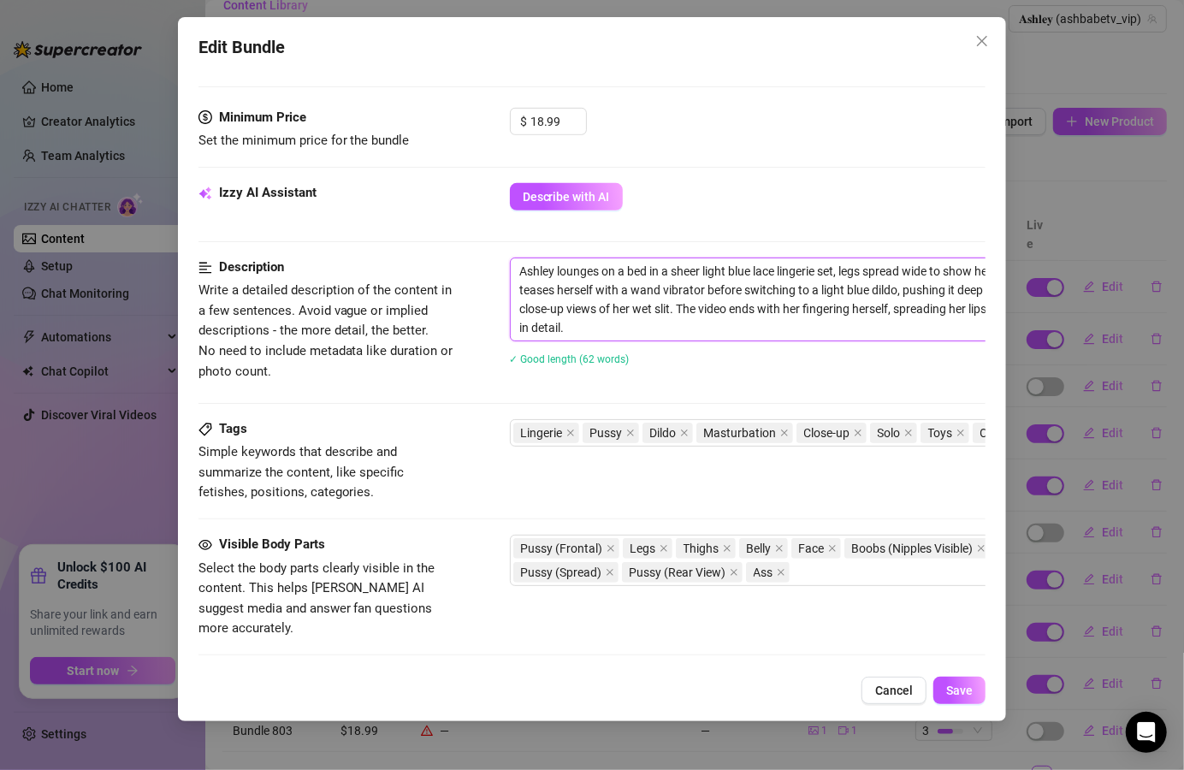
click at [552, 270] on textarea "Ashley lounges on a bed in a sheer light blue lace lingerie set, legs spread wi…" at bounding box center [809, 299] width 597 height 82
click at [946, 697] on button "Save" at bounding box center [960, 690] width 52 height 27
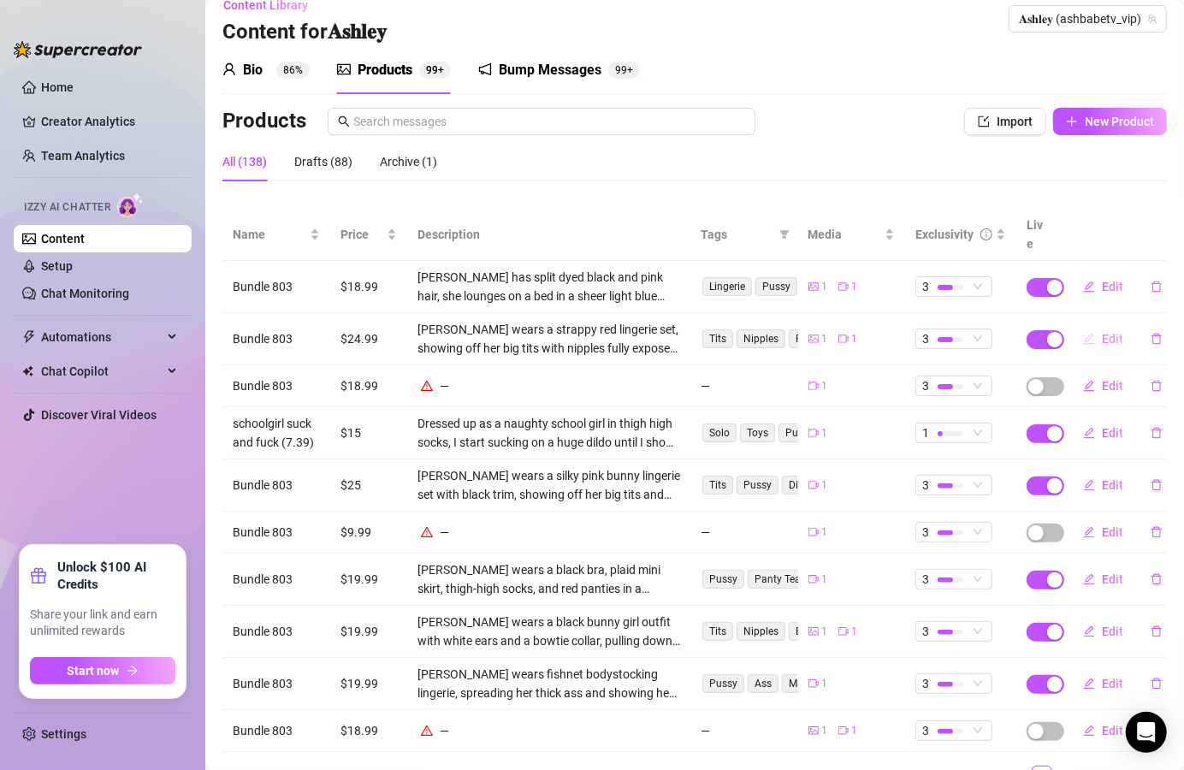
click at [1102, 332] on span "Edit" at bounding box center [1112, 339] width 21 height 14
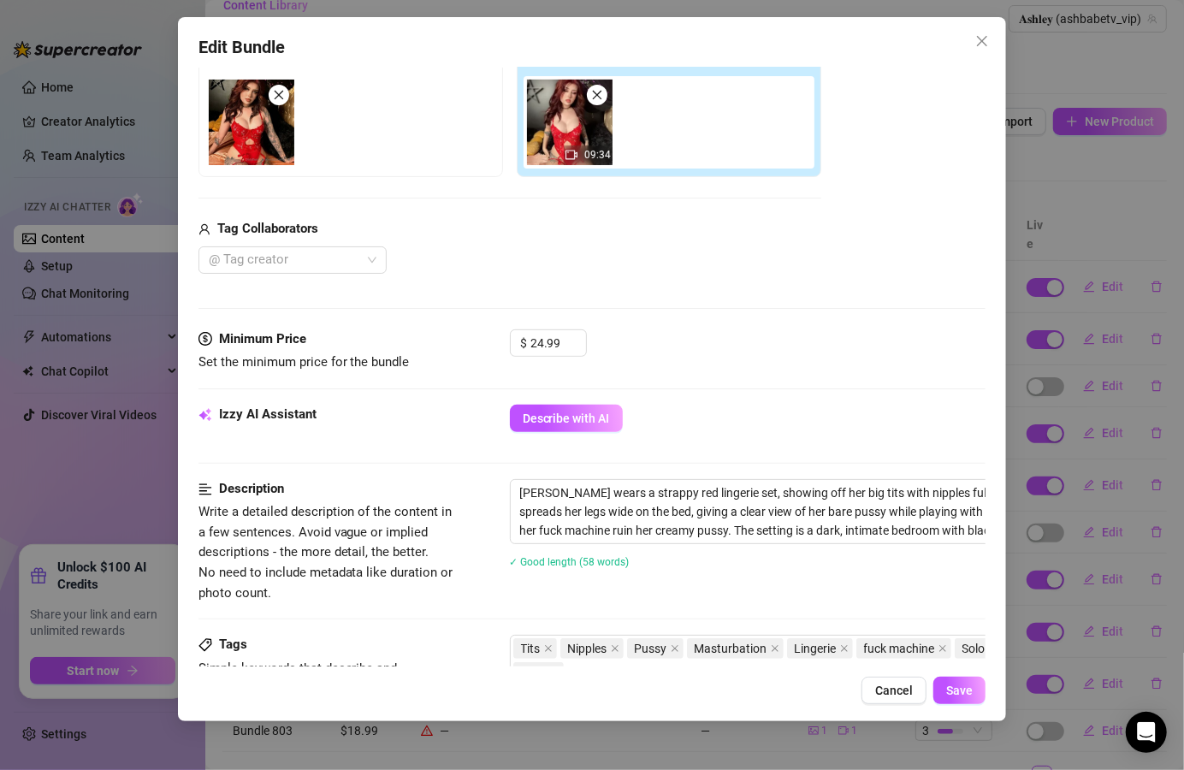
scroll to position [308, 0]
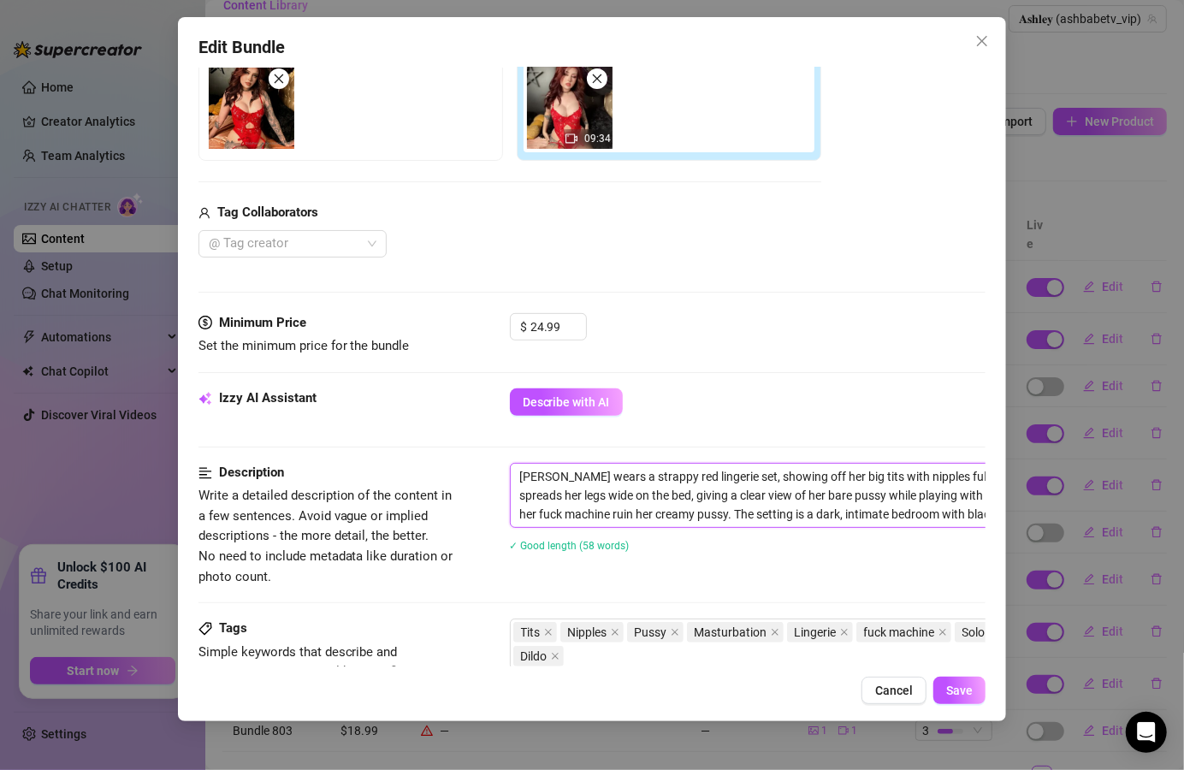
click at [555, 475] on textarea "[PERSON_NAME] wears a strappy red lingerie set, showing off her big tits with n…" at bounding box center [809, 495] width 597 height 63
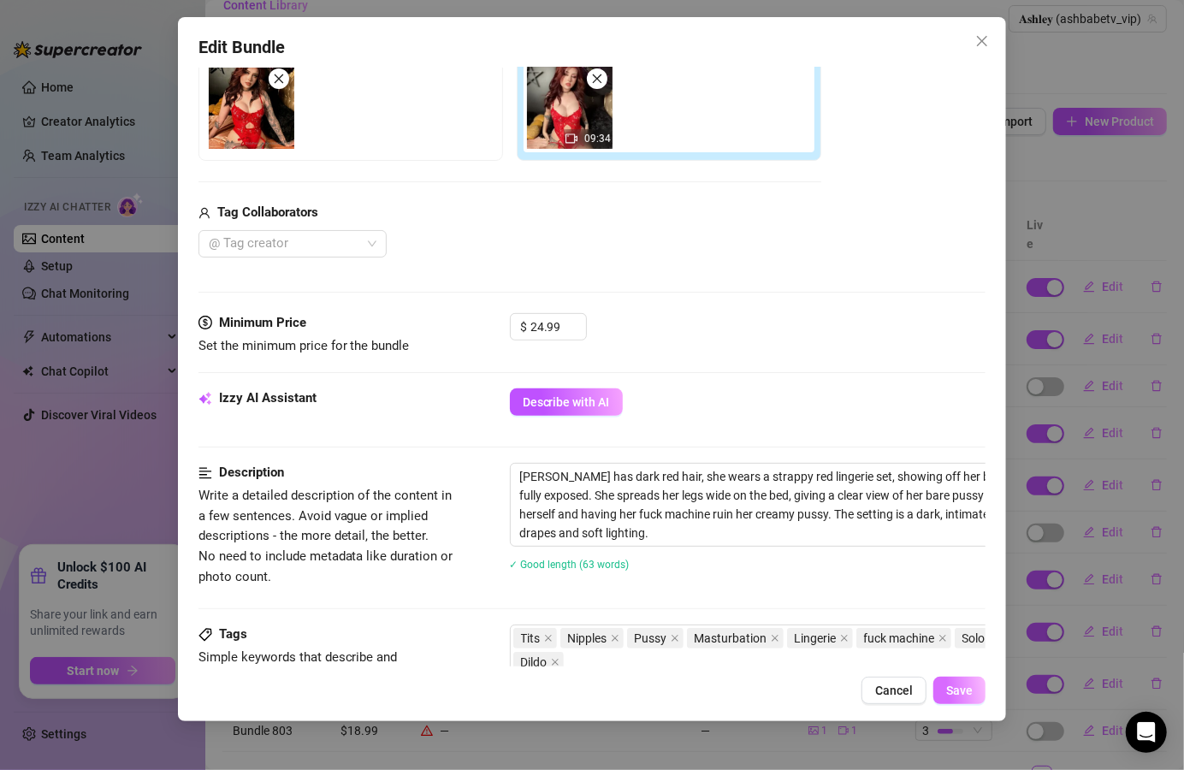
click at [981, 698] on button "Save" at bounding box center [960, 690] width 52 height 27
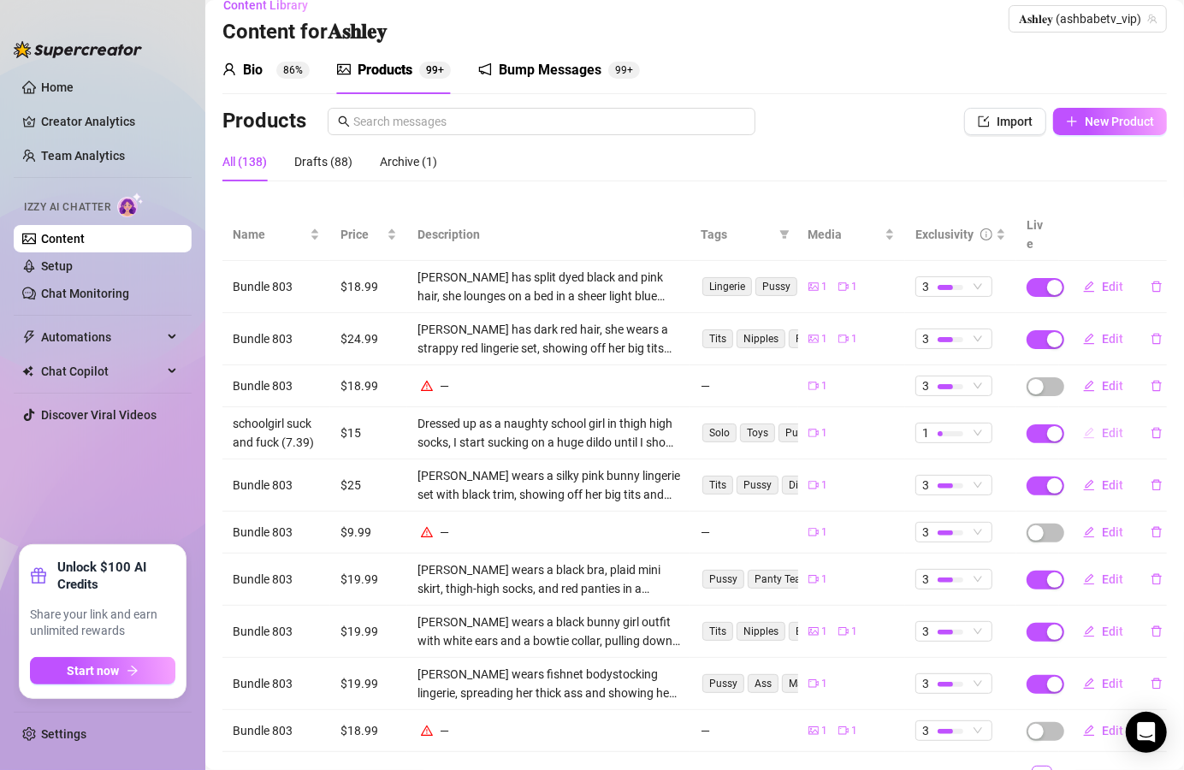
click at [1109, 419] on button "Edit" at bounding box center [1104, 432] width 68 height 27
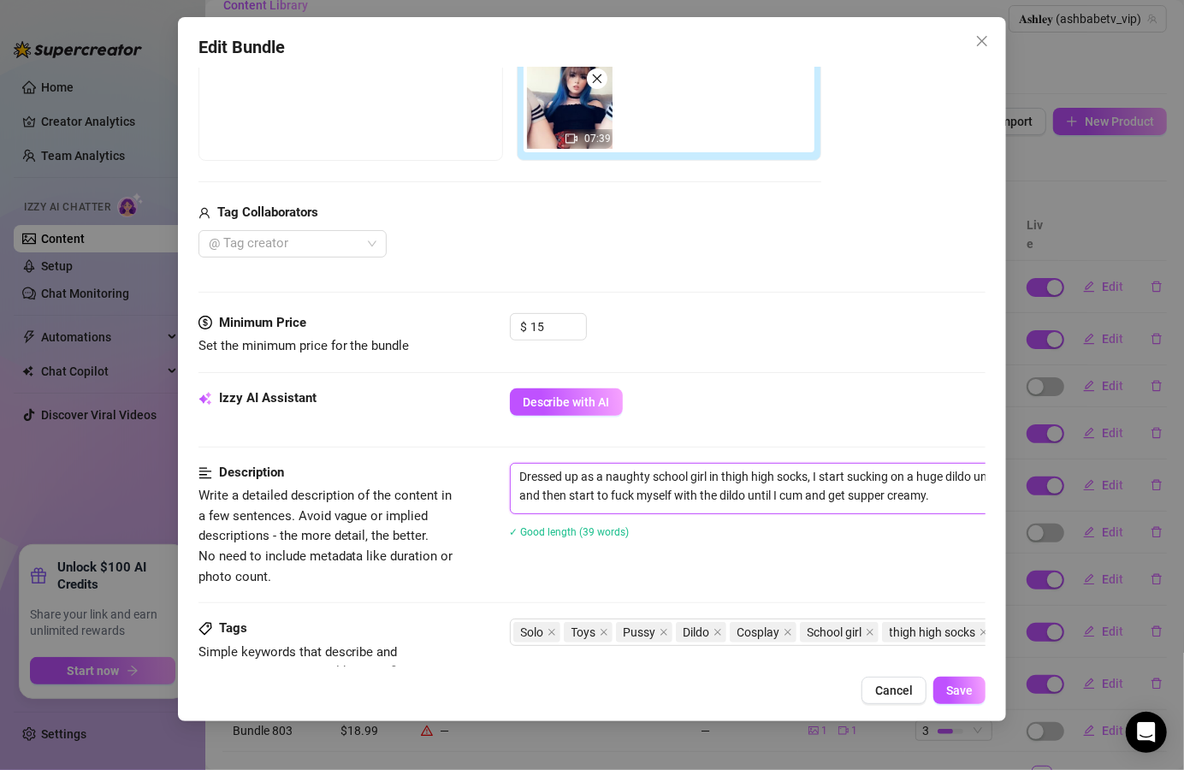
click at [517, 473] on textarea "Dressed up as a naughty school girl in thigh high socks, I start sucking on a h…" at bounding box center [809, 486] width 597 height 45
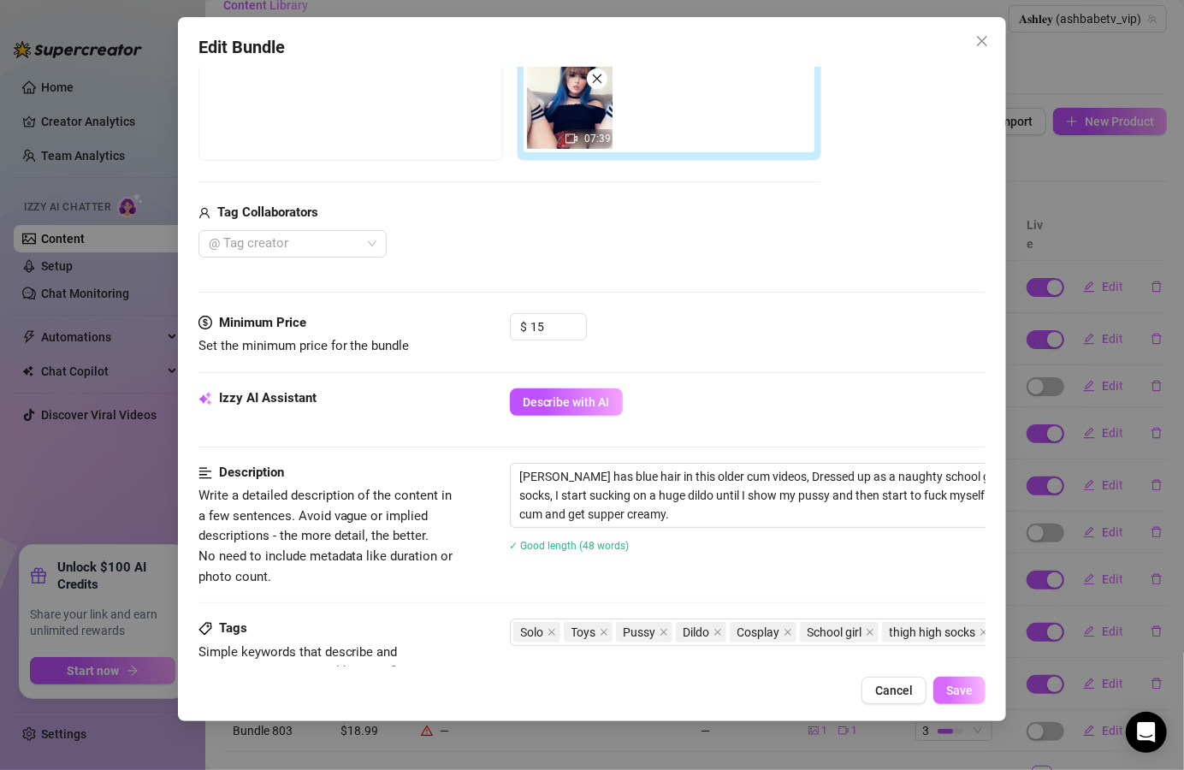
click at [941, 698] on button "Save" at bounding box center [960, 690] width 52 height 27
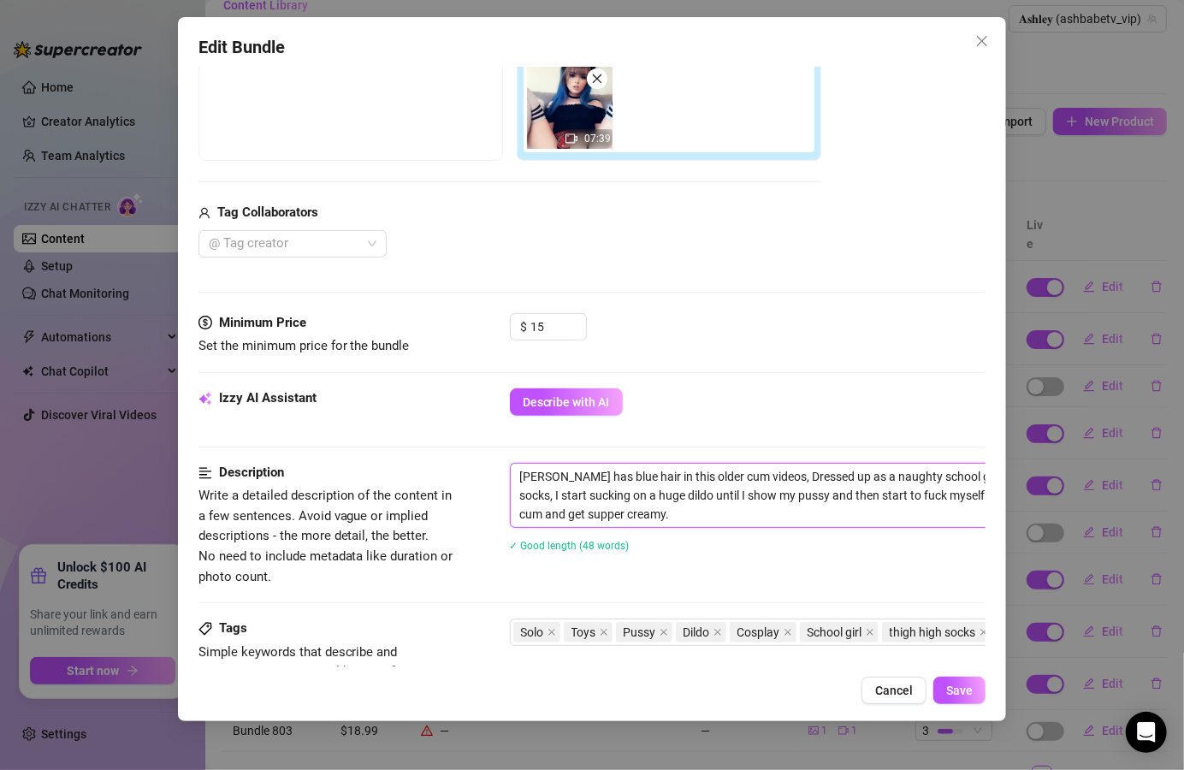
click at [753, 480] on textarea "[PERSON_NAME] has blue hair in this older cum videos, Dressed up as a naughty s…" at bounding box center [809, 495] width 597 height 63
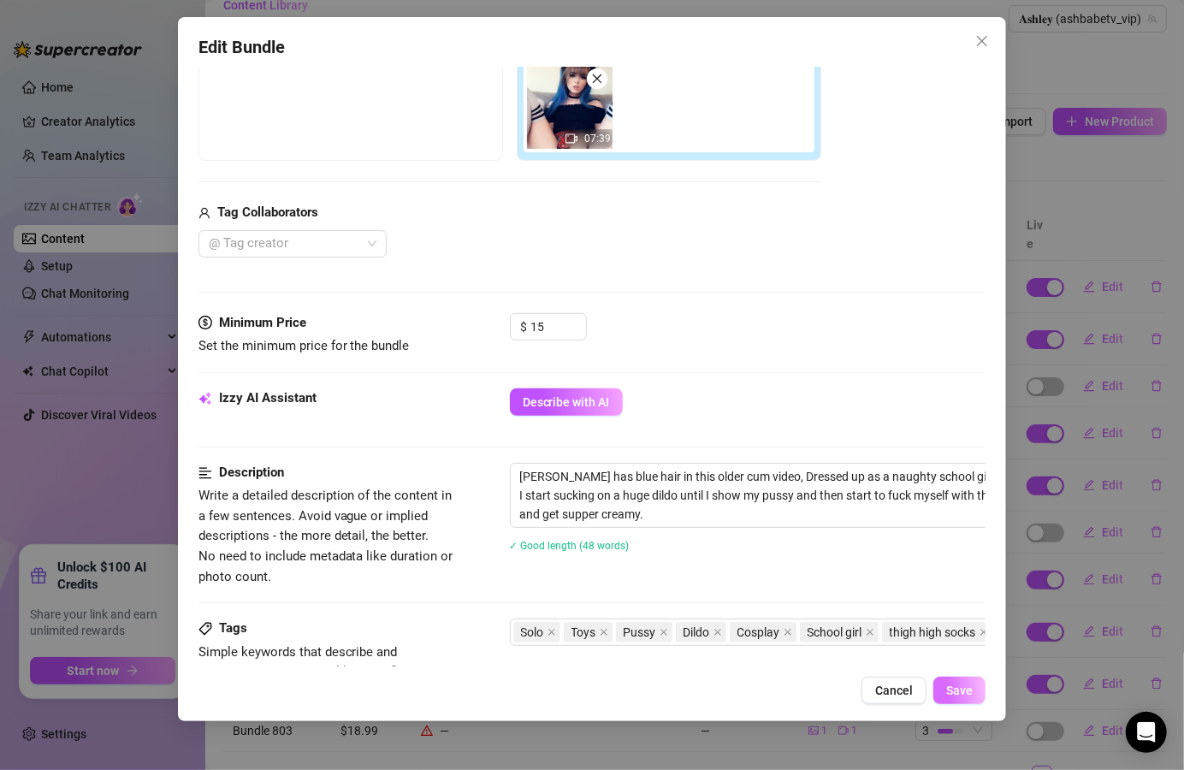
click at [972, 694] on span "Save" at bounding box center [960, 691] width 27 height 14
click at [969, 700] on button "Save" at bounding box center [960, 690] width 52 height 27
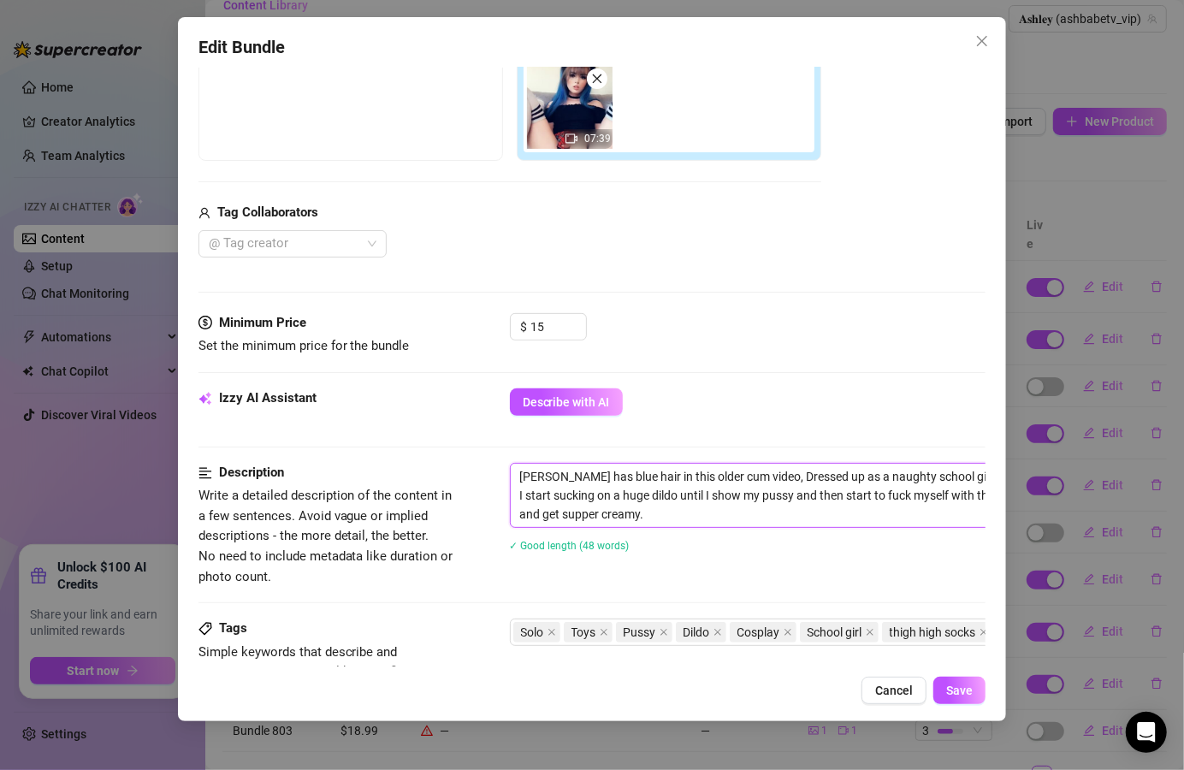
click at [677, 498] on textarea "[PERSON_NAME] has blue hair in this older cum video, Dressed up as a naughty sc…" at bounding box center [809, 495] width 597 height 63
click at [674, 527] on div "[PERSON_NAME] has blue hair in this older cum video, Dressed up as a naughty sc…" at bounding box center [809, 518] width 599 height 111
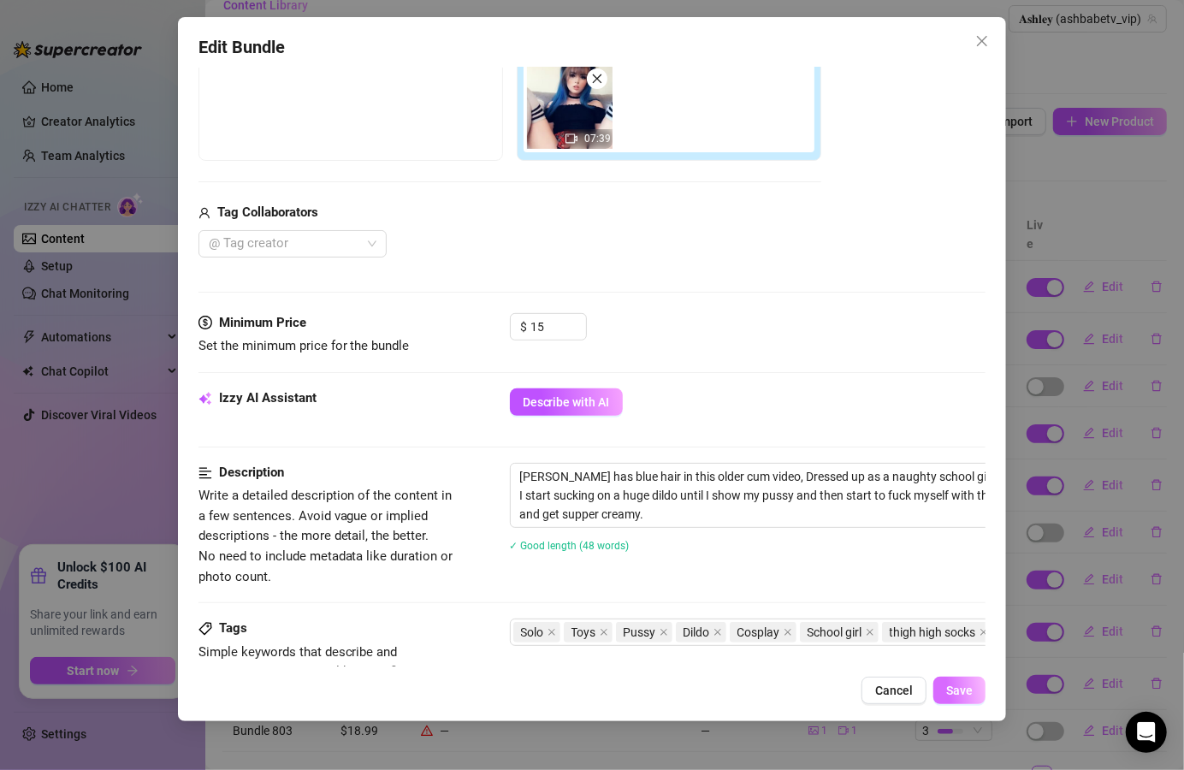
drag, startPoint x: 961, startPoint y: 695, endPoint x: 1050, endPoint y: 680, distance: 90.2
click at [962, 693] on span "Save" at bounding box center [960, 691] width 27 height 14
click at [980, 42] on icon "close" at bounding box center [983, 41] width 14 height 14
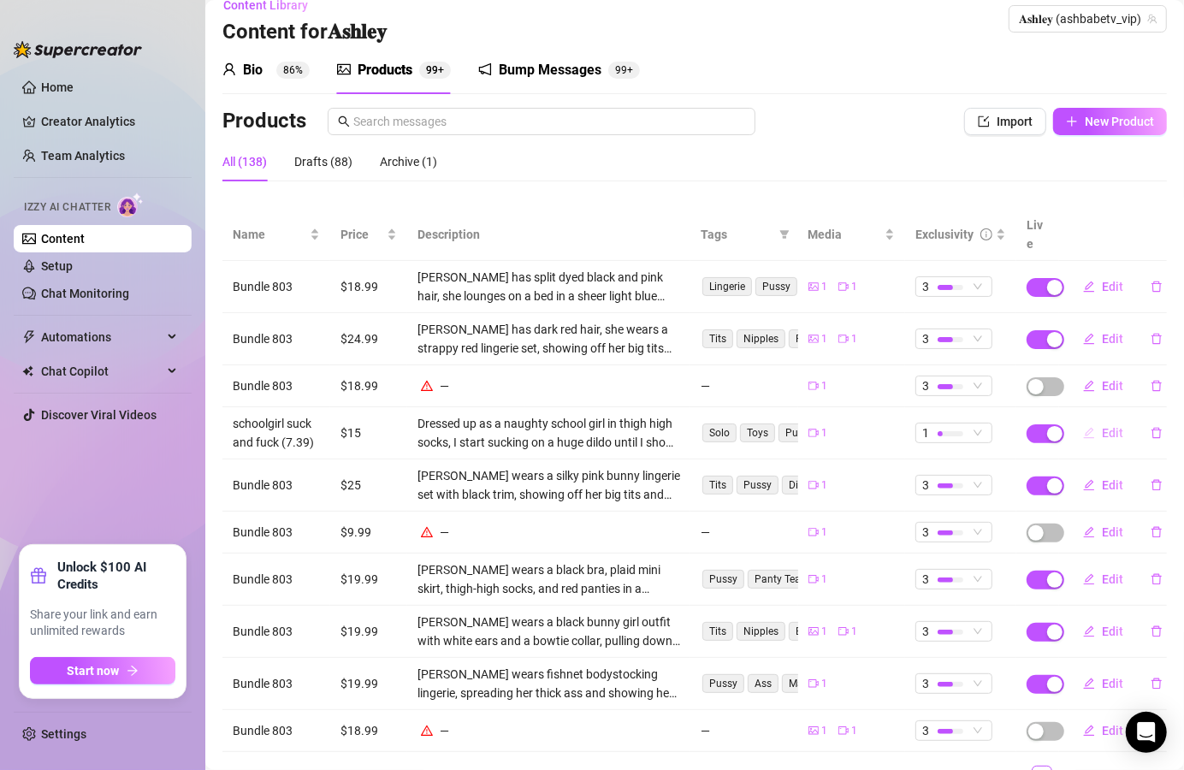
click at [1103, 419] on button "Edit" at bounding box center [1104, 432] width 68 height 27
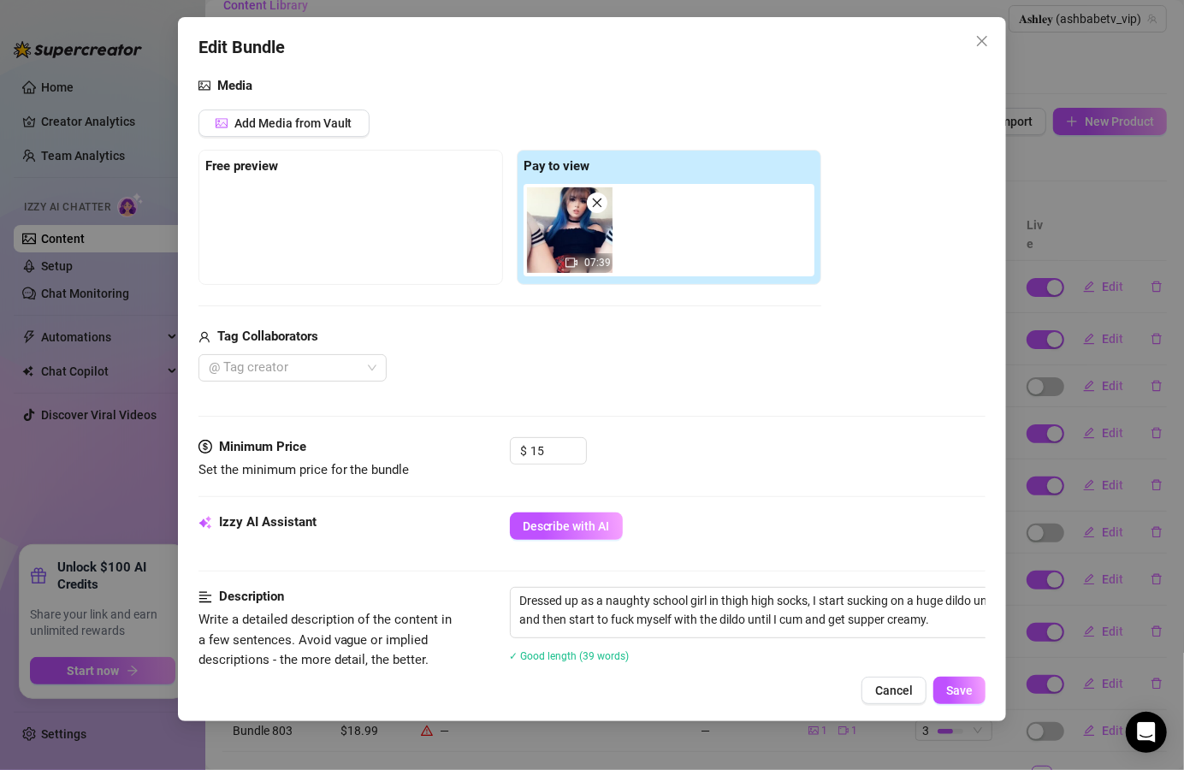
scroll to position [205, 0]
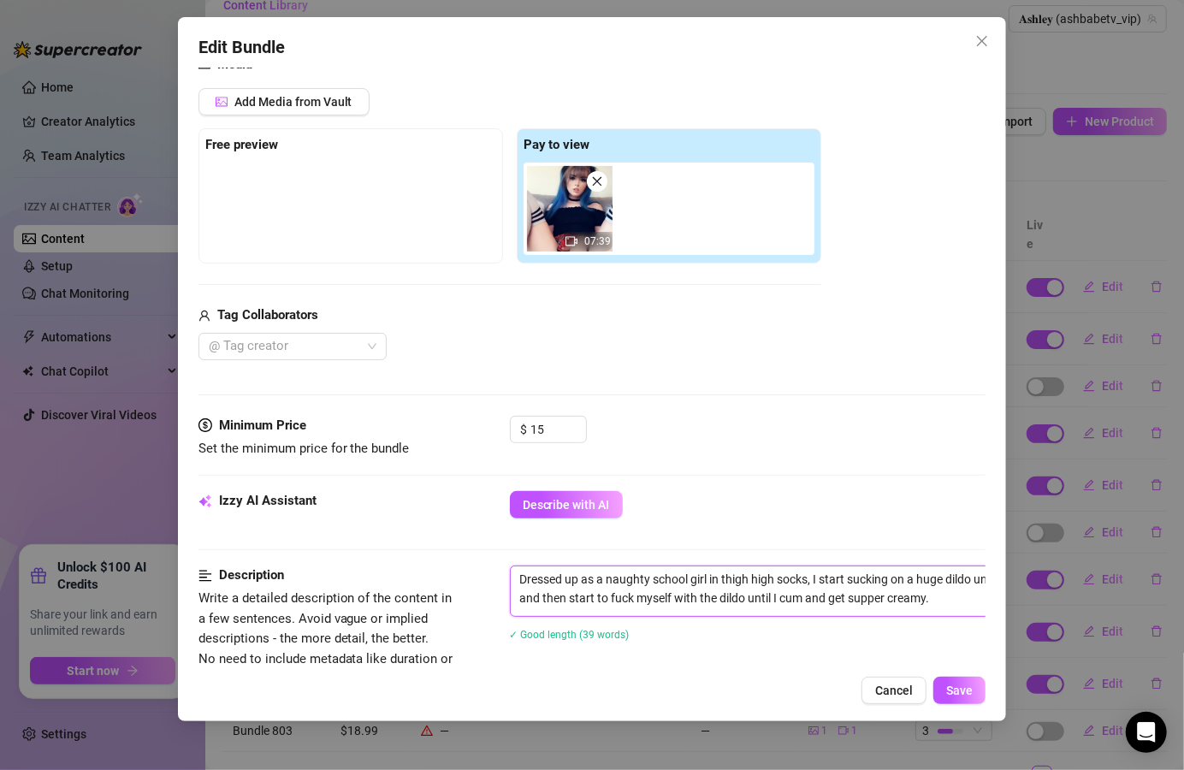
click at [685, 579] on textarea "Dressed up as a naughty school girl in thigh high socks, I start sucking on a h…" at bounding box center [809, 589] width 597 height 45
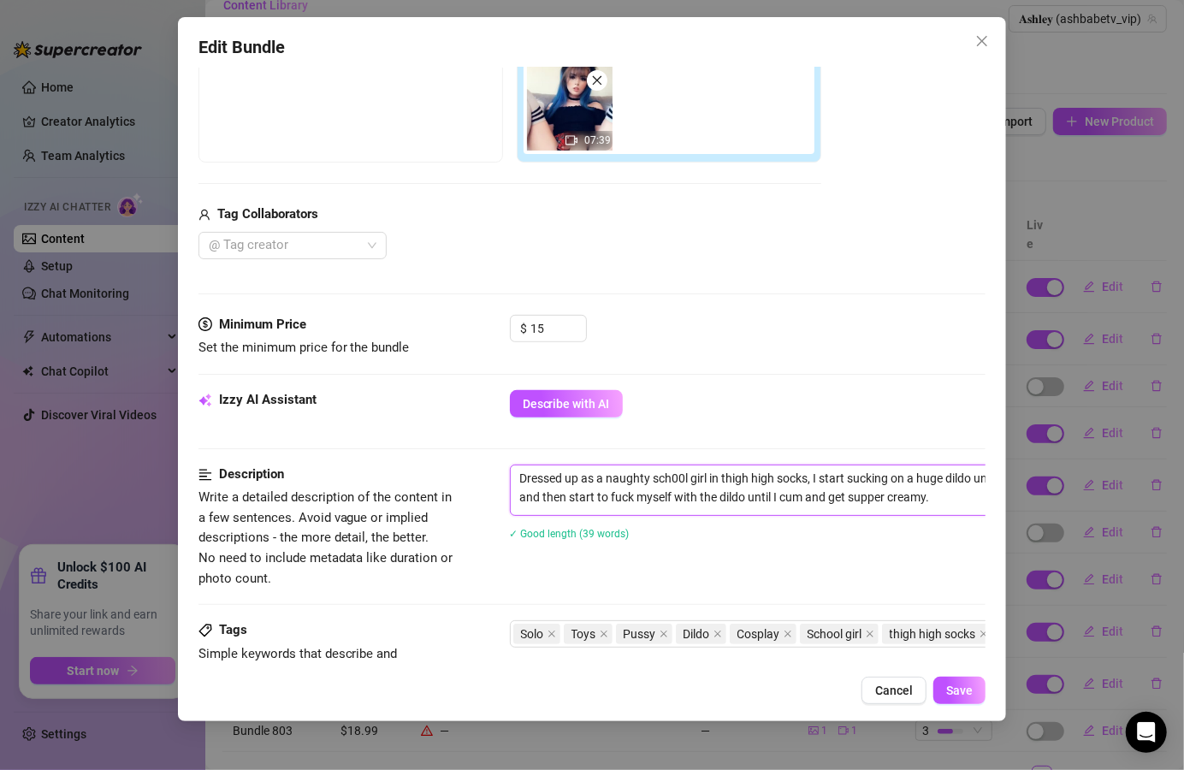
scroll to position [308, 0]
drag, startPoint x: 692, startPoint y: 477, endPoint x: 653, endPoint y: 477, distance: 39.4
click at [653, 477] on textarea "Dressed up as a naughty sch00l girl in thigh high socks, I start sucking on a h…" at bounding box center [809, 486] width 597 height 45
drag, startPoint x: 719, startPoint y: 477, endPoint x: 697, endPoint y: 474, distance: 22.4
click at [697, 474] on textarea "Dressed up as a naughty uniform girl in thigh high socks, I start sucking on a …" at bounding box center [809, 486] width 597 height 45
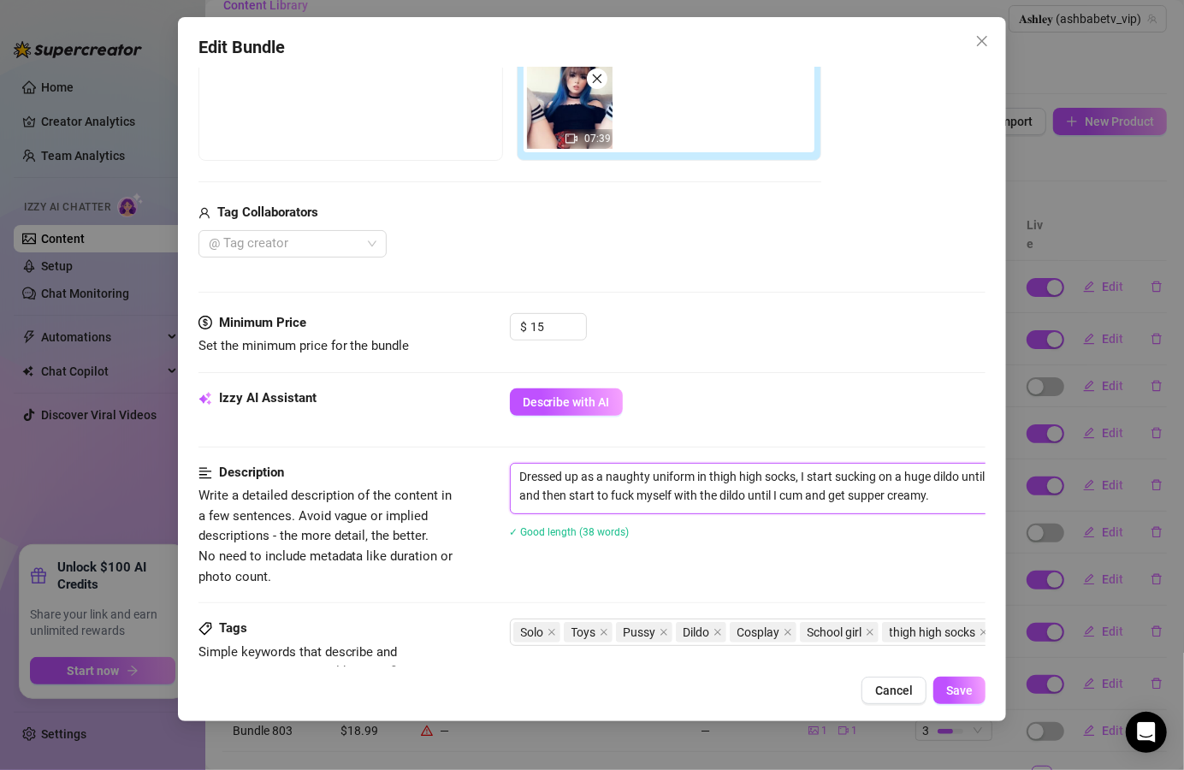
click at [600, 474] on textarea "Dressed up as a naughty uniform in thigh high socks, I start sucking on a huge …" at bounding box center [809, 486] width 597 height 45
click at [596, 474] on textarea "Dressed up as a naughty uniform in thigh high socks, I start sucking on a huge …" at bounding box center [809, 486] width 597 height 45
click at [518, 472] on textarea "Dressed up in a naughty uniform in thigh high socks, I start sucking on a huge …" at bounding box center [809, 486] width 597 height 45
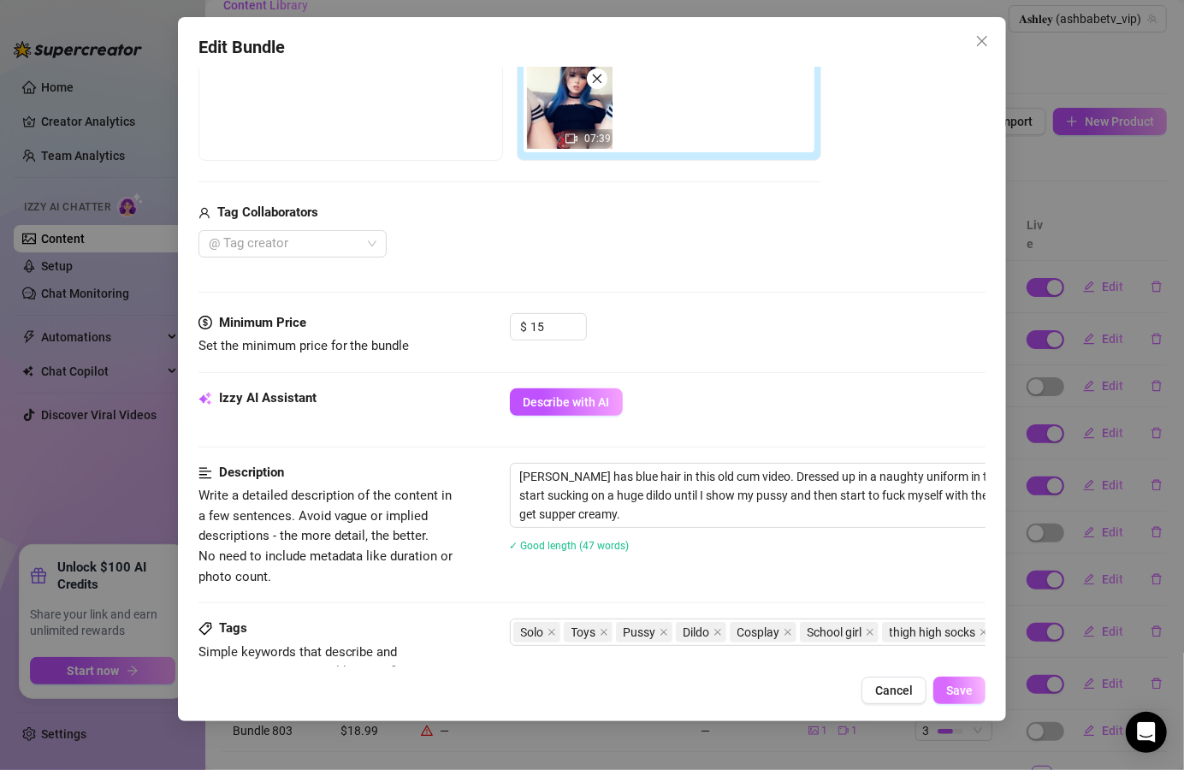
click at [955, 697] on span "Save" at bounding box center [960, 691] width 27 height 14
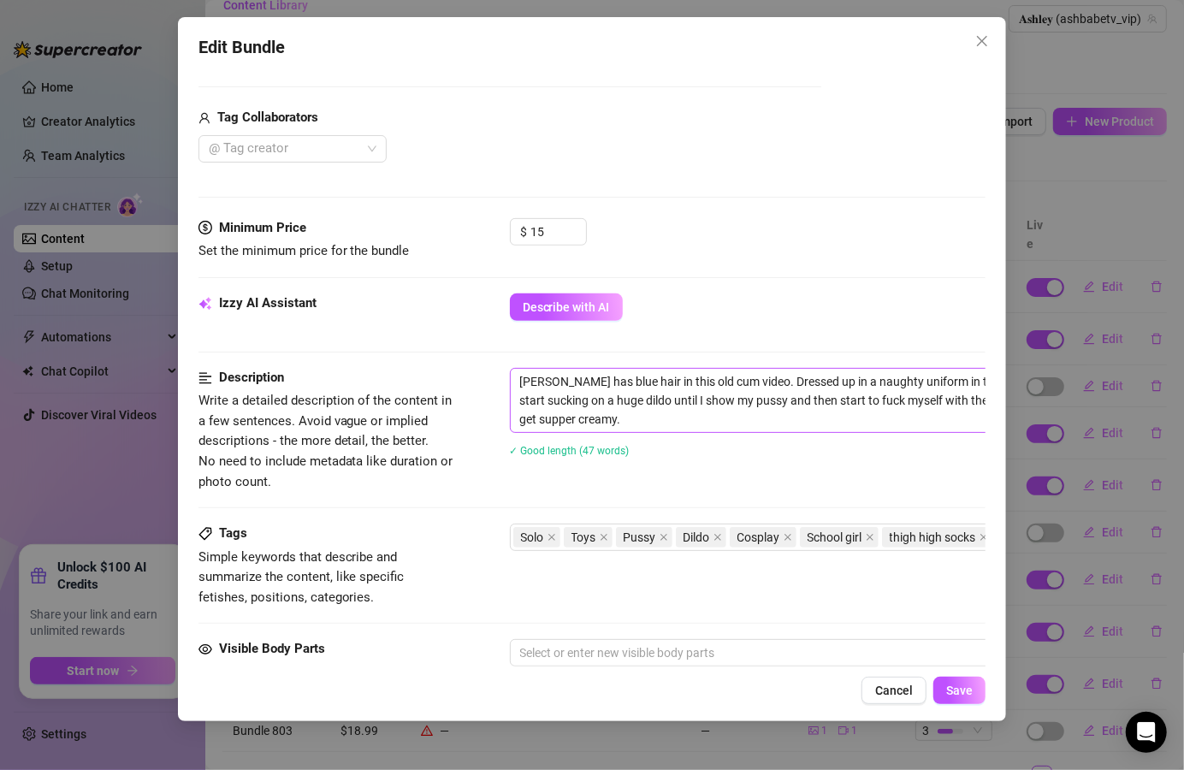
scroll to position [411, 0]
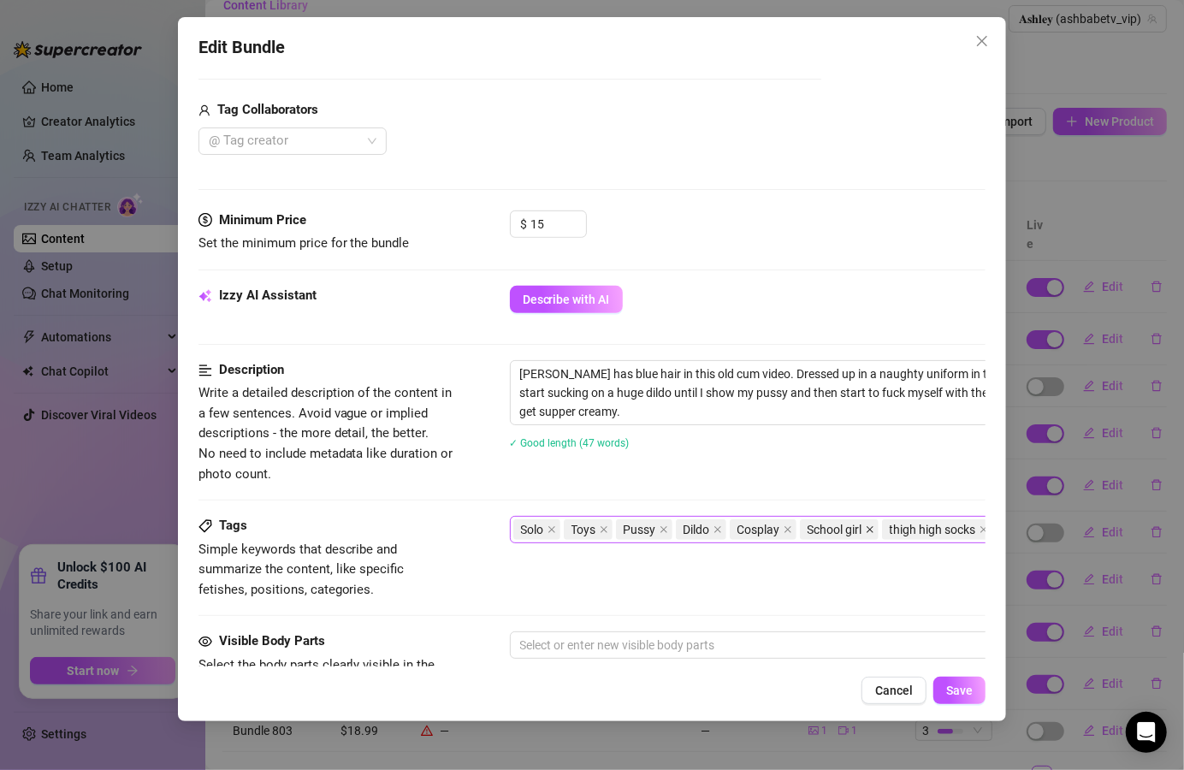
click at [869, 527] on icon "close" at bounding box center [870, 529] width 9 height 9
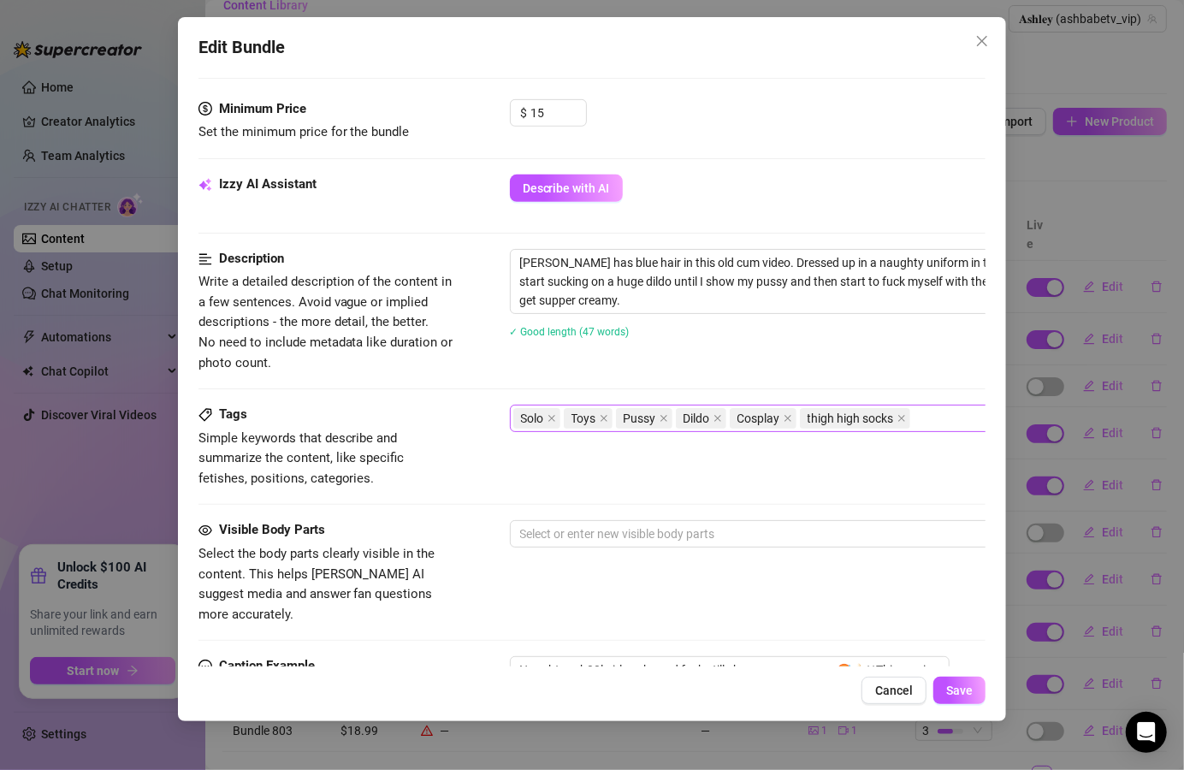
scroll to position [616, 0]
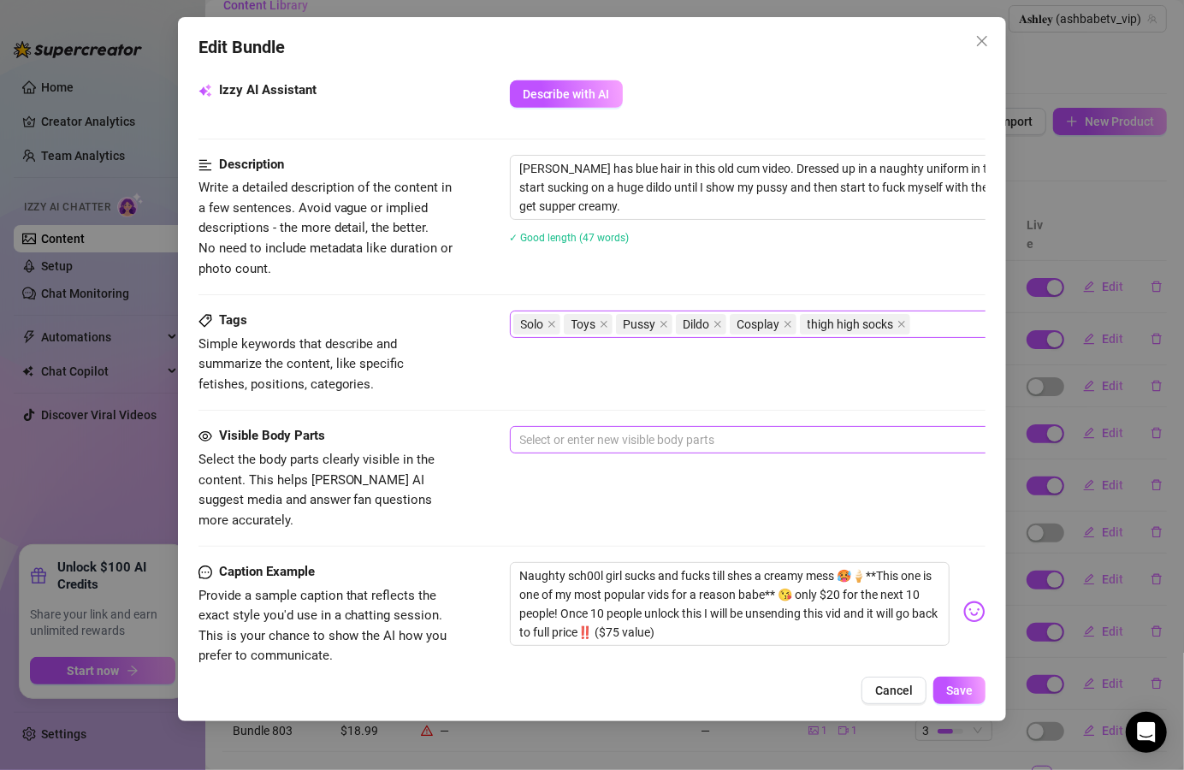
click at [739, 447] on div at bounding box center [800, 440] width 574 height 24
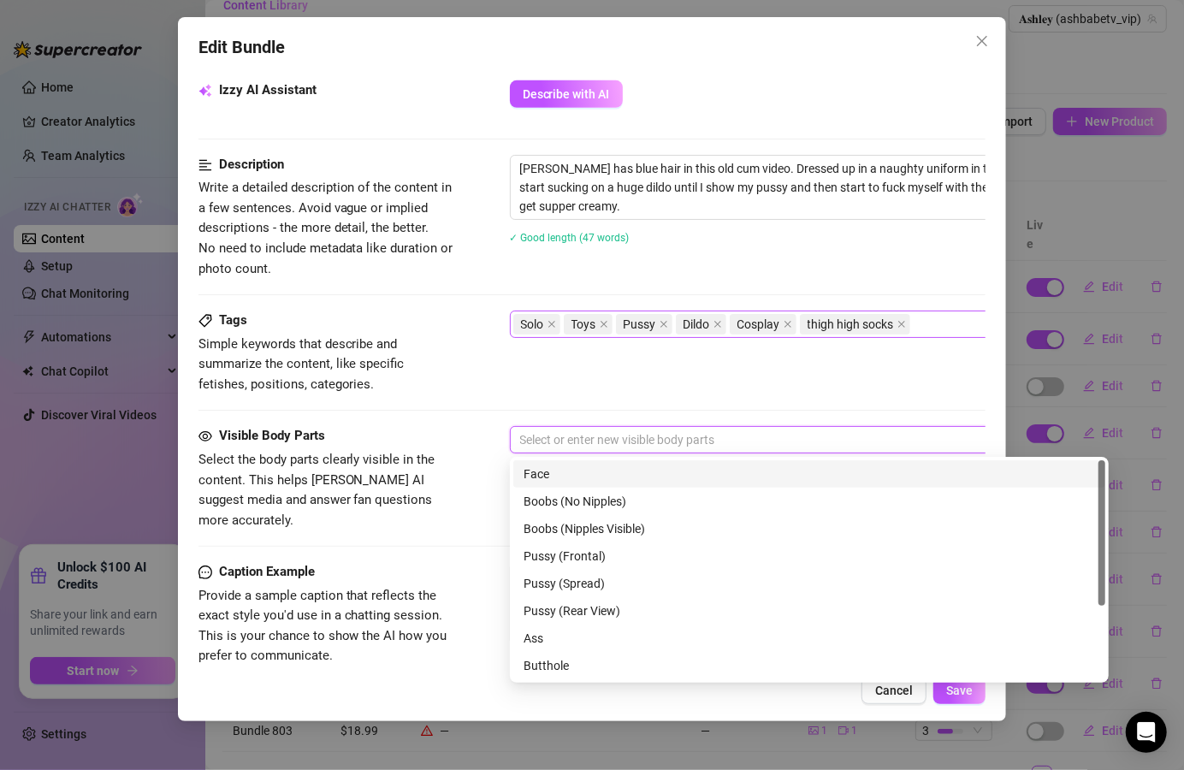
click at [558, 478] on div "Face" at bounding box center [810, 474] width 572 height 19
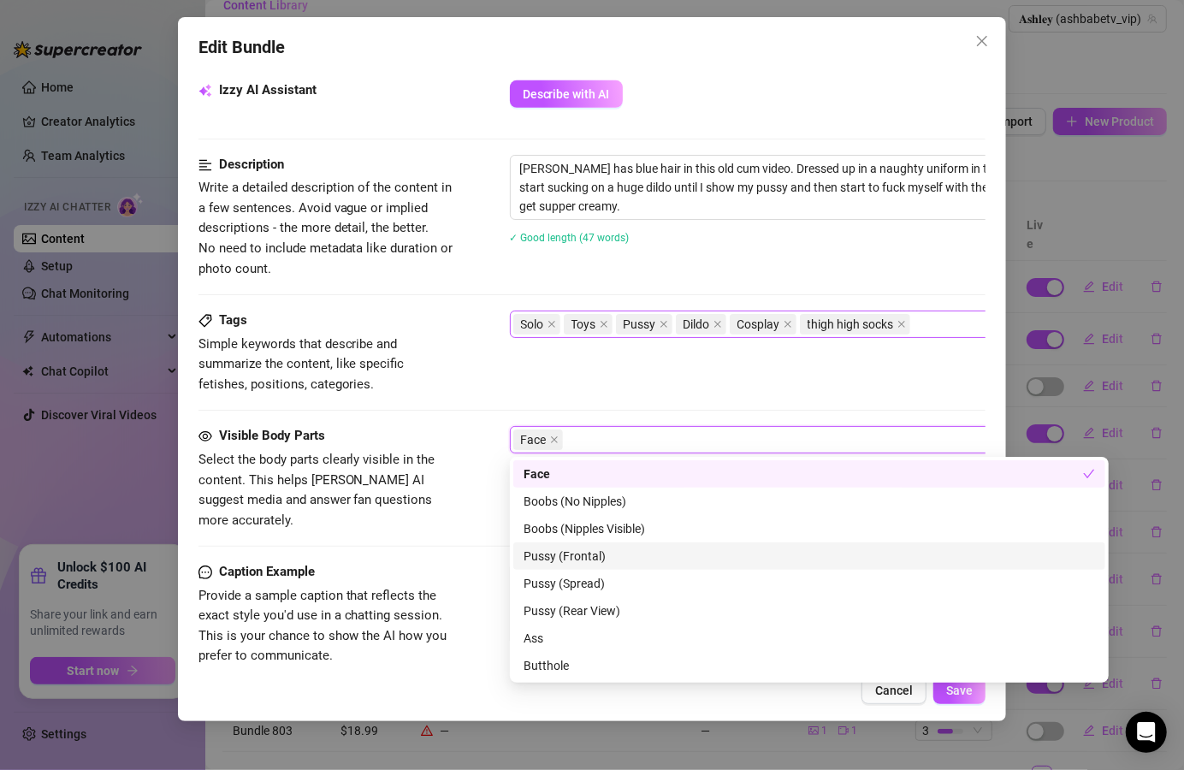
click at [569, 556] on div "Pussy (Frontal)" at bounding box center [810, 556] width 572 height 19
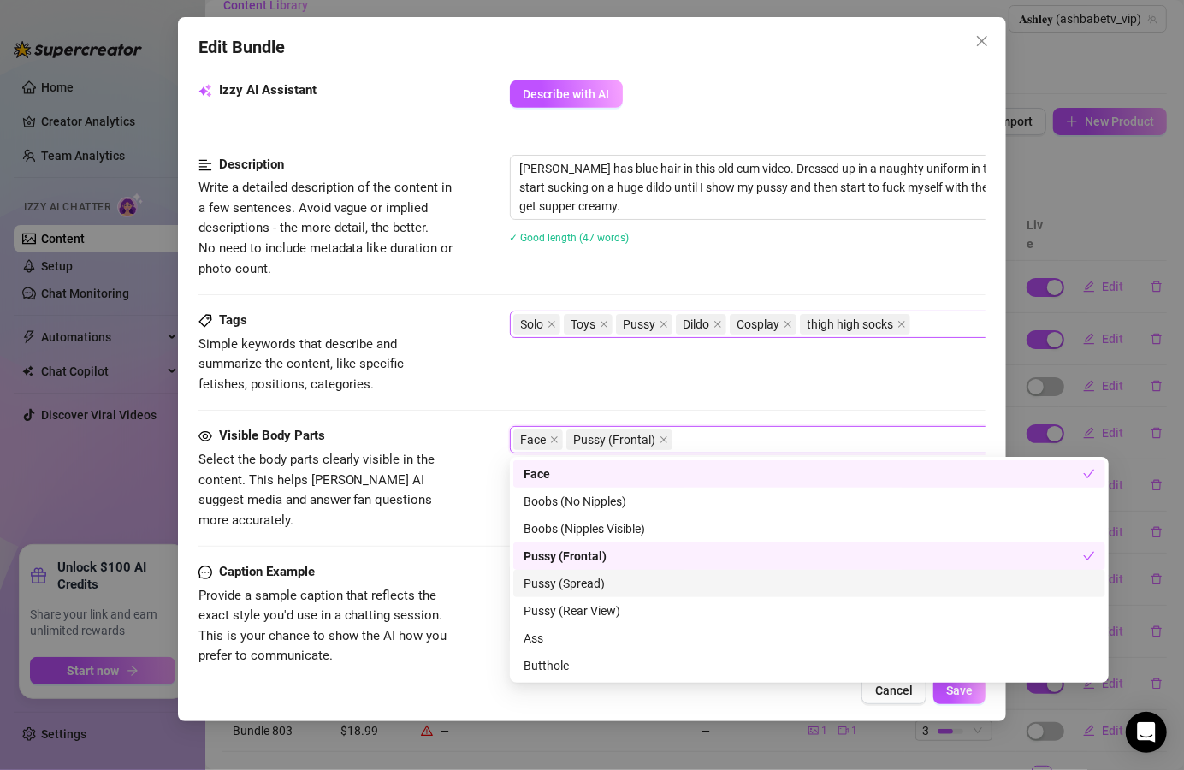
click at [577, 580] on div "Pussy (Spread)" at bounding box center [810, 583] width 572 height 19
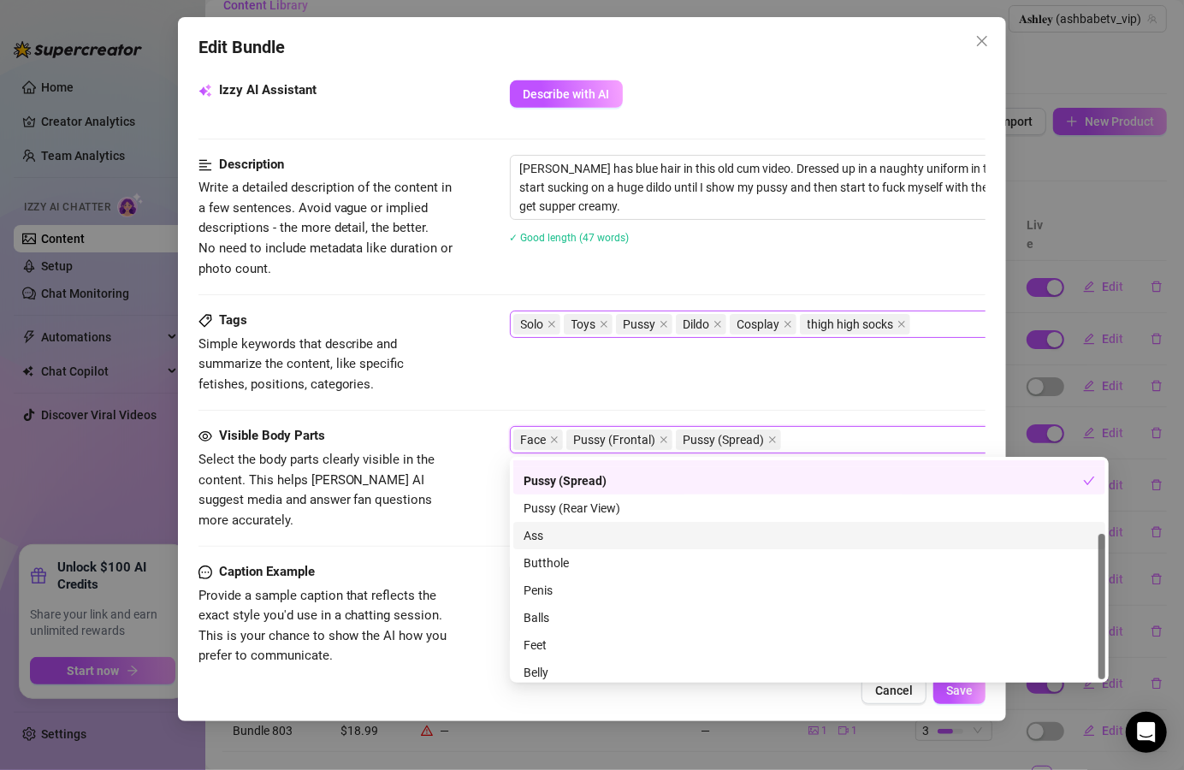
scroll to position [109, 0]
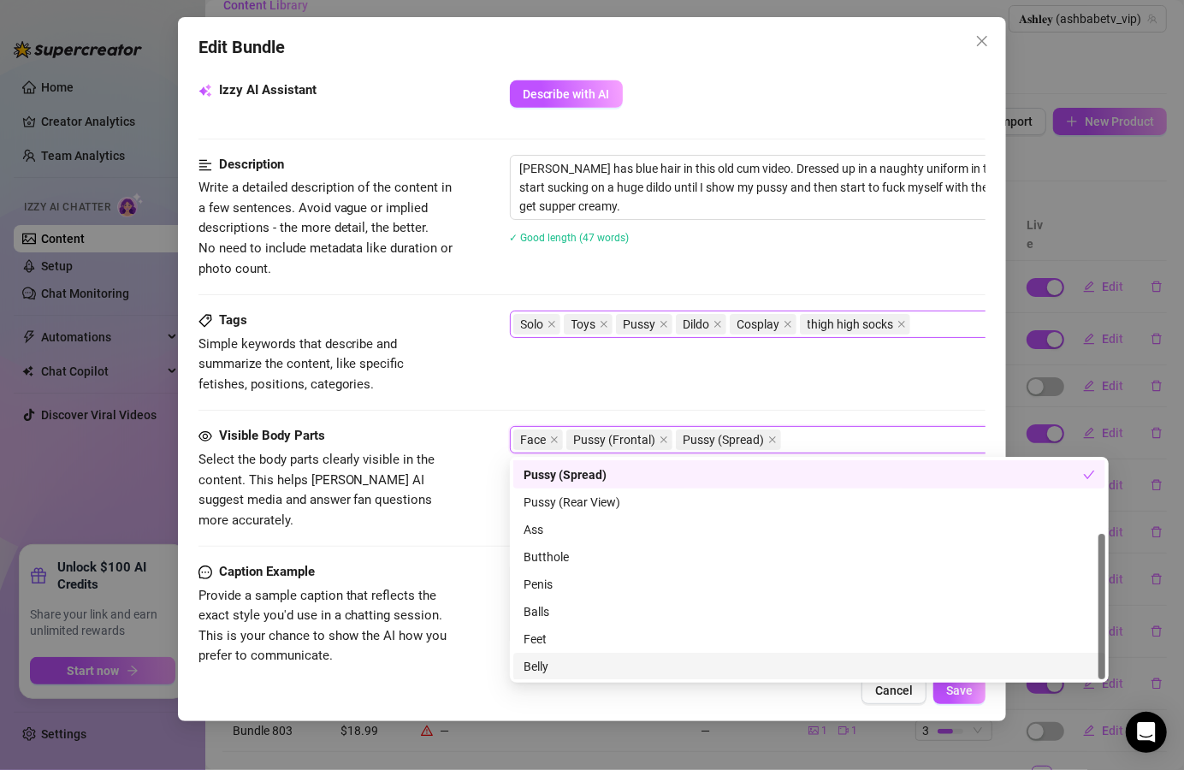
click at [545, 670] on div "Belly" at bounding box center [810, 666] width 572 height 19
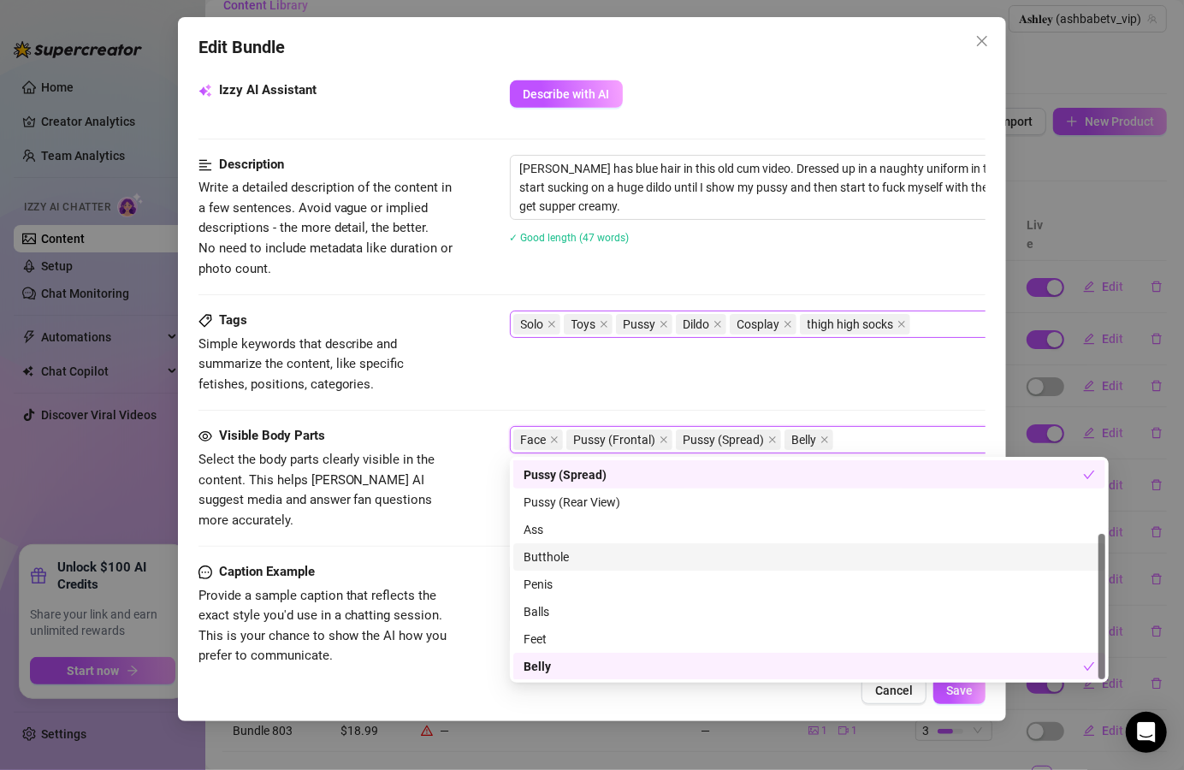
click at [455, 500] on div "Visible Body Parts Select the body parts clearly visible in the content. This h…" at bounding box center [593, 478] width 788 height 104
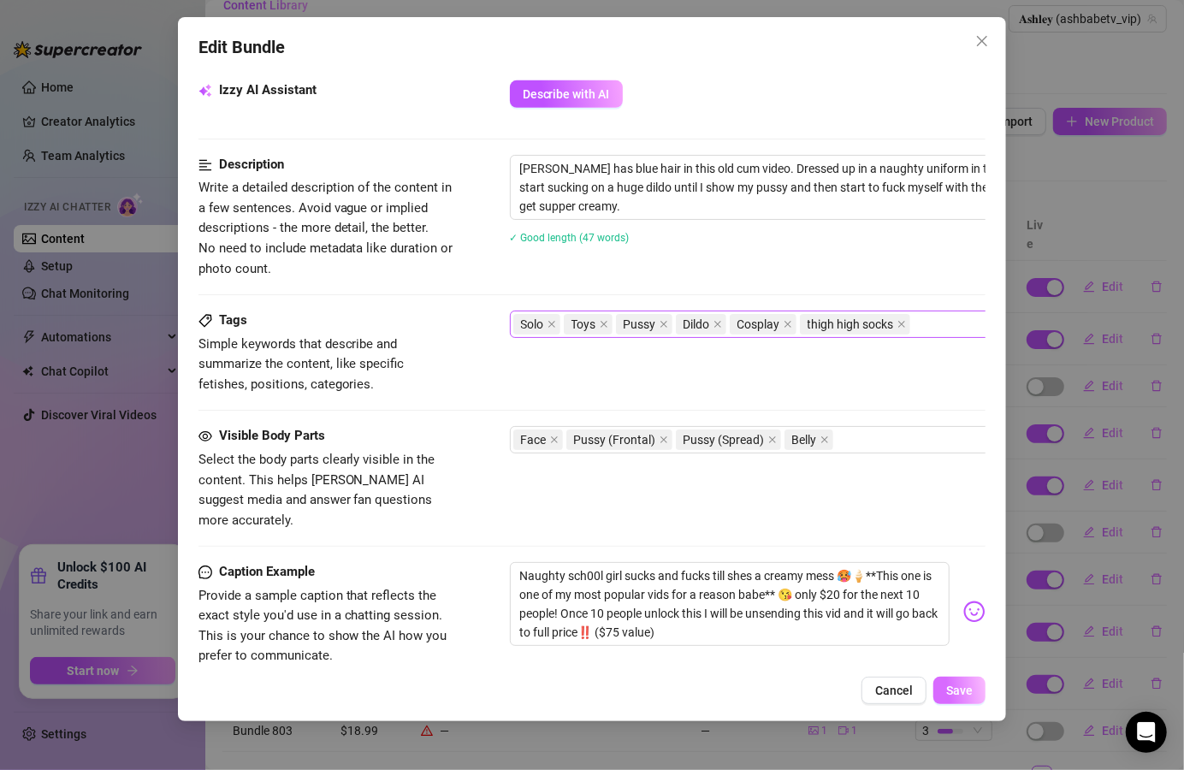
click at [974, 695] on button "Save" at bounding box center [960, 690] width 52 height 27
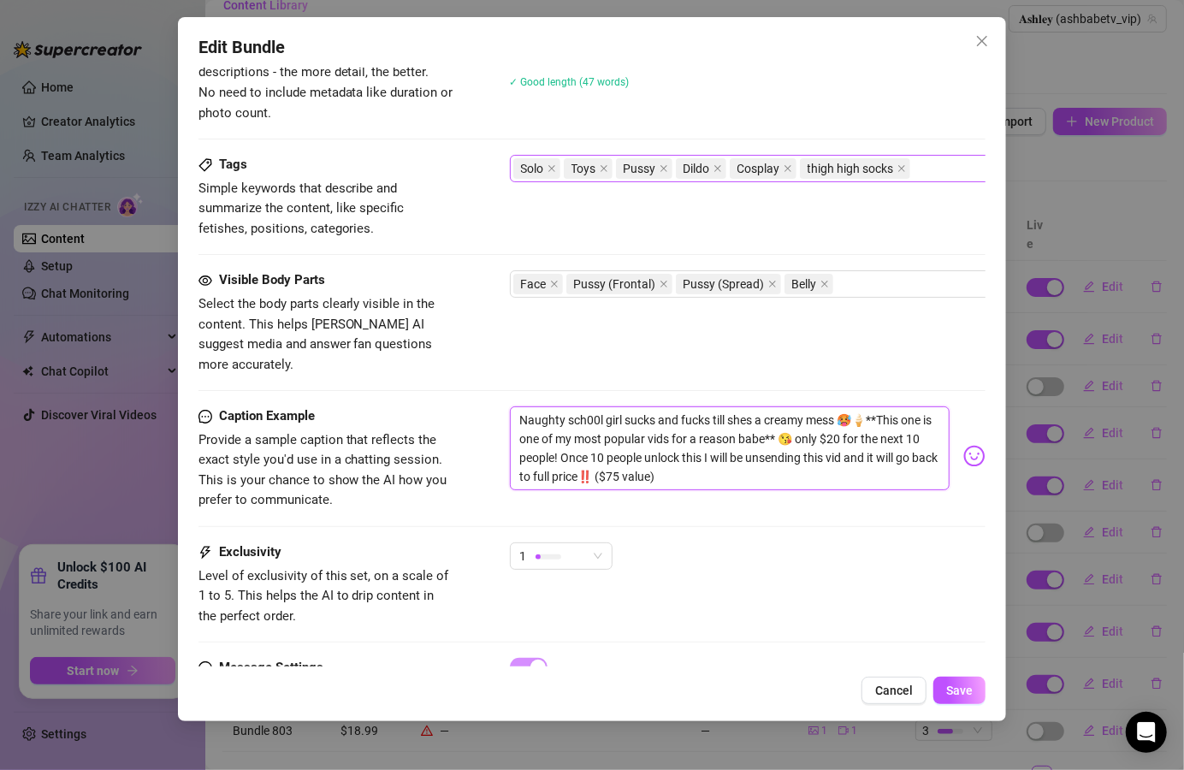
scroll to position [854, 0]
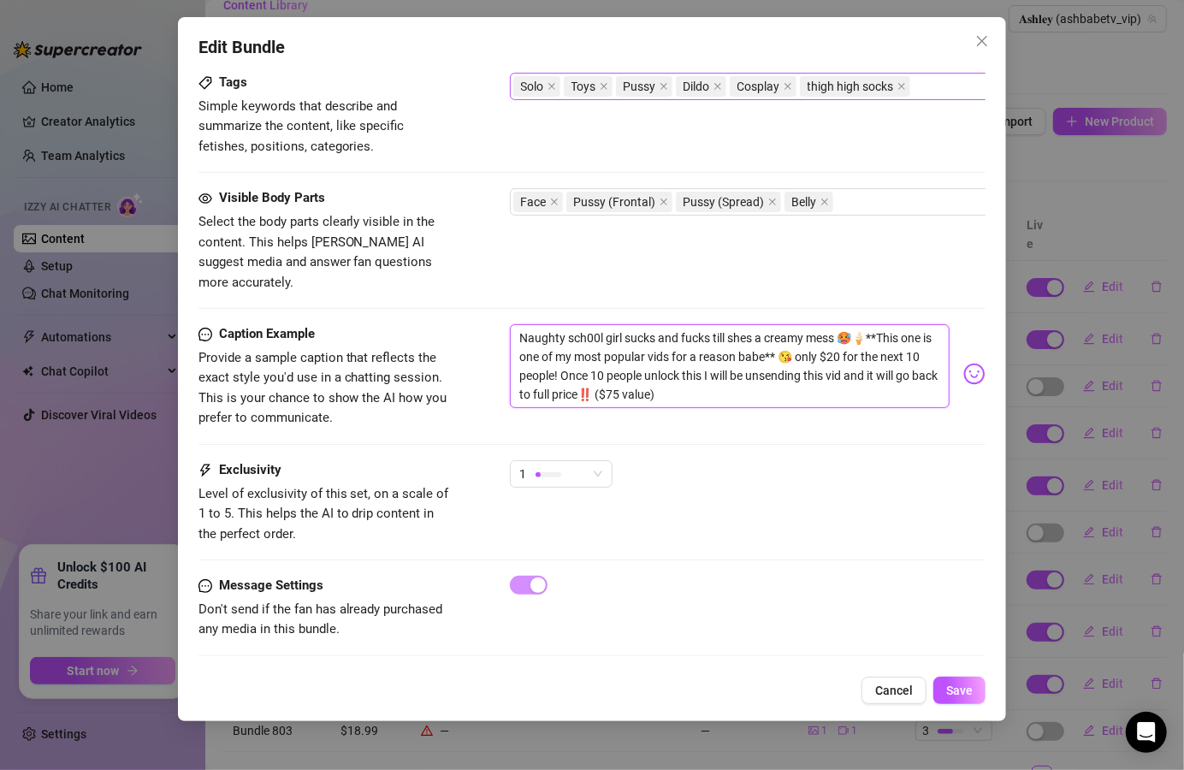
drag, startPoint x: 837, startPoint y: 578, endPoint x: 847, endPoint y: 446, distance: 132.2
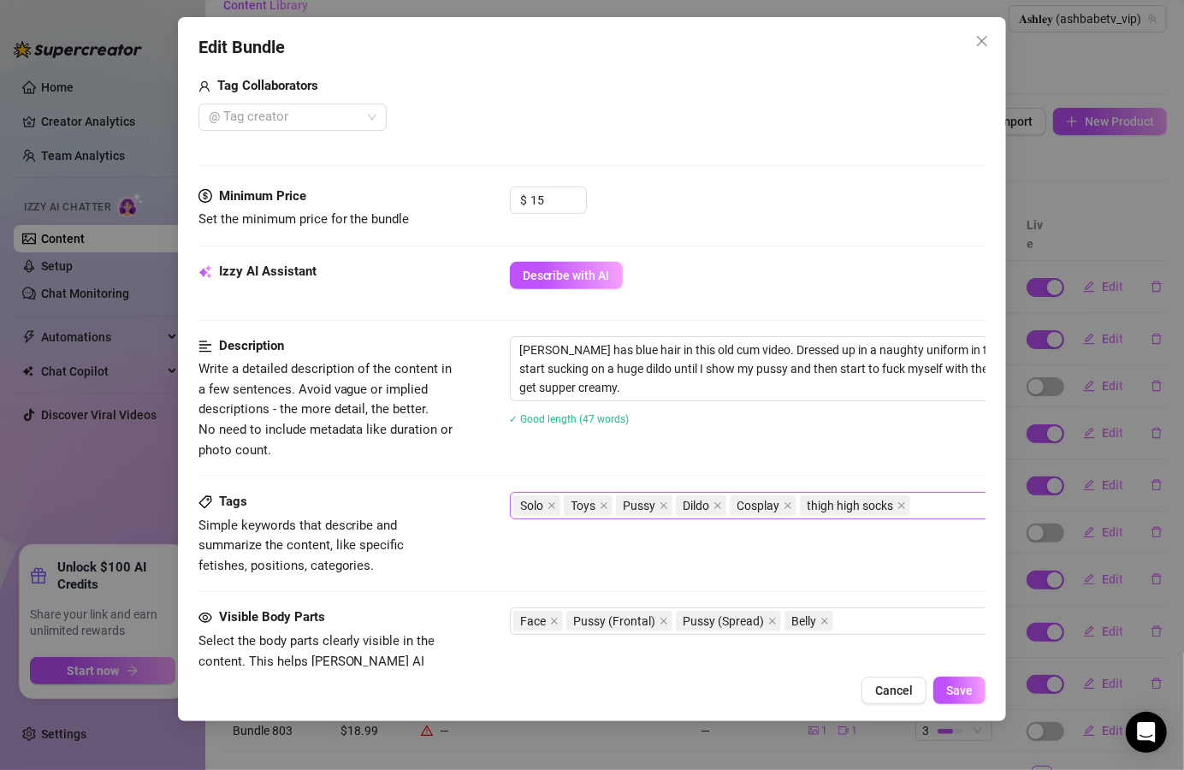
scroll to position [443, 0]
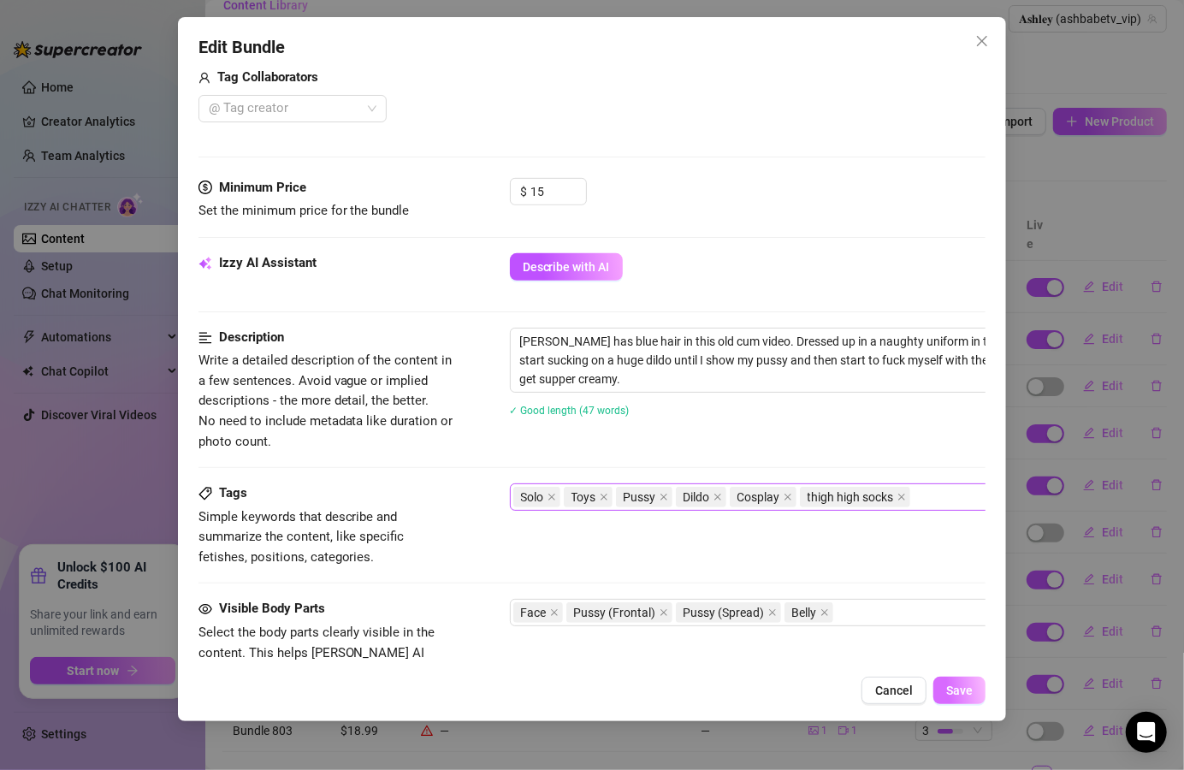
click at [947, 699] on button "Save" at bounding box center [960, 690] width 52 height 27
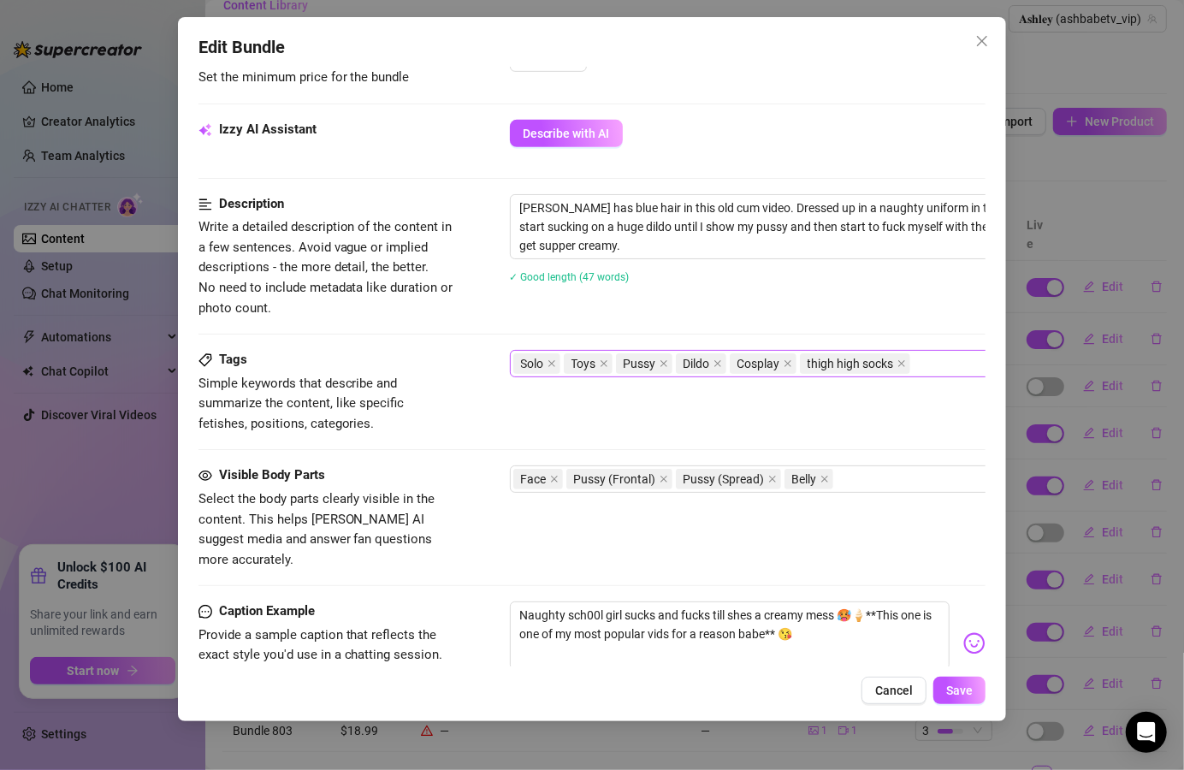
scroll to position [649, 0]
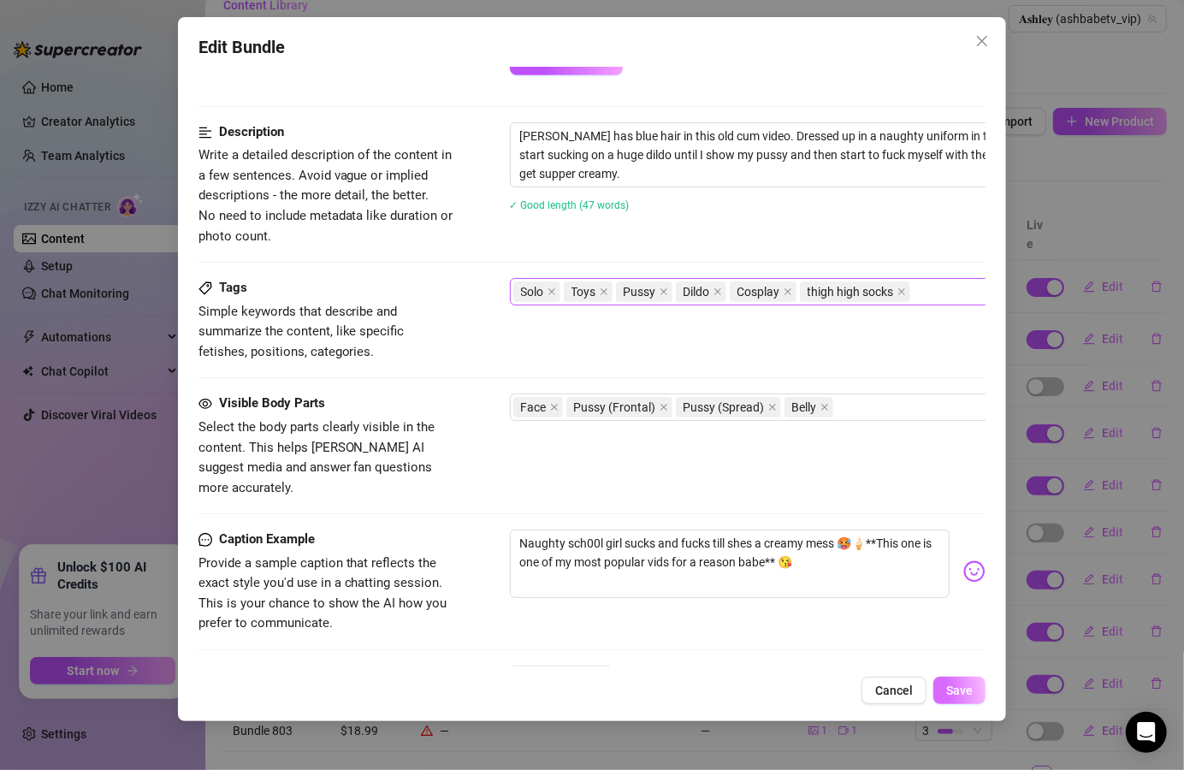
click at [947, 688] on button "Save" at bounding box center [960, 690] width 52 height 27
drag, startPoint x: 604, startPoint y: 522, endPoint x: 564, endPoint y: 522, distance: 40.2
click at [564, 530] on textarea "Naughty sch00l girl sucks and fucks till shes a creamy mess 🥵🍦**This one is one…" at bounding box center [730, 564] width 441 height 68
click at [855, 541] on textarea "Naughty girl sucks and fucks till shes a creamy mess 🥵🍦**This one is one of my …" at bounding box center [730, 564] width 441 height 68
click at [965, 686] on span "Save" at bounding box center [960, 691] width 27 height 14
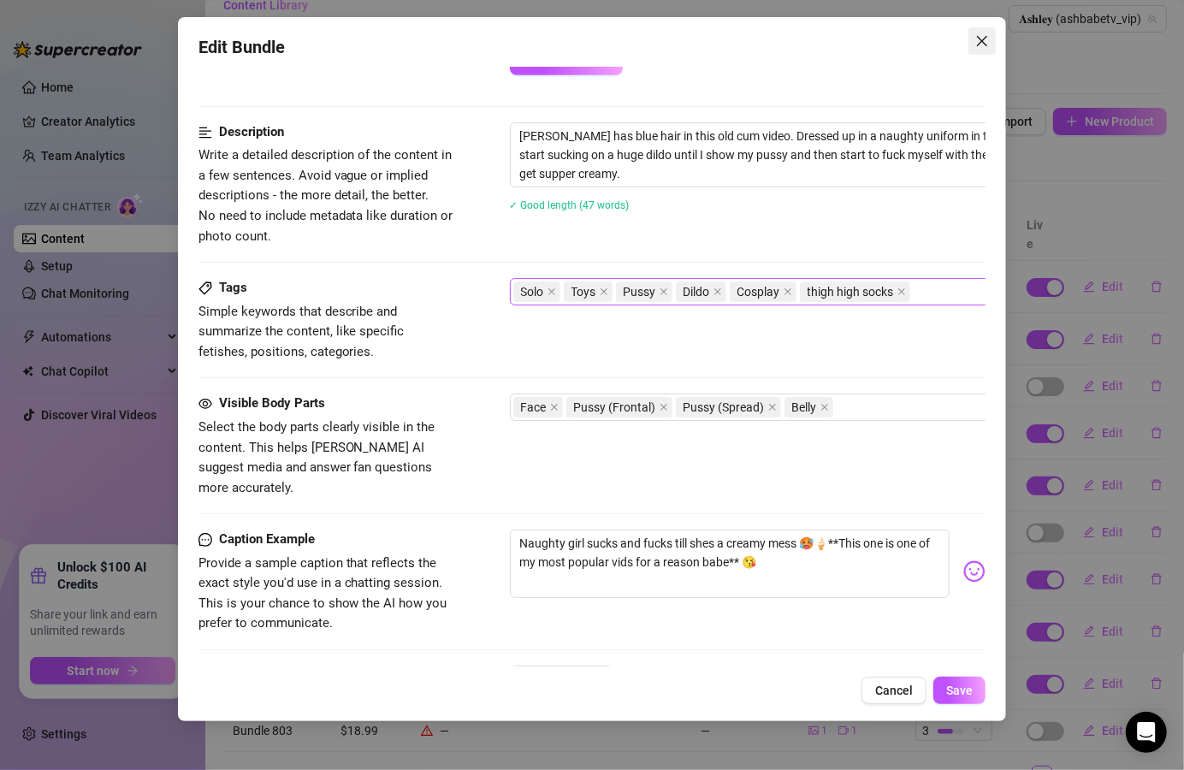
click at [996, 42] on span "Close" at bounding box center [982, 41] width 27 height 14
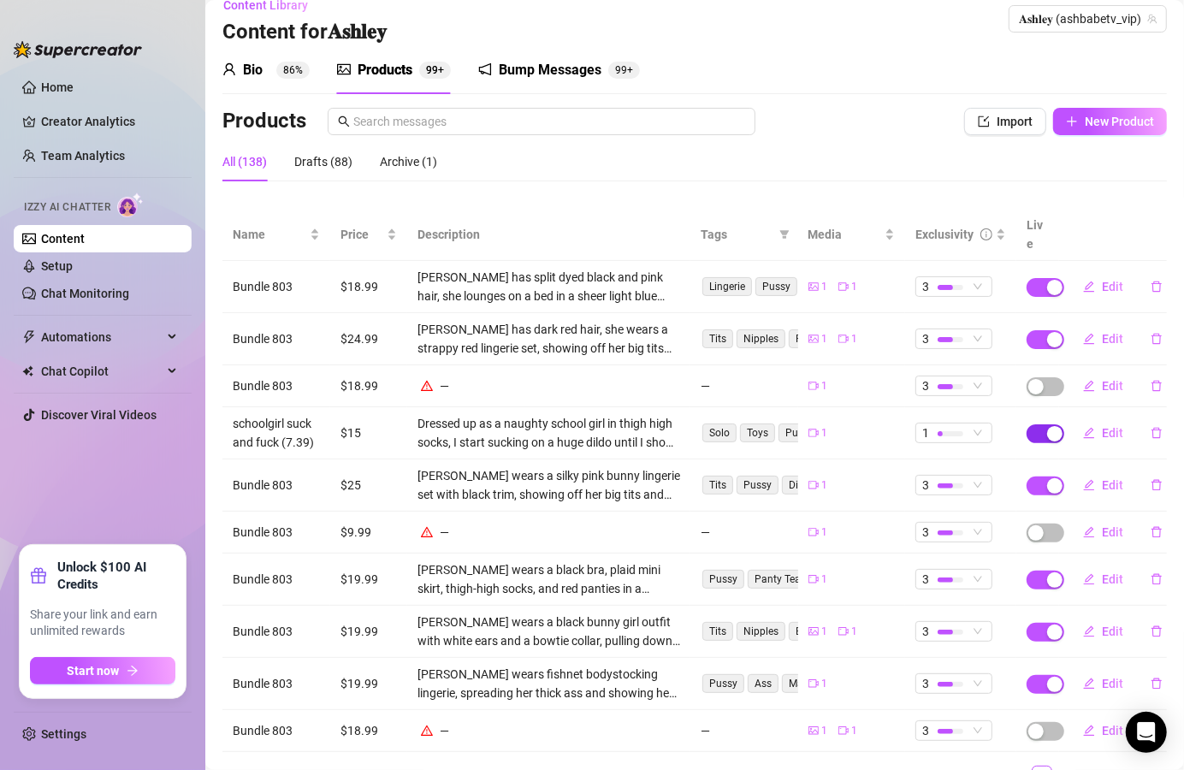
click at [1047, 426] on div "button" at bounding box center [1054, 433] width 15 height 15
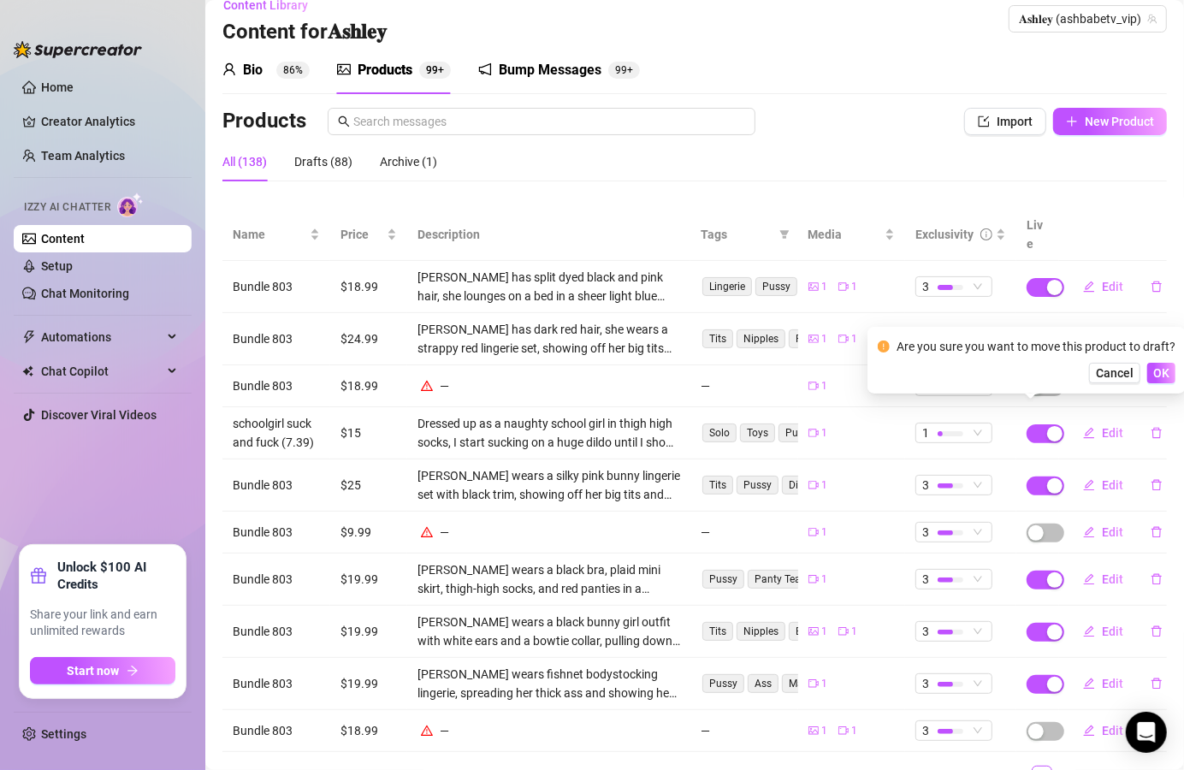
click at [1163, 383] on button "OK" at bounding box center [1162, 373] width 28 height 21
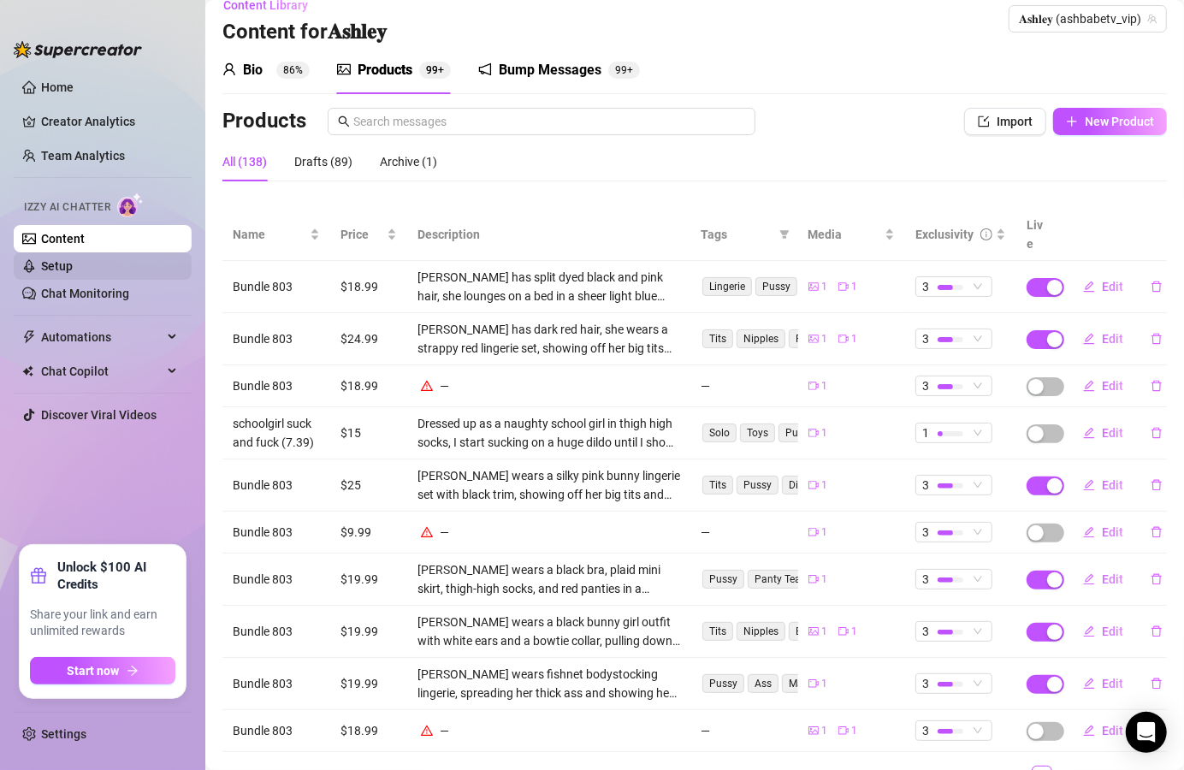
click at [73, 261] on link "Setup" at bounding box center [57, 266] width 32 height 14
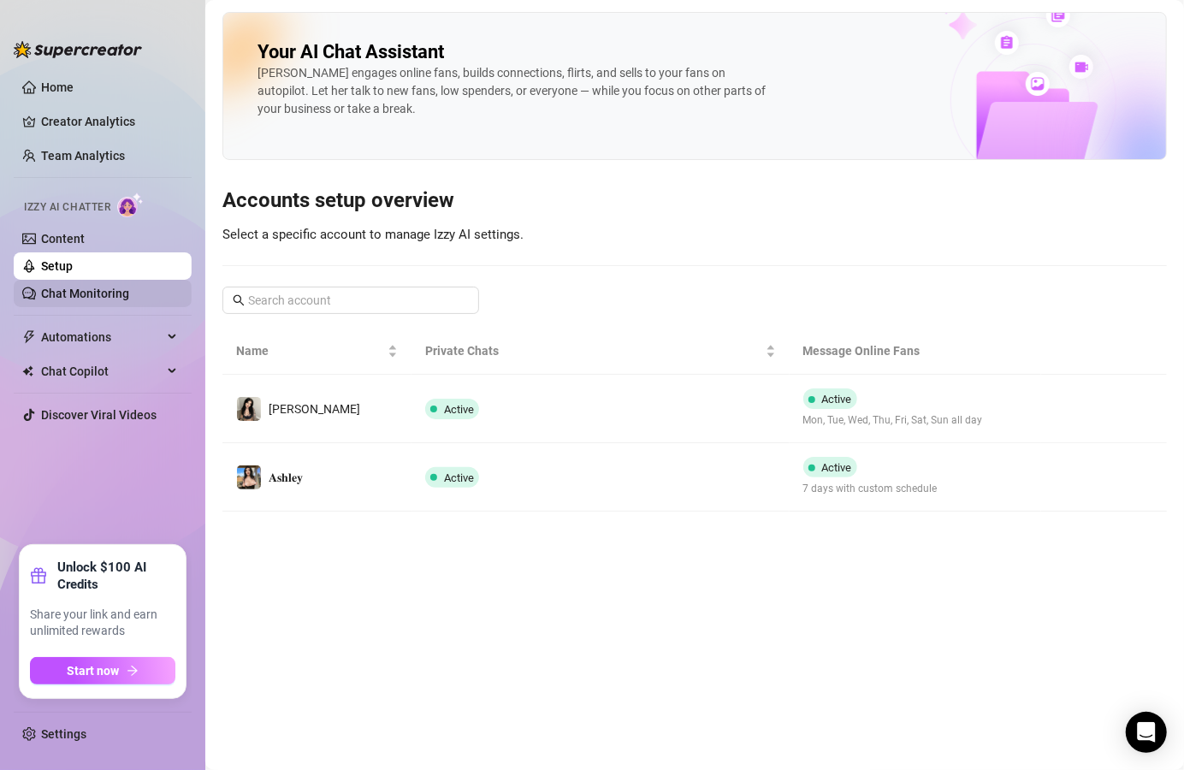
click at [108, 287] on link "Chat Monitoring" at bounding box center [85, 294] width 88 height 14
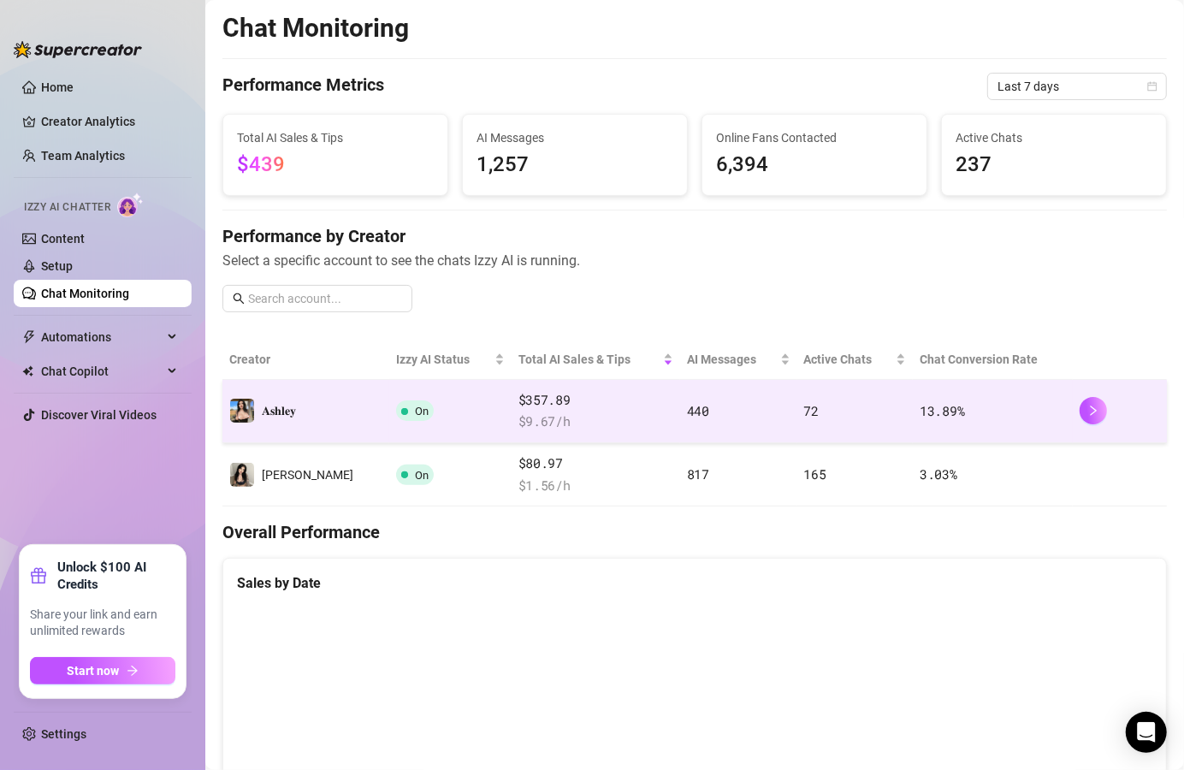
click at [427, 398] on td "On" at bounding box center [450, 411] width 122 height 63
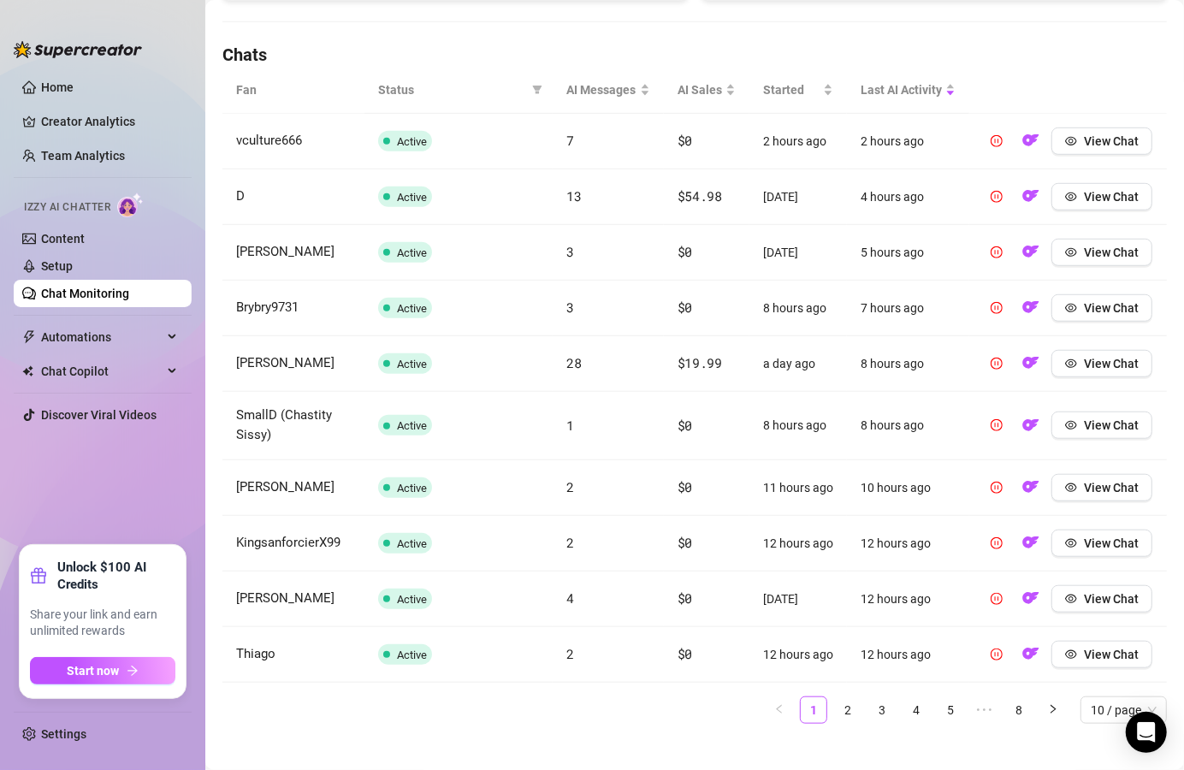
scroll to position [637, 0]
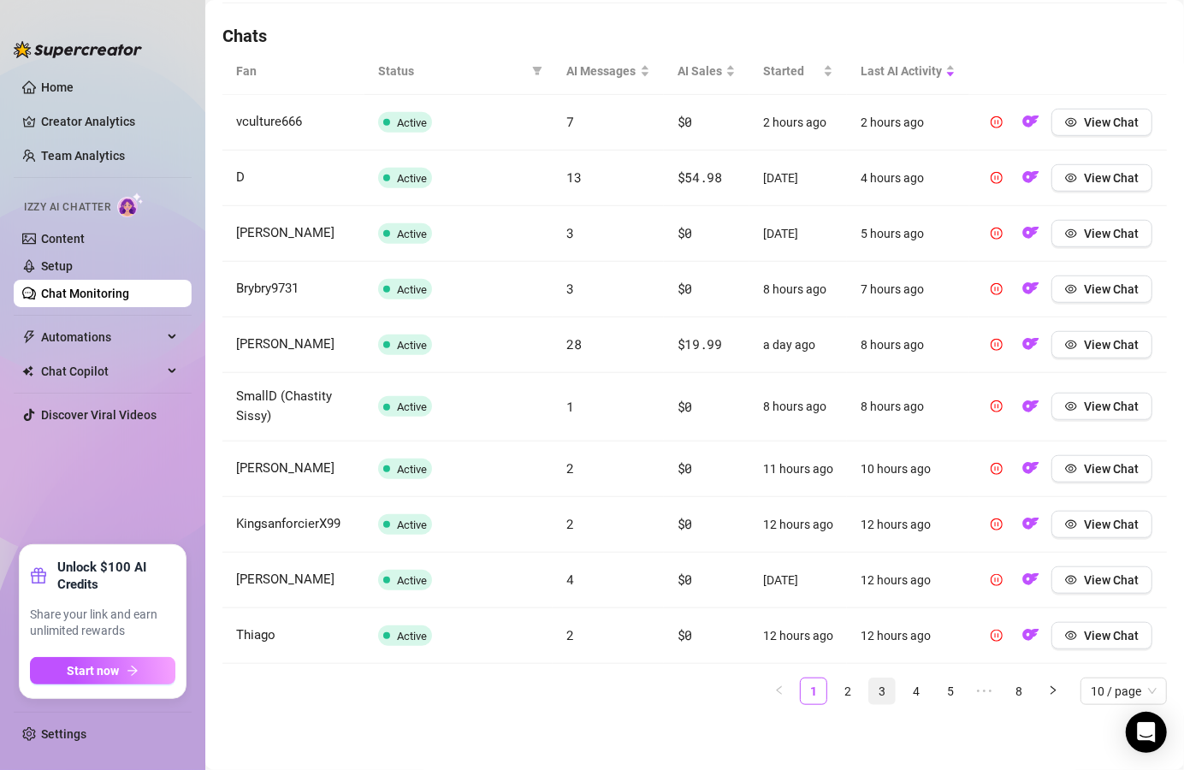
click at [872, 687] on link "3" at bounding box center [882, 692] width 26 height 26
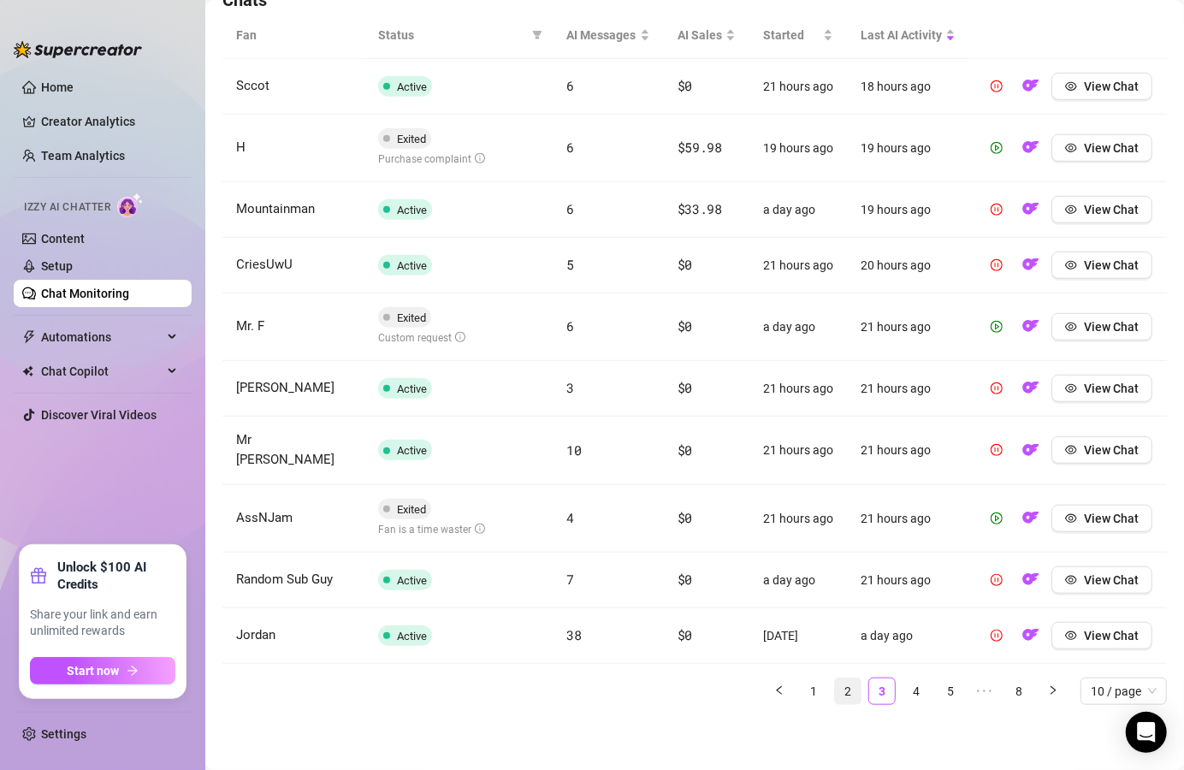
click at [835, 704] on link "2" at bounding box center [848, 692] width 26 height 26
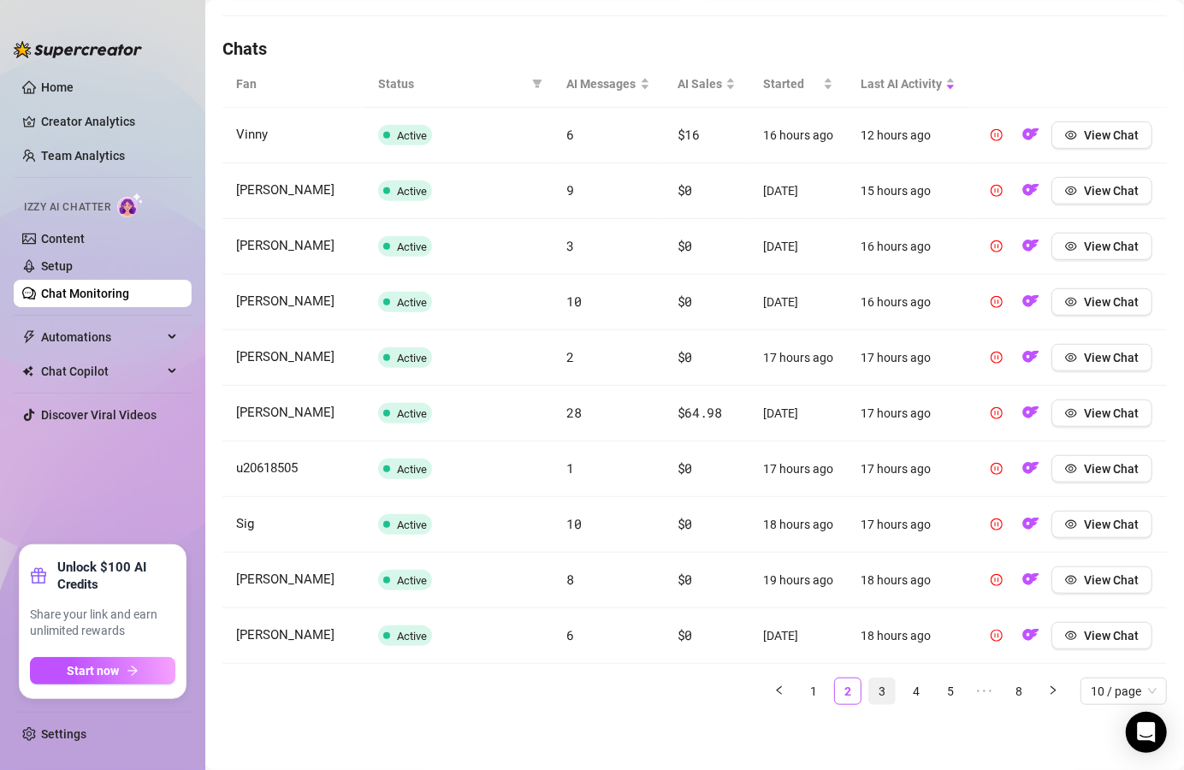
click at [869, 704] on link "3" at bounding box center [882, 692] width 26 height 26
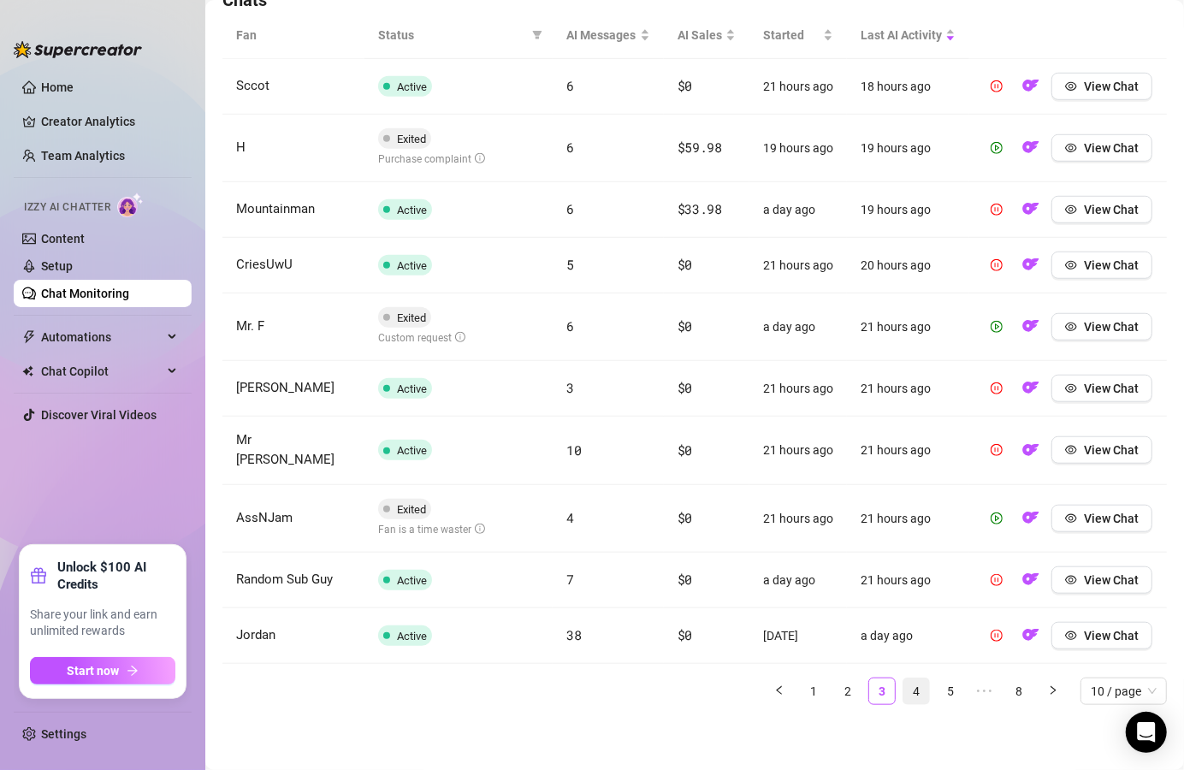
click at [904, 704] on link "4" at bounding box center [917, 692] width 26 height 26
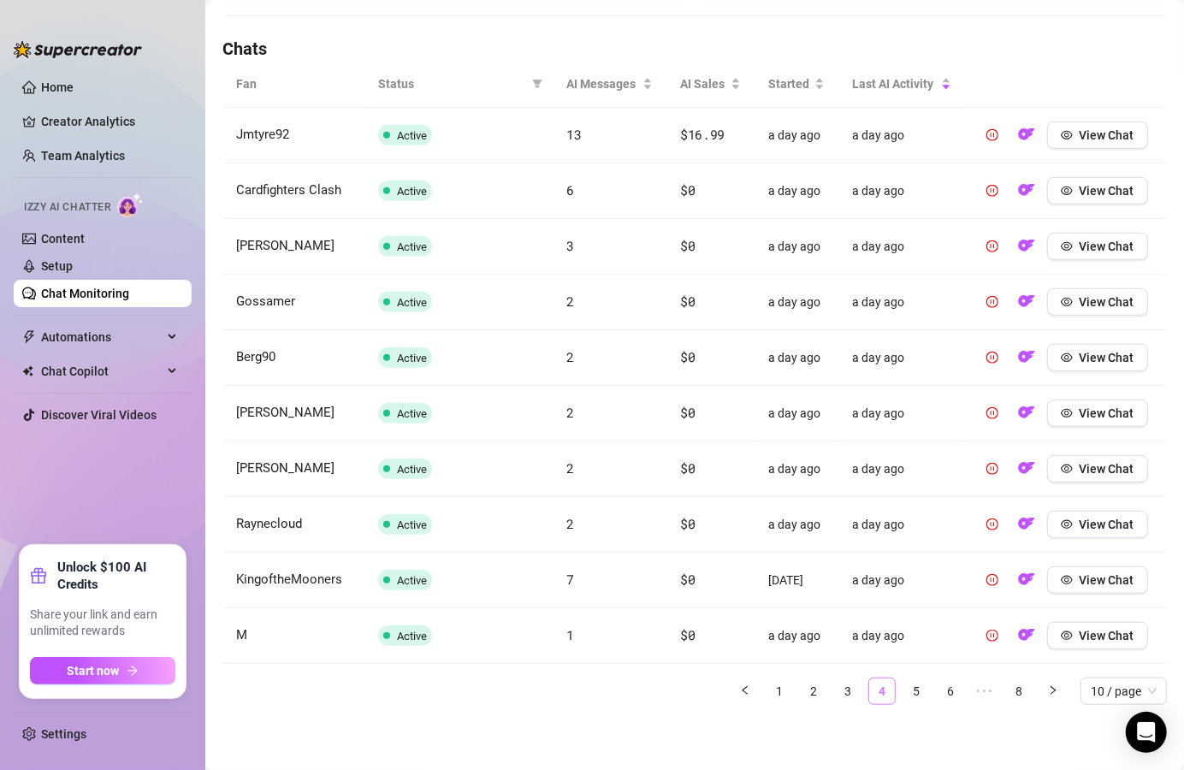
scroll to position [575, 0]
click at [906, 695] on link "5" at bounding box center [917, 693] width 26 height 26
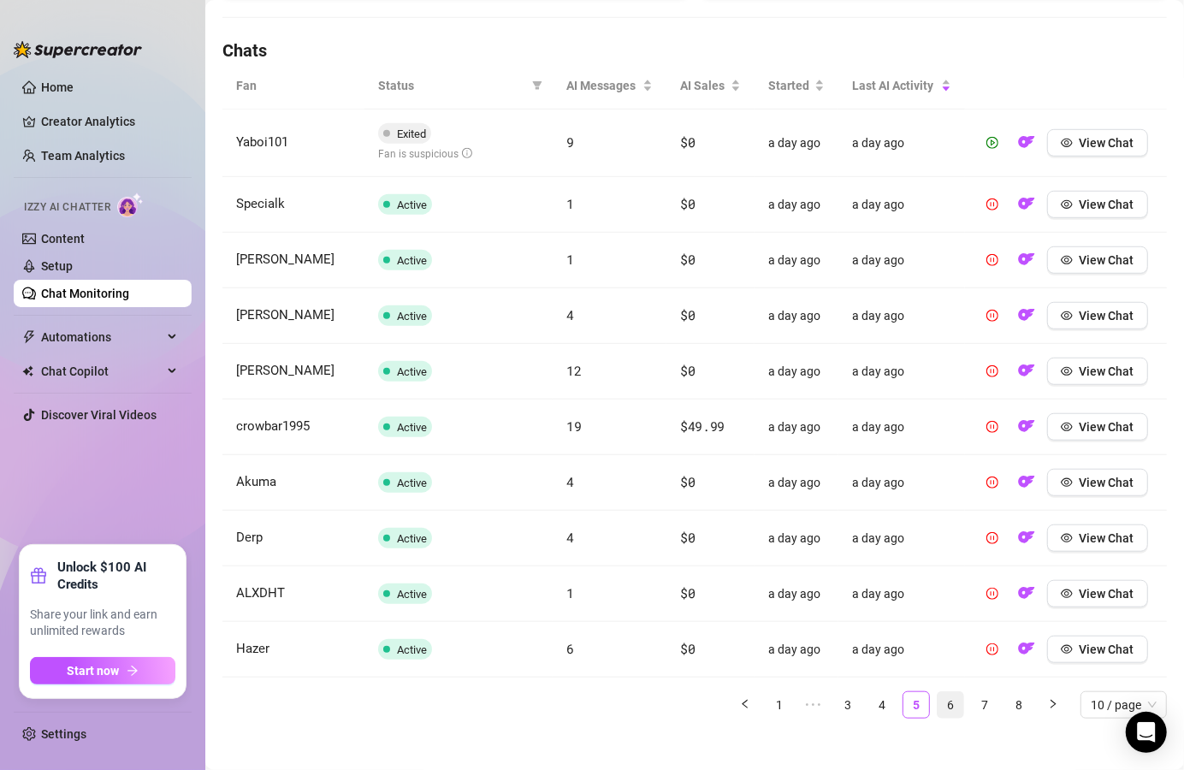
click at [938, 702] on link "6" at bounding box center [951, 705] width 26 height 26
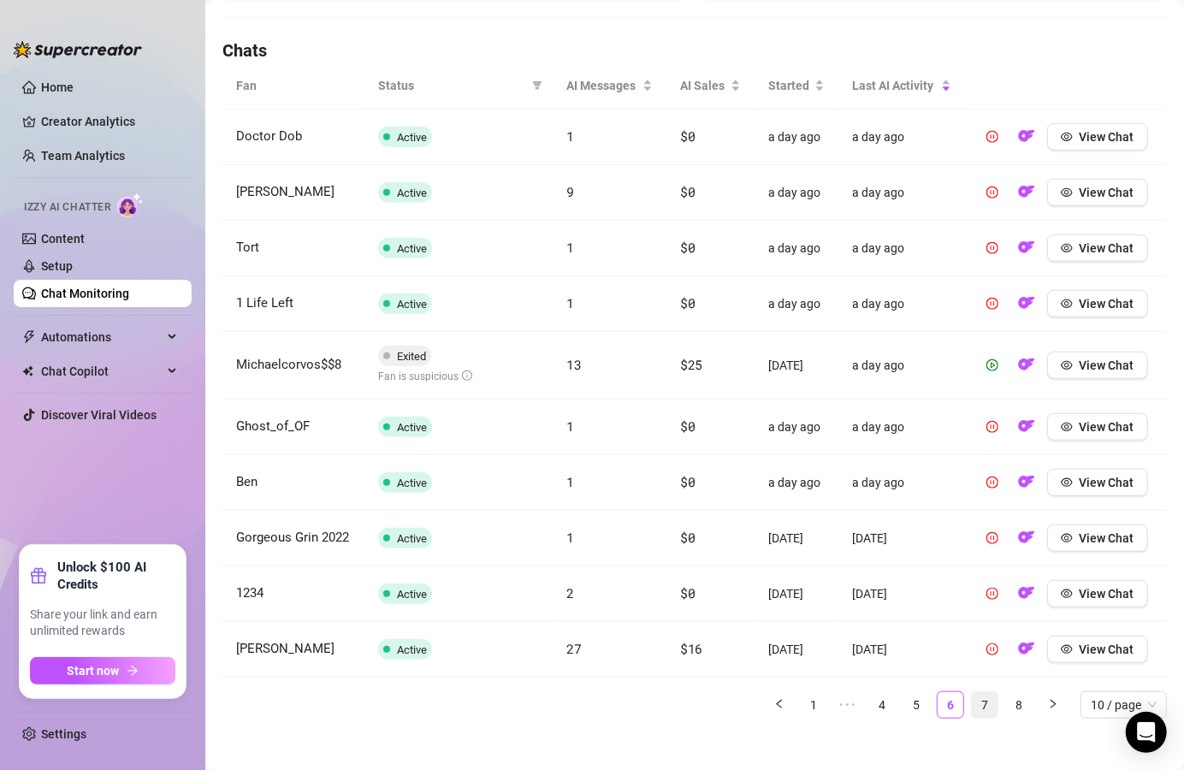
click at [972, 715] on link "7" at bounding box center [985, 705] width 26 height 26
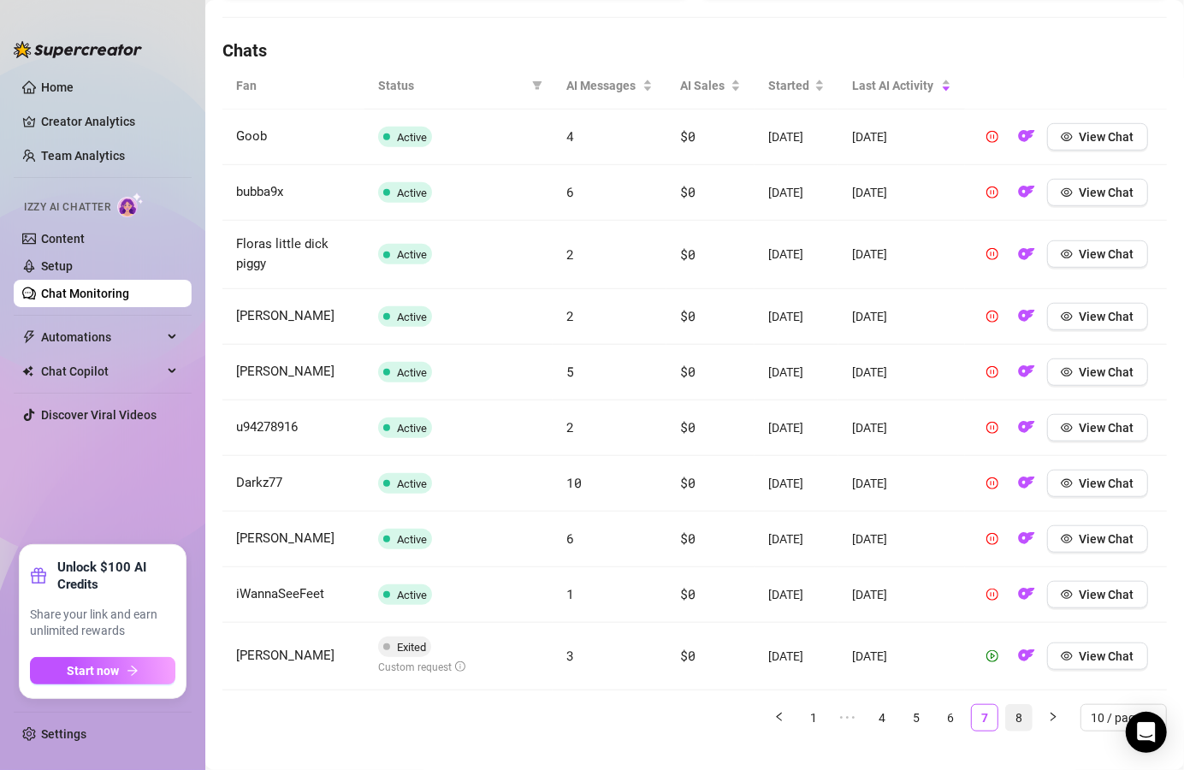
click at [1006, 715] on link "8" at bounding box center [1019, 718] width 26 height 26
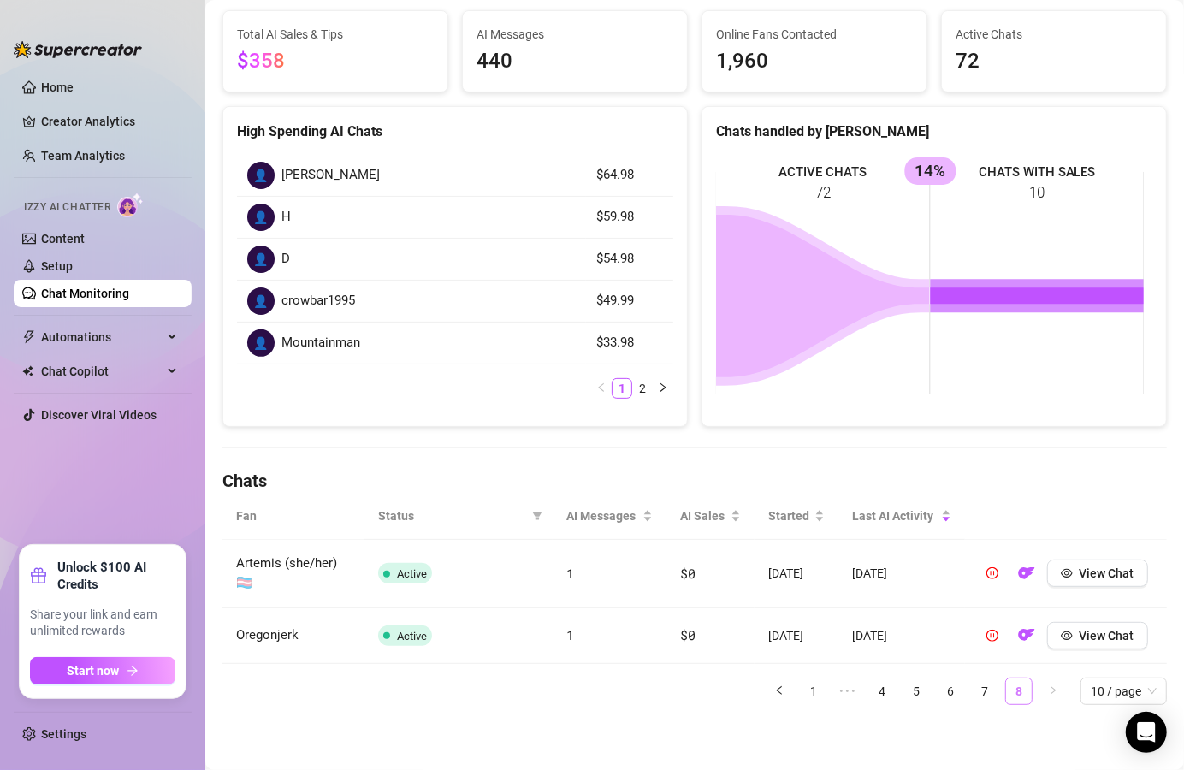
scroll to position [144, 0]
click at [981, 690] on li "7" at bounding box center [984, 692] width 27 height 27
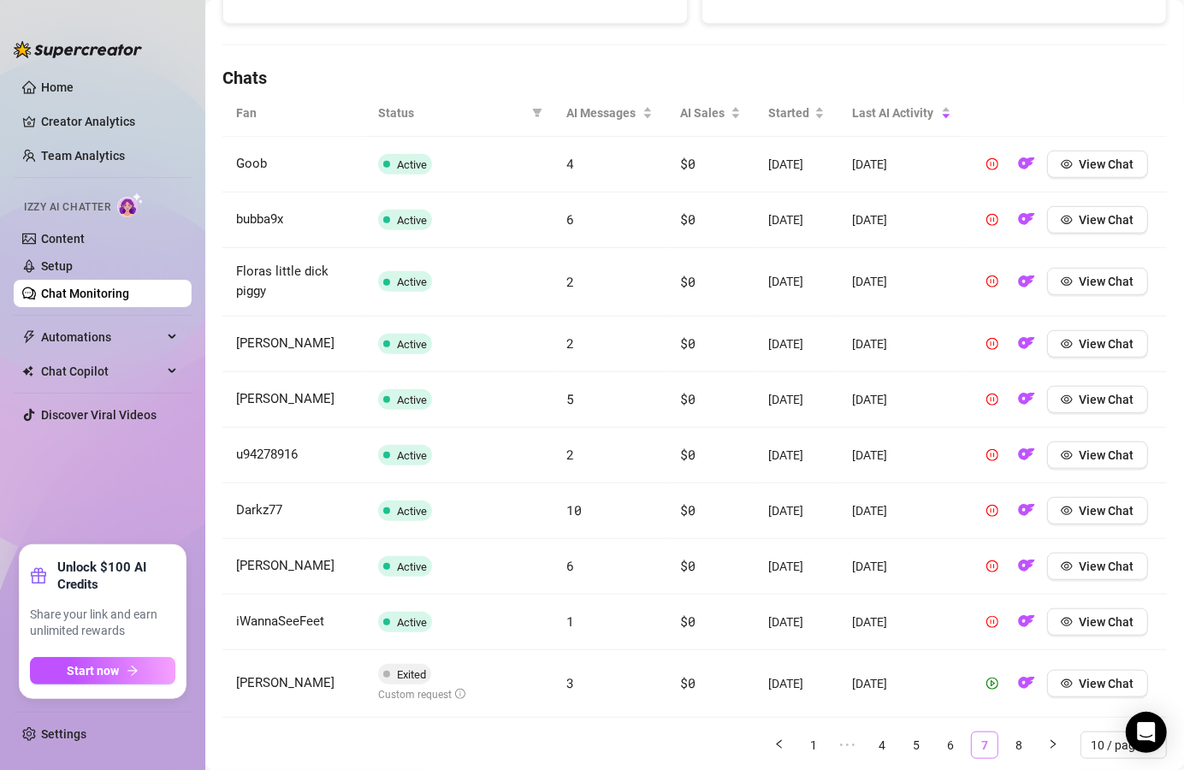
scroll to position [555, 0]
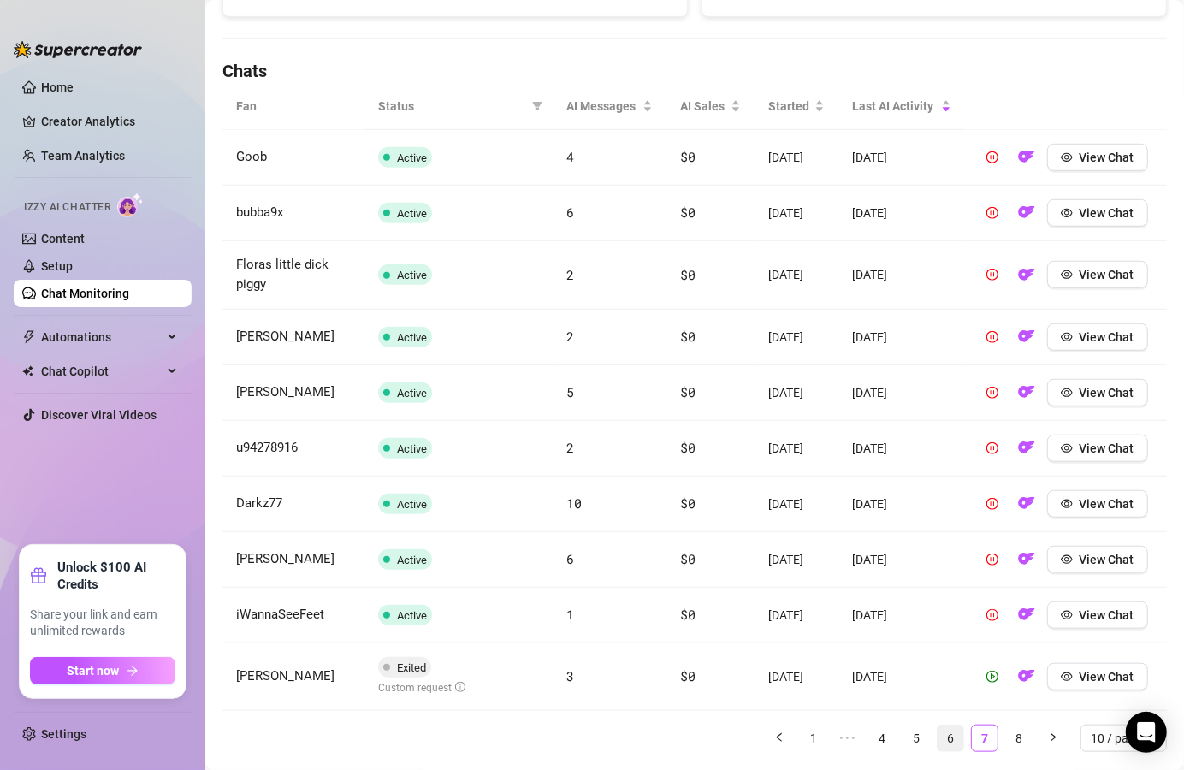
click at [945, 737] on link "6" at bounding box center [951, 739] width 26 height 26
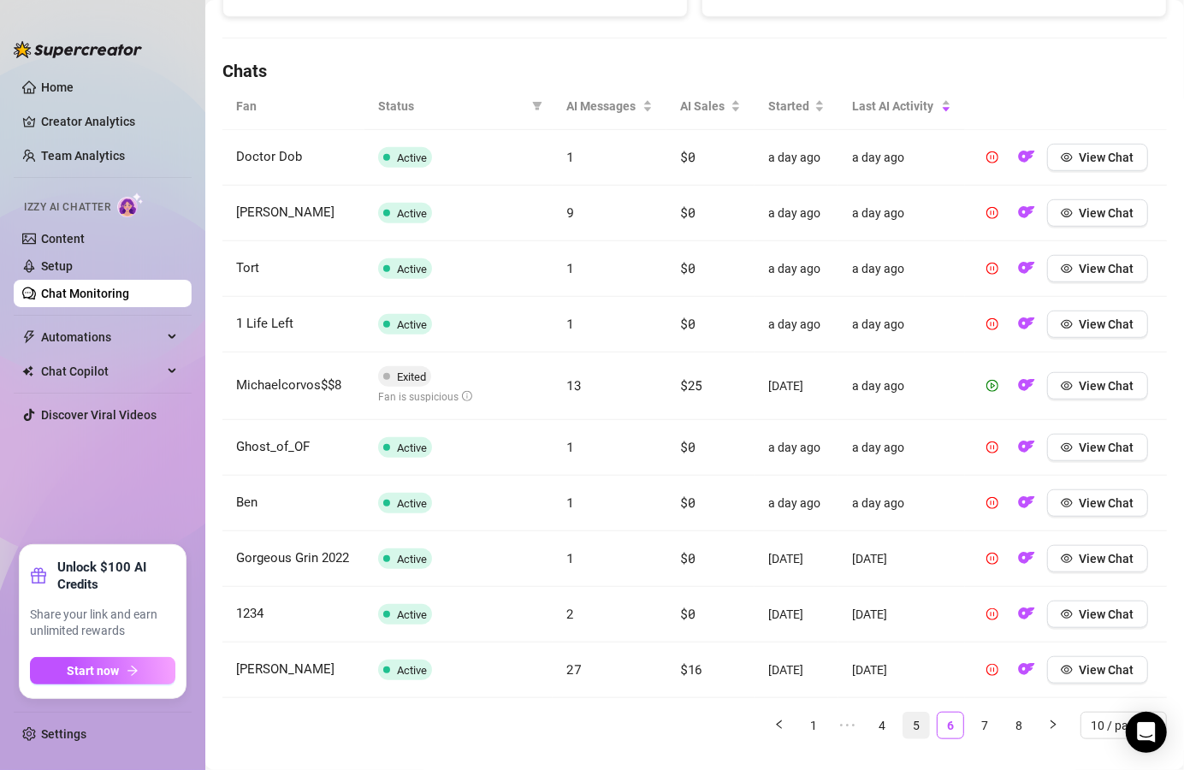
click at [904, 739] on link "5" at bounding box center [917, 726] width 26 height 26
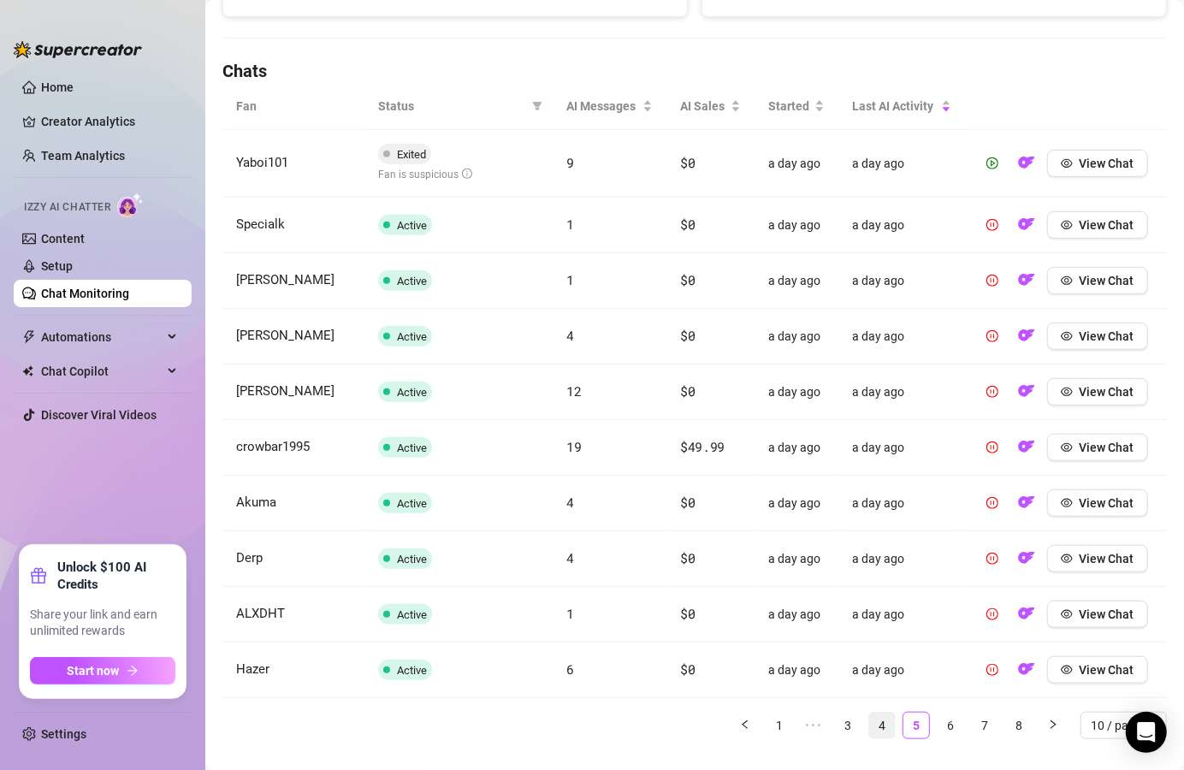
click at [877, 723] on link "4" at bounding box center [882, 726] width 26 height 26
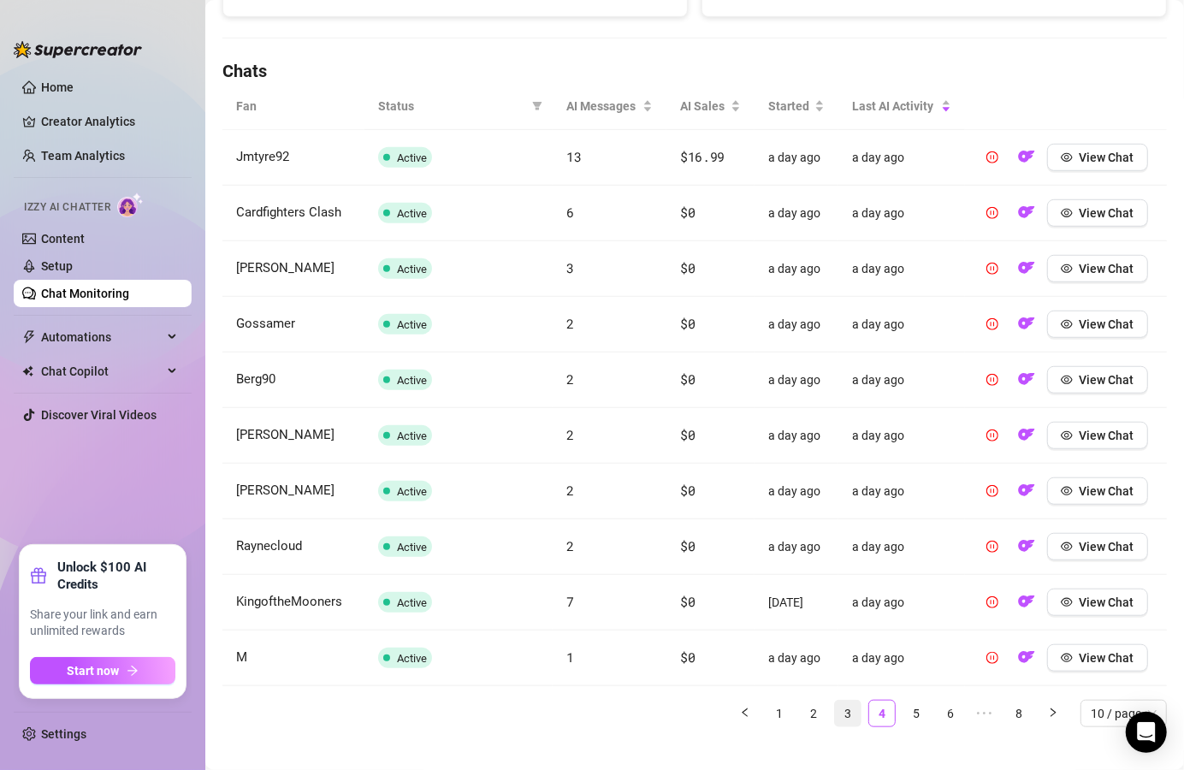
click at [836, 721] on link "3" at bounding box center [848, 714] width 26 height 26
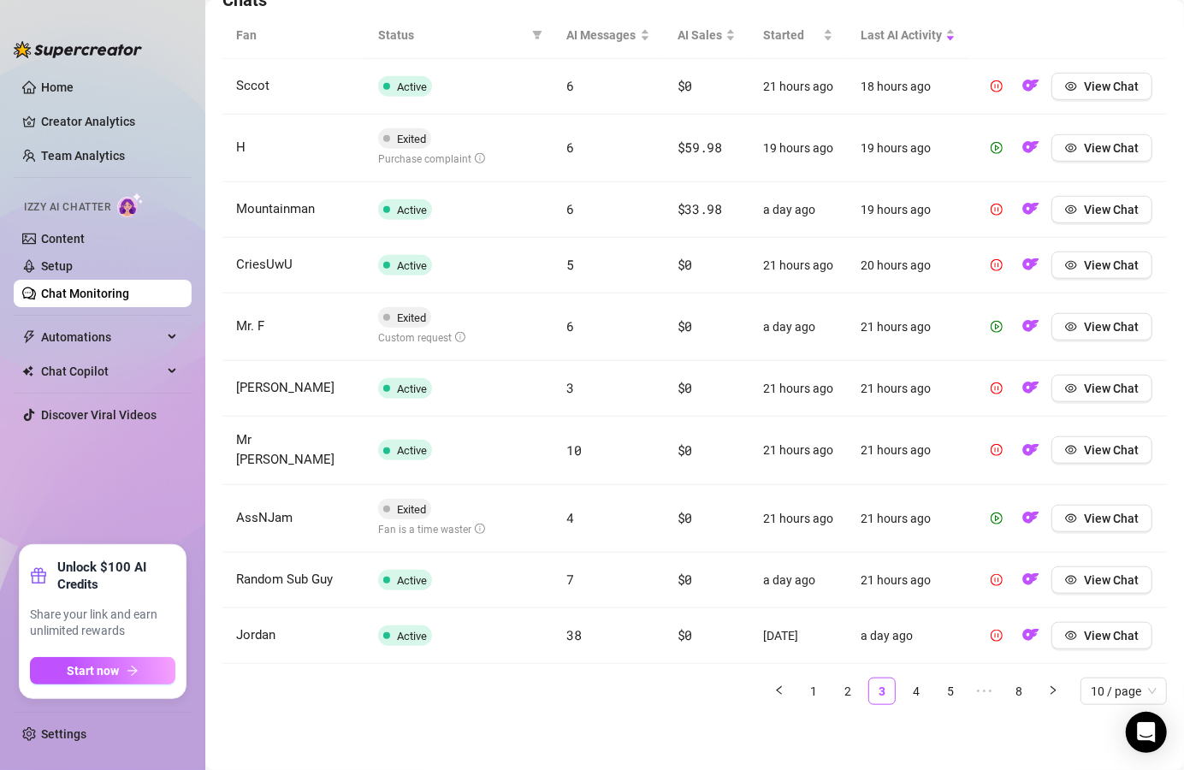
scroll to position [657, 0]
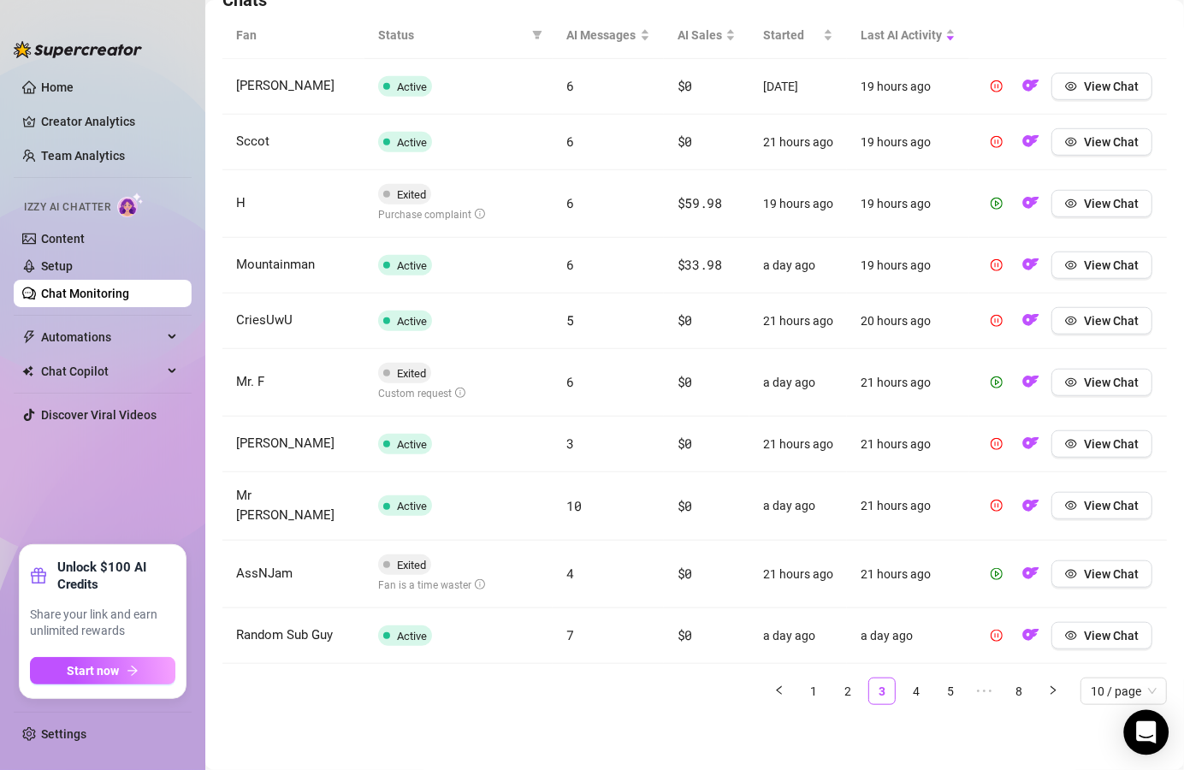
click at [1146, 729] on icon "Open Intercom Messenger" at bounding box center [1147, 732] width 20 height 22
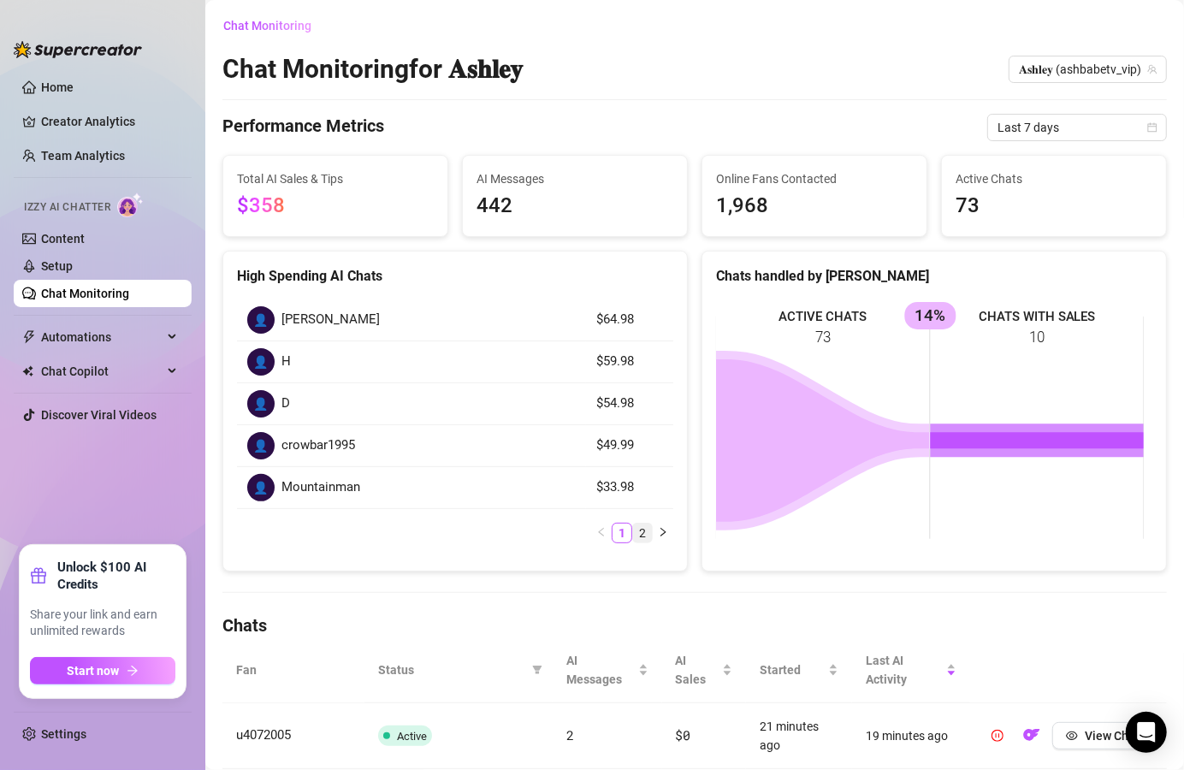
click at [635, 524] on link "2" at bounding box center [642, 533] width 19 height 19
click at [615, 529] on link "1" at bounding box center [622, 533] width 19 height 19
click at [636, 538] on link "2" at bounding box center [642, 533] width 19 height 19
click at [598, 67] on div "Chat Monitoring for 𝐀𝐬𝐡𝐥𝐞𝐲 𝐀𝐬𝐡𝐥𝐞𝐲 (ashbabetv_vip)" at bounding box center [695, 69] width 945 height 33
click at [1154, 736] on icon "Open Intercom Messenger" at bounding box center [1147, 732] width 20 height 22
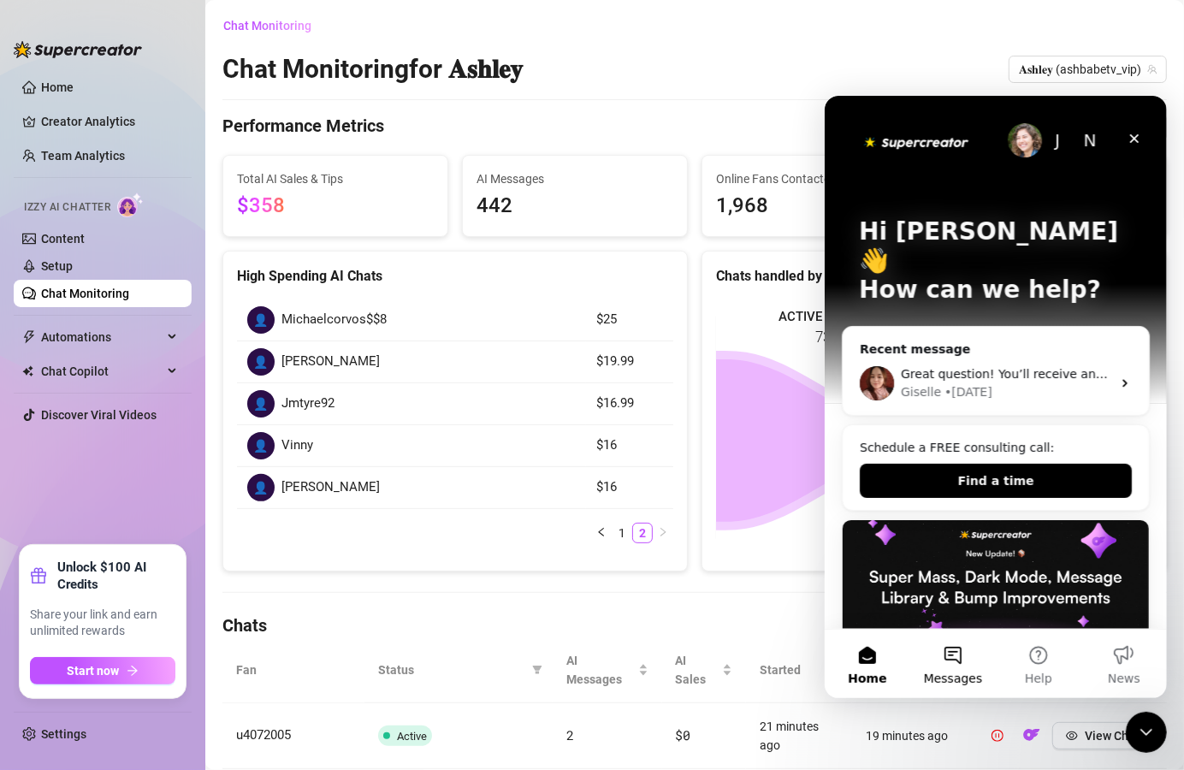
click at [956, 638] on button "Messages" at bounding box center [953, 663] width 86 height 68
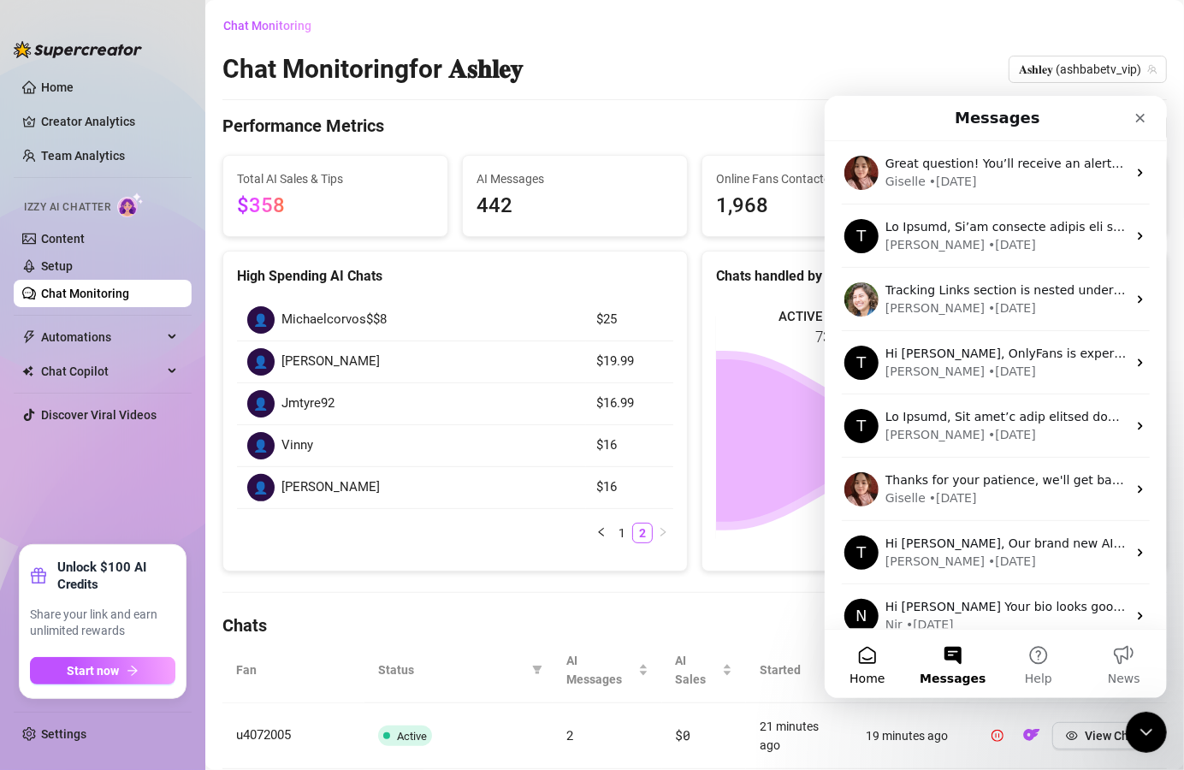
click at [877, 653] on button "Home" at bounding box center [867, 663] width 86 height 68
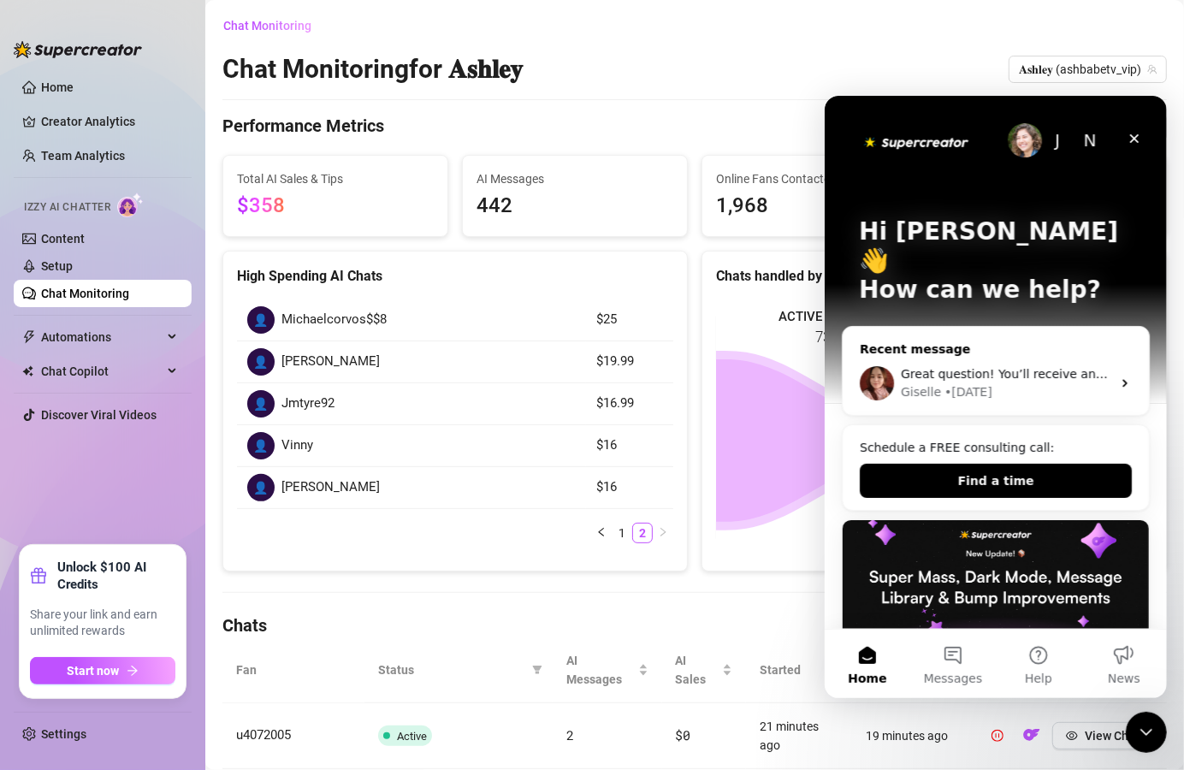
click at [975, 351] on div "Great question! You’ll receive an alert in your notifications whenever a conver…" at bounding box center [995, 382] width 306 height 63
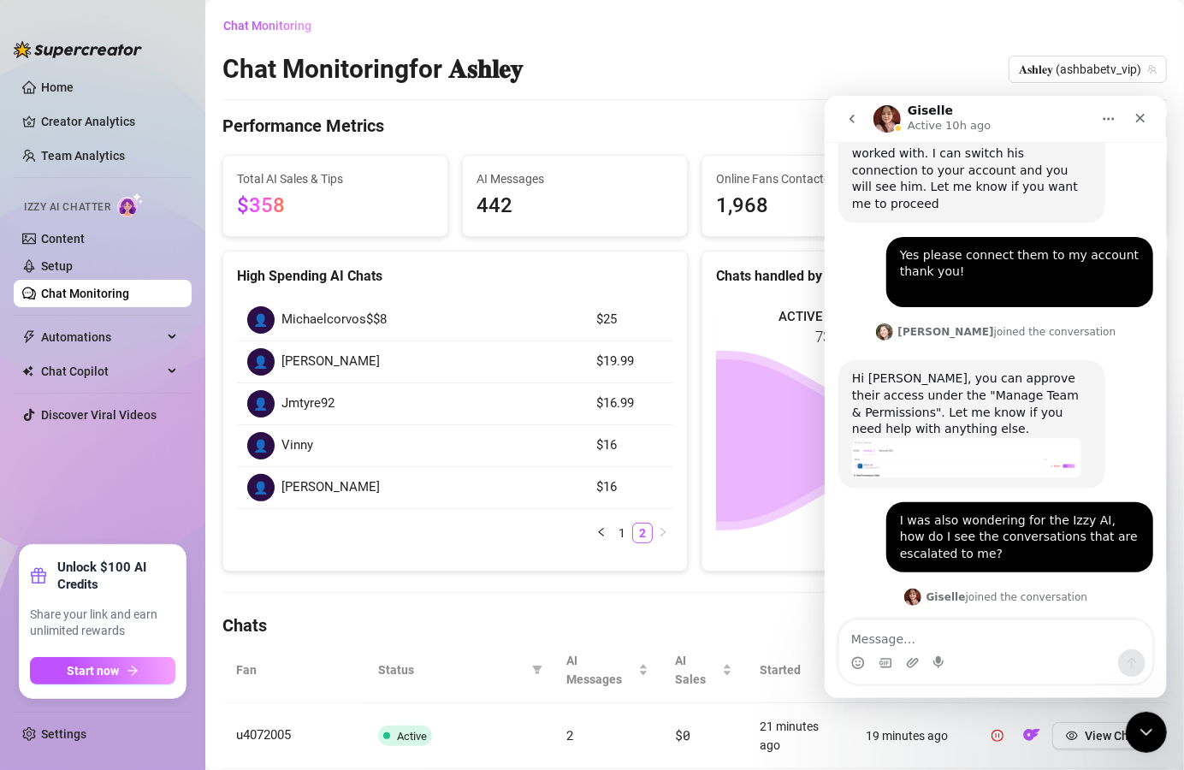
scroll to position [2198, 0]
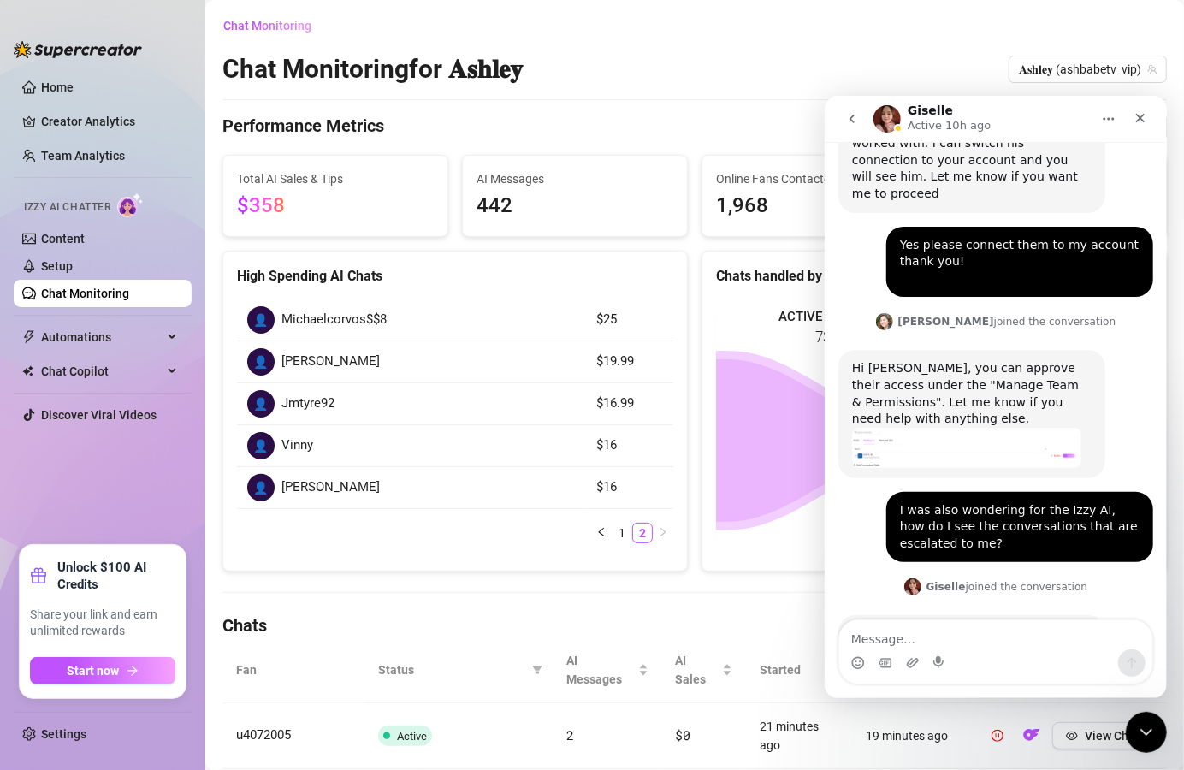
click at [948, 629] on textarea "Message…" at bounding box center [995, 634] width 313 height 29
type textarea "I"
click at [896, 634] on textarea "Message…" at bounding box center [995, 634] width 313 height 29
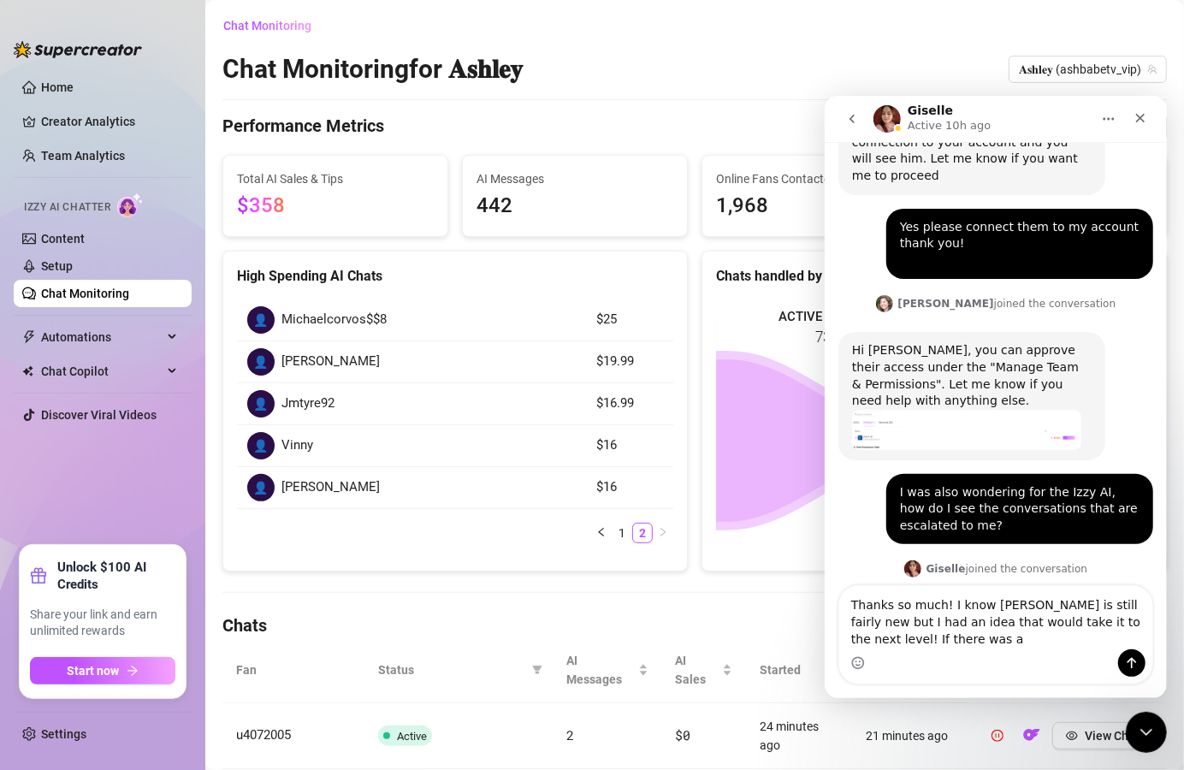
scroll to position [2233, 0]
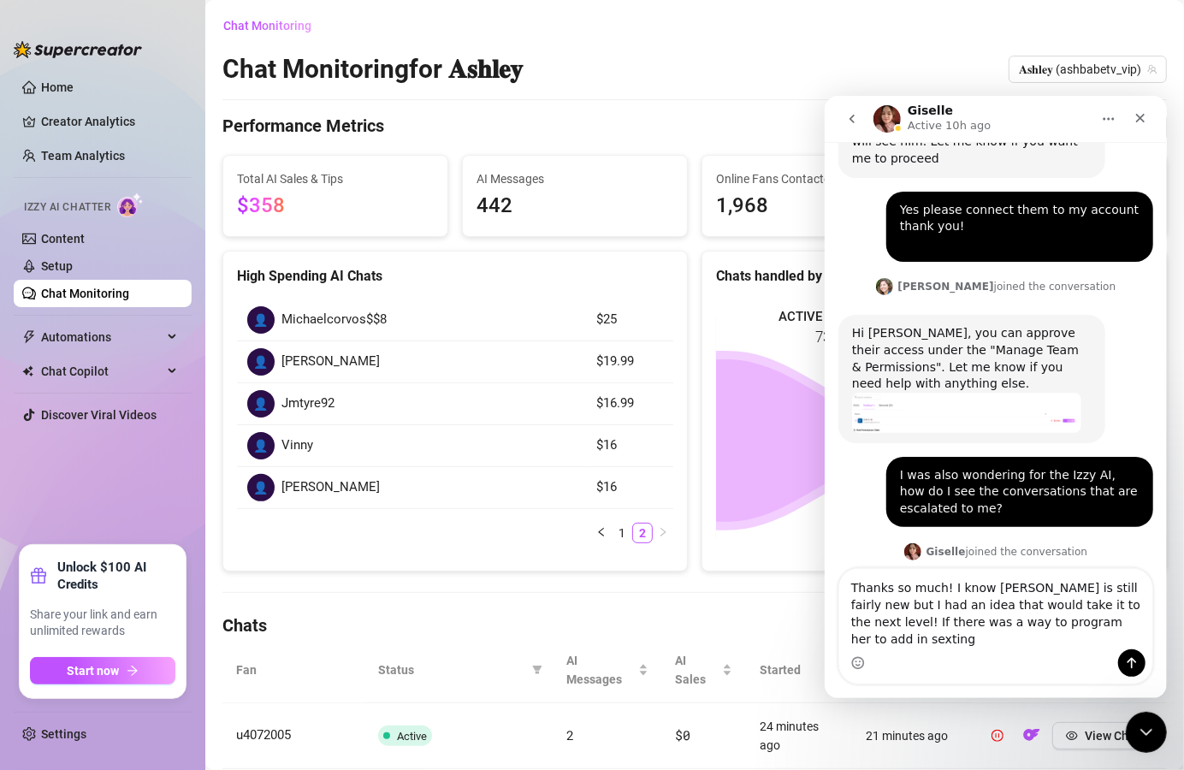
drag, startPoint x: 1080, startPoint y: 621, endPoint x: 1094, endPoint y: 636, distance: 20.0
click at [1093, 637] on textarea "Thanks so much! I know izzy is still fairly new but I had an idea that would ta…" at bounding box center [995, 608] width 313 height 80
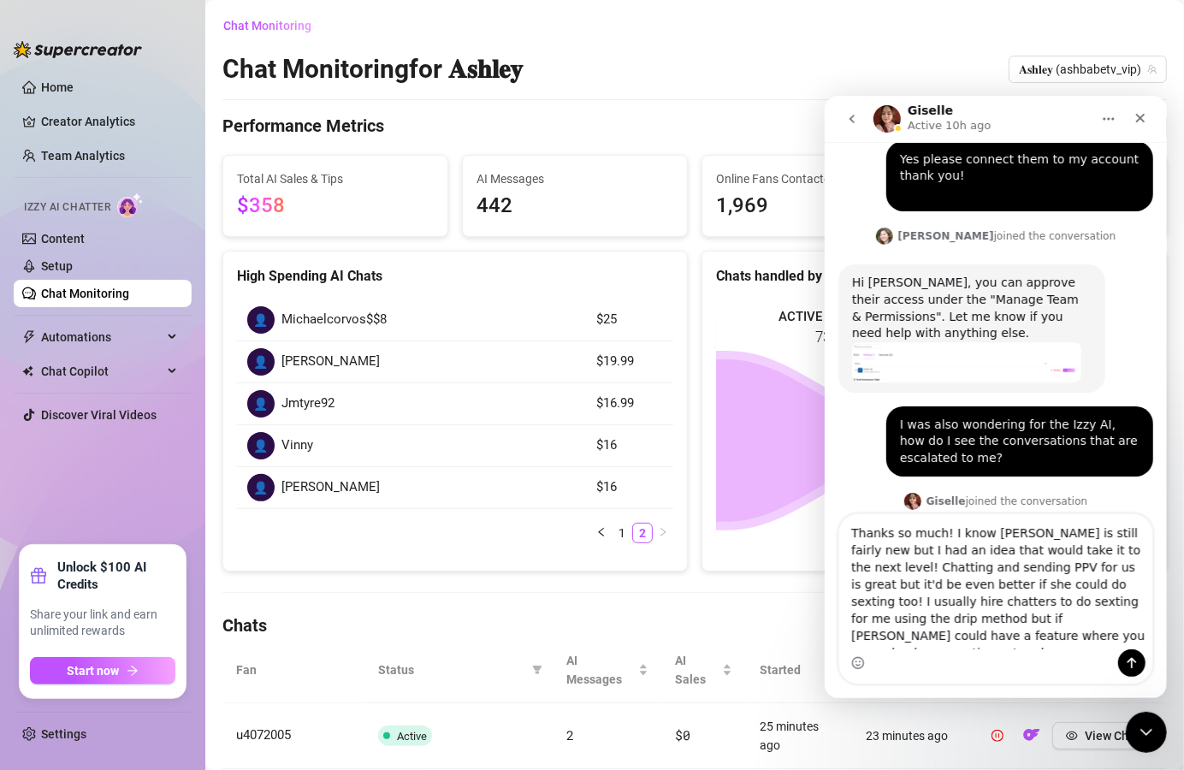
scroll to position [2300, 0]
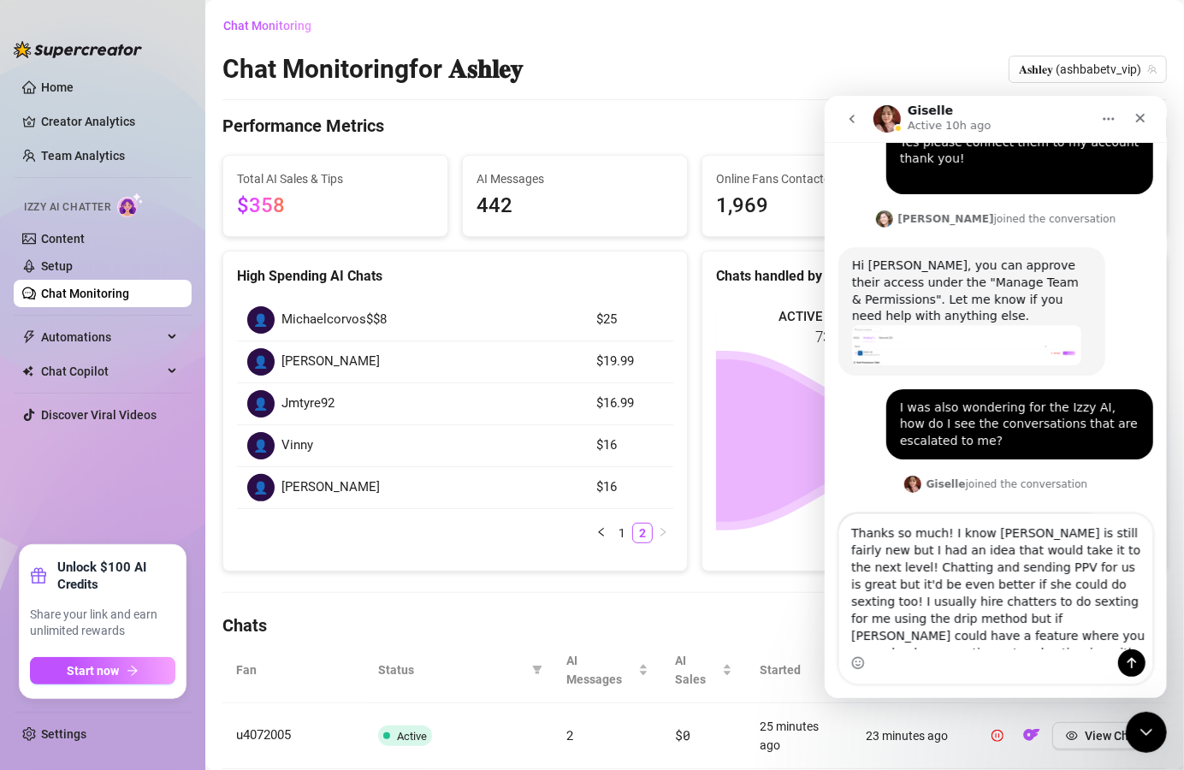
click at [1091, 644] on textarea "Thanks so much! I know izzy is still fairly new but I had an idea that would ta…" at bounding box center [995, 580] width 313 height 135
click at [915, 643] on textarea "Thanks so much! I know izzy is still fairly new but I had an idea that would ta…" at bounding box center [995, 580] width 313 height 135
click at [947, 535] on textarea "Thanks so much! I know izzy is still fairly new but I had an idea that would ta…" at bounding box center [995, 580] width 313 height 135
click at [941, 537] on textarea "Thanks so much! I know izzy is still fairly new but I had an idea that would ta…" at bounding box center [995, 580] width 313 height 135
click at [945, 535] on textarea "Thanks so much! I know izzy is still fairly new but I had an idea that would ta…" at bounding box center [995, 580] width 313 height 135
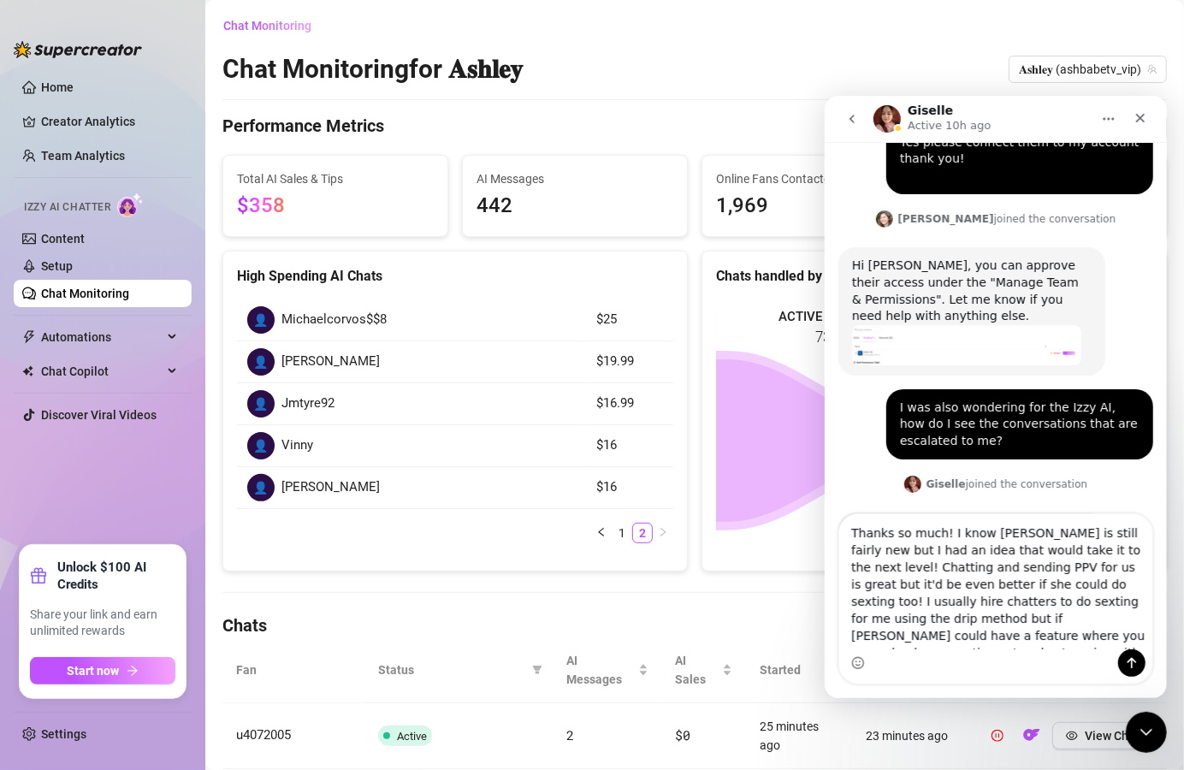
click at [940, 538] on textarea "Thanks so much! I know izzy is still fairly new but I had an idea that would ta…" at bounding box center [995, 580] width 313 height 135
click at [942, 537] on textarea "Thanks so much! I know izzy is still fairly new but I had an idea that would ta…" at bounding box center [995, 580] width 313 height 135
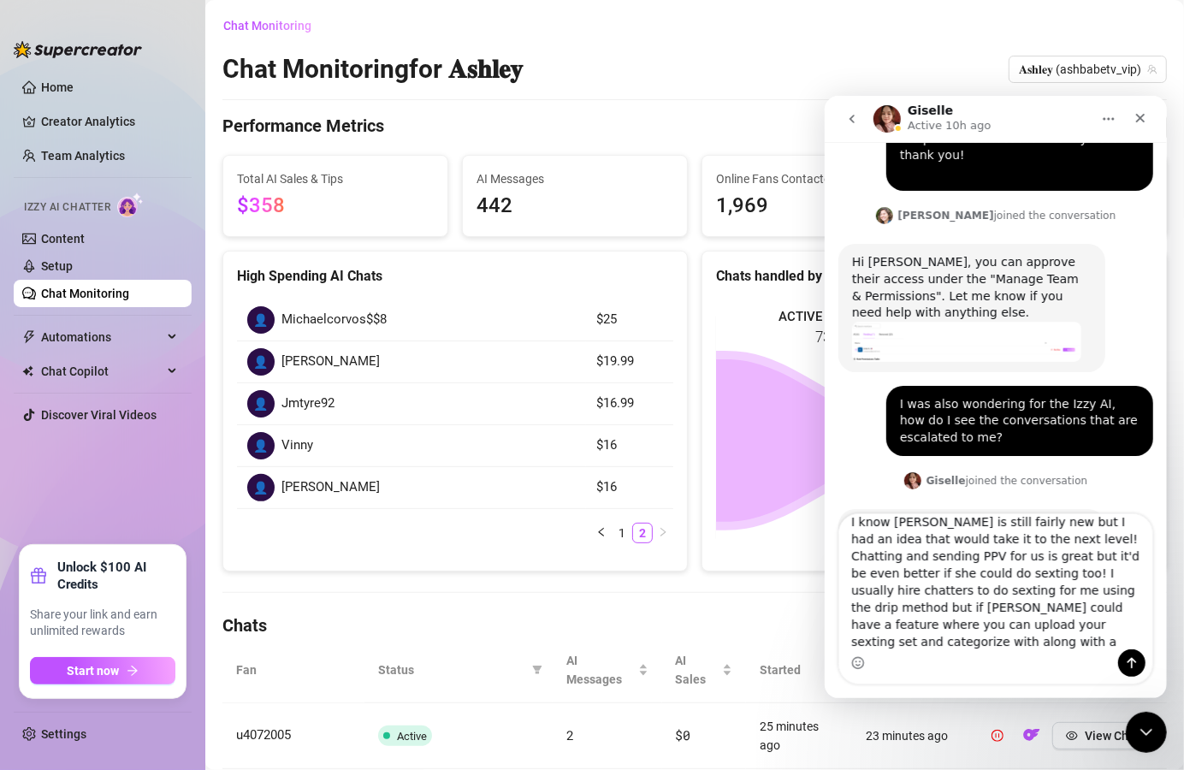
scroll to position [30, 0]
click at [973, 641] on textarea "Thanks so much! I know izzy is still fairly new but I had an idea that would ta…" at bounding box center [995, 580] width 313 height 135
click at [986, 621] on textarea "Thanks so much! I know izzy is still fairly new but I had an idea that would ta…" at bounding box center [995, 580] width 313 height 135
click at [993, 639] on textarea "Thanks so much! I know izzy is still fairly new but I had an idea that would ta…" at bounding box center [995, 580] width 313 height 135
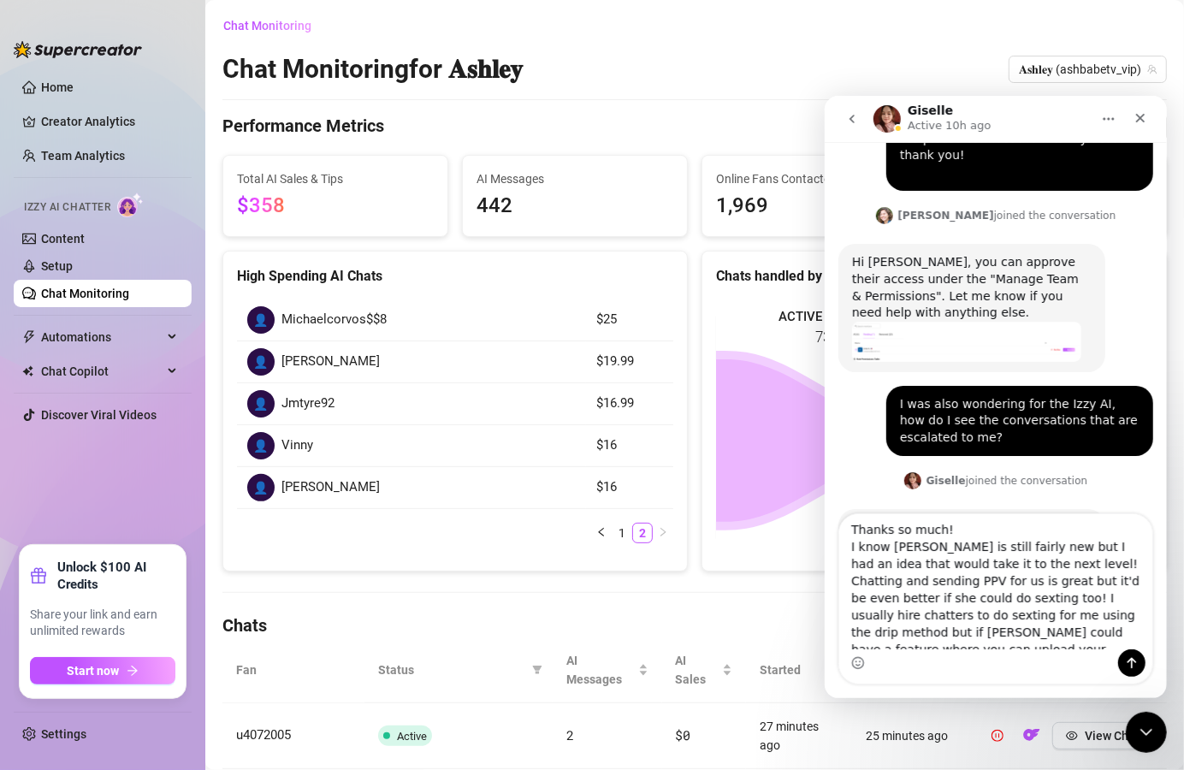
scroll to position [0, 0]
click at [1006, 565] on textarea "Thanks so much! I know izzy is still fairly new but I had an idea that would ta…" at bounding box center [995, 580] width 313 height 135
click at [1115, 550] on textarea "Thanks so much! I know izzy is still fairly new but I had an idea that would ta…" at bounding box center [995, 580] width 313 height 135
click at [1036, 567] on textarea "Thanks so much! I know izzy is still fairly new but I had an idea that i think …" at bounding box center [995, 580] width 313 height 135
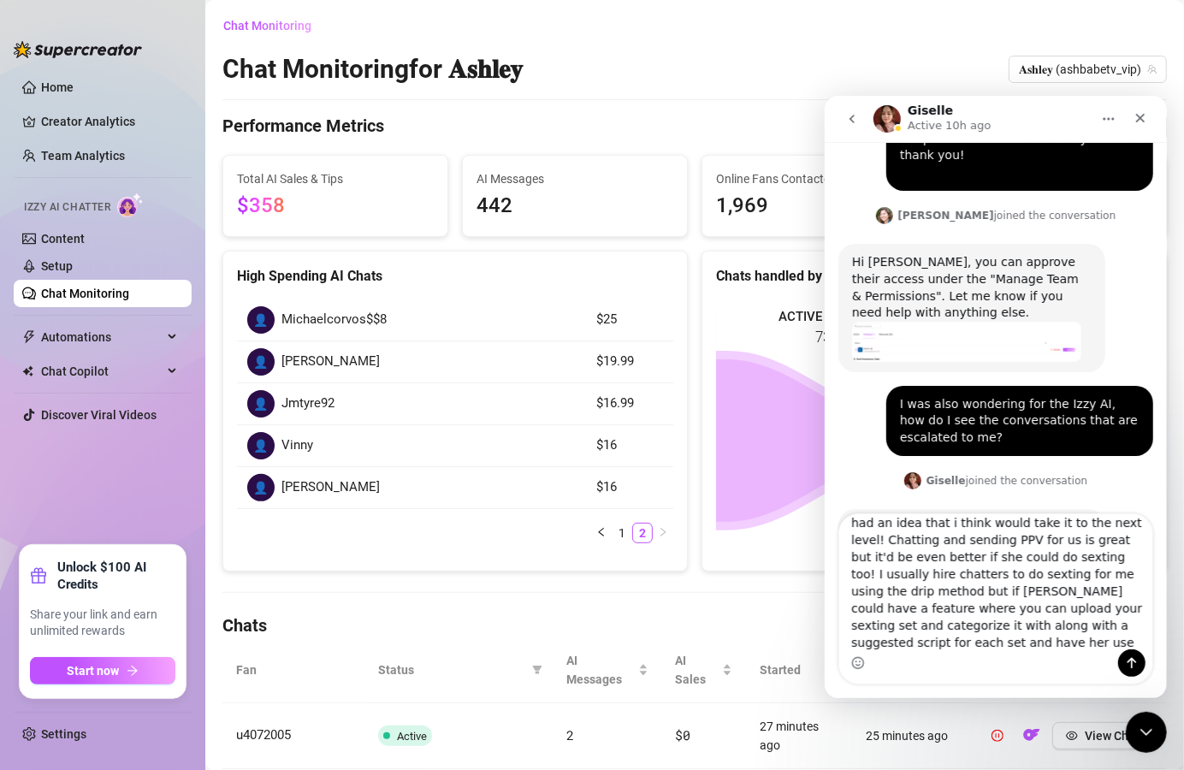
scroll to position [47, 0]
click at [1024, 620] on textarea "Thanks so much! I know izzy is still fairly new but I had an idea that i think …" at bounding box center [995, 580] width 313 height 135
click at [1080, 605] on textarea "Thanks so much! I know izzy is still fairly new but I had an idea that i think …" at bounding box center [995, 580] width 313 height 135
drag, startPoint x: 1057, startPoint y: 621, endPoint x: 1033, endPoint y: 620, distance: 24.0
click at [1033, 620] on textarea "Thanks so much! I know izzy is still fairly new but I had an idea that i think …" at bounding box center [995, 580] width 313 height 135
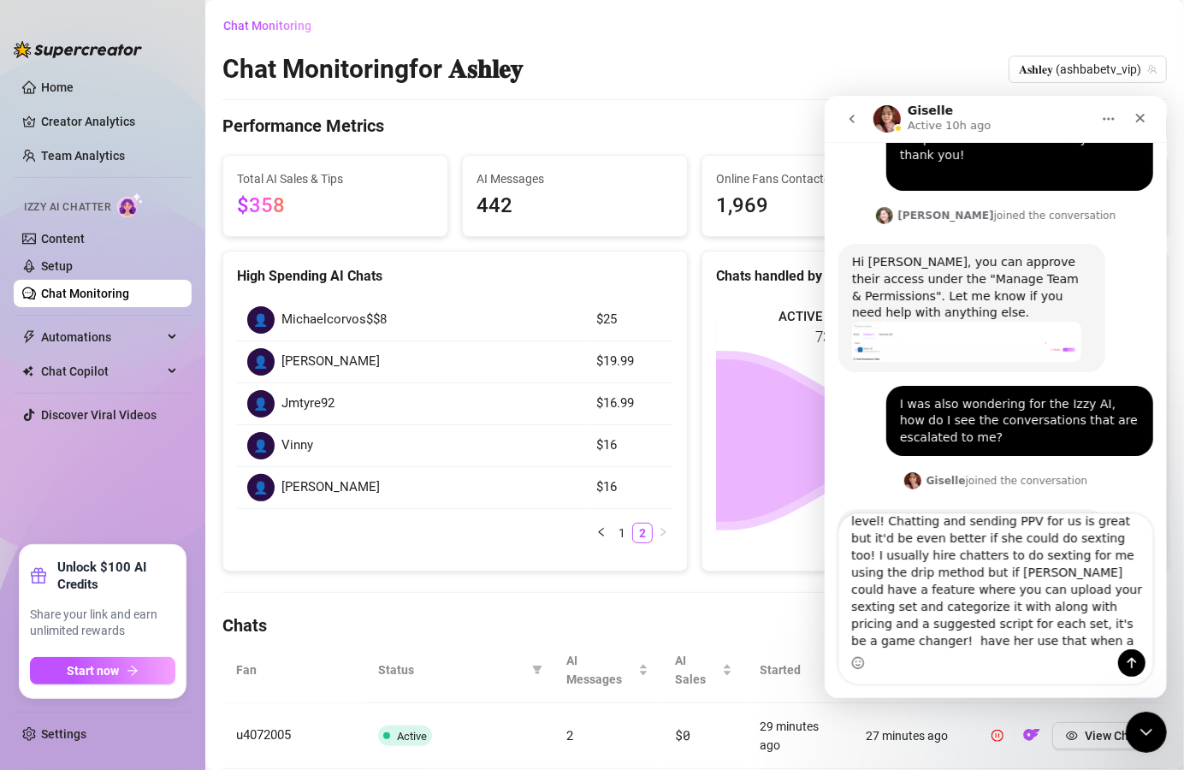
scroll to position [64, 0]
drag, startPoint x: 988, startPoint y: 638, endPoint x: 900, endPoint y: 624, distance: 89.3
click at [900, 624] on textarea "Thanks so much! I know izzy is still fairly new but I had an idea that i think …" at bounding box center [995, 580] width 313 height 135
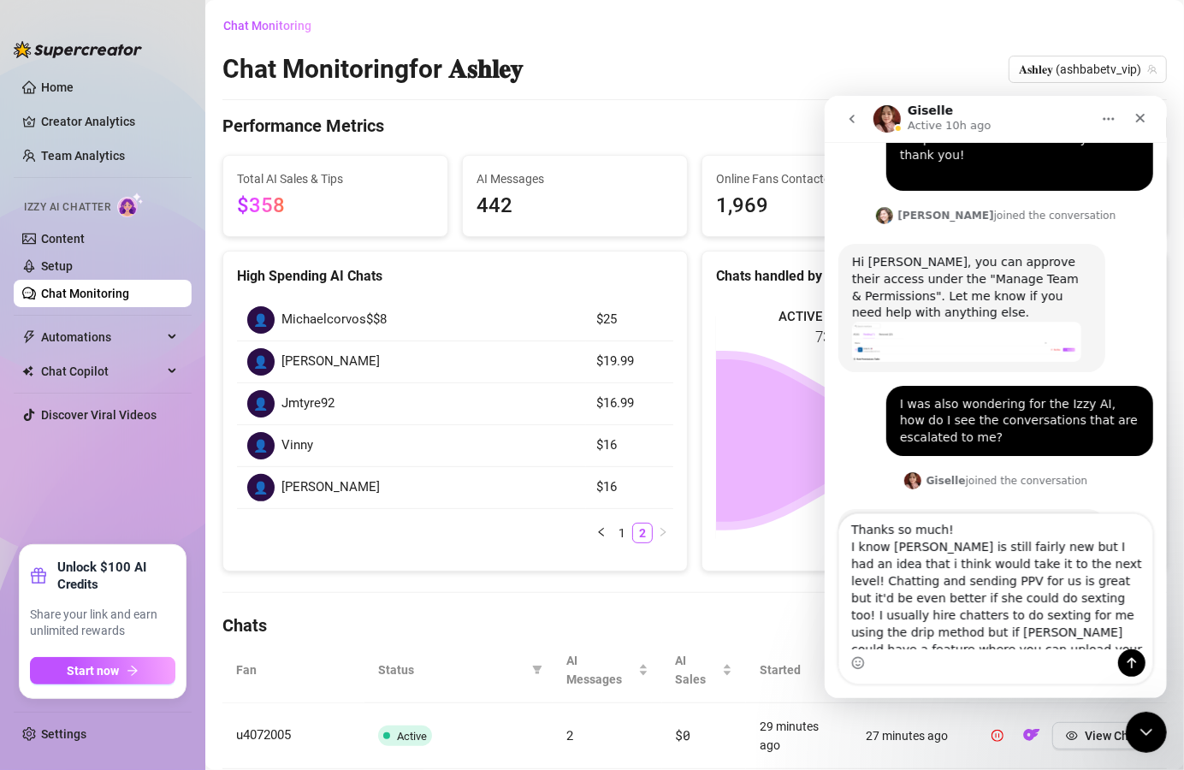
scroll to position [0, 0]
click at [923, 599] on textarea "Thanks so much! I know izzy is still fairly new but I had an idea that i think …" at bounding box center [995, 580] width 313 height 135
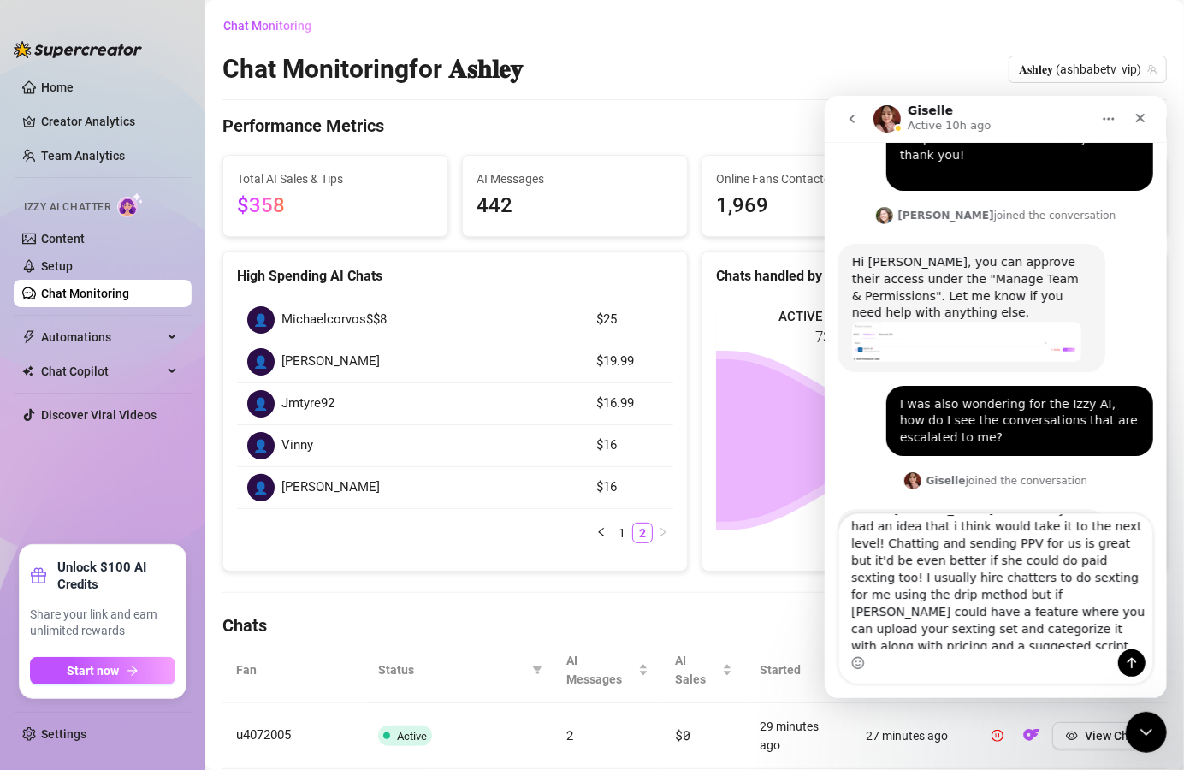
scroll to position [47, 0]
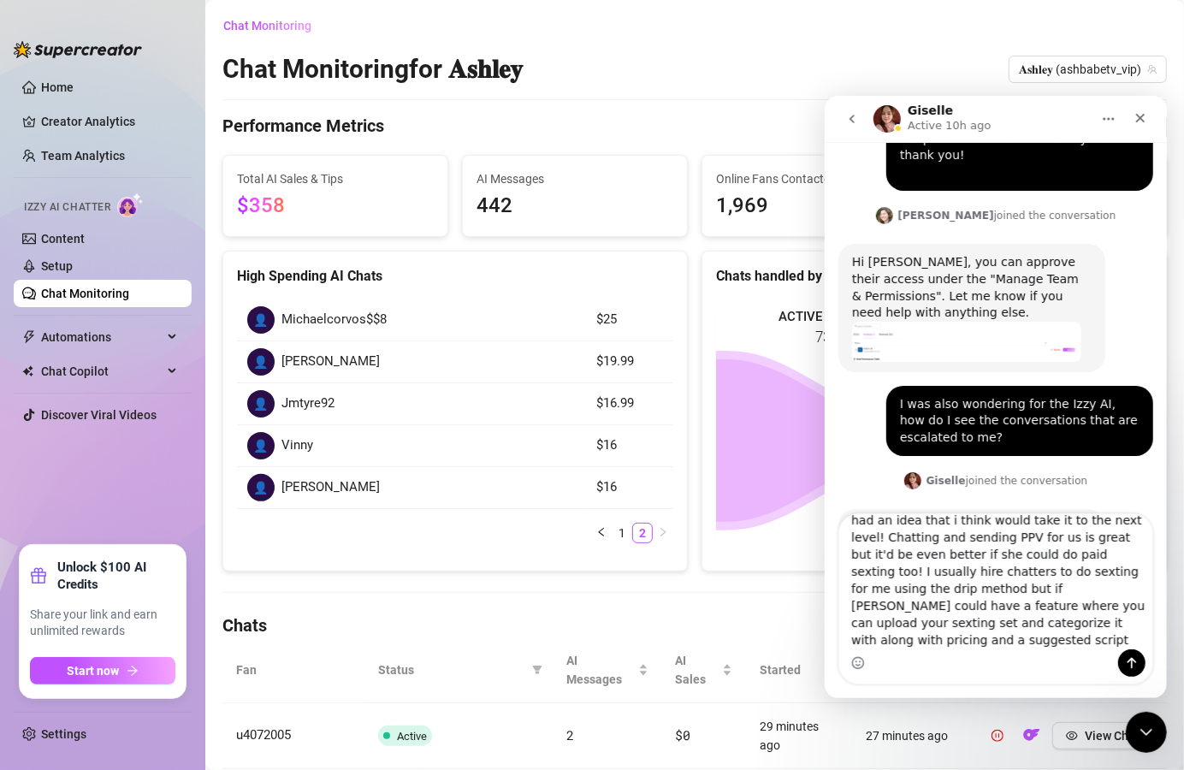
click at [1079, 569] on textarea "Thanks so much! I know izzy is still fairly new but I had an idea that i think …" at bounding box center [995, 580] width 313 height 135
drag, startPoint x: 1109, startPoint y: 569, endPoint x: 1085, endPoint y: 569, distance: 24.0
click at [1085, 569] on textarea "Thanks so much! I know izzy is still fairly new but I had an idea that i think …" at bounding box center [995, 580] width 313 height 135
click at [997, 603] on textarea "Thanks so much! I know izzy is still fairly new but I had an idea that i think …" at bounding box center [995, 580] width 313 height 135
drag, startPoint x: 1074, startPoint y: 622, endPoint x: 1009, endPoint y: 624, distance: 65.1
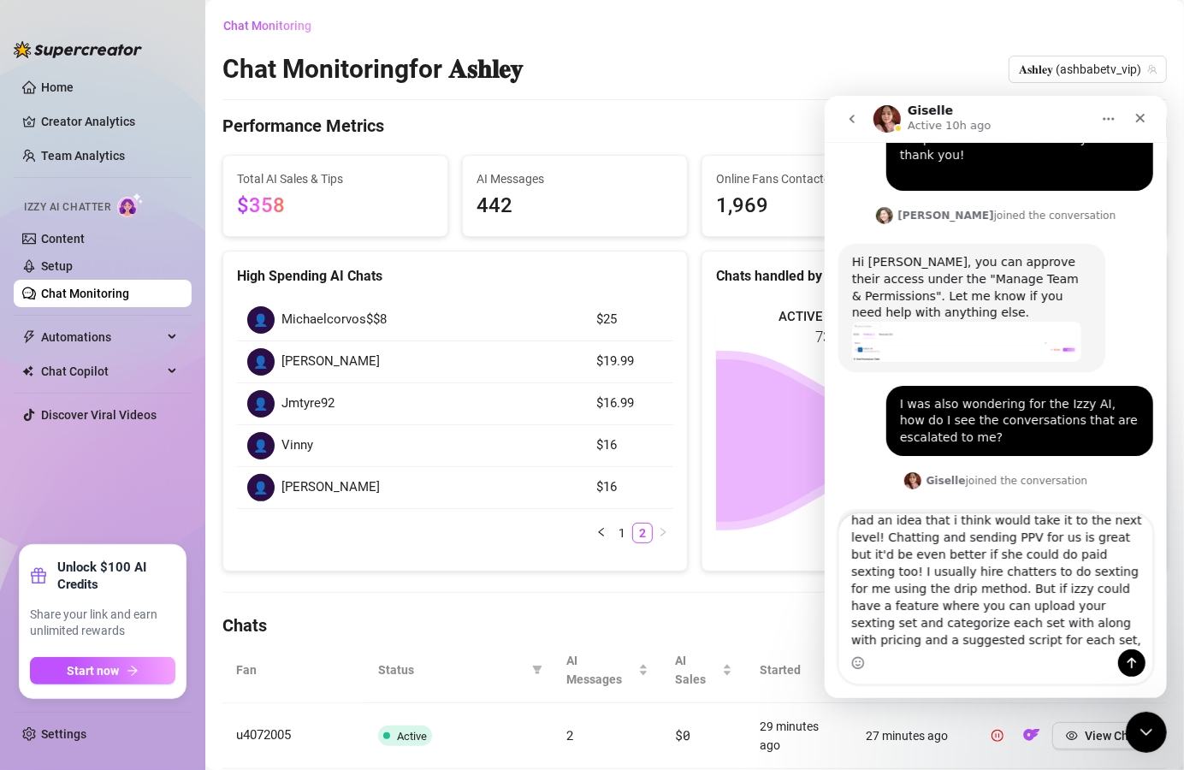
click at [1009, 624] on textarea "Thanks so much! I know izzy is still fairly new but I had an idea that i think …" at bounding box center [995, 580] width 313 height 135
click at [921, 622] on textarea "Thanks so much! I know izzy is still fairly new but I had an idea that i think …" at bounding box center [995, 580] width 313 height 135
click at [1004, 621] on textarea "Thanks so much! I know izzy is still fairly new but I had an idea that i think …" at bounding box center [995, 580] width 313 height 135
type textarea "Thanks so much! I know izzy is still fairly new but I had an idea that i think …"
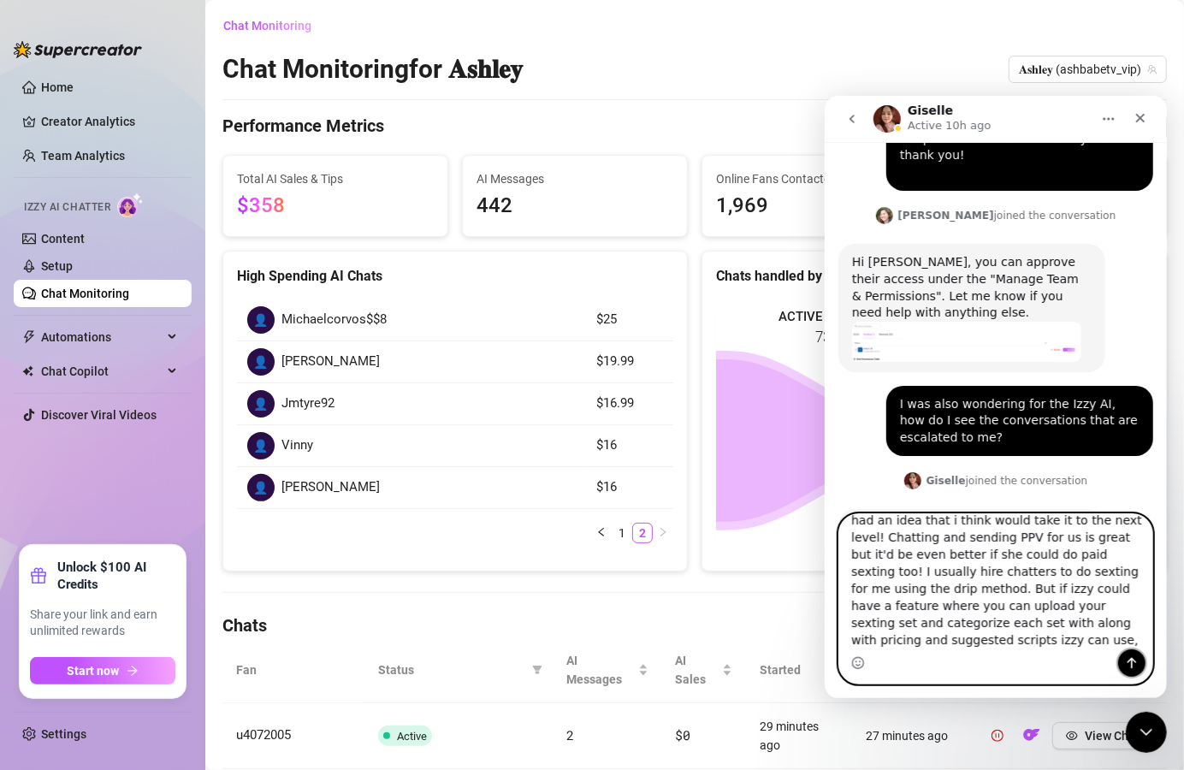
click at [1135, 653] on button "Send a message…" at bounding box center [1131, 662] width 27 height 27
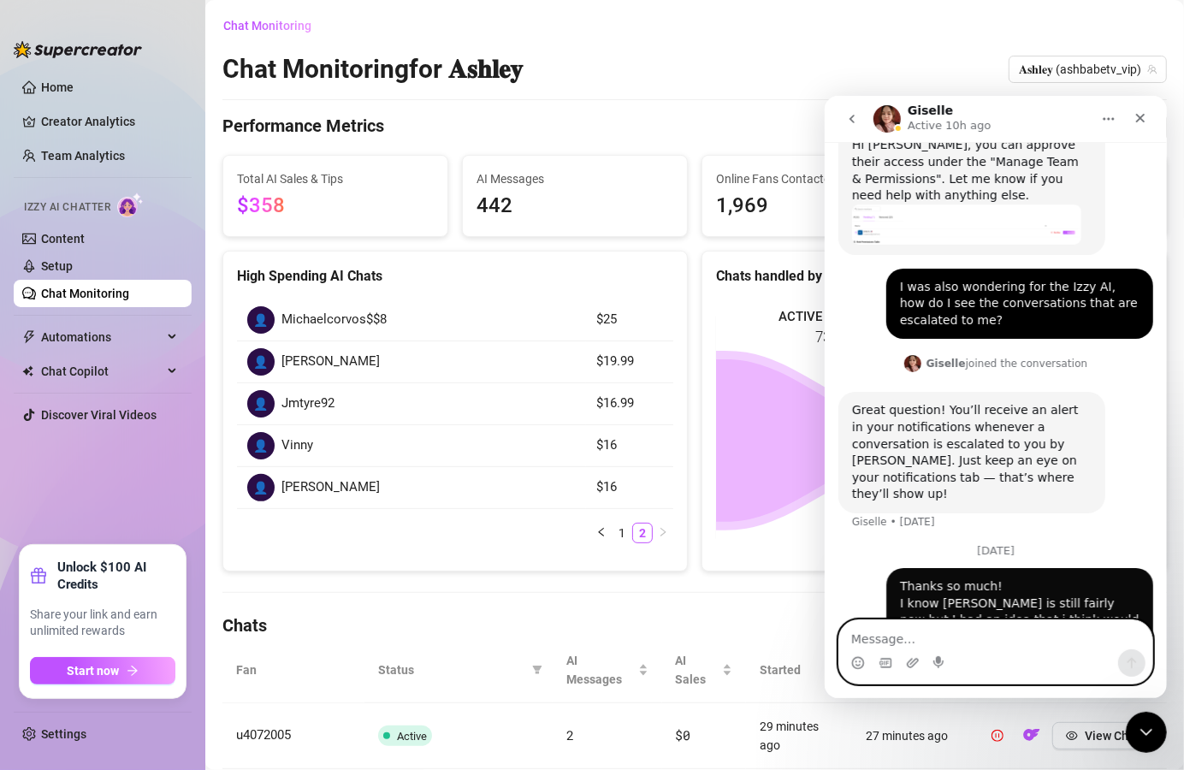
scroll to position [2440, 0]
